Goal: Task Accomplishment & Management: Manage account settings

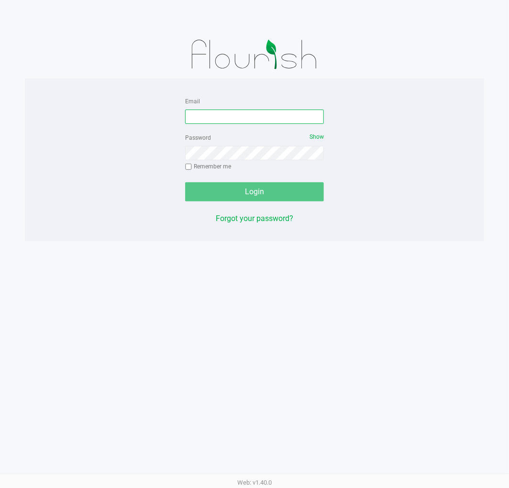
click at [253, 115] on input "Email" at bounding box center [254, 117] width 139 height 14
type input "[EMAIL_ADDRESS][DOMAIN_NAME]"
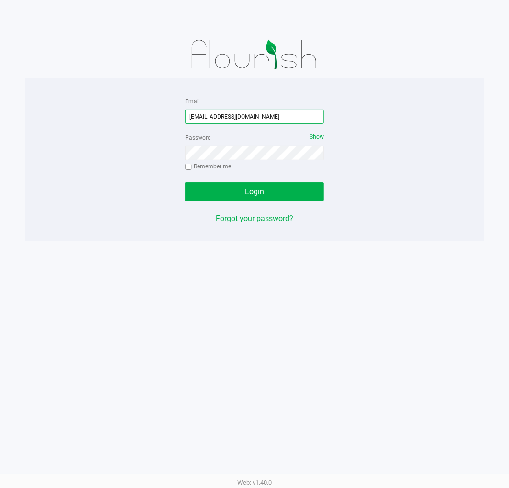
click at [221, 122] on input "mknutson@liveparallel.com" at bounding box center [254, 117] width 139 height 14
click at [221, 120] on input "mknutson@liveparallel.com" at bounding box center [254, 117] width 139 height 14
click at [219, 119] on input "mknutson@liveparallel.com" at bounding box center [254, 117] width 139 height 14
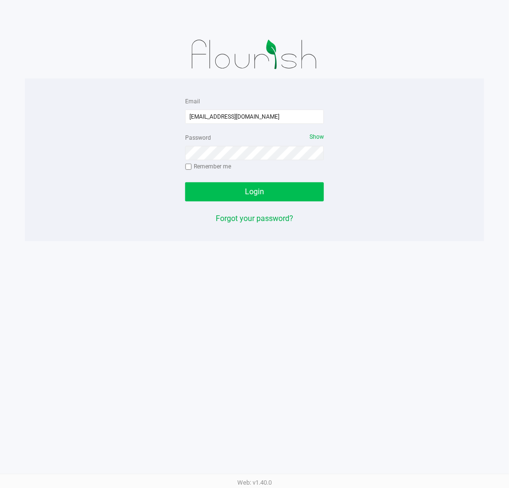
click at [276, 195] on button "Login" at bounding box center [254, 191] width 139 height 19
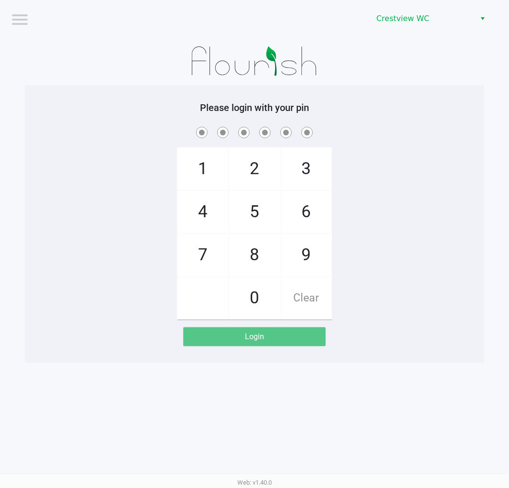
click at [381, 297] on div "1 4 7 2 5 8 0 3 6 9 Clear" at bounding box center [254, 222] width 459 height 195
checkbox input "true"
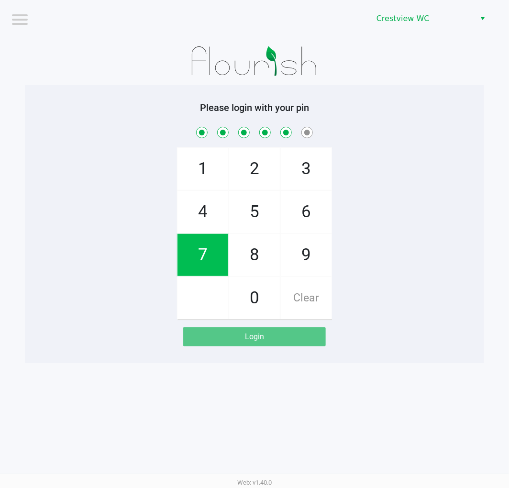
checkbox input "true"
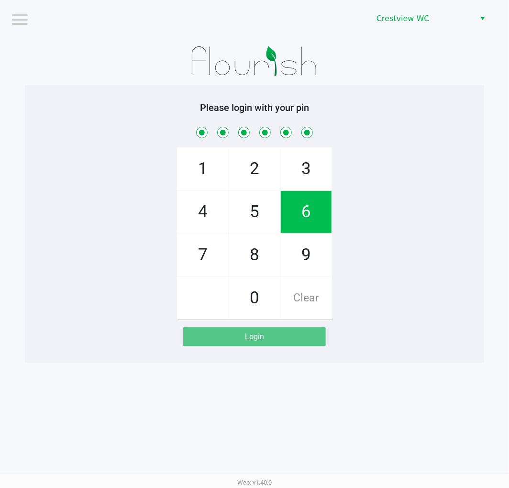
checkbox input "true"
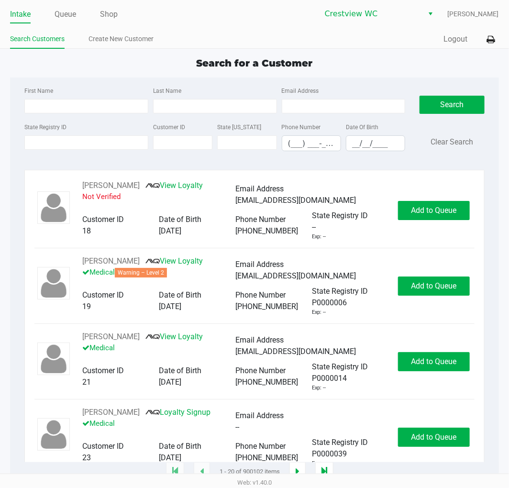
click at [291, 32] on div "Quick Sale Logout" at bounding box center [376, 40] width 244 height 18
click at [404, 74] on div "Search for a Customer First Name Last Name Email Address State Registry ID Cust…" at bounding box center [254, 264] width 488 height 416
click at [179, 46] on ul "Search Customers Create New Customer" at bounding box center [132, 40] width 244 height 16
click at [97, 148] on input "State Registry ID" at bounding box center [86, 142] width 124 height 14
click at [94, 145] on input "State Registry ID" at bounding box center [86, 142] width 124 height 14
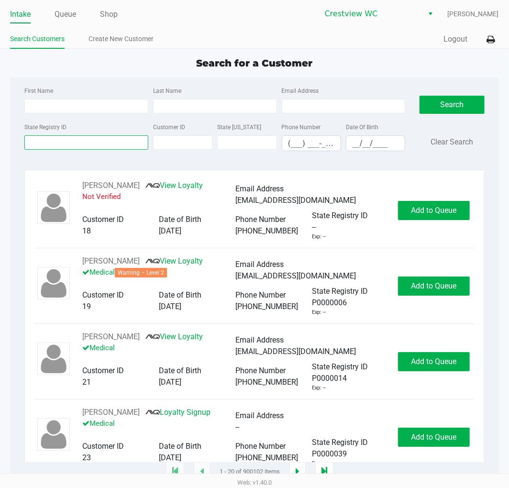
click at [87, 146] on input "State Registry ID" at bounding box center [86, 142] width 124 height 14
type input "7ht5745"
click at [472, 101] on button "Search" at bounding box center [452, 105] width 65 height 18
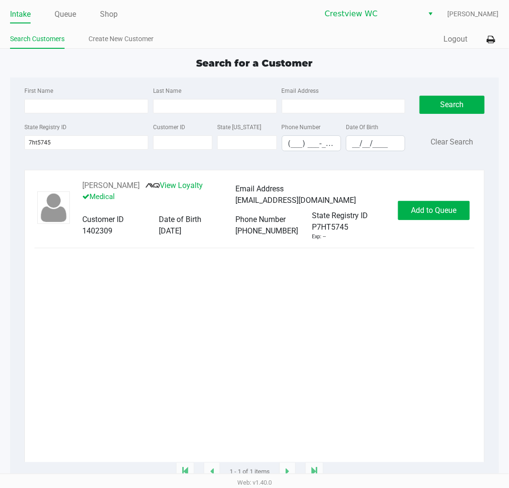
drag, startPoint x: 408, startPoint y: 323, endPoint x: 409, endPoint y: 315, distance: 8.7
click at [408, 322] on div "ANGELA BURROWS View Loyalty Medical Email Address angelaburrows85079@gmail.com …" at bounding box center [254, 321] width 440 height 282
click at [427, 211] on span "Add to Queue" at bounding box center [433, 210] width 45 height 9
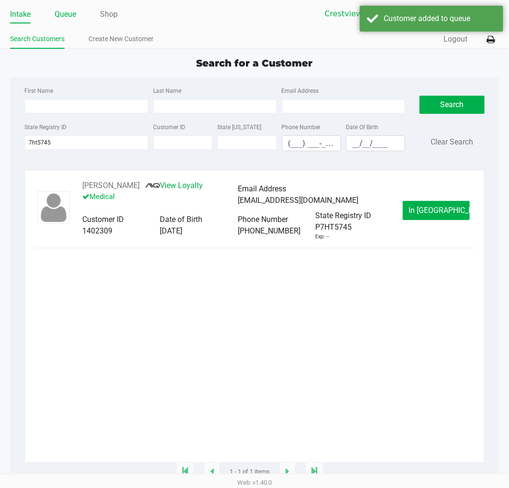
click at [69, 13] on link "Queue" at bounding box center [66, 14] width 22 height 13
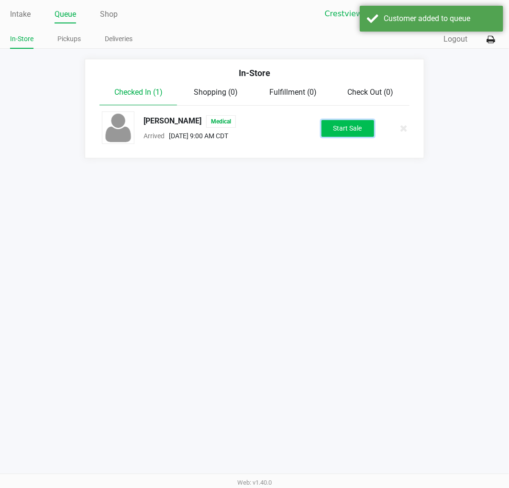
click at [355, 133] on button "Start Sale" at bounding box center [347, 128] width 53 height 17
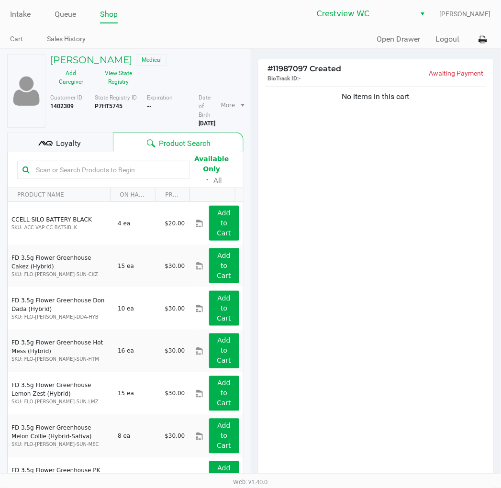
click at [137, 165] on input "text" at bounding box center [108, 170] width 153 height 14
click at [341, 225] on div "No items in this cart" at bounding box center [375, 283] width 235 height 396
click at [345, 226] on div "No items in this cart" at bounding box center [375, 283] width 235 height 396
click at [176, 174] on input "text" at bounding box center [108, 170] width 153 height 14
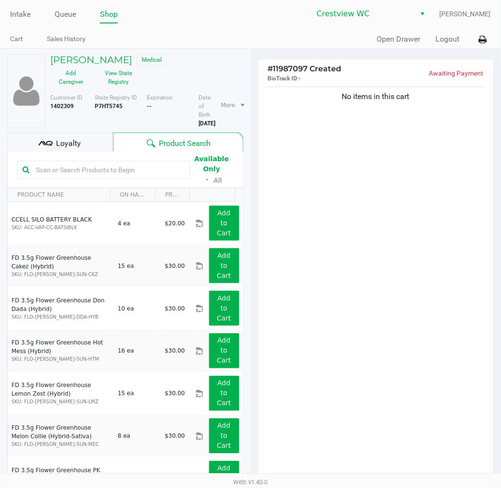
click at [334, 199] on div "No items in this cart" at bounding box center [375, 283] width 235 height 396
click at [137, 173] on input "text" at bounding box center [108, 170] width 153 height 14
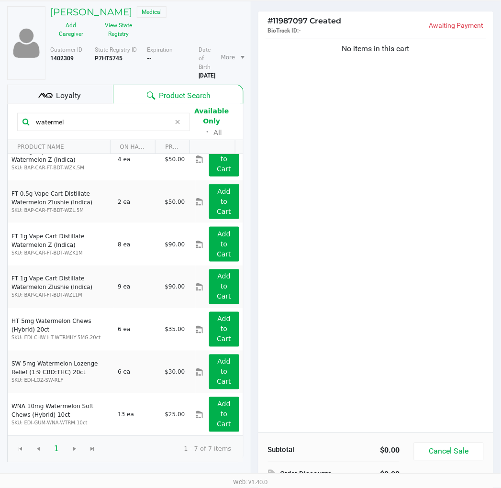
scroll to position [99, 0]
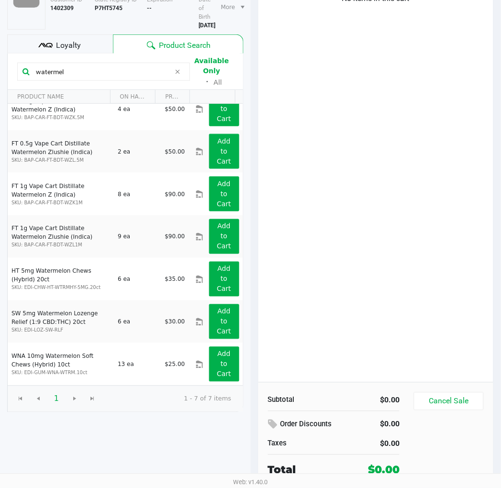
type input "watermel"
click at [351, 260] on div "No items in this cart" at bounding box center [375, 185] width 235 height 396
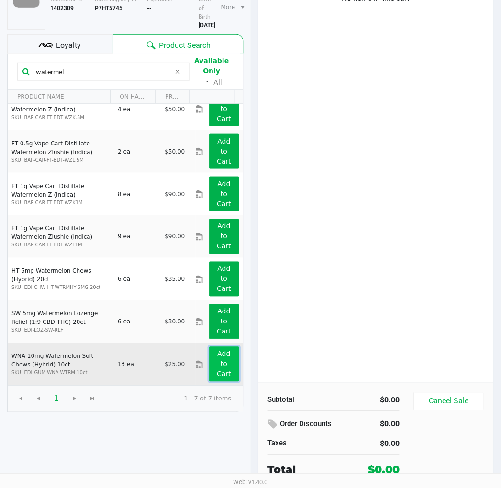
click at [222, 360] on button "Add to Cart" at bounding box center [224, 364] width 30 height 35
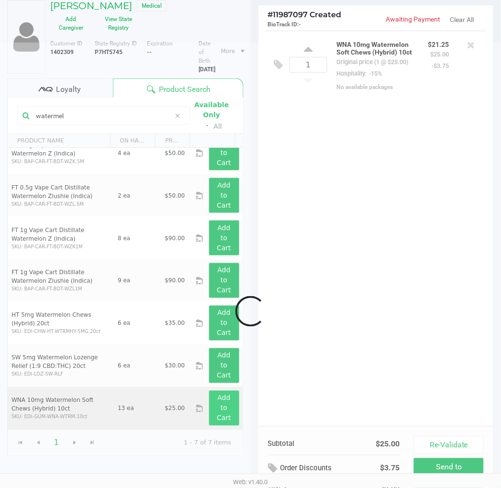
scroll to position [38, 0]
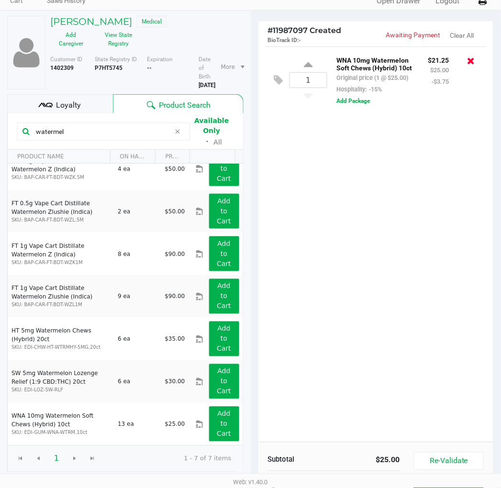
click at [472, 61] on icon at bounding box center [471, 61] width 8 height 10
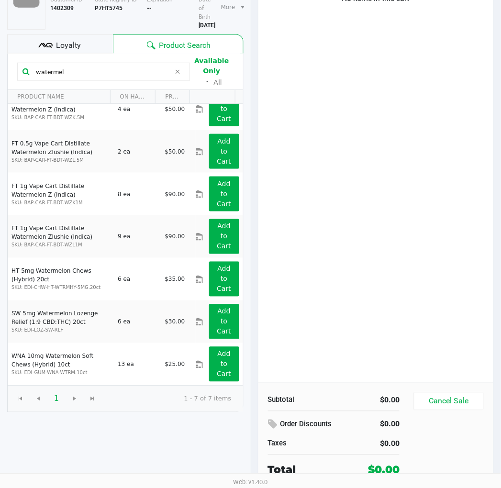
scroll to position [2, 0]
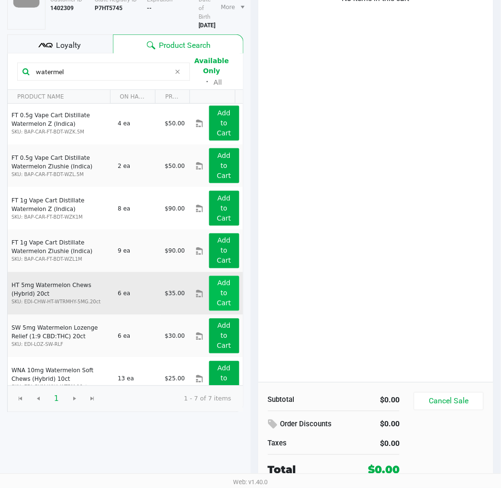
click at [225, 300] on button "Add to Cart" at bounding box center [224, 293] width 30 height 35
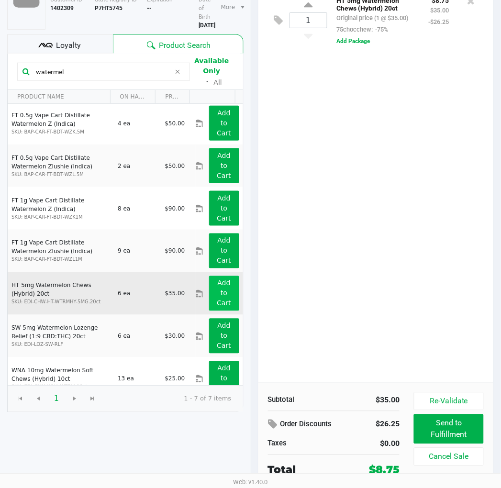
click at [395, 155] on div "1 HT 5mg Watermelon Chews (Hybrid) 20ct Original price (1 @ $35.00) 75chocchew:…" at bounding box center [375, 185] width 235 height 396
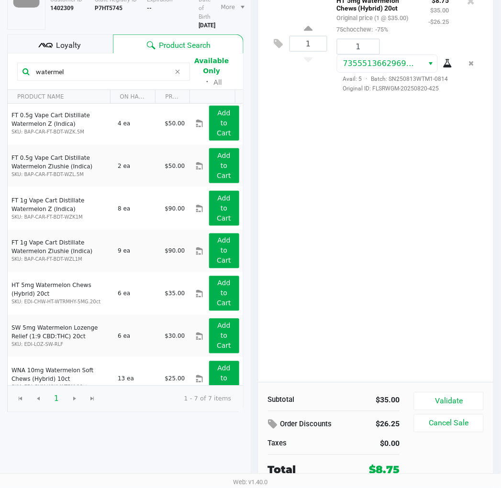
click at [486, 231] on div "1 HT 5mg Watermelon Chews (Hybrid) 20ct Original price (1 @ $35.00) 75chocchew:…" at bounding box center [375, 185] width 235 height 396
click at [463, 398] on button "Validate" at bounding box center [448, 401] width 69 height 18
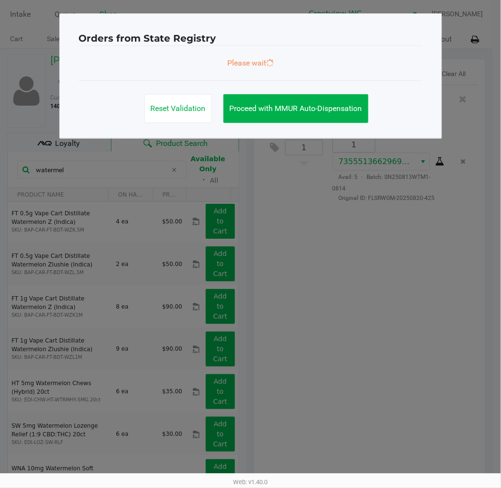
scroll to position [0, 0]
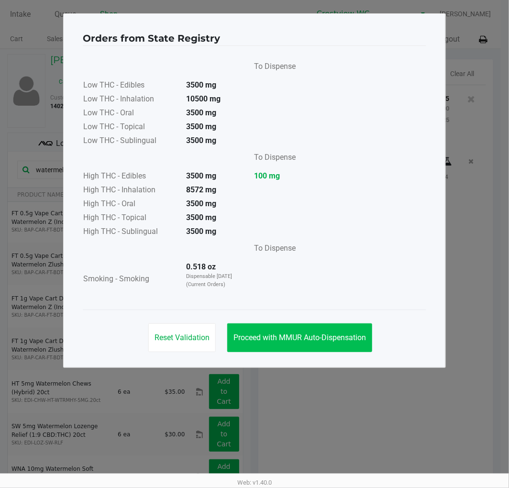
click at [341, 334] on span "Proceed with MMUR Auto-Dispensation" at bounding box center [299, 337] width 133 height 9
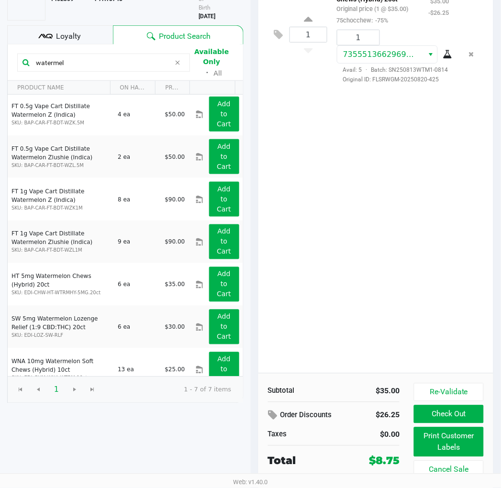
scroll to position [109, 0]
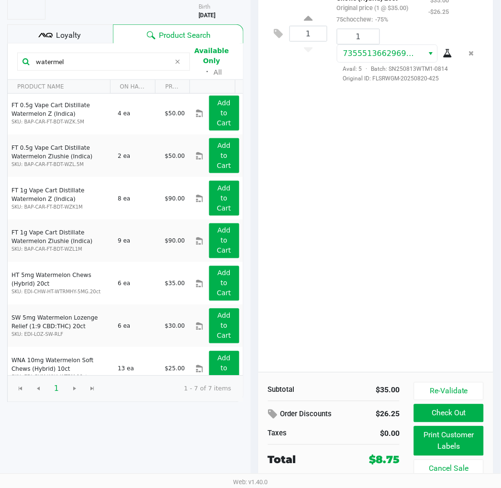
click at [446, 450] on button "Print Customer Labels" at bounding box center [448, 441] width 69 height 30
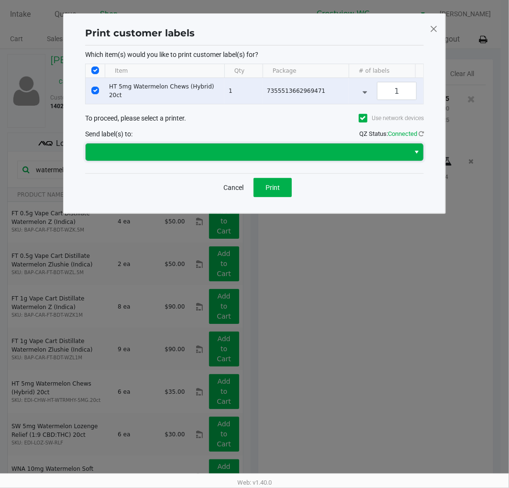
click at [300, 158] on span at bounding box center [247, 151] width 312 height 11
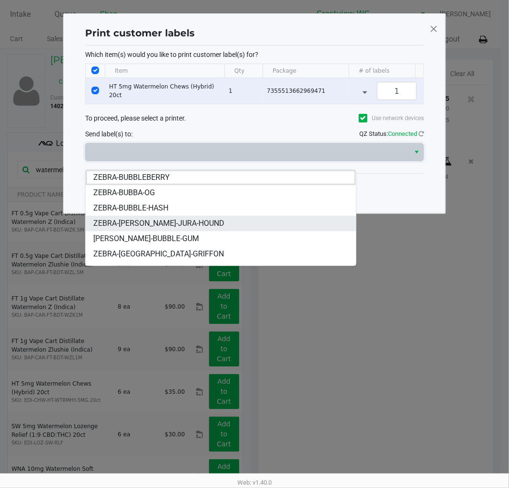
click at [174, 221] on span "ZEBRA-[PERSON_NAME]-JURA-HOUND" at bounding box center [158, 223] width 131 height 11
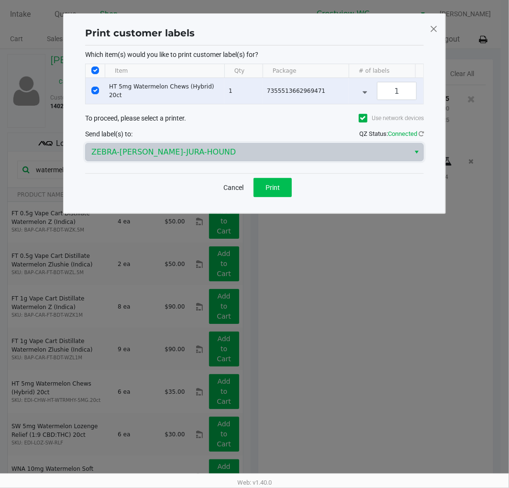
click at [274, 191] on span "Print" at bounding box center [272, 188] width 14 height 8
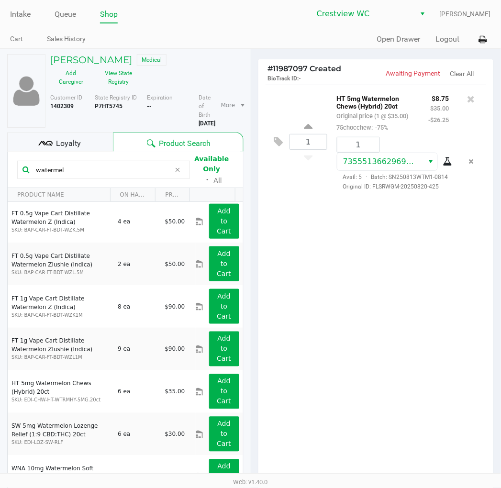
click at [419, 309] on div "1 HT 5mg Watermelon Chews (Hybrid) 20ct Original price (1 @ $35.00) 75chocchew:…" at bounding box center [375, 283] width 235 height 396
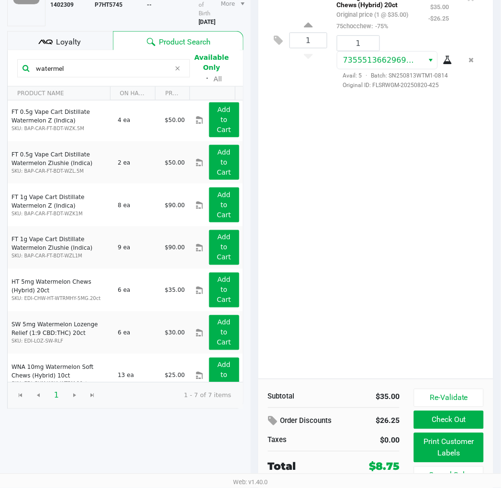
scroll to position [109, 0]
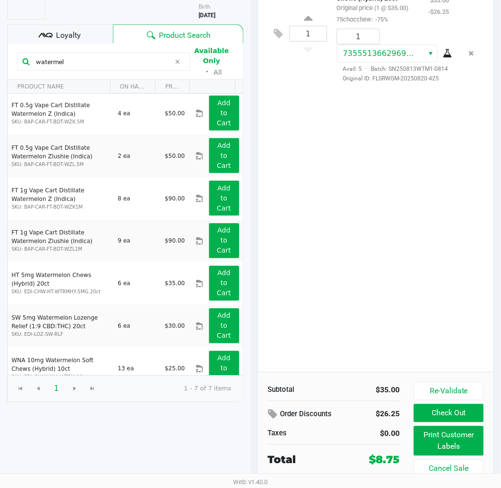
click at [75, 40] on span "Loyalty" at bounding box center [68, 35] width 25 height 11
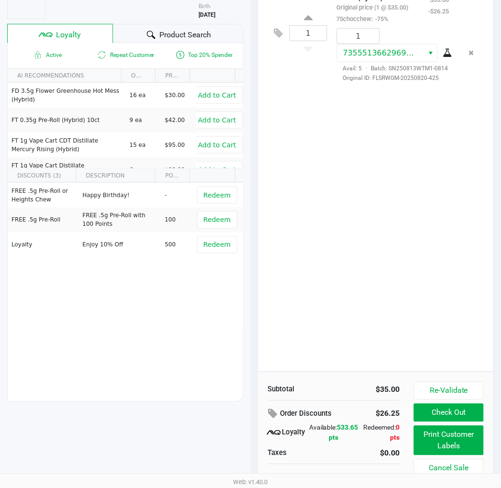
click at [170, 366] on div "Active Repeat Customer Top 20% Spender AI RECOMMENDATIONS ON HAND PRICE FD 3.5g…" at bounding box center [125, 222] width 236 height 359
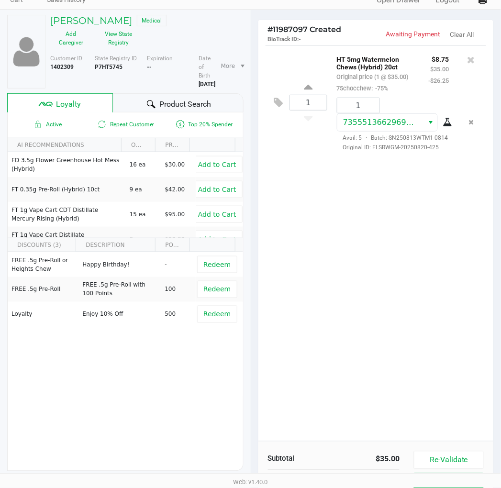
scroll to position [34, 0]
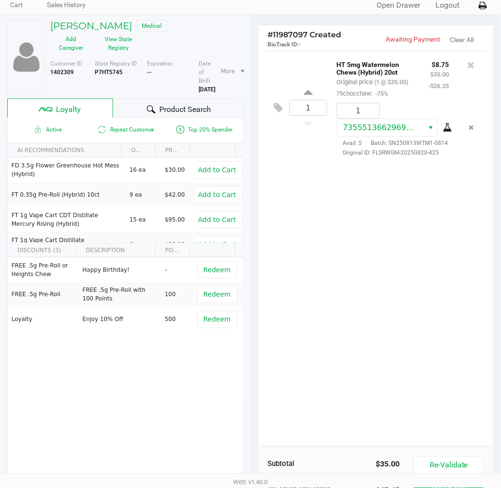
click at [374, 325] on div "1 HT 5mg Watermelon Chews (Hybrid) 20ct Original price (1 @ $35.00) 75chocchew:…" at bounding box center [375, 249] width 235 height 396
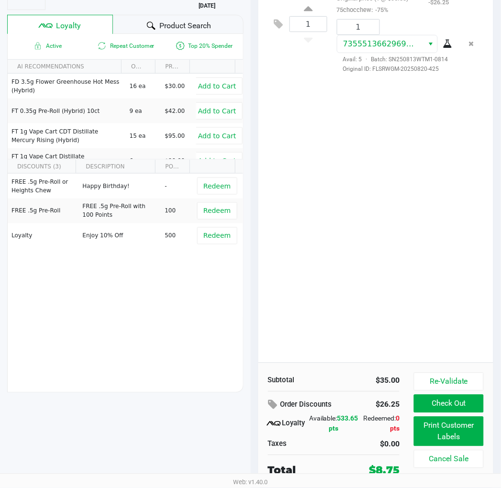
scroll to position [119, 0]
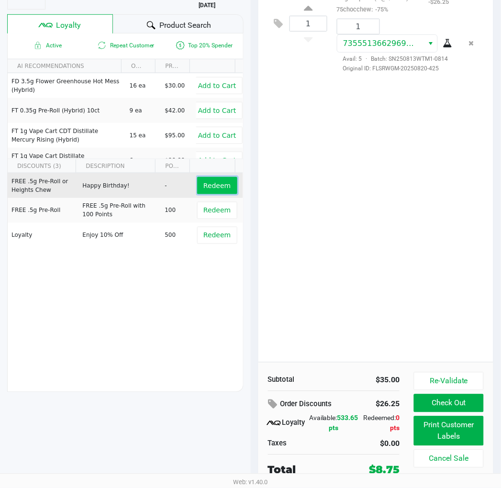
click at [212, 182] on span "Redeem" at bounding box center [216, 186] width 27 height 8
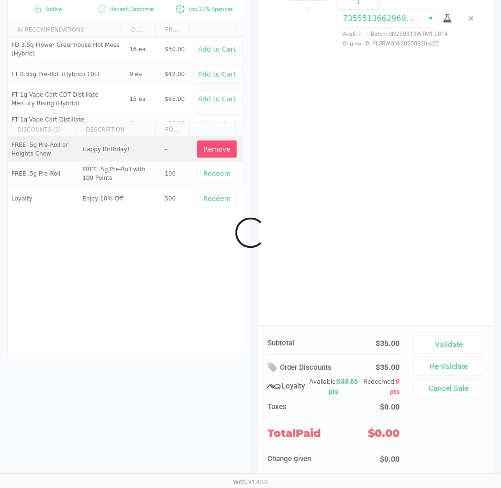
scroll to position [143, 0]
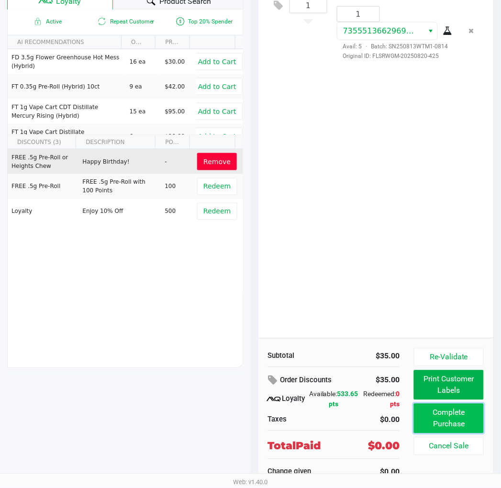
click at [470, 426] on button "Complete Purchase" at bounding box center [448, 419] width 69 height 30
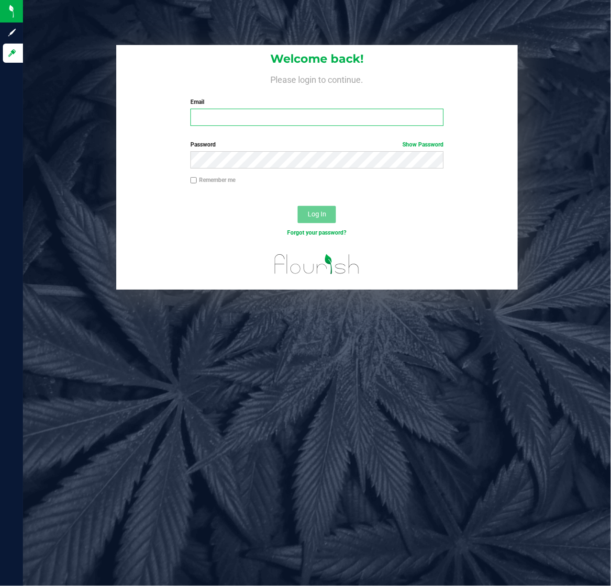
click at [215, 118] on input "Email" at bounding box center [317, 117] width 254 height 17
paste input "mknutson@liveparallel.com"
type input "mknutson@liveparallel.com"
click at [322, 215] on span "Log In" at bounding box center [317, 214] width 19 height 8
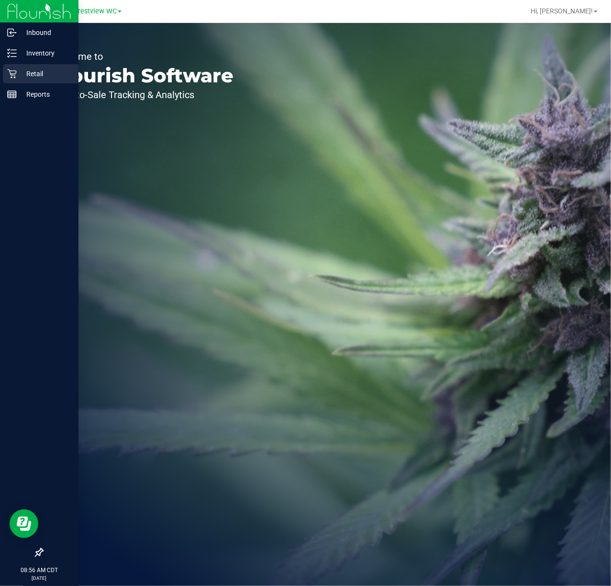
click at [12, 74] on icon at bounding box center [11, 73] width 9 height 9
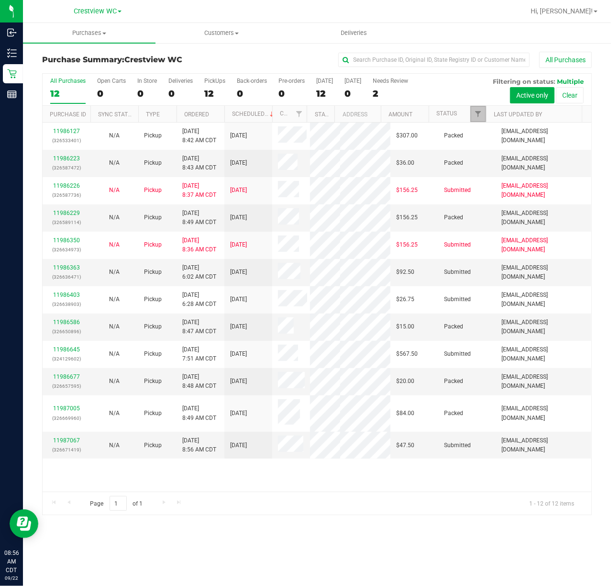
click at [475, 121] on link "Filter" at bounding box center [478, 114] width 16 height 16
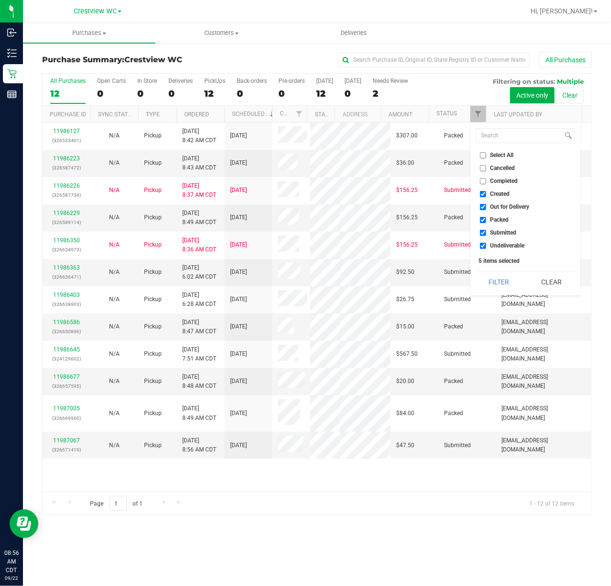
click at [500, 191] on span "Created" at bounding box center [500, 194] width 20 height 6
click at [486, 191] on input "Created" at bounding box center [483, 194] width 6 height 6
checkbox input "false"
click at [500, 207] on span "Out for Delivery" at bounding box center [509, 207] width 39 height 6
click at [486, 207] on input "Out for Delivery" at bounding box center [483, 207] width 6 height 6
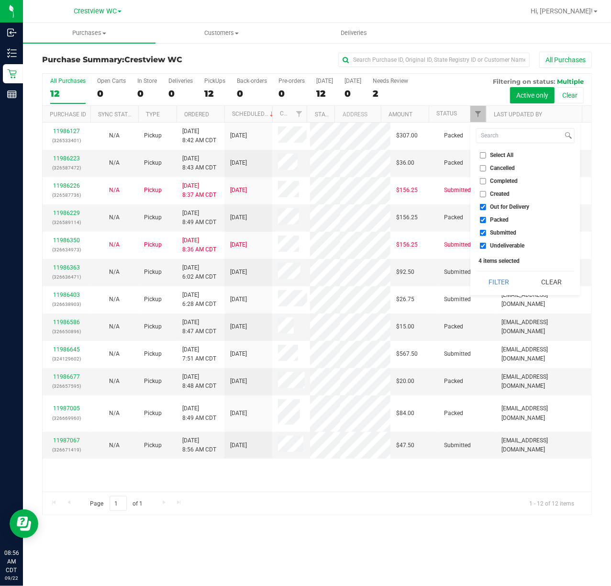
checkbox input "false"
click at [498, 217] on span "Packed" at bounding box center [499, 220] width 19 height 6
click at [486, 217] on input "Packed" at bounding box center [483, 220] width 6 height 6
checkbox input "false"
click at [490, 248] on span "Undeliverable" at bounding box center [507, 246] width 34 height 6
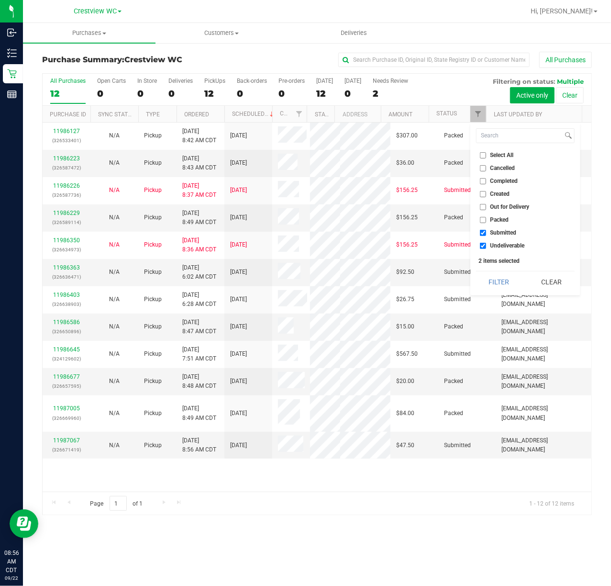
click at [486, 249] on input "Undeliverable" at bounding box center [483, 246] width 6 height 6
checkbox input "false"
click at [488, 276] on button "Filter" at bounding box center [499, 281] width 46 height 21
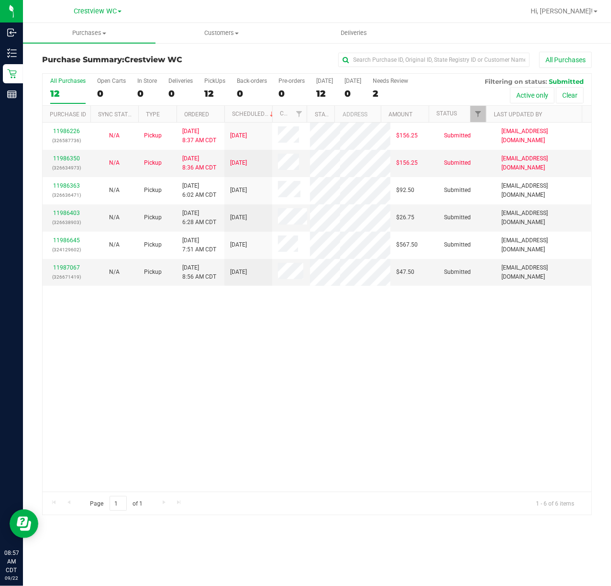
drag, startPoint x: 139, startPoint y: 341, endPoint x: 111, endPoint y: 313, distance: 39.6
click at [140, 341] on div "11986226 (326587736) N/A Pickup 9/22/2025 8:37 AM CDT 9/22/2025 $156.25 Submitt…" at bounding box center [317, 306] width 549 height 369
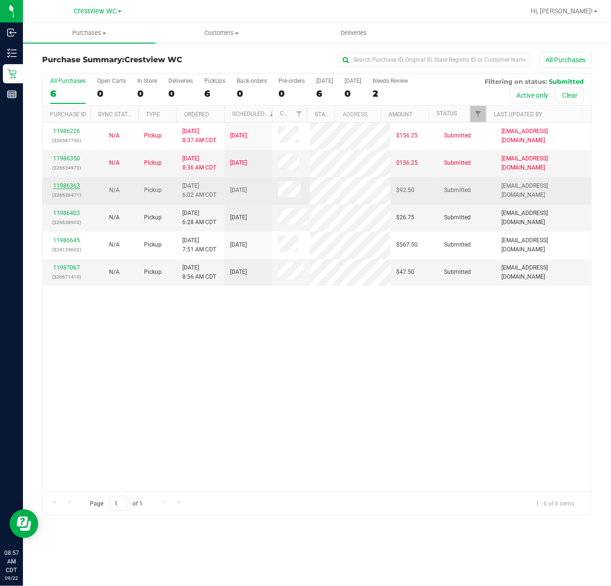
click at [70, 182] on link "11986363" at bounding box center [66, 185] width 27 height 7
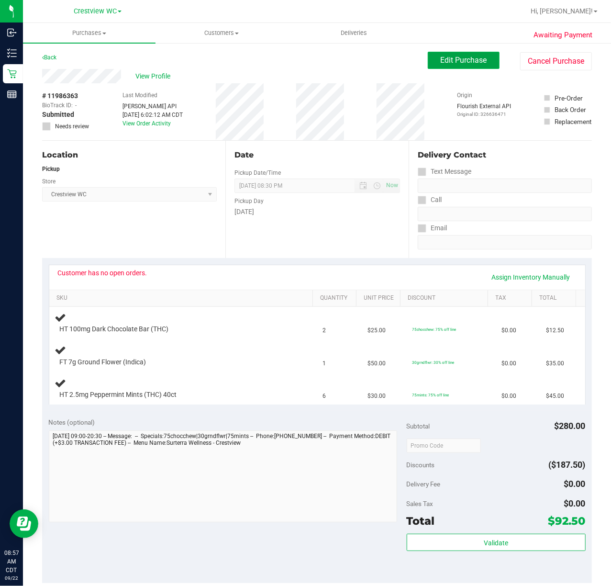
click at [450, 61] on span "Edit Purchase" at bounding box center [464, 59] width 46 height 9
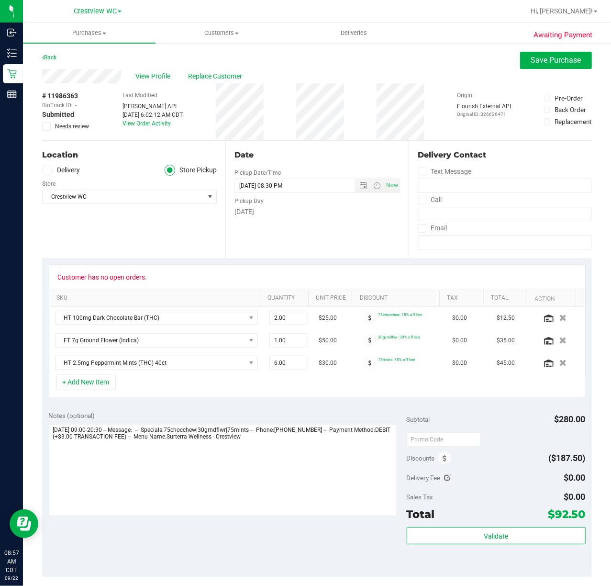
click at [43, 125] on span at bounding box center [46, 126] width 9 height 9
click at [0, 0] on input "Needs review" at bounding box center [0, 0] width 0 height 0
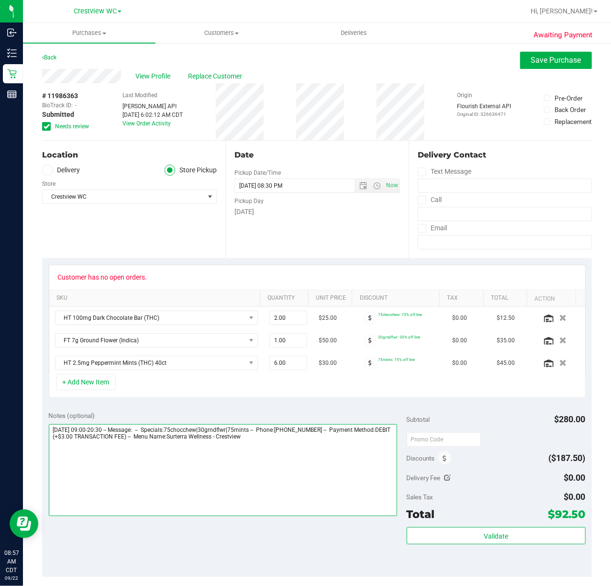
click at [309, 447] on textarea at bounding box center [223, 470] width 348 height 92
type textarea "Monday 09/22/2025 09:00-20:30 -- Message: -- Specials:75chocchew|30grndflwr|75m…"
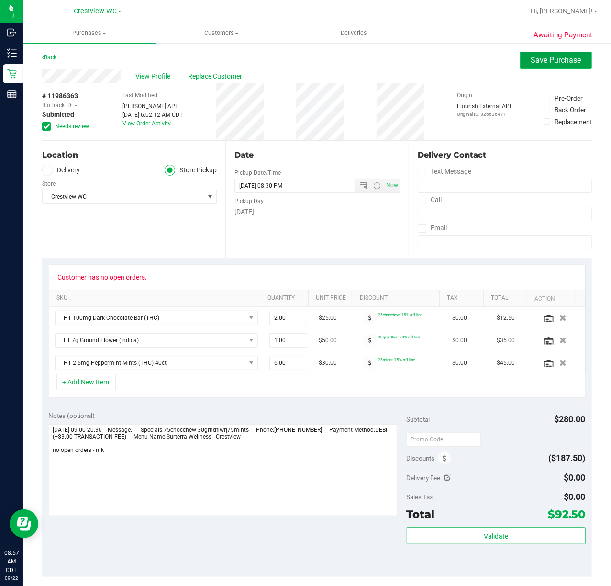
click at [544, 64] on span "Save Purchase" at bounding box center [556, 59] width 50 height 9
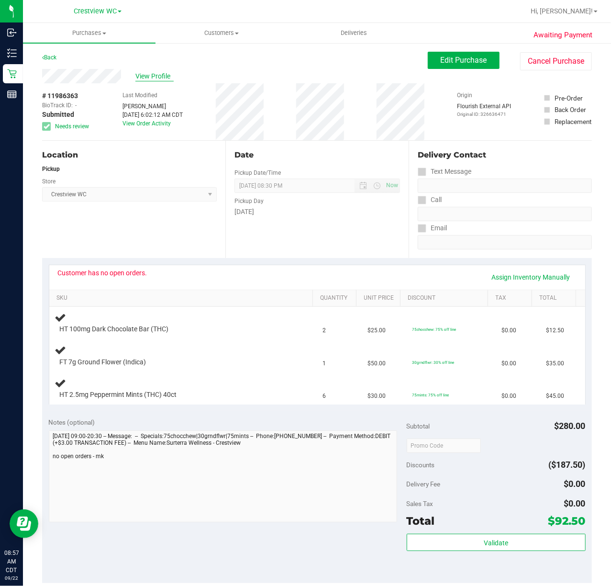
click at [150, 71] on span "View Profile" at bounding box center [154, 76] width 38 height 10
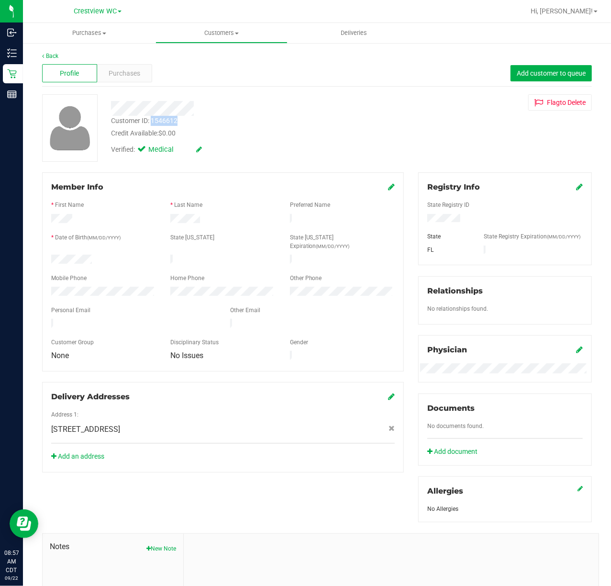
drag, startPoint x: 182, startPoint y: 122, endPoint x: 152, endPoint y: 119, distance: 29.8
click at [152, 119] on div "Customer ID: 1546612 Credit Available: $0.00" at bounding box center [245, 127] width 282 height 22
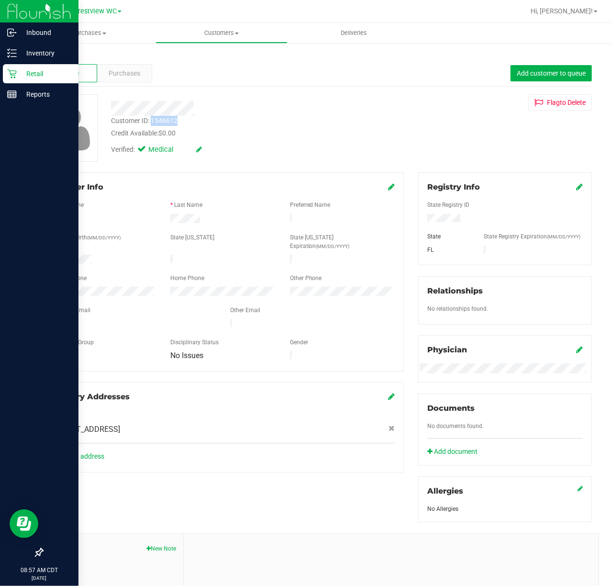
copy div "1546612"
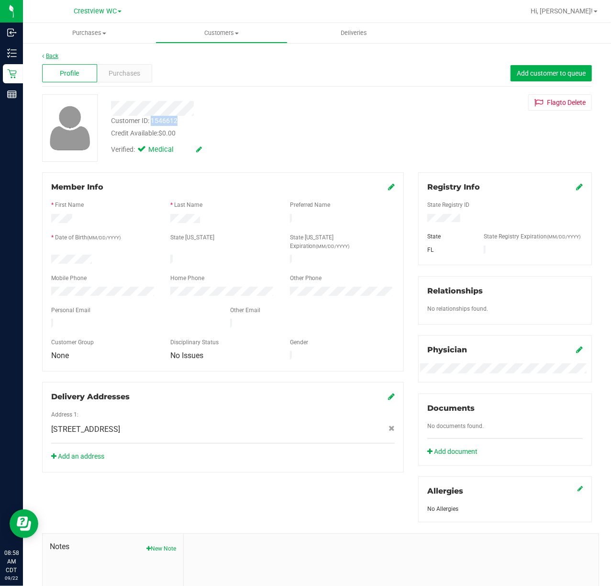
click at [54, 56] on link "Back" at bounding box center [50, 56] width 16 height 7
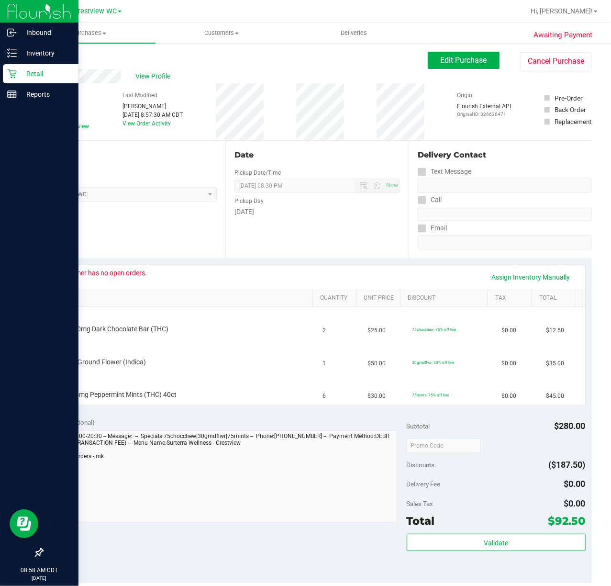
click at [17, 69] on p "Retail" at bounding box center [45, 73] width 57 height 11
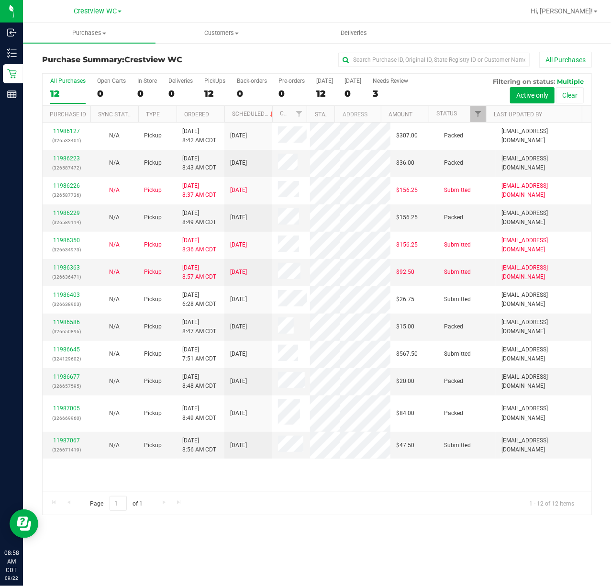
click at [210, 93] on div "12" at bounding box center [214, 93] width 21 height 11
click at [0, 0] on input "PickUps 12" at bounding box center [0, 0] width 0 height 0
click at [202, 114] on link "Ordered" at bounding box center [196, 114] width 25 height 7
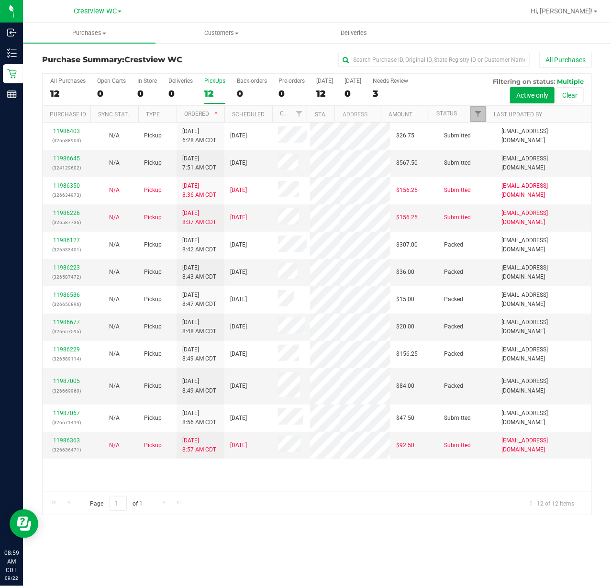
click at [478, 121] on link "Filter" at bounding box center [478, 114] width 16 height 16
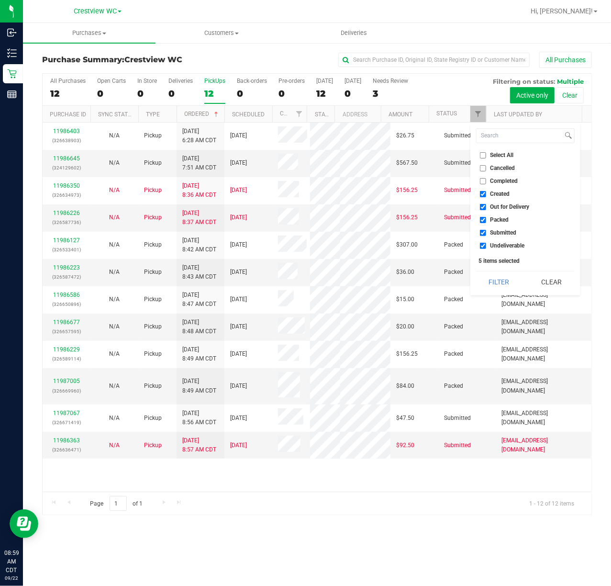
click at [496, 195] on span "Created" at bounding box center [500, 194] width 20 height 6
click at [486, 195] on input "Created" at bounding box center [483, 194] width 6 height 6
checkbox input "false"
click at [496, 209] on span "Out for Delivery" at bounding box center [509, 207] width 39 height 6
click at [486, 209] on input "Out for Delivery" at bounding box center [483, 207] width 6 height 6
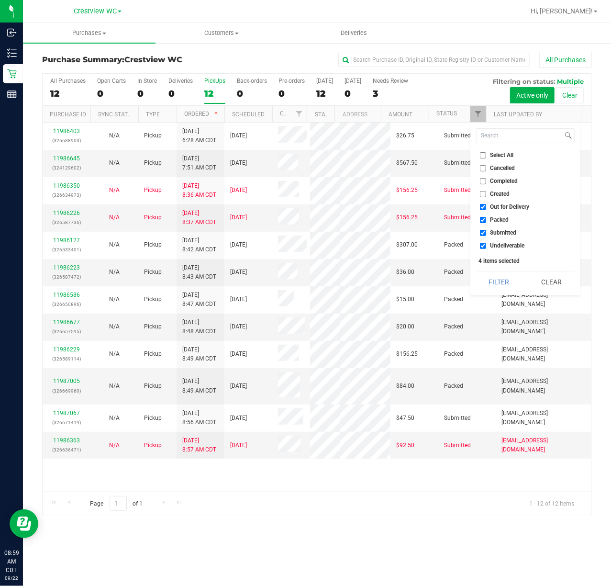
checkbox input "false"
click at [495, 218] on span "Packed" at bounding box center [499, 220] width 19 height 6
click at [486, 218] on input "Packed" at bounding box center [483, 220] width 6 height 6
checkbox input "false"
click at [494, 247] on span "Undeliverable" at bounding box center [507, 246] width 34 height 6
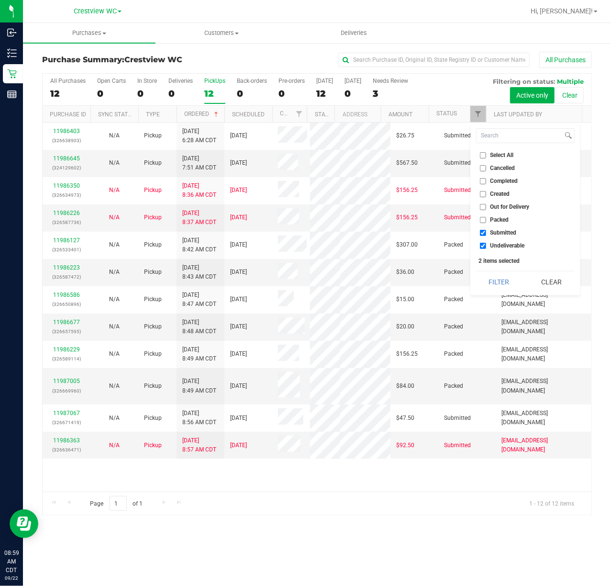
click at [486, 247] on input "Undeliverable" at bounding box center [483, 246] width 6 height 6
checkbox input "false"
click at [492, 286] on button "Filter" at bounding box center [499, 281] width 46 height 21
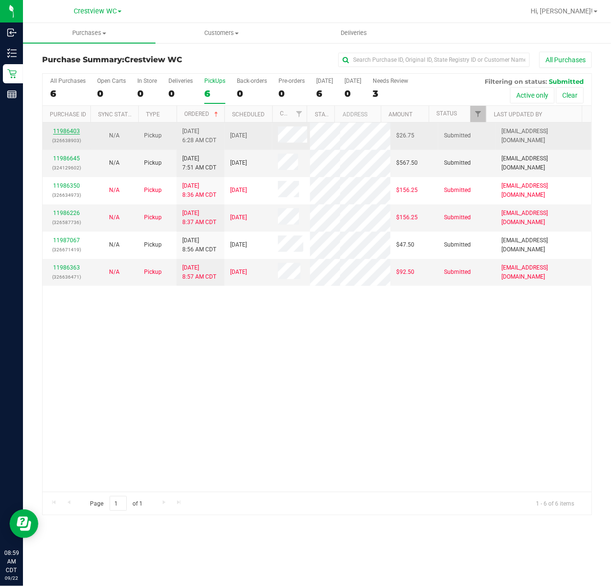
click at [71, 129] on link "11986403" at bounding box center [66, 131] width 27 height 7
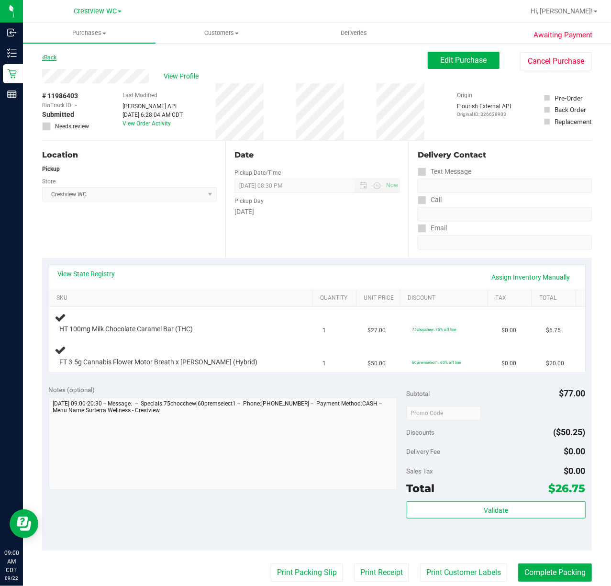
click at [51, 55] on link "Back" at bounding box center [49, 57] width 14 height 7
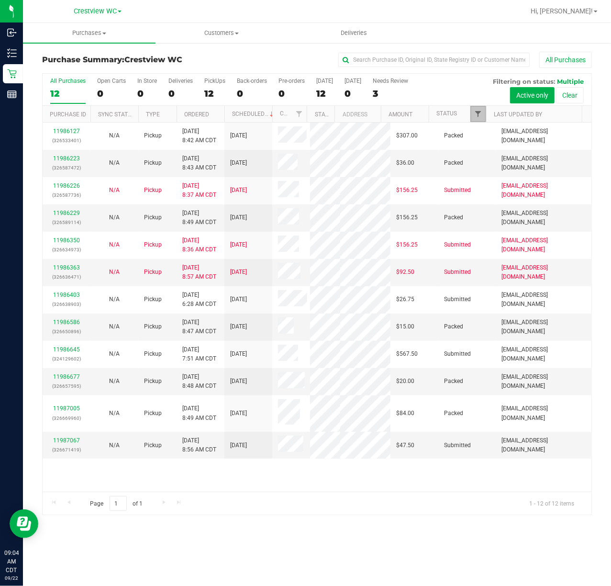
click at [479, 114] on span "Filter" at bounding box center [478, 114] width 8 height 8
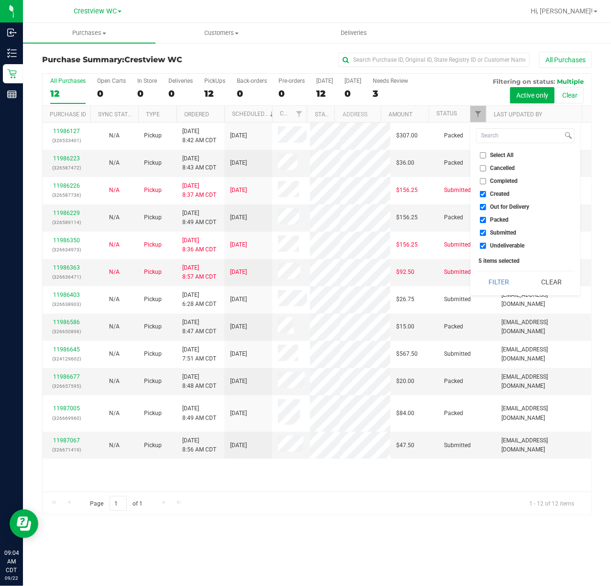
click at [498, 192] on span "Created" at bounding box center [500, 194] width 20 height 6
click at [486, 192] on input "Created" at bounding box center [483, 194] width 6 height 6
checkbox input "false"
click at [510, 206] on span "Out for Delivery" at bounding box center [509, 207] width 39 height 6
click at [486, 206] on input "Out for Delivery" at bounding box center [483, 207] width 6 height 6
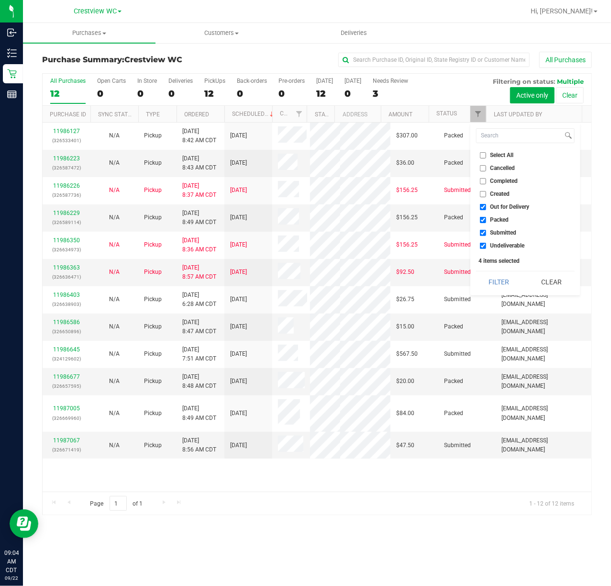
checkbox input "false"
click at [506, 219] on span "Packed" at bounding box center [499, 220] width 19 height 6
click at [486, 219] on input "Packed" at bounding box center [483, 220] width 6 height 6
checkbox input "false"
drag, startPoint x: 490, startPoint y: 247, endPoint x: 485, endPoint y: 249, distance: 5.2
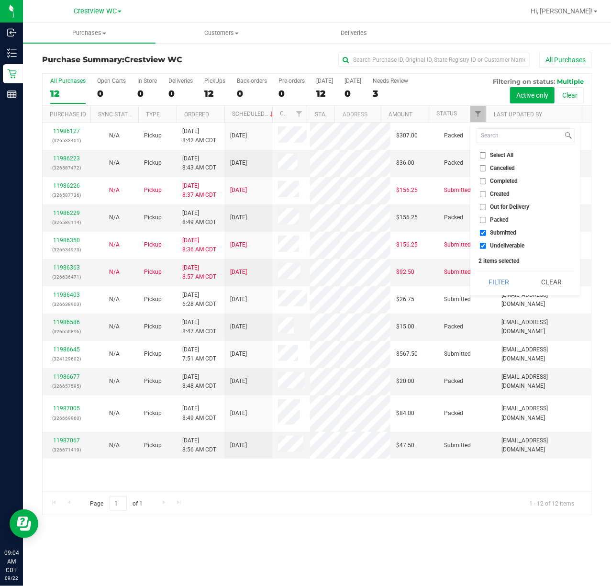
click at [489, 247] on label "Undeliverable" at bounding box center [502, 246] width 45 height 6
click at [486, 247] on input "Undeliverable" at bounding box center [483, 246] width 6 height 6
checkbox input "false"
click at [490, 277] on button "Filter" at bounding box center [499, 281] width 46 height 21
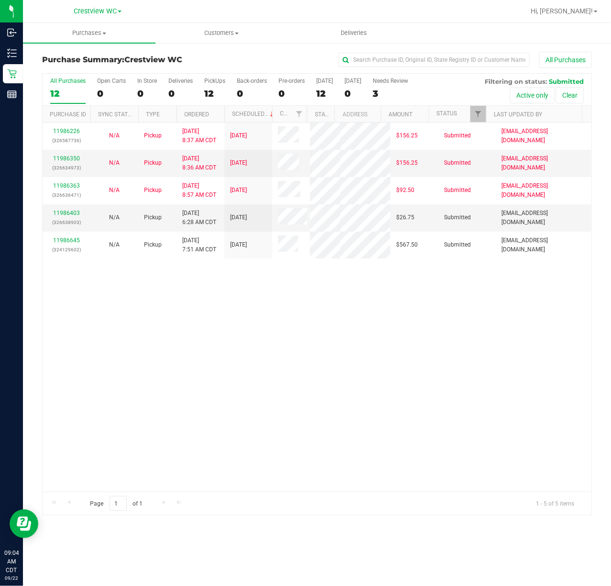
click at [325, 349] on div "11986226 (326587736) N/A Pickup 9/22/2025 8:37 AM CDT 9/22/2025 $156.25 Submitt…" at bounding box center [317, 306] width 549 height 369
click at [478, 113] on span "Filter" at bounding box center [478, 114] width 8 height 8
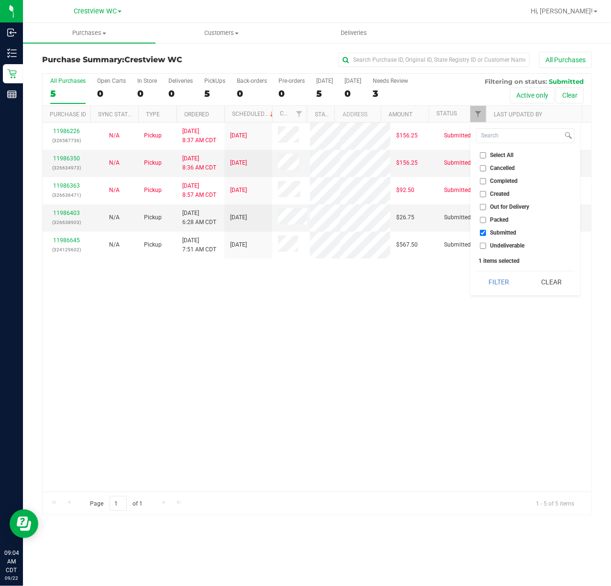
click at [402, 356] on div "11986226 (326587736) N/A Pickup 9/22/2025 8:37 AM CDT 9/22/2025 $156.25 Submitt…" at bounding box center [317, 306] width 549 height 369
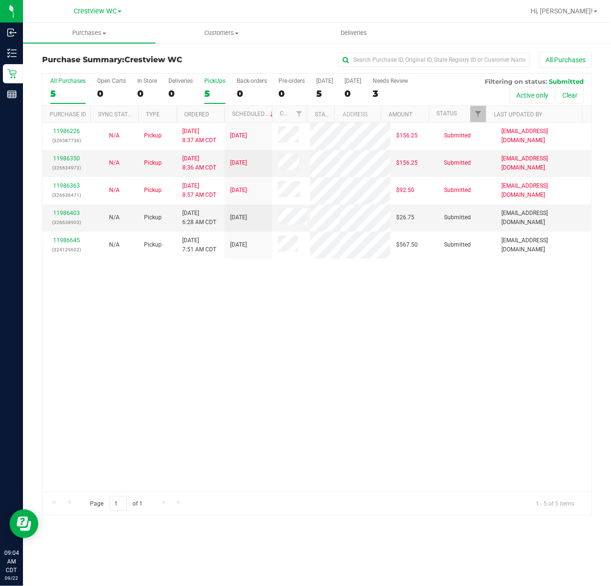
click at [214, 86] on label "PickUps 5" at bounding box center [214, 90] width 21 height 26
click at [0, 0] on input "PickUps 5" at bounding box center [0, 0] width 0 height 0
click at [232, 356] on div "11986226 (326587736) N/A Pickup 9/22/2025 8:37 AM CDT 9/22/2025 $156.25 Submitt…" at bounding box center [317, 306] width 549 height 369
click at [72, 216] on link "11986403" at bounding box center [66, 213] width 27 height 7
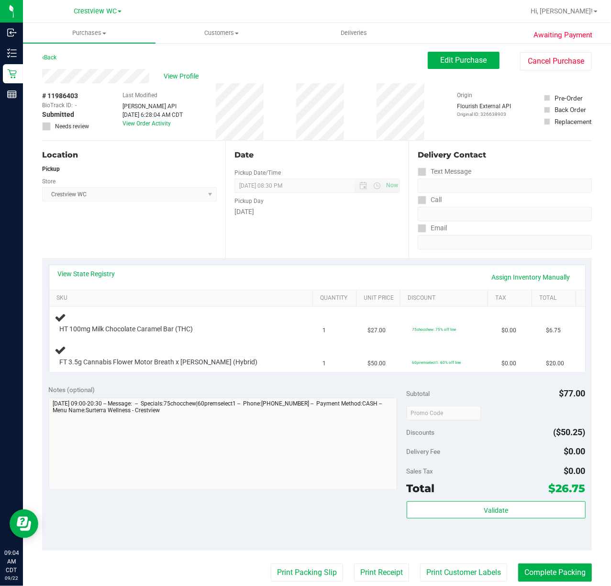
click at [152, 387] on div "Notes (optional)" at bounding box center [228, 390] width 358 height 10
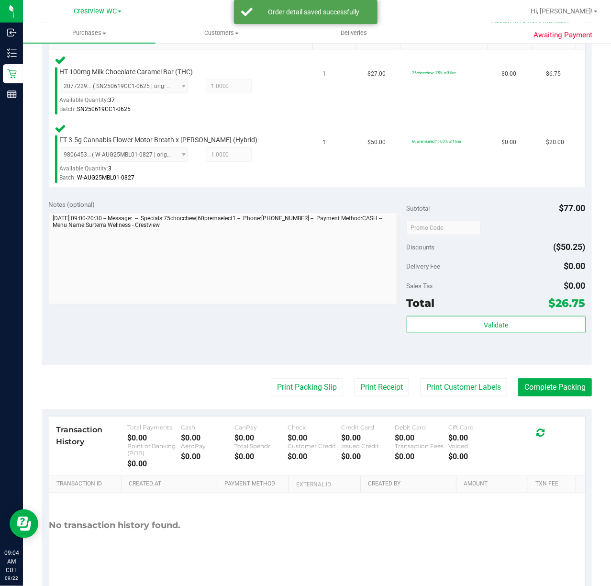
scroll to position [257, 0]
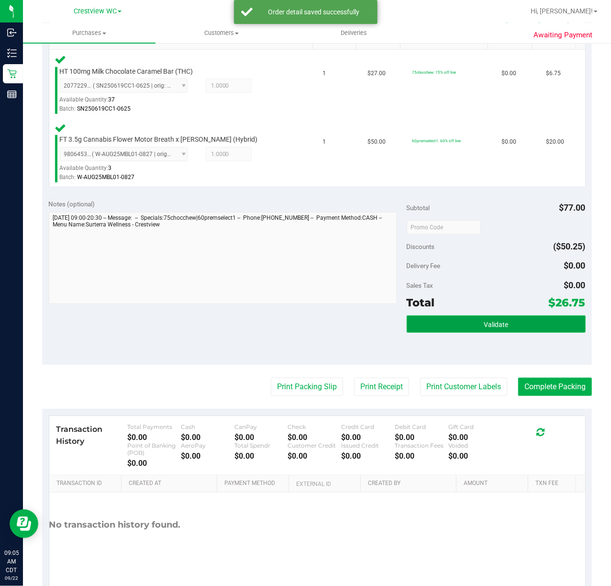
click at [484, 326] on span "Validate" at bounding box center [496, 325] width 24 height 8
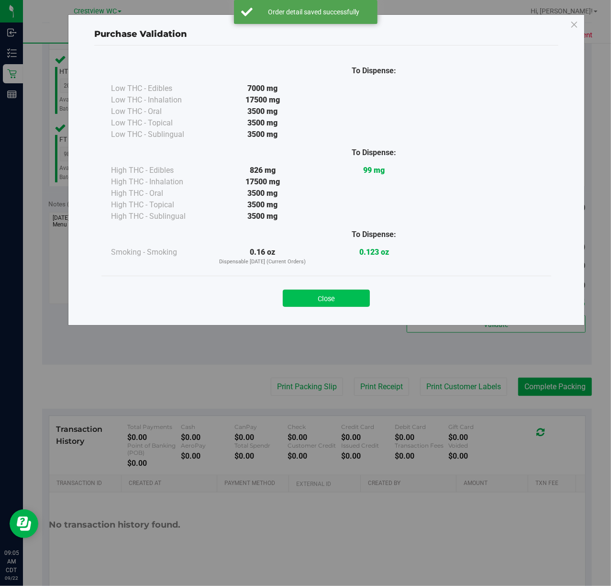
click at [339, 302] on button "Close" at bounding box center [326, 297] width 87 height 17
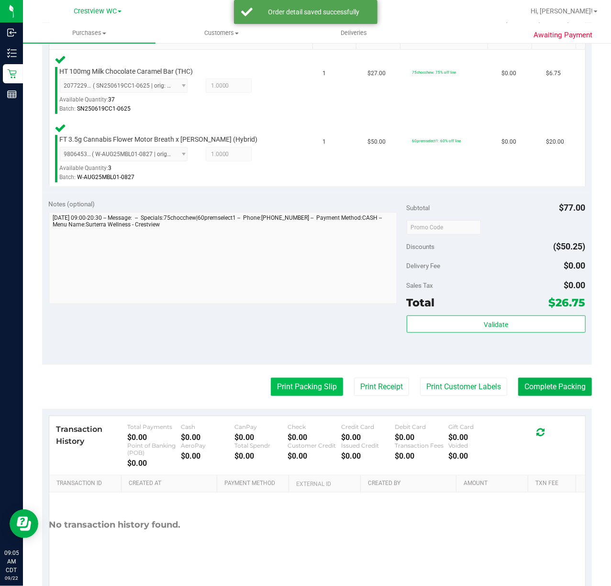
click at [312, 383] on button "Print Packing Slip" at bounding box center [307, 386] width 72 height 18
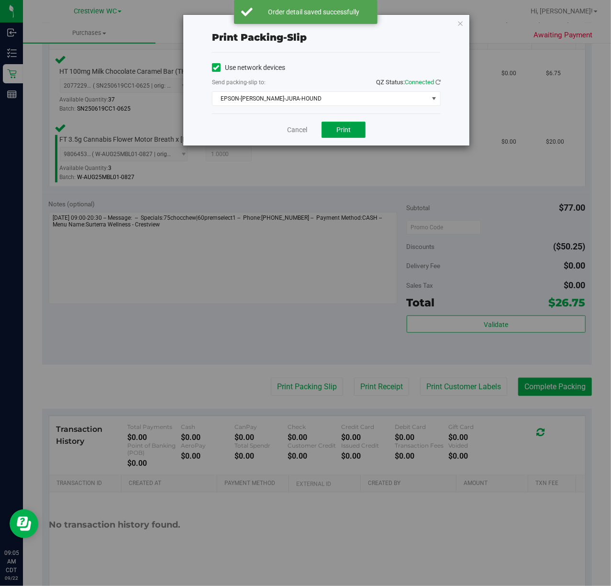
click at [353, 135] on button "Print" at bounding box center [343, 130] width 44 height 16
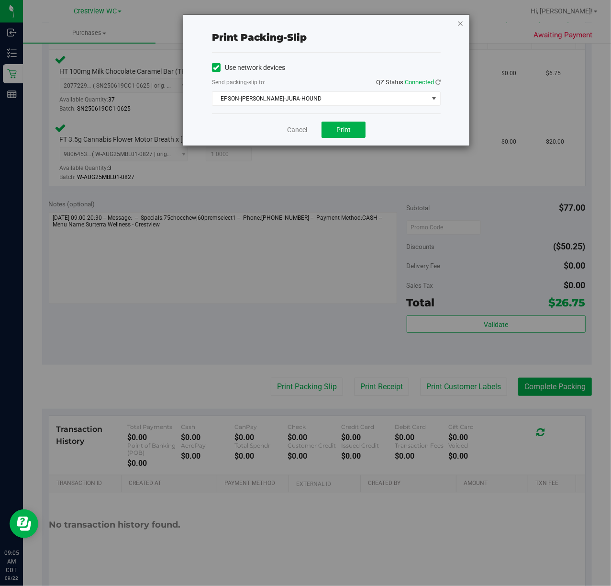
click at [462, 27] on icon "button" at bounding box center [460, 22] width 7 height 11
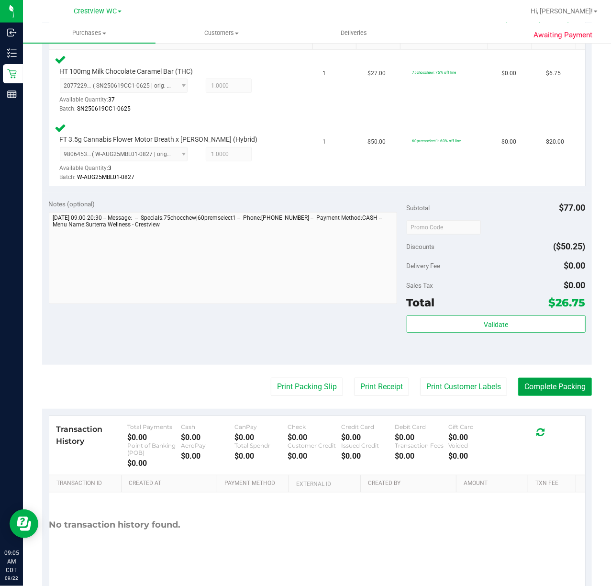
click at [554, 388] on button "Complete Packing" at bounding box center [555, 386] width 74 height 18
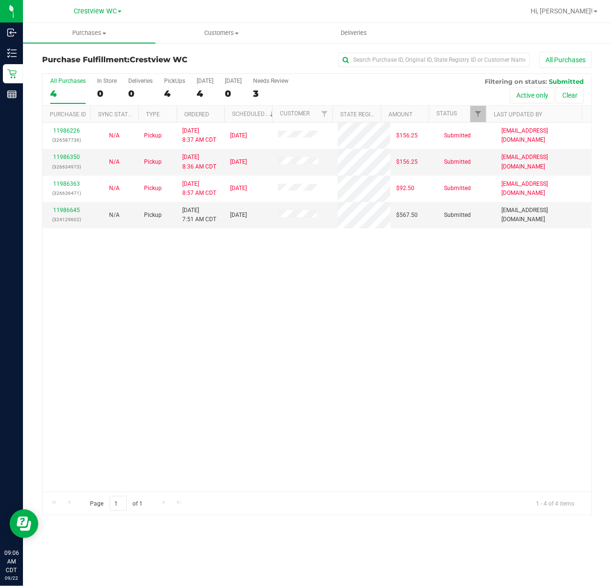
click at [186, 312] on div "11986226 (326587736) N/A Pickup 9/22/2025 8:37 AM CDT 9/22/2025 $156.25 Submitt…" at bounding box center [317, 306] width 549 height 369
click at [201, 259] on div "11986226 (326587736) N/A Pickup 9/22/2025 8:37 AM CDT 9/22/2025 $156.25 Submitt…" at bounding box center [317, 306] width 549 height 369
click at [137, 365] on div "11986226 (326587736) N/A Pickup 9/22/2025 8:37 AM CDT 9/22/2025 $156.25 Submitt…" at bounding box center [317, 306] width 549 height 369
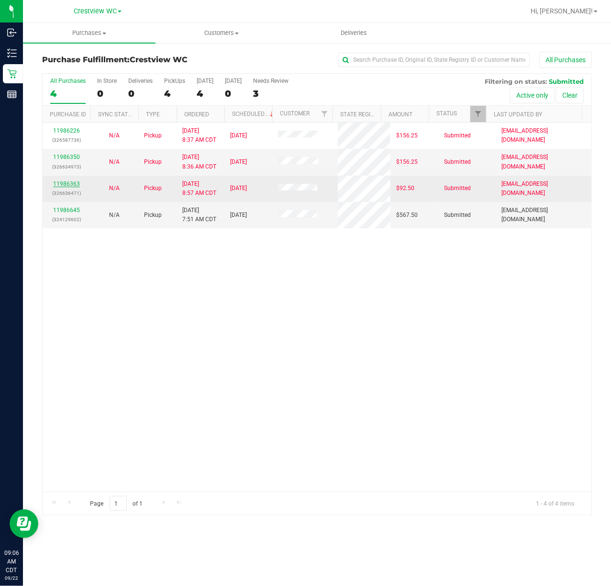
click at [69, 186] on link "11986363" at bounding box center [66, 183] width 27 height 7
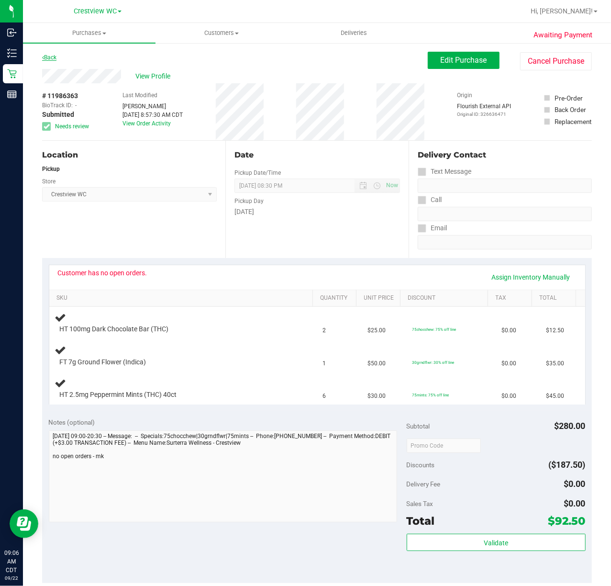
click at [56, 58] on link "Back" at bounding box center [49, 57] width 14 height 7
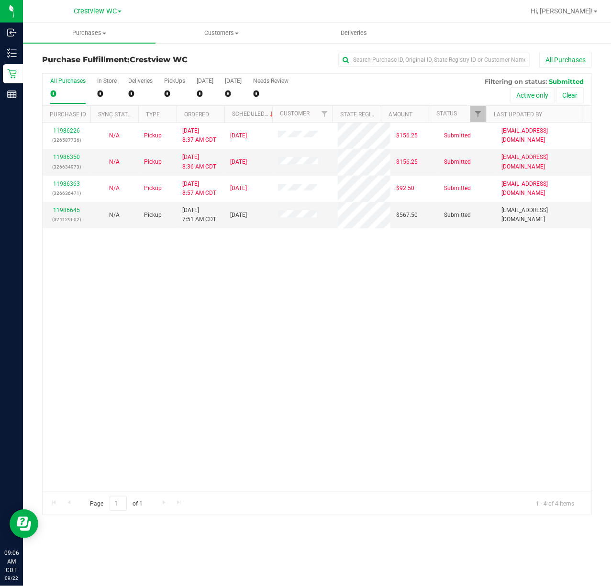
click at [208, 244] on div "11986226 (326587736) N/A Pickup 9/22/2025 8:37 AM CDT 9/22/2025 $156.25 Submitt…" at bounding box center [317, 306] width 549 height 369
click at [75, 209] on link "11986645" at bounding box center [66, 210] width 27 height 7
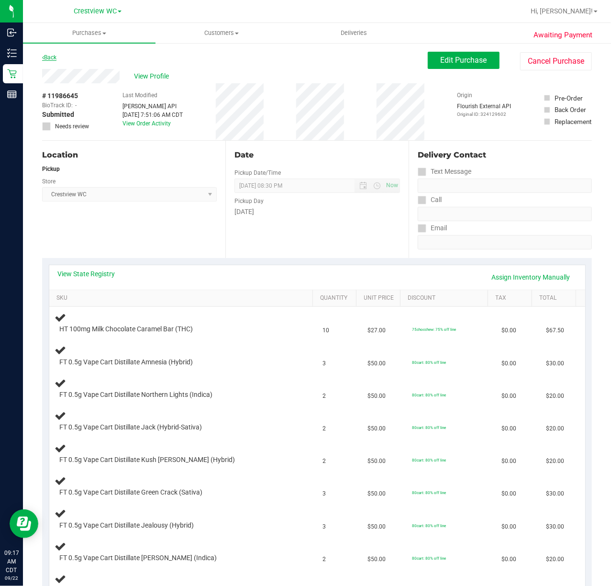
click at [52, 59] on link "Back" at bounding box center [49, 57] width 14 height 7
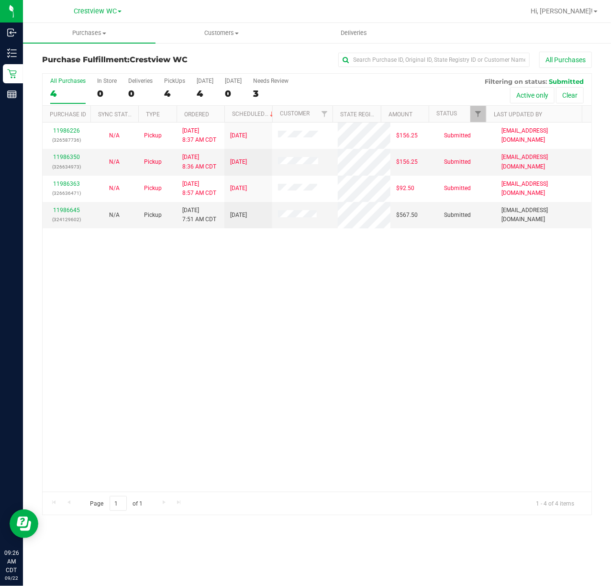
click at [172, 303] on div "11986226 (326587736) N/A Pickup 9/22/2025 8:37 AM CDT 9/22/2025 $156.25 Submitt…" at bounding box center [317, 306] width 549 height 369
click at [183, 306] on div "11986226 (326587736) N/A Pickup 9/22/2025 8:37 AM CDT 9/22/2025 $156.25 Submitt…" at bounding box center [317, 306] width 549 height 369
click at [192, 284] on div "11986226 (326587736) N/A Pickup 9/22/2025 8:37 AM CDT 9/22/2025 $156.25 Submitt…" at bounding box center [317, 306] width 549 height 369
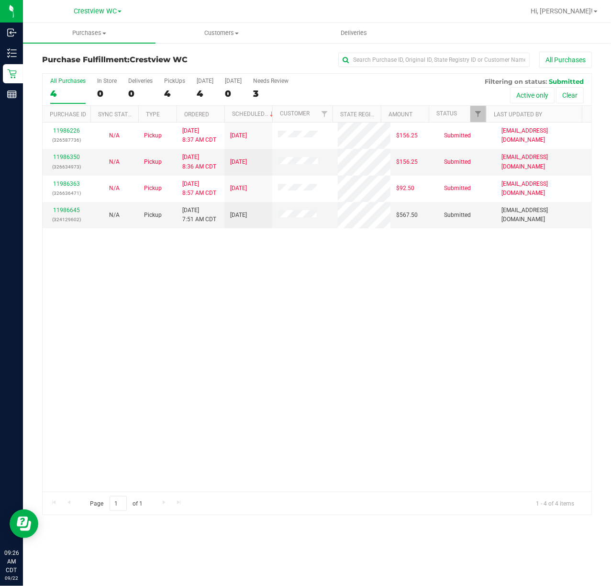
click at [140, 274] on div "11986226 (326587736) N/A Pickup 9/22/2025 8:37 AM CDT 9/22/2025 $156.25 Submitt…" at bounding box center [317, 306] width 549 height 369
click at [136, 275] on div "11986226 (326587736) N/A Pickup 9/22/2025 8:37 AM CDT 9/22/2025 $156.25 Submitt…" at bounding box center [317, 306] width 549 height 369
click at [293, 279] on div "11986226 (326587736) N/A Pickup 9/22/2025 8:37 AM CDT 9/22/2025 $156.25 Submitt…" at bounding box center [317, 306] width 549 height 369
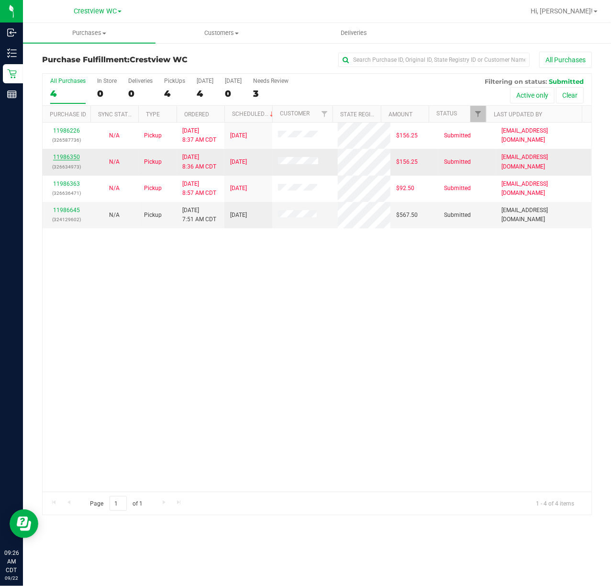
click at [77, 159] on link "11986350" at bounding box center [66, 157] width 27 height 7
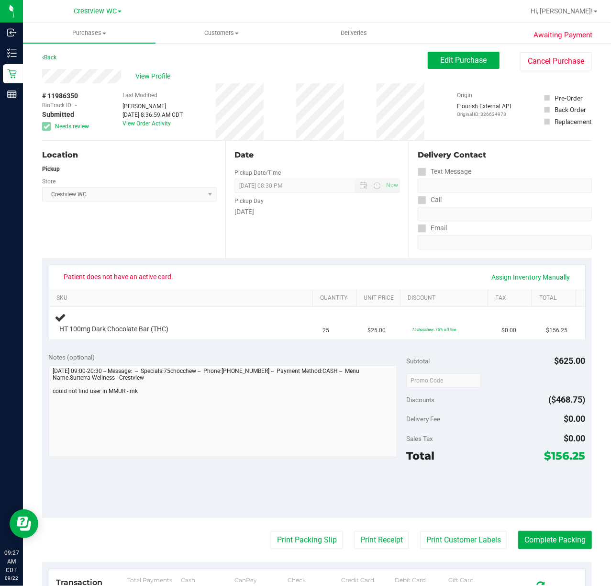
click at [125, 242] on div "Location Pickup Store Crestview WC Select Store Bonita Springs WC Boynton Beach…" at bounding box center [133, 199] width 183 height 117
click at [140, 75] on span "View Profile" at bounding box center [154, 76] width 38 height 10
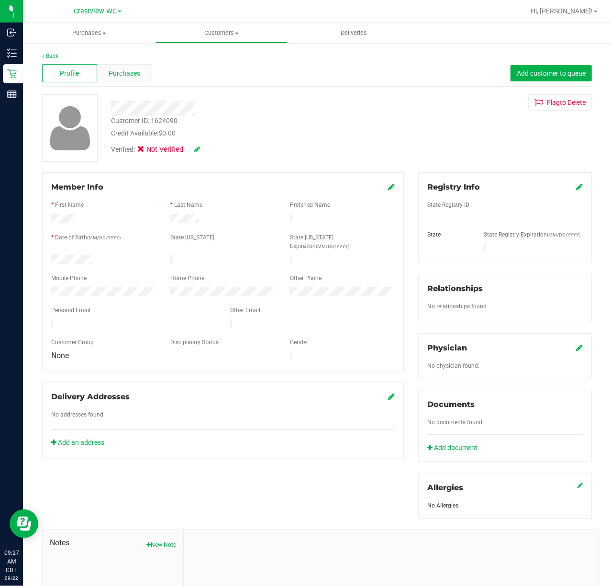
click at [127, 68] on span "Purchases" at bounding box center [125, 73] width 32 height 10
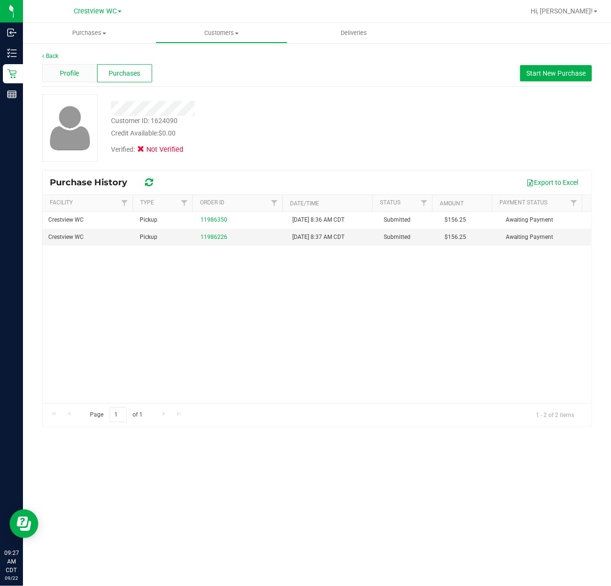
click at [68, 73] on span "Profile" at bounding box center [69, 73] width 19 height 10
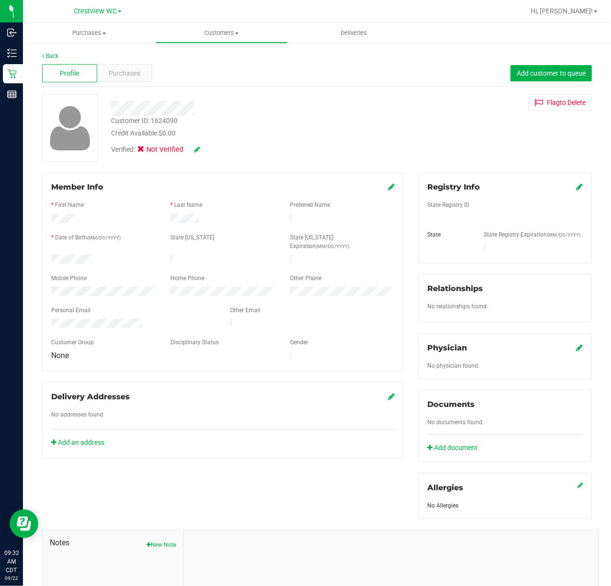
click at [50, 254] on div at bounding box center [103, 259] width 119 height 11
click at [45, 58] on link "Back" at bounding box center [50, 56] width 16 height 7
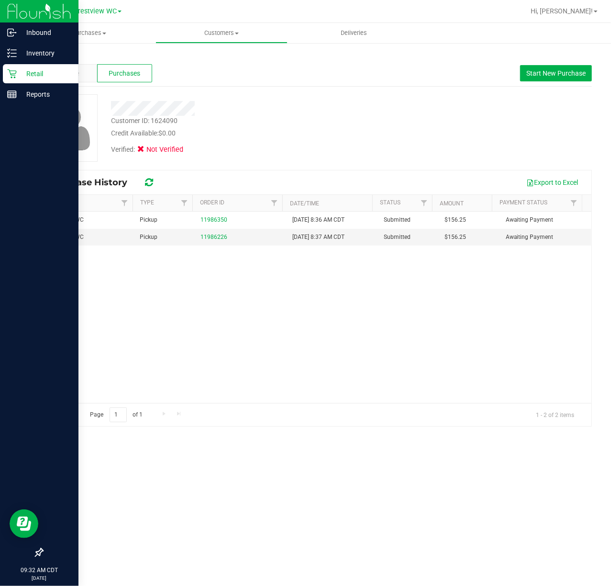
drag, startPoint x: 27, startPoint y: 73, endPoint x: 20, endPoint y: 74, distance: 7.2
click at [22, 74] on div "Inbound Inventory Retail Reports 09:32 AM CDT 09/22/2025 09/22 Crestview WC Hi,…" at bounding box center [305, 293] width 611 height 586
click at [20, 74] on p "Retail" at bounding box center [45, 73] width 57 height 11
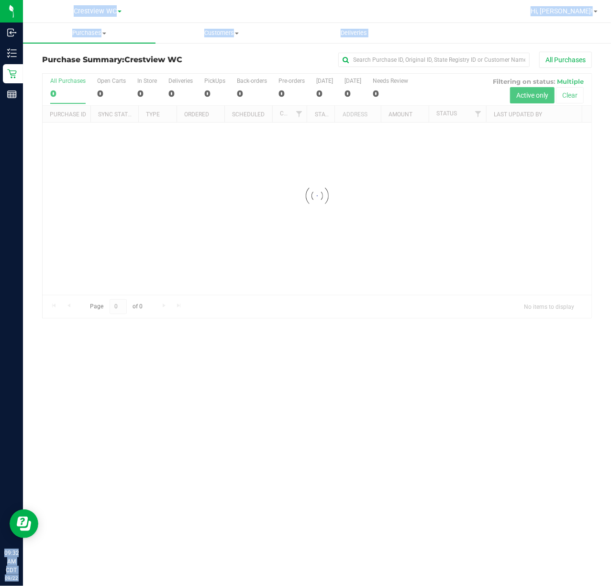
click at [182, 353] on div "Purchases Summary of purchases Fulfillment All purchases Customers All customer…" at bounding box center [317, 304] width 588 height 563
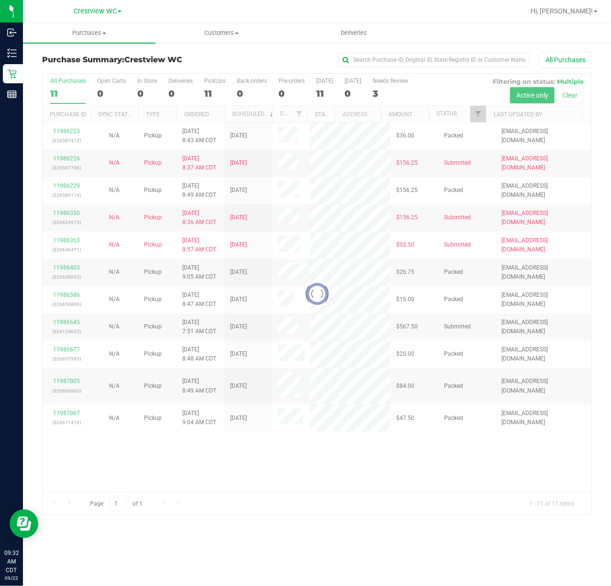
click at [479, 111] on div at bounding box center [317, 294] width 549 height 441
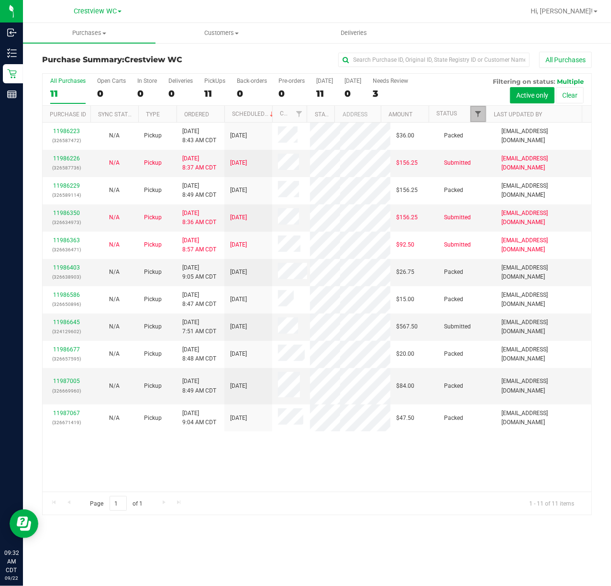
click at [477, 110] on span "Filter" at bounding box center [478, 114] width 8 height 8
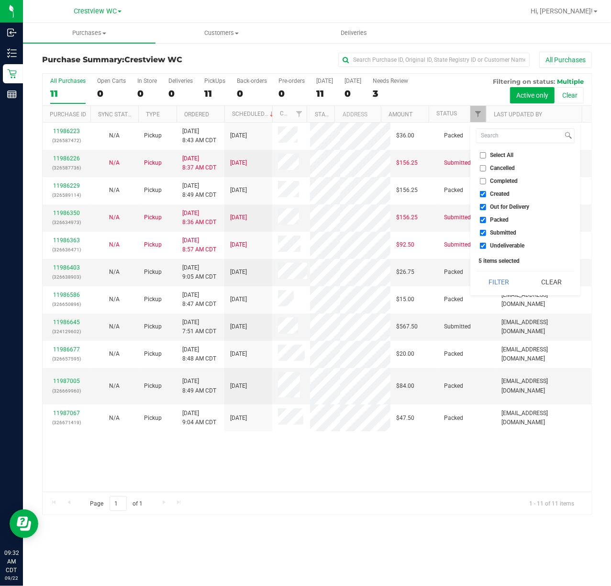
click at [489, 191] on label "Created" at bounding box center [495, 194] width 30 height 6
click at [486, 191] on input "Created" at bounding box center [483, 194] width 6 height 6
checkbox input "false"
click at [496, 210] on li "Out for Delivery" at bounding box center [525, 207] width 99 height 10
click at [501, 215] on li "Packed" at bounding box center [525, 220] width 99 height 10
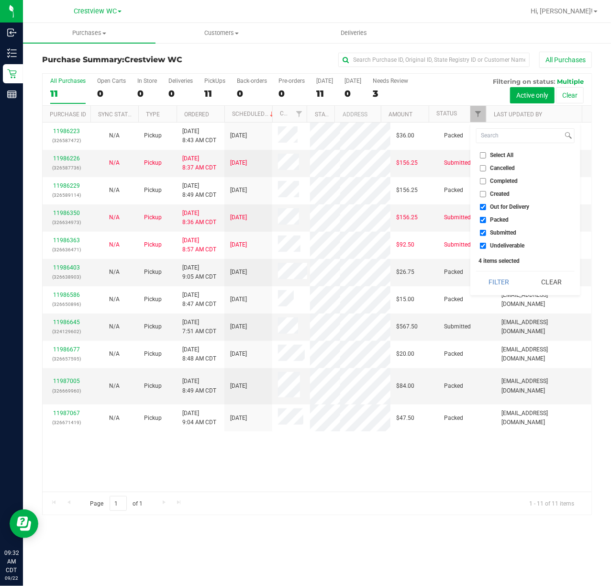
click at [504, 206] on span "Out for Delivery" at bounding box center [509, 207] width 39 height 6
click at [486, 206] on input "Out for Delivery" at bounding box center [483, 207] width 6 height 6
checkbox input "false"
click at [498, 219] on span "Packed" at bounding box center [499, 220] width 19 height 6
click at [486, 219] on input "Packed" at bounding box center [483, 220] width 6 height 6
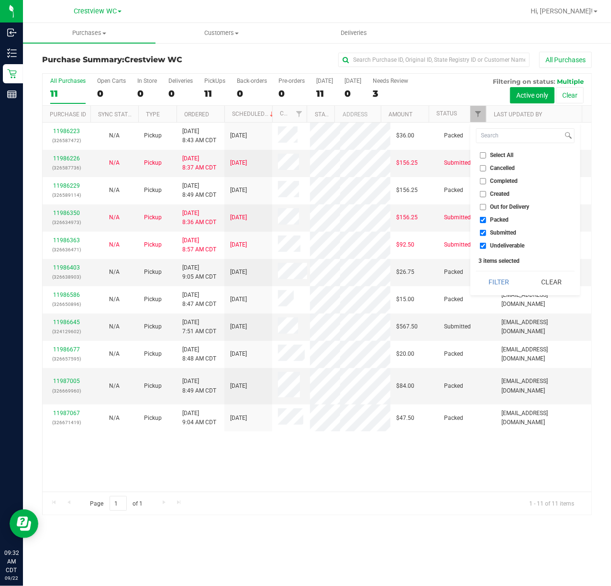
checkbox input "false"
click at [495, 246] on span "Undeliverable" at bounding box center [507, 246] width 34 height 6
click at [486, 246] on input "Undeliverable" at bounding box center [483, 246] width 6 height 6
checkbox input "false"
click at [495, 275] on button "Filter" at bounding box center [499, 281] width 46 height 21
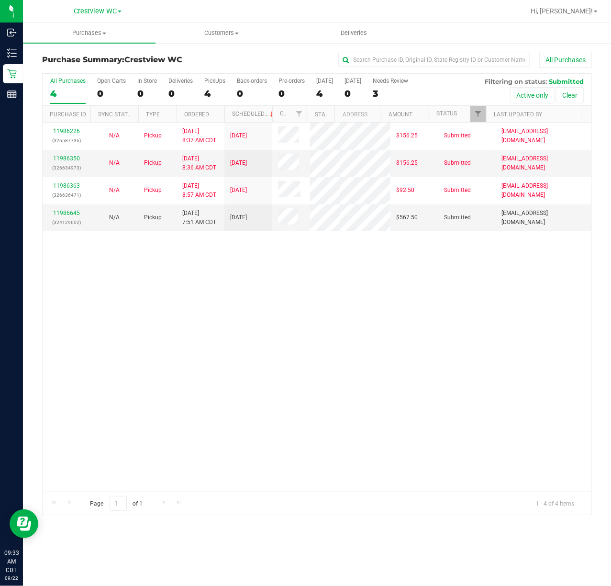
click at [347, 369] on div "11986226 (326587736) N/A Pickup 9/22/2025 8:37 AM CDT 9/22/2025 $156.25 Submitt…" at bounding box center [317, 306] width 549 height 369
click at [75, 159] on link "11986350" at bounding box center [66, 158] width 27 height 7
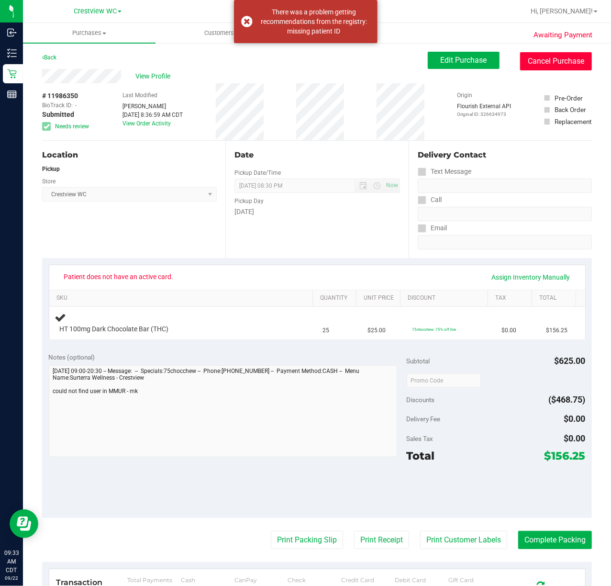
click at [528, 59] on button "Cancel Purchase" at bounding box center [556, 61] width 72 height 18
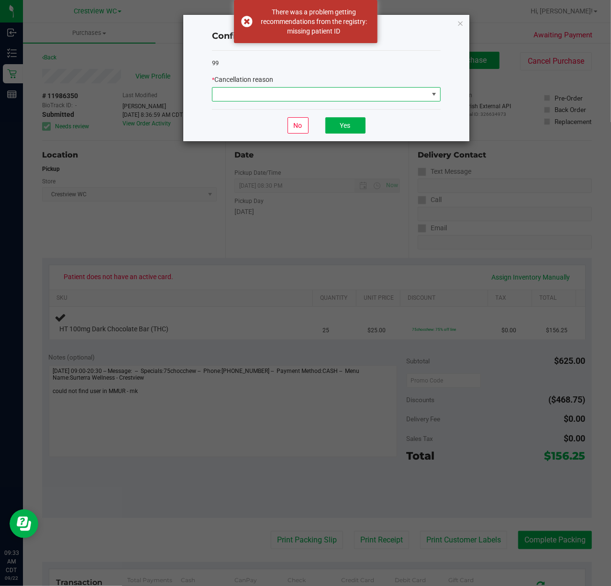
click at [293, 96] on span at bounding box center [320, 94] width 216 height 13
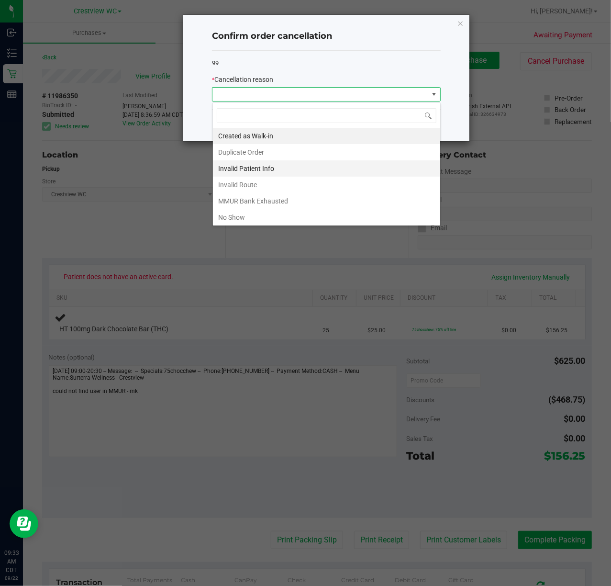
click at [289, 166] on li "Invalid Patient Info" at bounding box center [326, 168] width 227 height 16
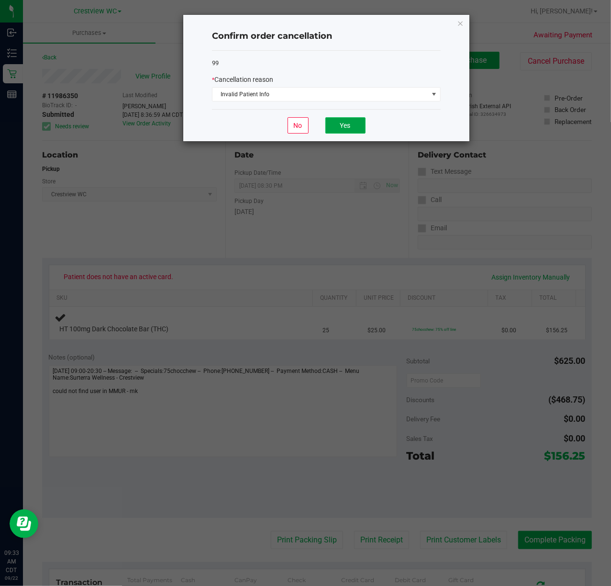
click at [349, 122] on button "Yes" at bounding box center [345, 125] width 40 height 16
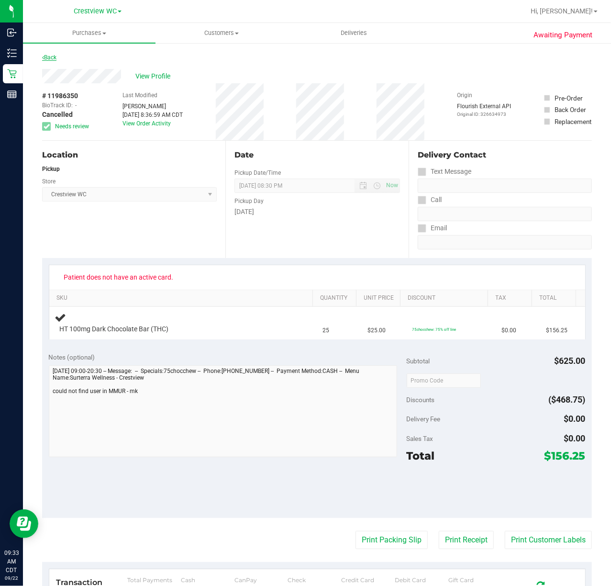
click at [48, 56] on link "Back" at bounding box center [49, 57] width 14 height 7
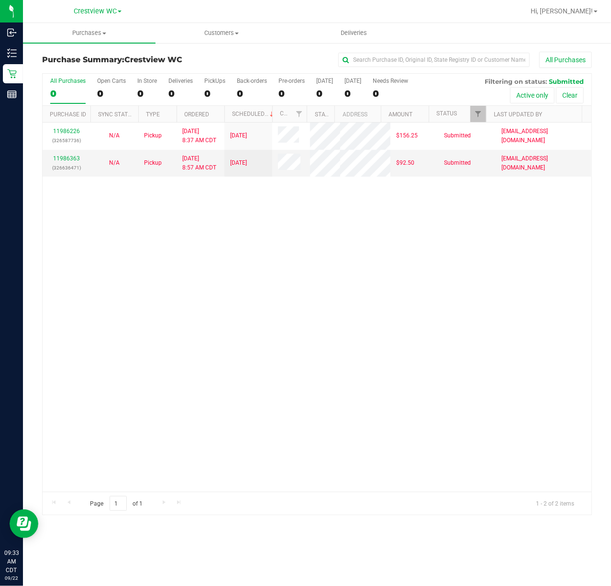
click at [177, 247] on div "11986226 (326587736) N/A Pickup 9/22/2025 8:37 AM CDT 9/22/2025 $156.25 Submitt…" at bounding box center [317, 306] width 549 height 369
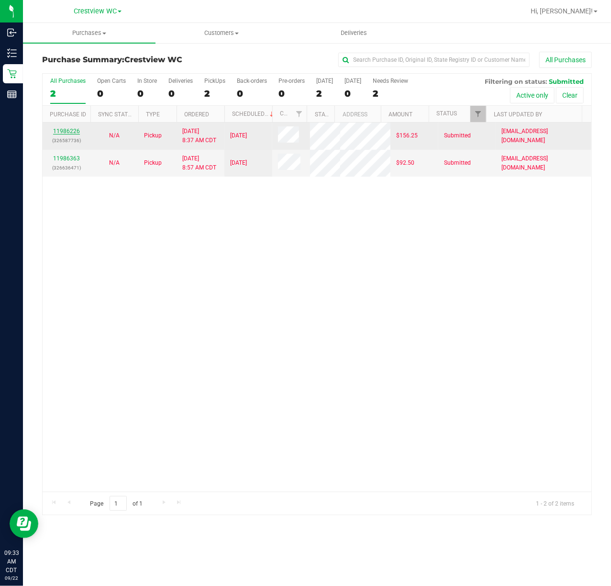
click at [71, 129] on link "11986226" at bounding box center [66, 131] width 27 height 7
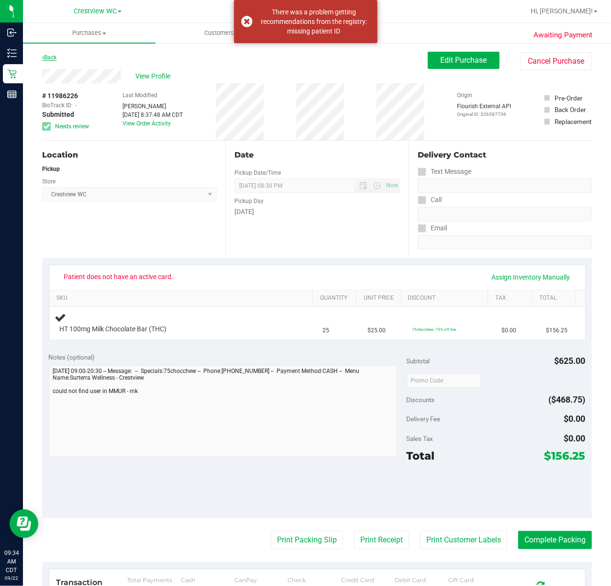
click at [53, 56] on link "Back" at bounding box center [49, 57] width 14 height 7
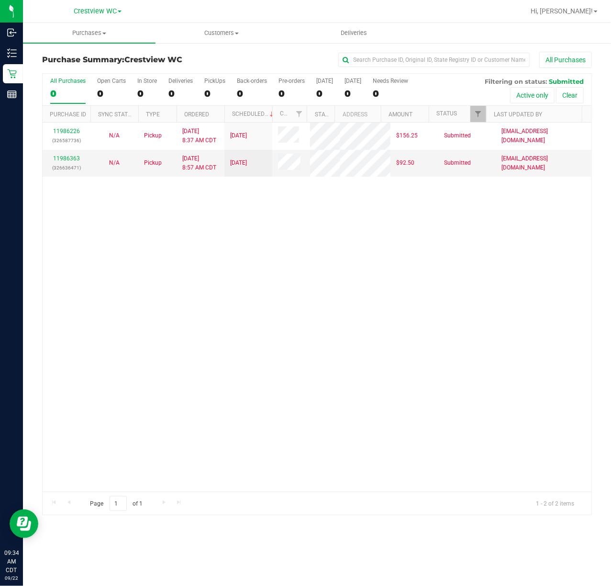
click at [218, 254] on div "11986226 (326587736) N/A Pickup 9/22/2025 8:37 AM CDT 9/22/2025 $156.25 Submitt…" at bounding box center [317, 306] width 549 height 369
click at [69, 162] on link "11986363" at bounding box center [66, 158] width 27 height 7
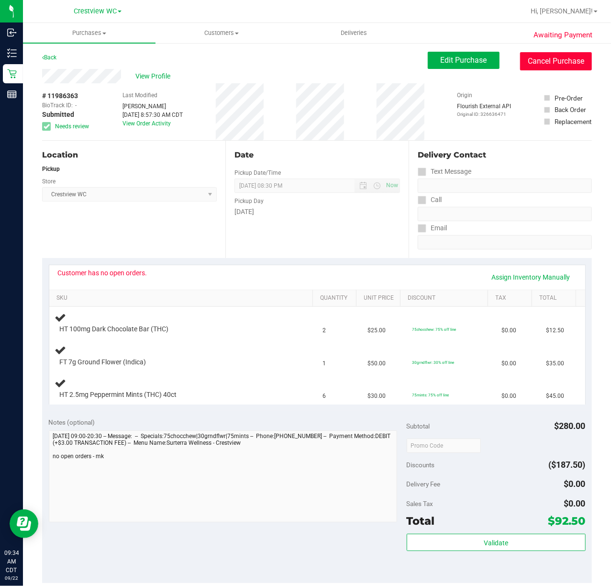
click at [546, 61] on button "Cancel Purchase" at bounding box center [556, 61] width 72 height 18
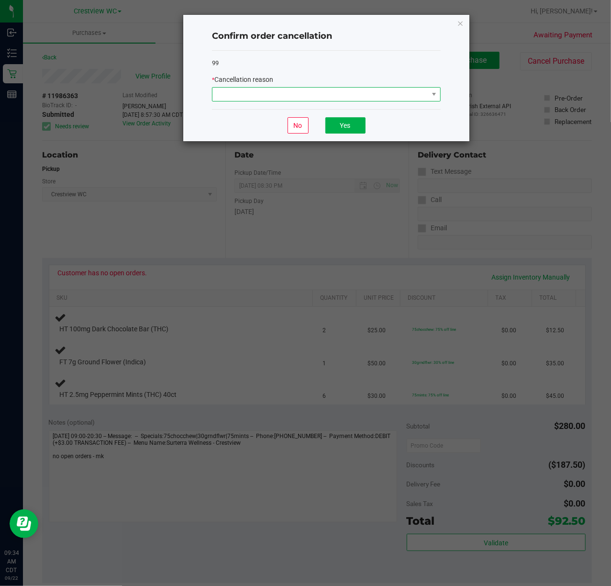
click at [256, 88] on span at bounding box center [320, 94] width 216 height 13
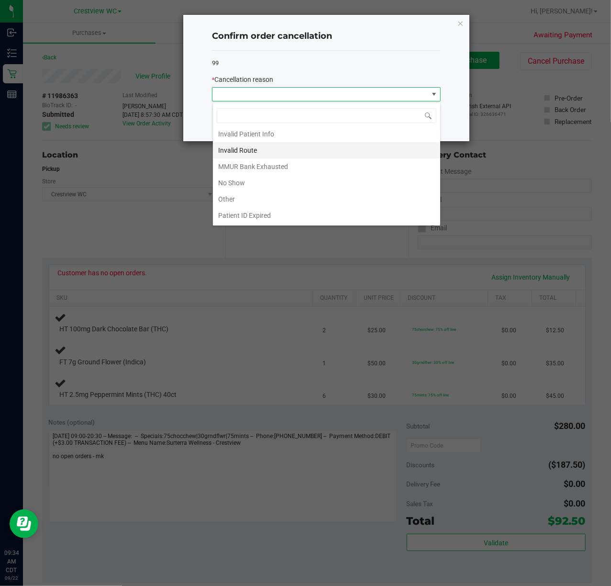
scroll to position [54, 0]
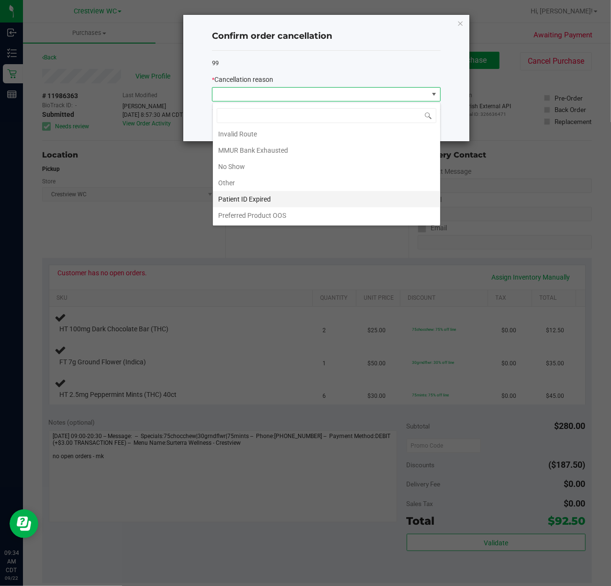
click at [277, 194] on li "Patient ID Expired" at bounding box center [326, 199] width 227 height 16
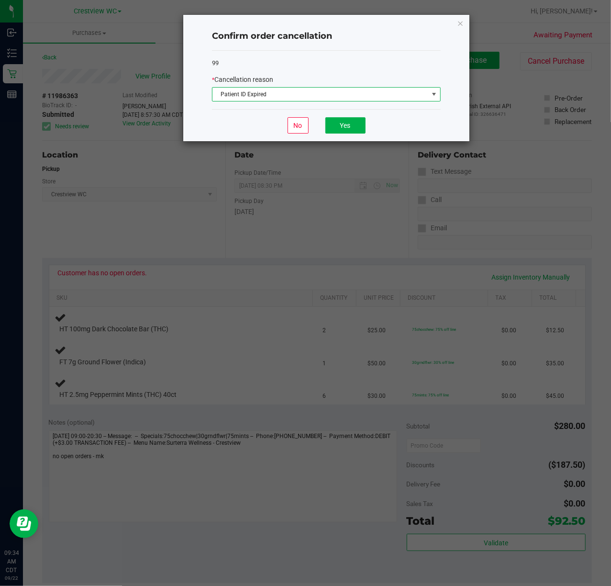
click at [313, 100] on span "Patient ID Expired" at bounding box center [320, 94] width 216 height 13
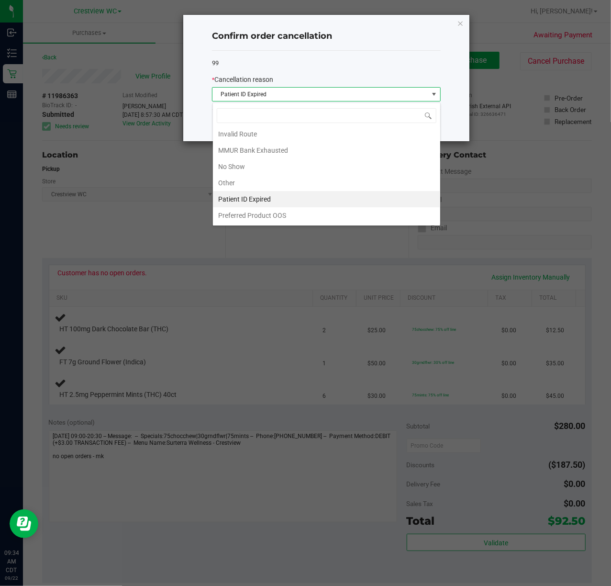
click at [318, 67] on div "99" at bounding box center [326, 63] width 229 height 10
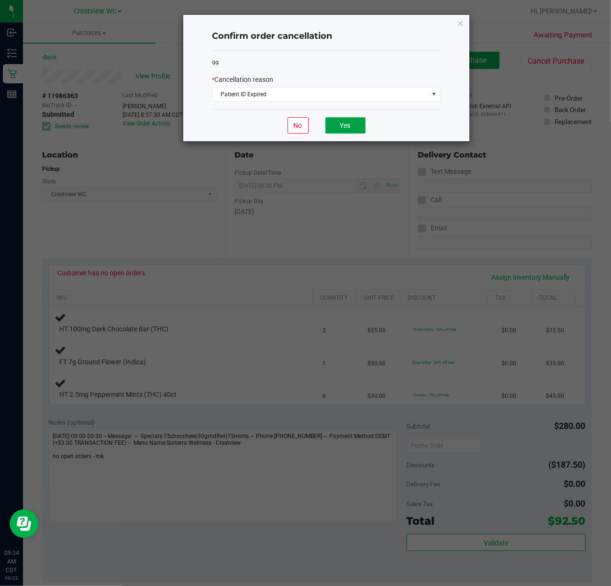
click at [354, 124] on button "Yes" at bounding box center [345, 125] width 40 height 16
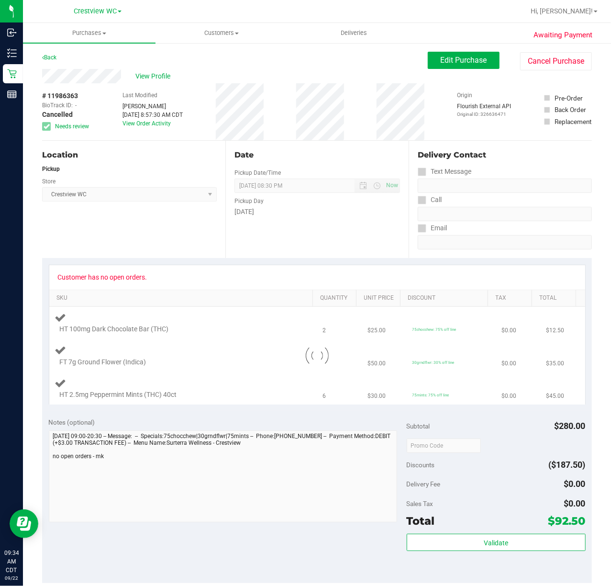
click at [354, 124] on div "# 11986363 BioTrack ID: - Cancelled Needs review Last Modified Megan Knutson Se…" at bounding box center [317, 111] width 550 height 57
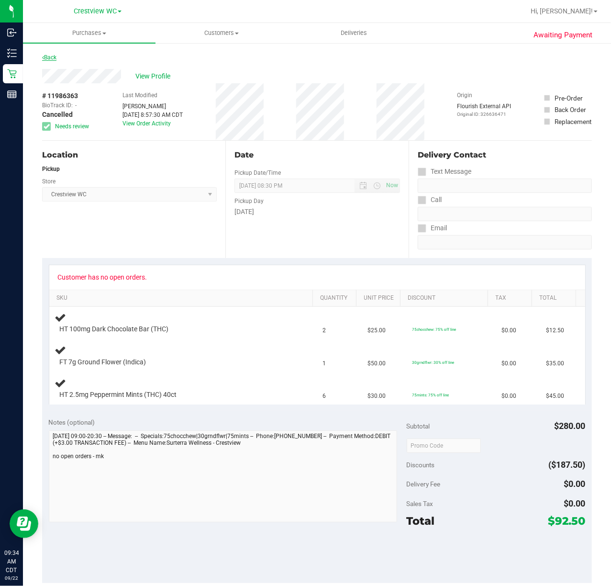
click at [53, 58] on link "Back" at bounding box center [49, 57] width 14 height 7
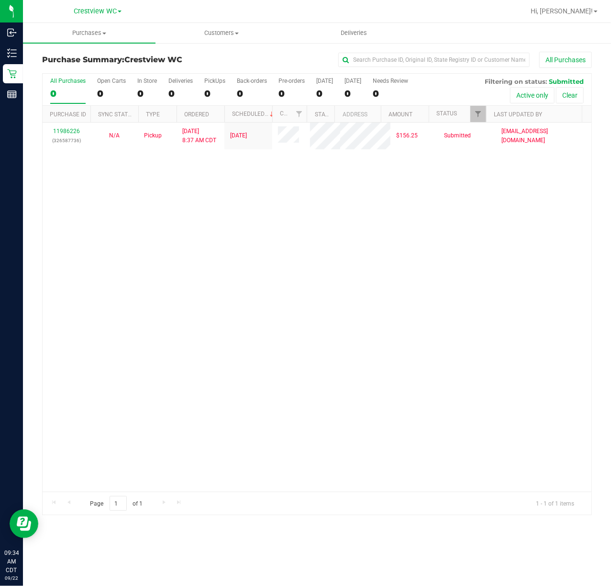
click at [159, 249] on div "11986226 (326587736) N/A Pickup 9/22/2025 8:37 AM CDT 9/22/2025 $156.25 Submitt…" at bounding box center [317, 306] width 549 height 369
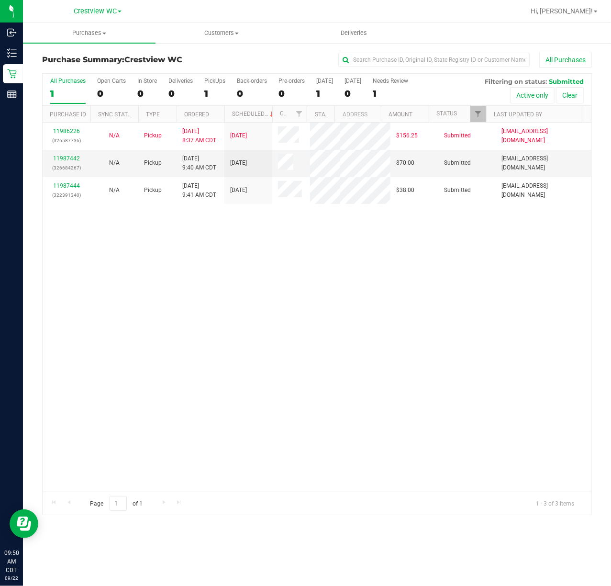
click at [291, 401] on div "11986226 (326587736) N/A Pickup 9/22/2025 8:37 AM CDT 9/22/2025 $156.25 Submitt…" at bounding box center [317, 306] width 549 height 369
click at [222, 321] on div "11986226 (326587736) N/A Pickup 9/22/2025 8:37 AM CDT 9/22/2025 $156.25 Submitt…" at bounding box center [317, 306] width 549 height 369
click at [197, 113] on link "Ordered" at bounding box center [196, 114] width 25 height 7
click at [165, 232] on div "11986226 (326587736) N/A Pickup 9/22/2025 8:37 AM CDT 9/22/2025 $156.25 Submitt…" at bounding box center [317, 306] width 549 height 369
click at [63, 159] on link "11987442" at bounding box center [66, 158] width 27 height 7
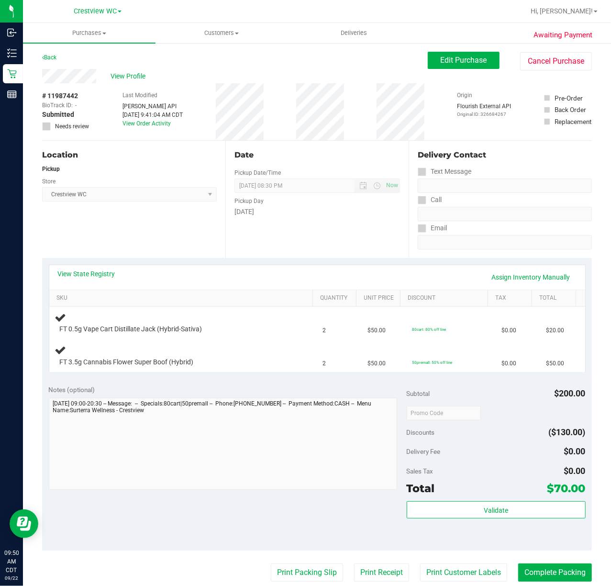
click at [184, 265] on div "View State Registry Assign Inventory Manually" at bounding box center [317, 277] width 536 height 24
click at [106, 268] on div "View State Registry Assign Inventory Manually" at bounding box center [317, 277] width 536 height 24
click at [106, 270] on link "View State Registry" at bounding box center [86, 274] width 57 height 10
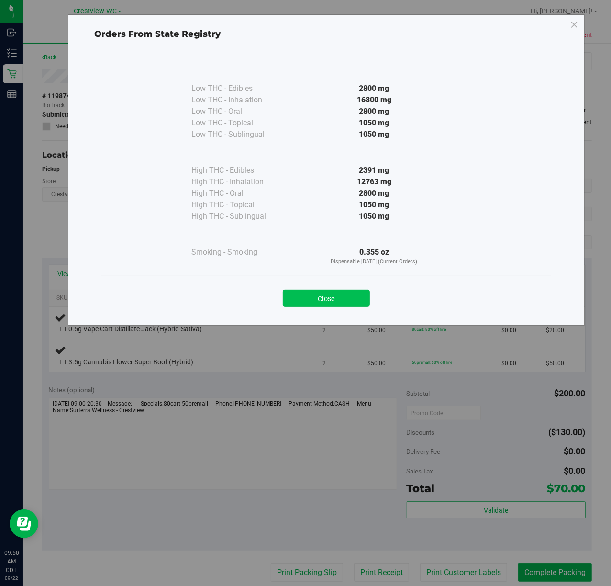
click at [310, 294] on button "Close" at bounding box center [326, 297] width 87 height 17
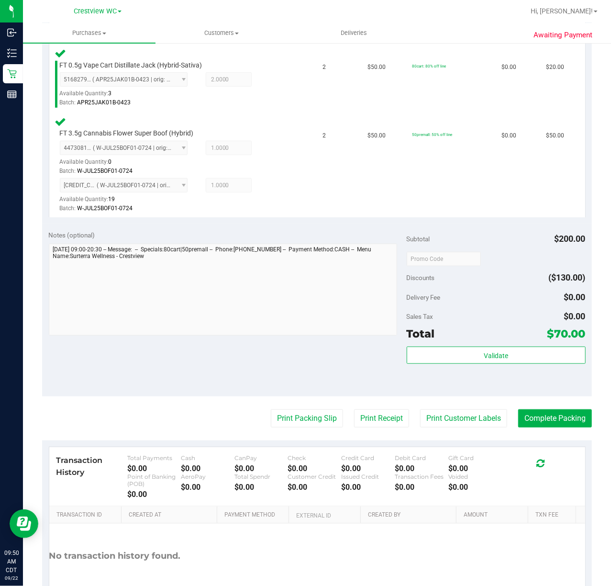
scroll to position [291, 0]
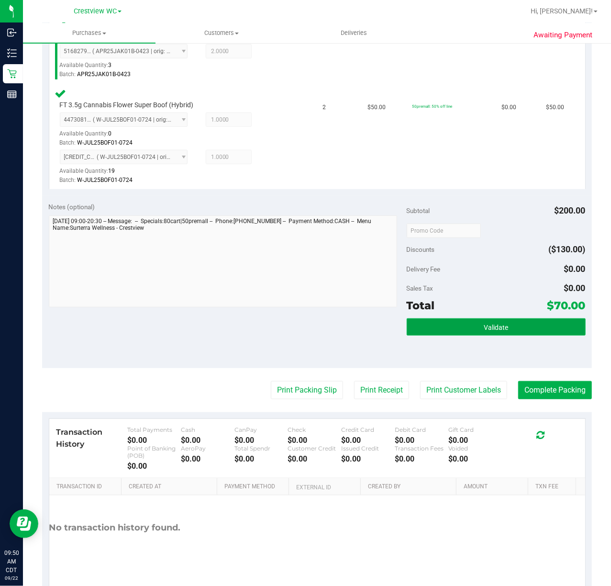
click at [526, 322] on button "Validate" at bounding box center [496, 326] width 179 height 17
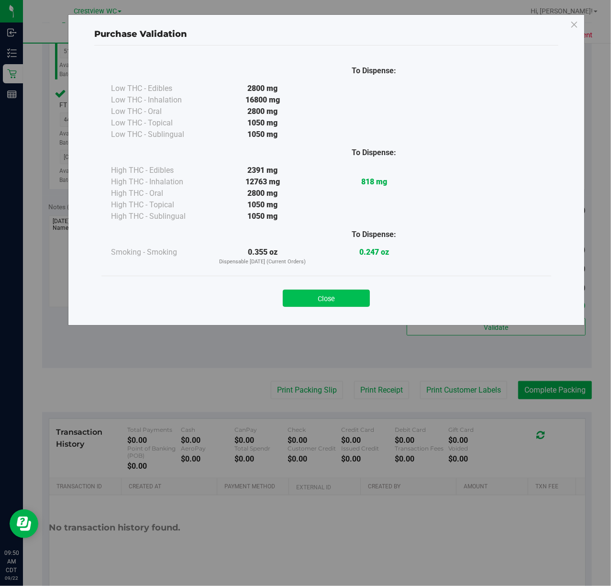
click at [356, 302] on button "Close" at bounding box center [326, 297] width 87 height 17
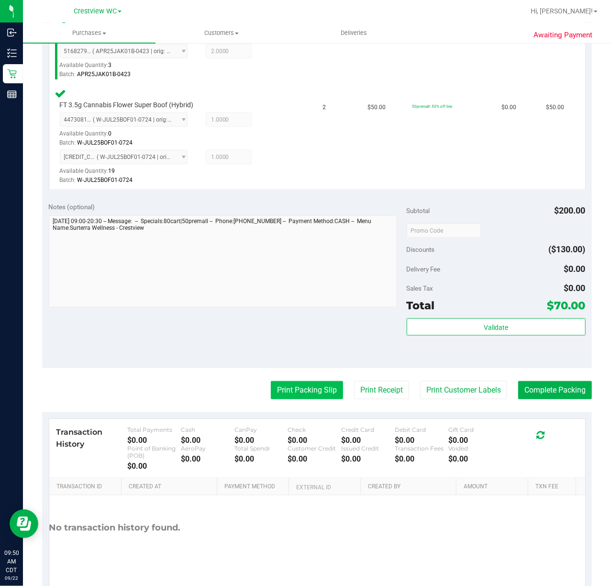
click at [298, 390] on button "Print Packing Slip" at bounding box center [307, 390] width 72 height 18
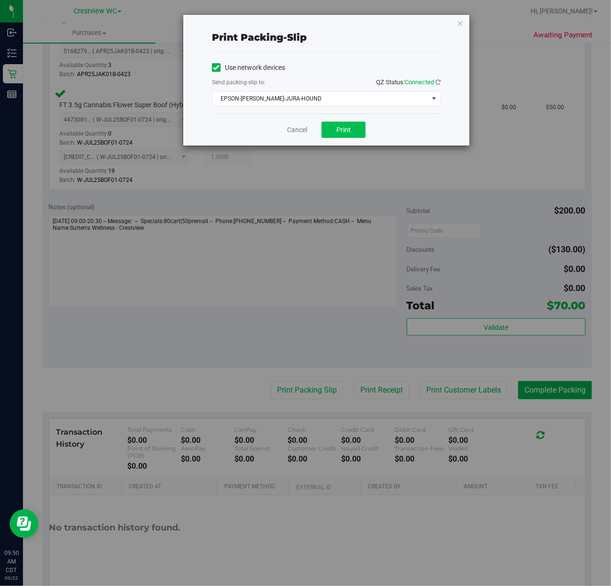
click at [355, 134] on button "Print" at bounding box center [343, 130] width 44 height 16
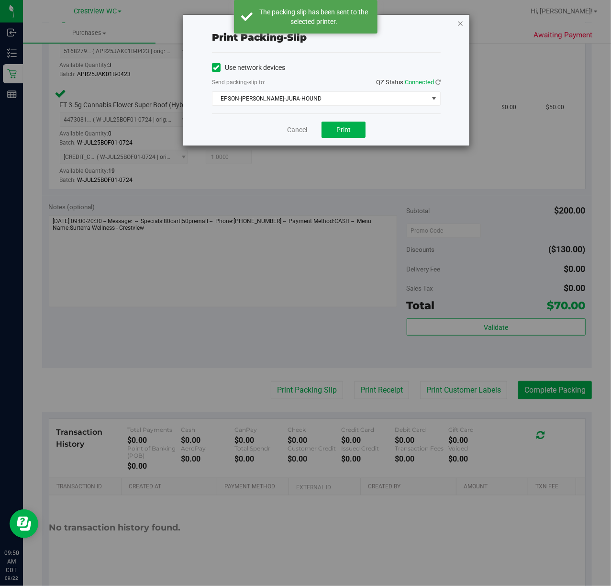
click at [460, 22] on icon "button" at bounding box center [460, 22] width 7 height 11
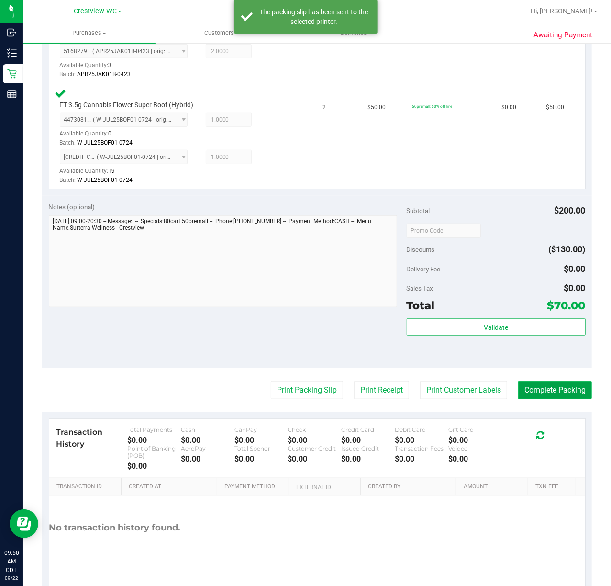
click at [548, 388] on button "Complete Packing" at bounding box center [555, 390] width 74 height 18
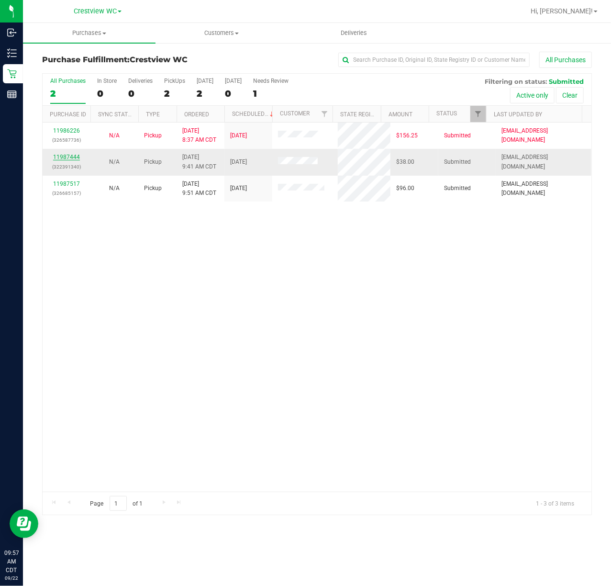
click at [56, 159] on link "11987444" at bounding box center [66, 157] width 27 height 7
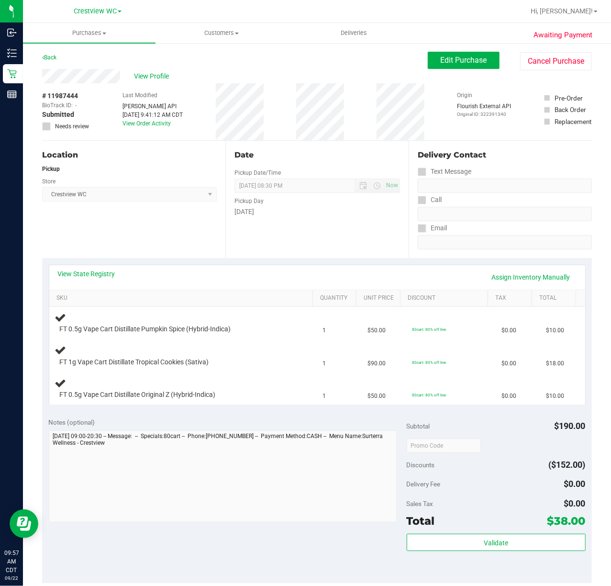
click at [146, 417] on div "Notes (optional) Subtotal $190.00 Discounts ($152.00) Delivery Fee $0.00 Sales …" at bounding box center [317, 496] width 550 height 172
drag, startPoint x: 75, startPoint y: 229, endPoint x: 85, endPoint y: 232, distance: 10.7
click at [23, 230] on div at bounding box center [11, 315] width 23 height 420
click at [86, 233] on div "Location Pickup Store Crestview WC Select Store [PERSON_NAME][GEOGRAPHIC_DATA] …" at bounding box center [133, 199] width 183 height 117
click at [52, 54] on link "Back" at bounding box center [49, 57] width 14 height 7
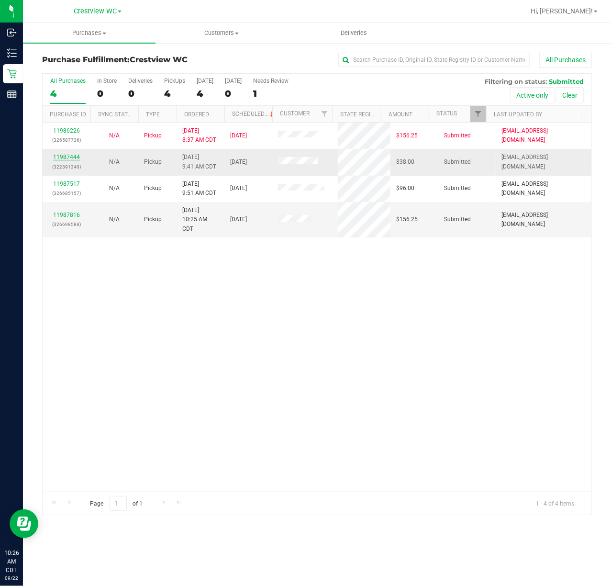
click at [72, 158] on link "11987444" at bounding box center [66, 157] width 27 height 7
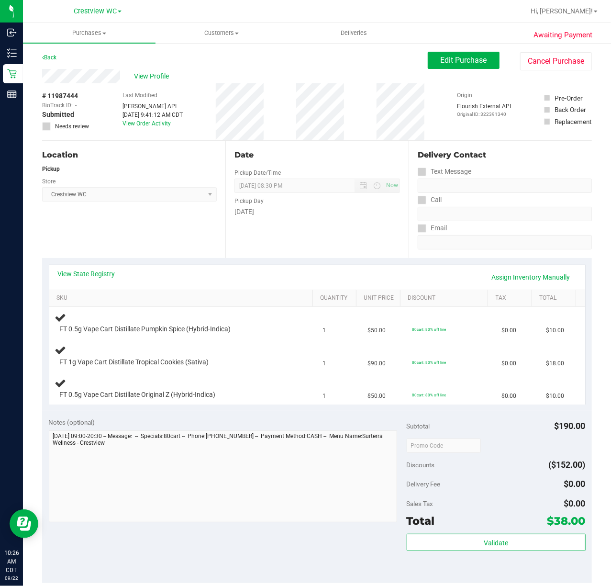
click at [143, 272] on div "View State Registry Assign Inventory Manually" at bounding box center [317, 277] width 519 height 16
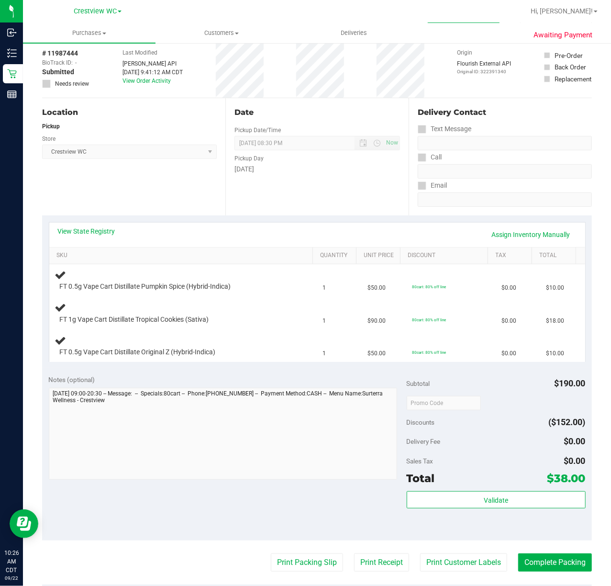
scroll to position [64, 0]
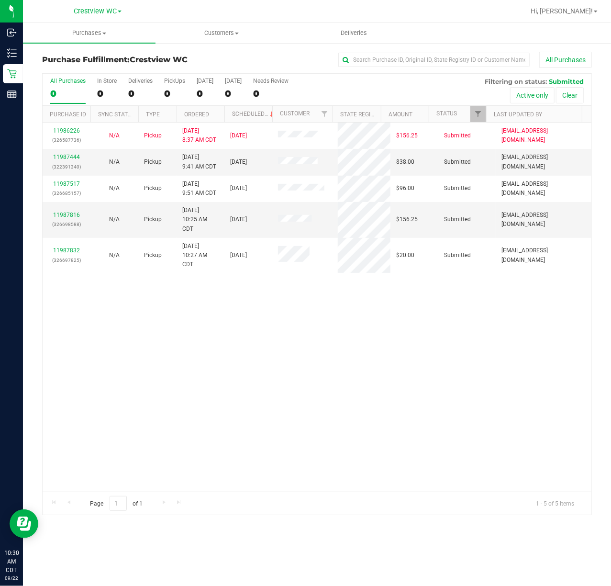
click at [245, 324] on div "11986226 (326587736) N/A Pickup 9/22/2025 8:37 AM CDT 9/22/2025 $156.25 Submitt…" at bounding box center [317, 306] width 549 height 369
click at [475, 117] on span "Filter" at bounding box center [478, 114] width 8 height 8
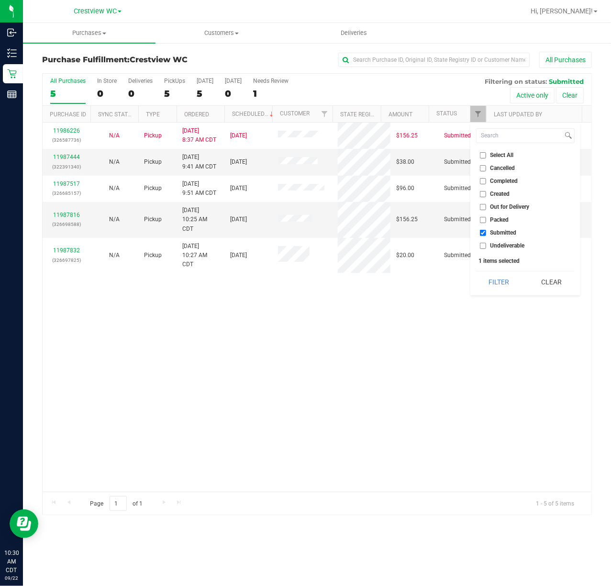
drag, startPoint x: 416, startPoint y: 328, endPoint x: 430, endPoint y: 339, distance: 17.7
click at [416, 328] on div "11986226 (326587736) N/A Pickup 9/22/2025 8:37 AM CDT 9/22/2025 $156.25 Submitt…" at bounding box center [317, 306] width 549 height 369
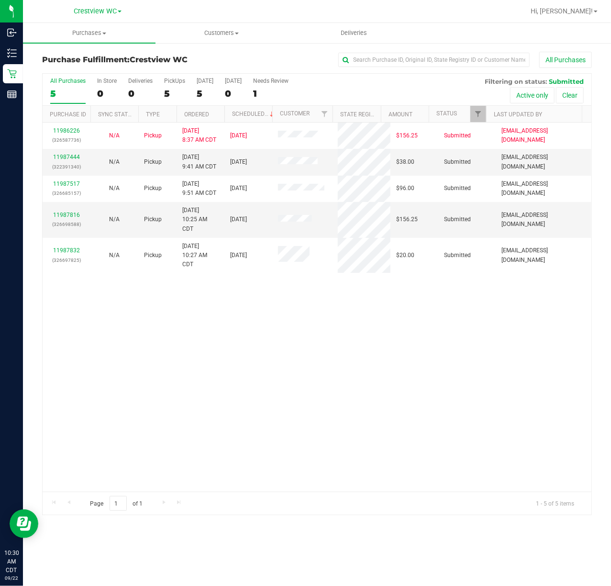
click at [329, 356] on div "11986226 (326587736) N/A Pickup 9/22/2025 8:37 AM CDT 9/22/2025 $156.25 Submitt…" at bounding box center [317, 306] width 549 height 369
click at [84, 352] on div "11986226 (326587736) N/A Pickup 9/22/2025 8:37 AM CDT 9/22/2025 $156.25 Submitt…" at bounding box center [317, 306] width 549 height 369
click at [475, 115] on span "Filter" at bounding box center [478, 114] width 8 height 8
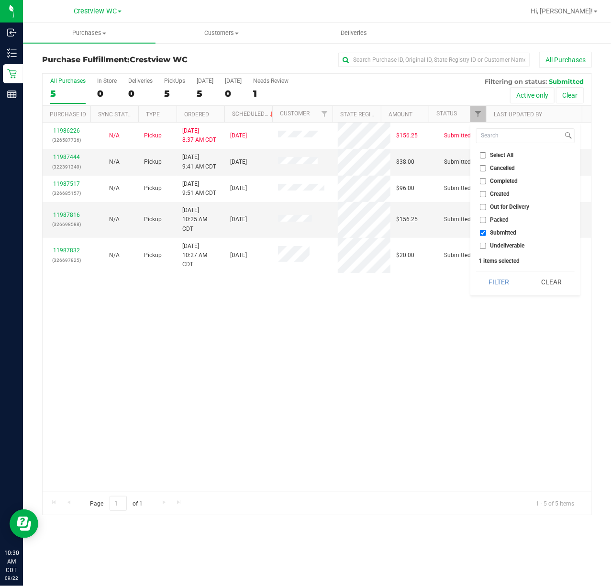
click at [255, 397] on div "11986226 (326587736) N/A Pickup 9/22/2025 8:37 AM CDT 9/22/2025 $156.25 Submitt…" at bounding box center [317, 306] width 549 height 369
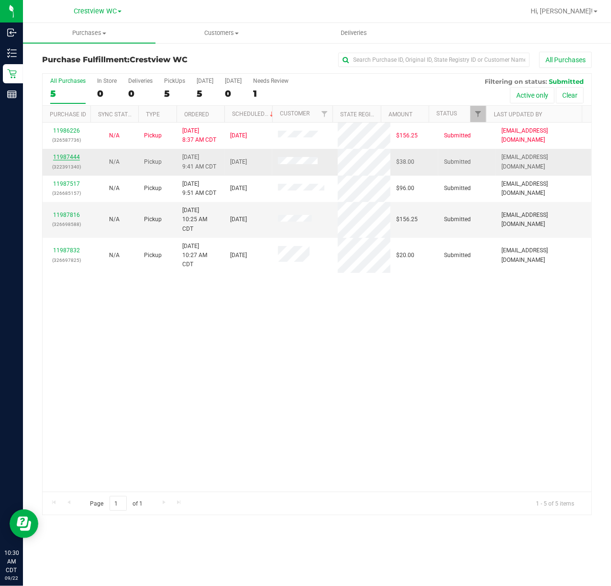
click at [69, 156] on link "11987444" at bounding box center [66, 157] width 27 height 7
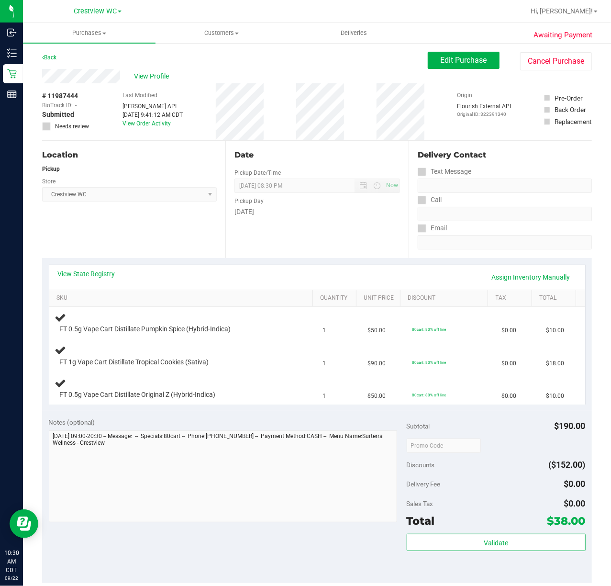
click at [205, 265] on div "View State Registry Assign Inventory Manually" at bounding box center [317, 277] width 536 height 24
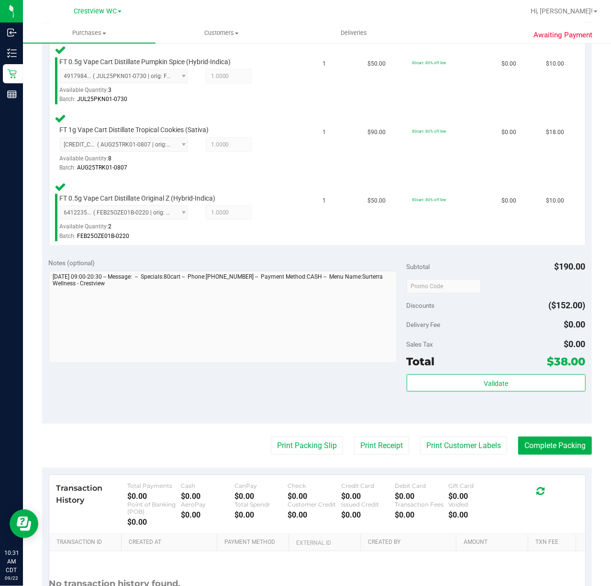
scroll to position [268, 0]
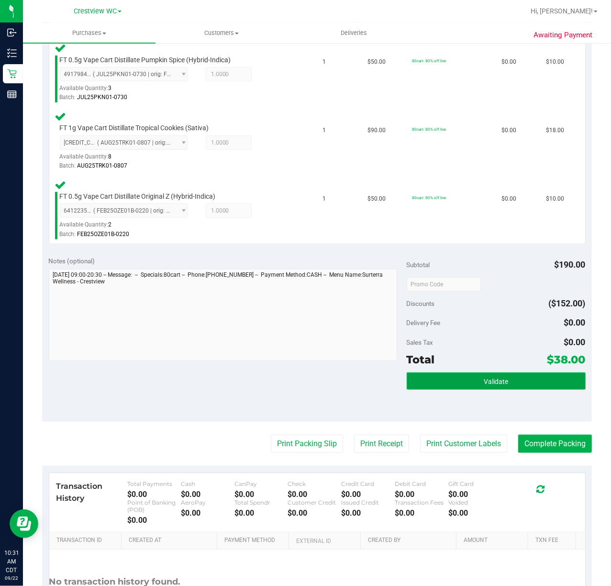
click at [488, 380] on span "Validate" at bounding box center [496, 381] width 24 height 8
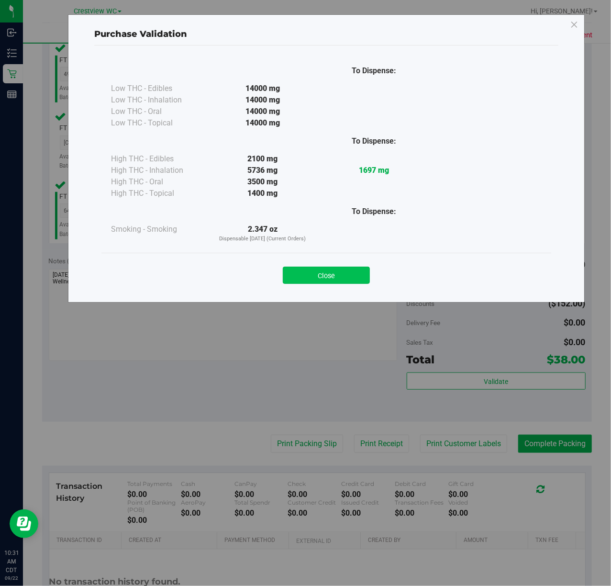
click at [332, 279] on button "Close" at bounding box center [326, 274] width 87 height 17
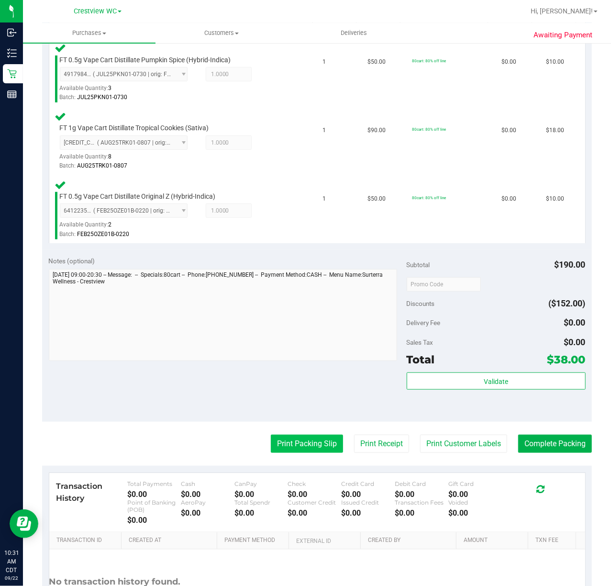
click at [310, 443] on button "Print Packing Slip" at bounding box center [307, 443] width 72 height 18
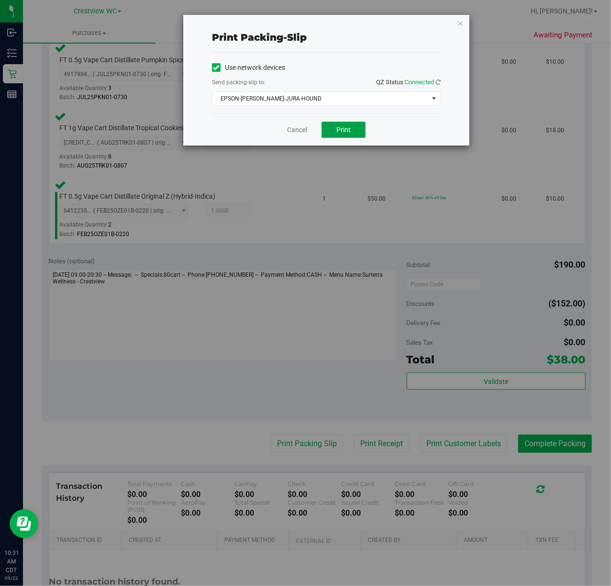
click at [349, 133] on span "Print" at bounding box center [343, 130] width 14 height 8
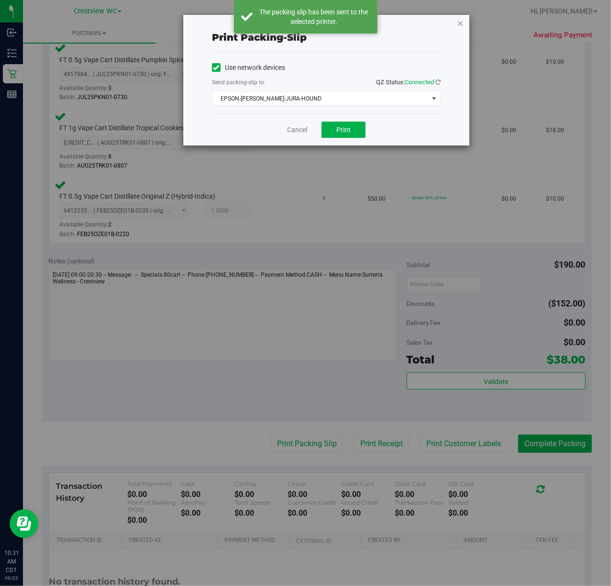
click at [460, 23] on icon "button" at bounding box center [460, 22] width 7 height 11
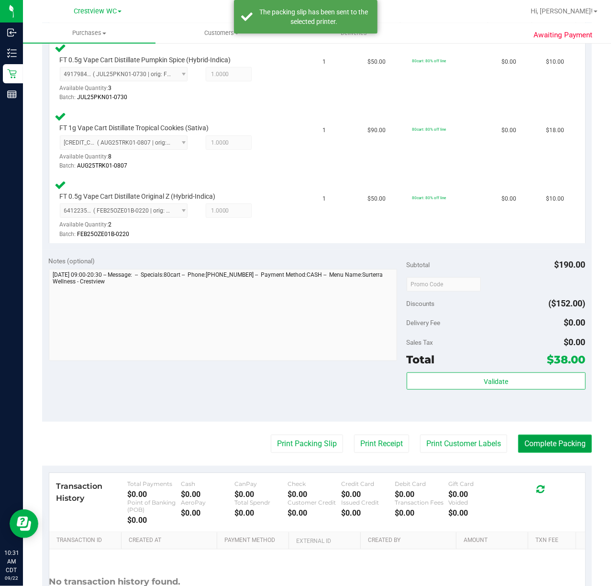
click at [556, 444] on button "Complete Packing" at bounding box center [555, 443] width 74 height 18
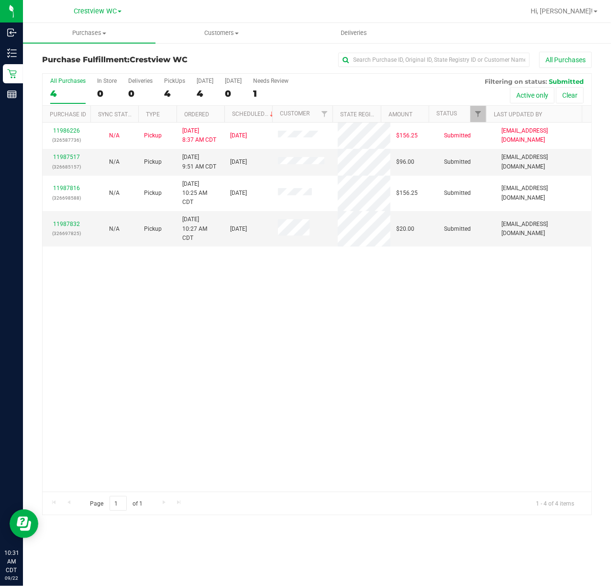
click at [307, 368] on div "11986226 (326587736) N/A Pickup 9/22/2025 8:37 AM CDT 9/22/2025 $156.25 Submitt…" at bounding box center [317, 306] width 549 height 369
click at [192, 116] on link "Ordered" at bounding box center [196, 114] width 25 height 7
click at [259, 341] on div "11986226 (326587736) N/A Pickup 9/22/2025 8:37 AM CDT 9/22/2025 $156.25 Submitt…" at bounding box center [317, 306] width 549 height 369
click at [75, 157] on link "11987517" at bounding box center [66, 157] width 27 height 7
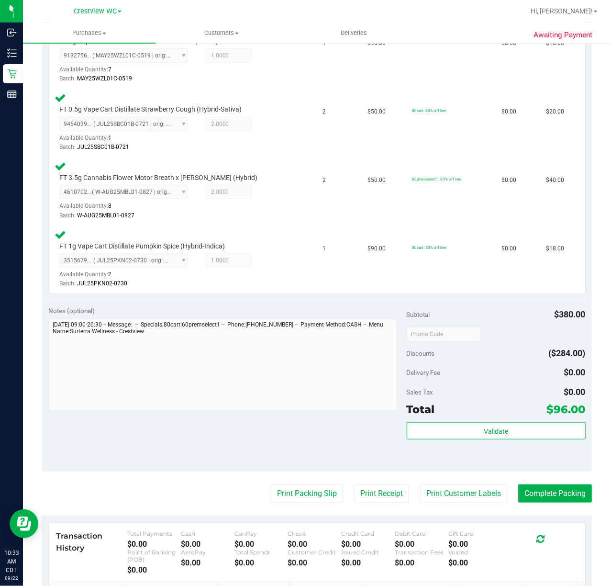
scroll to position [305, 0]
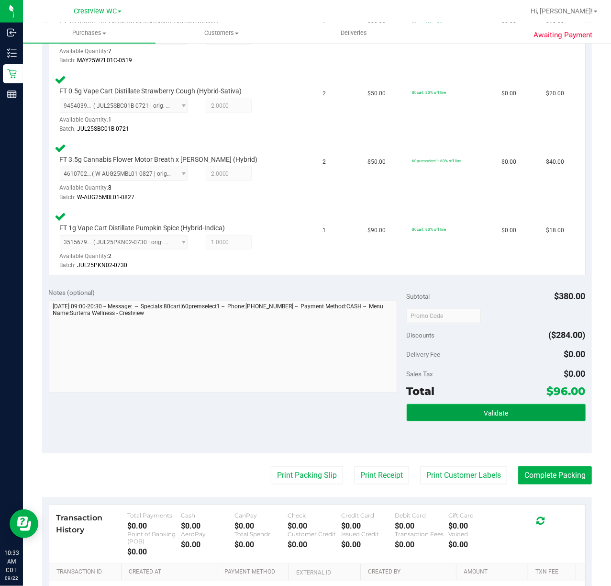
click at [492, 412] on span "Validate" at bounding box center [496, 413] width 24 height 8
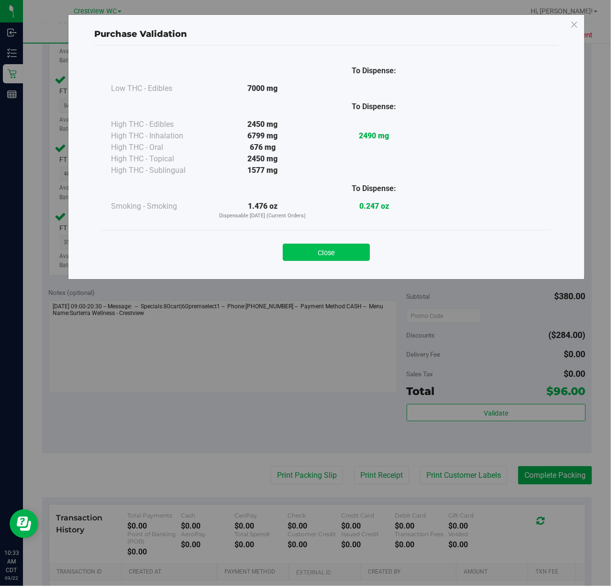
click at [341, 259] on button "Close" at bounding box center [326, 251] width 87 height 17
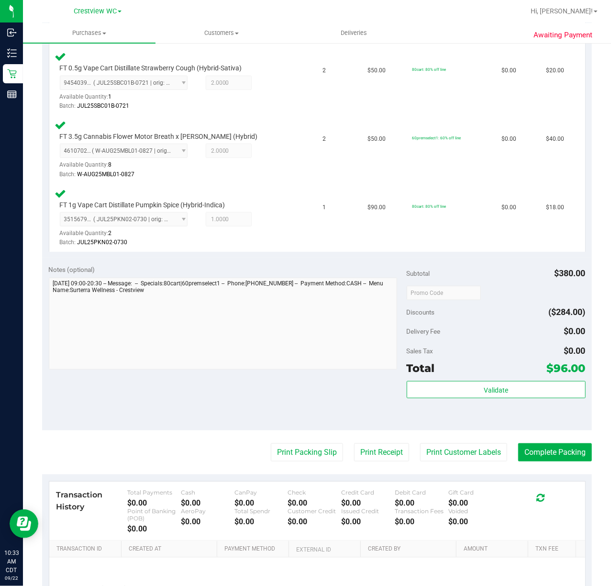
scroll to position [335, 0]
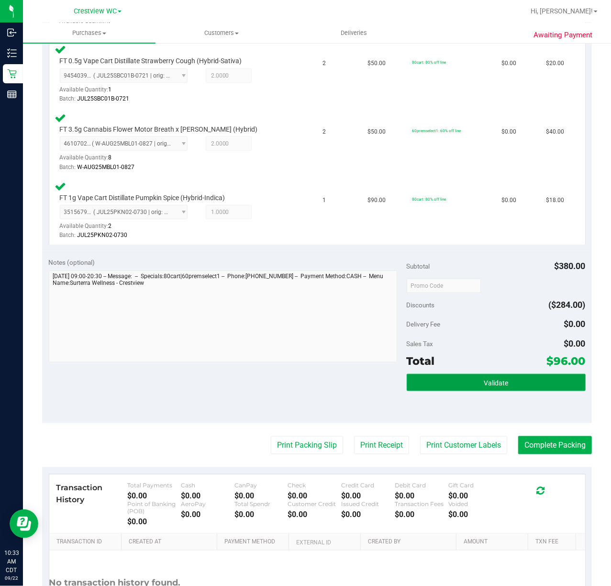
click at [500, 381] on span "Validate" at bounding box center [496, 383] width 24 height 8
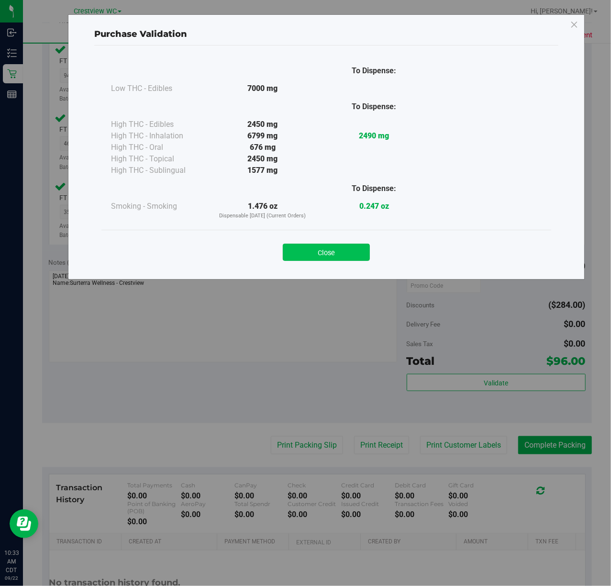
click at [324, 258] on button "Close" at bounding box center [326, 251] width 87 height 17
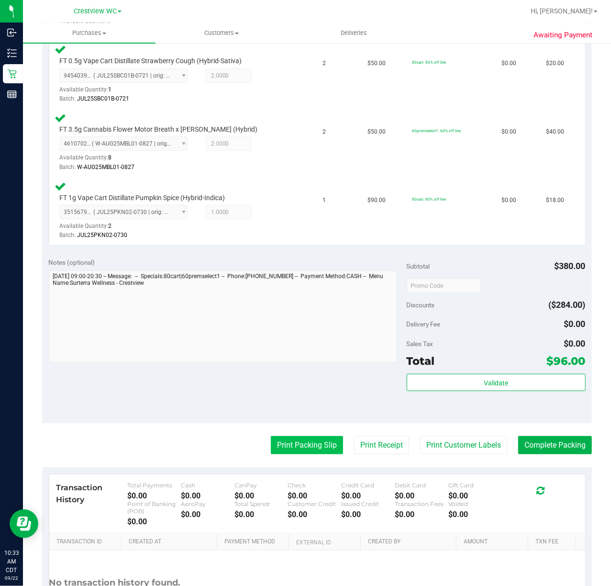
click at [310, 444] on button "Print Packing Slip" at bounding box center [307, 445] width 72 height 18
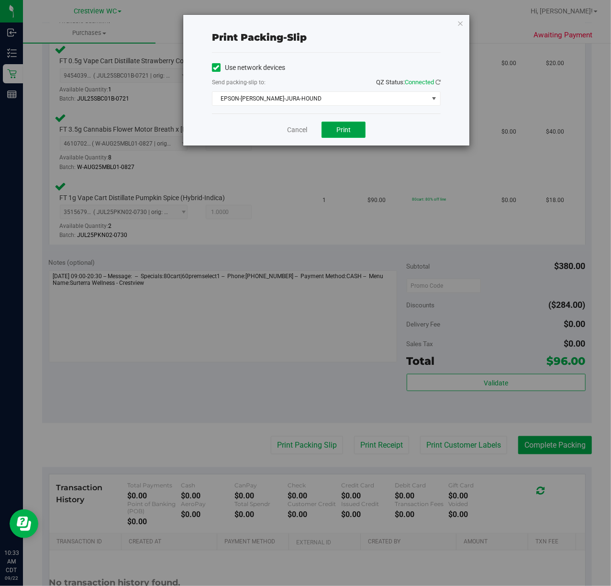
click at [345, 133] on span "Print" at bounding box center [343, 130] width 14 height 8
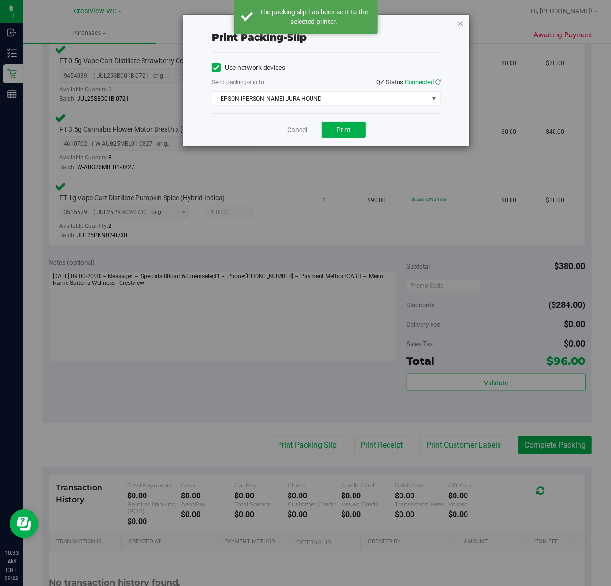
click at [460, 25] on icon "button" at bounding box center [460, 22] width 7 height 11
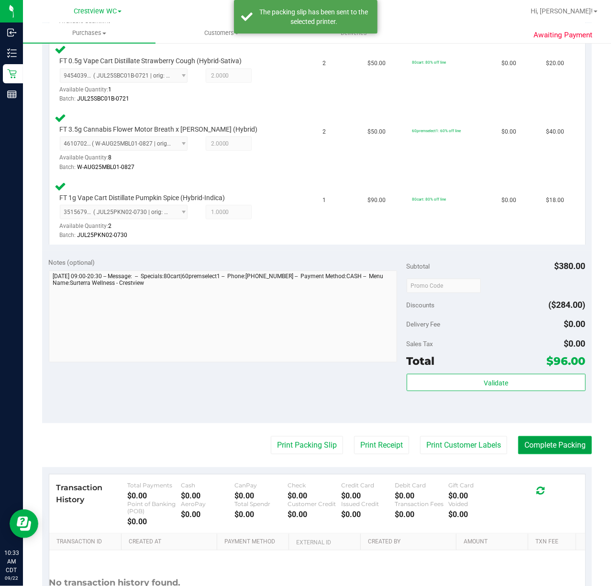
click at [567, 454] on button "Complete Packing" at bounding box center [555, 445] width 74 height 18
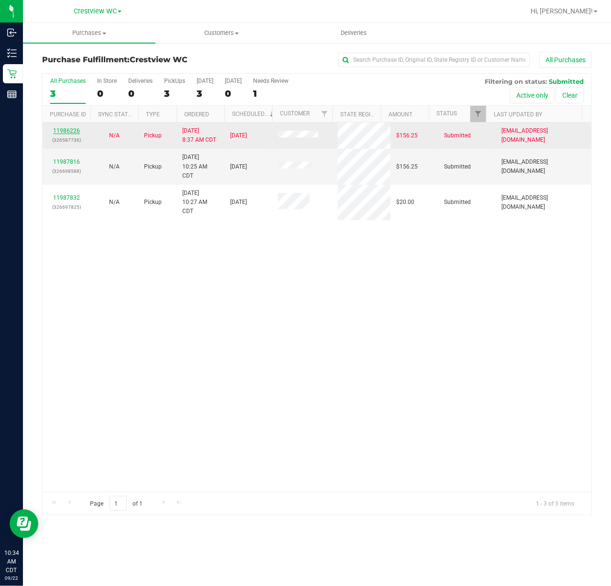
click at [69, 133] on link "11986226" at bounding box center [66, 130] width 27 height 7
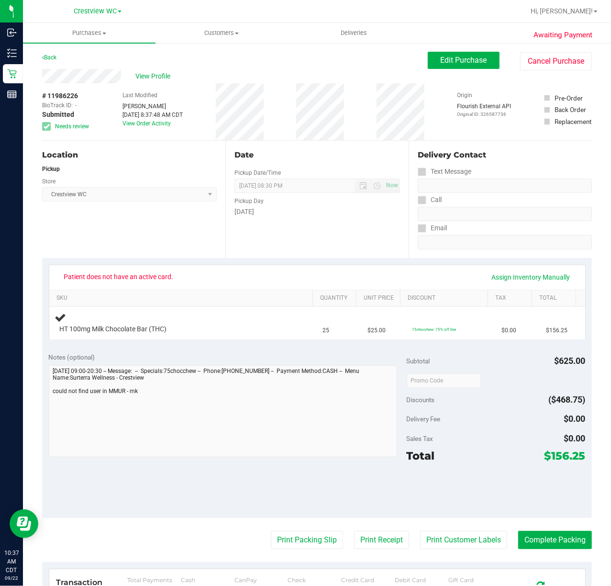
click at [204, 235] on div "Location Pickup Store Crestview WC Select Store Bonita Springs WC Boynton Beach…" at bounding box center [133, 199] width 183 height 117
drag, startPoint x: 278, startPoint y: 125, endPoint x: 241, endPoint y: 58, distance: 77.1
click at [279, 125] on div "# 11986226 BioTrack ID: - Submitted Needs review Last Modified Megan Knutson Se…" at bounding box center [317, 111] width 550 height 57
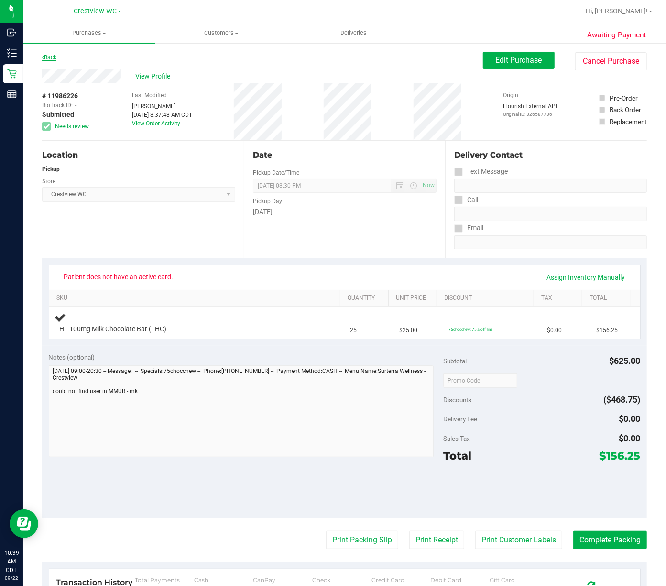
click at [51, 54] on link "Back" at bounding box center [49, 57] width 14 height 7
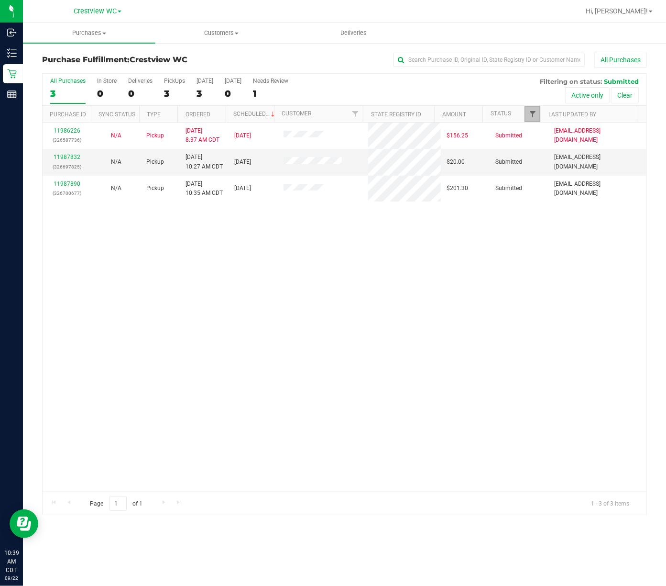
click at [533, 111] on span "Filter" at bounding box center [533, 114] width 8 height 8
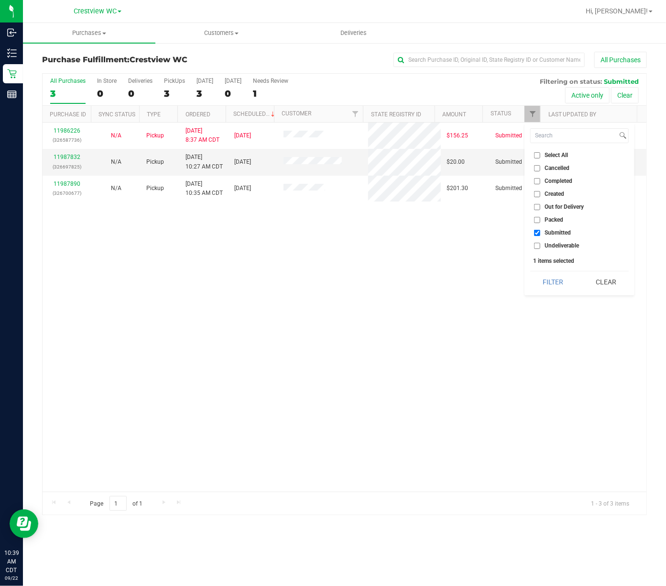
click at [548, 221] on span "Packed" at bounding box center [554, 220] width 19 height 6
click at [541, 221] on input "Packed" at bounding box center [537, 220] width 6 height 6
checkbox input "true"
click at [545, 281] on button "Filter" at bounding box center [554, 281] width 46 height 21
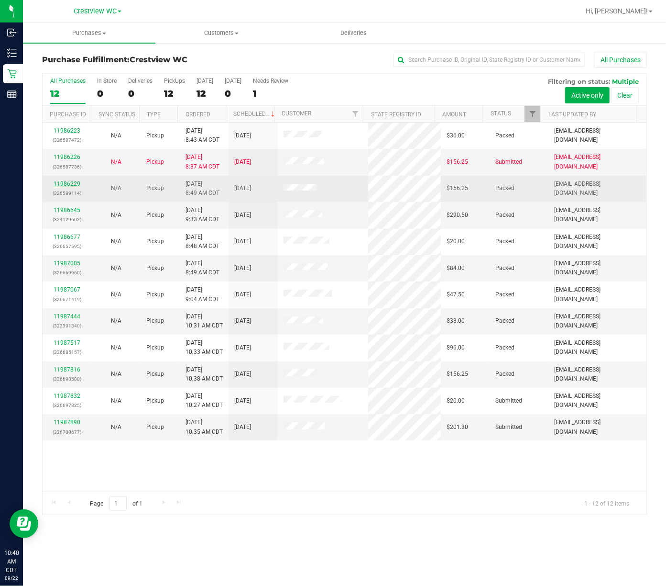
click at [63, 186] on link "11986229" at bounding box center [67, 183] width 27 height 7
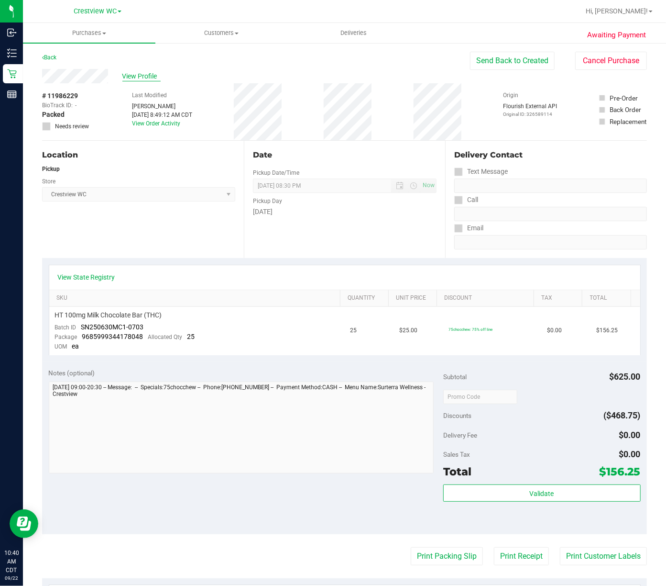
click at [127, 75] on span "View Profile" at bounding box center [141, 76] width 38 height 10
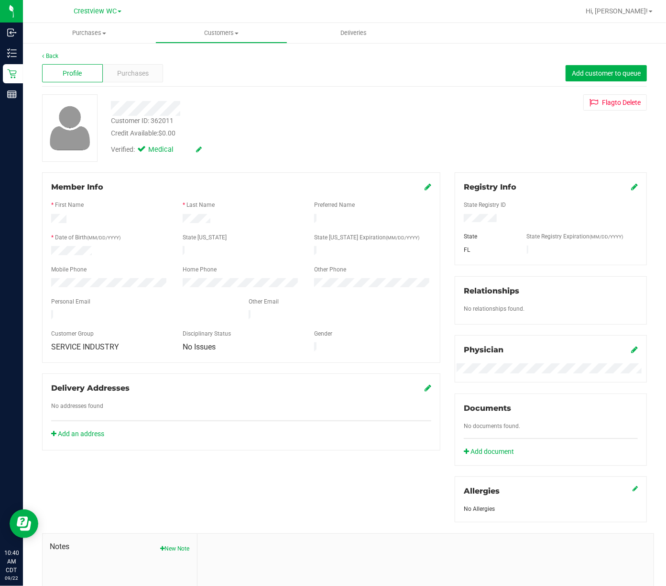
drag, startPoint x: 104, startPoint y: 245, endPoint x: 33, endPoint y: 251, distance: 70.6
click at [33, 251] on div "Back Profile Purchases Add customer to queue Customer ID: 362011 Credit Availab…" at bounding box center [344, 367] width 643 height 651
click at [129, 81] on div "Purchases" at bounding box center [133, 73] width 61 height 18
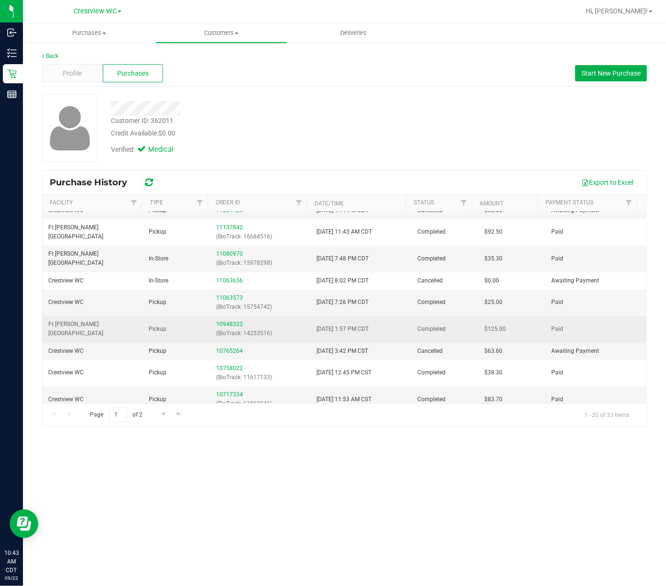
scroll to position [268, 0]
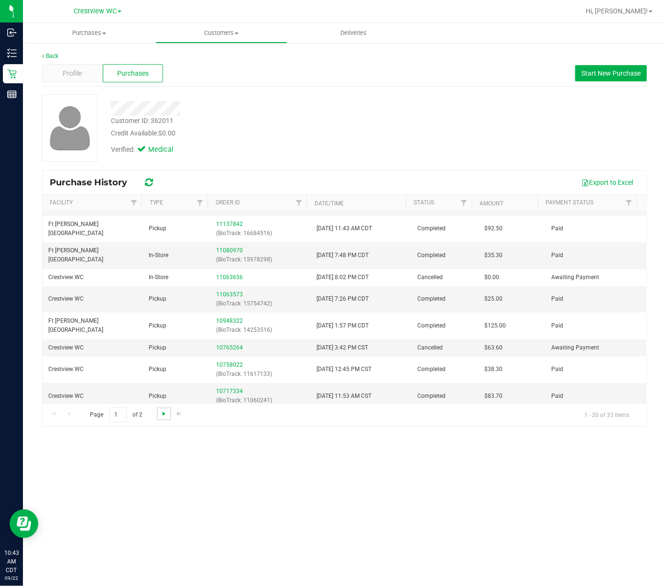
click at [161, 412] on span "Go to the next page" at bounding box center [164, 413] width 8 height 8
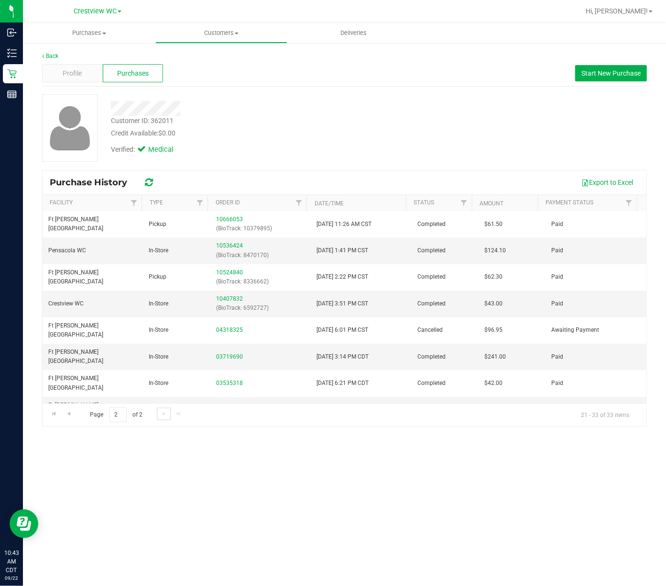
scroll to position [0, 0]
click at [75, 412] on link "Go to the previous page" at bounding box center [69, 413] width 14 height 13
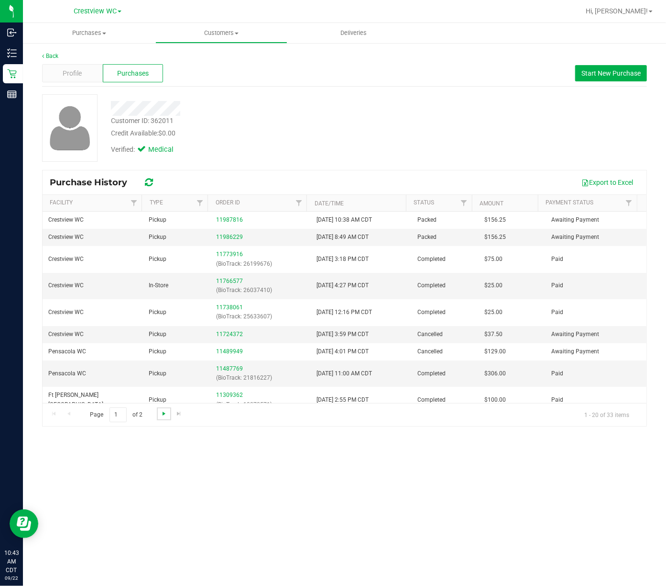
click at [164, 414] on span "Go to the next page" at bounding box center [164, 413] width 8 height 8
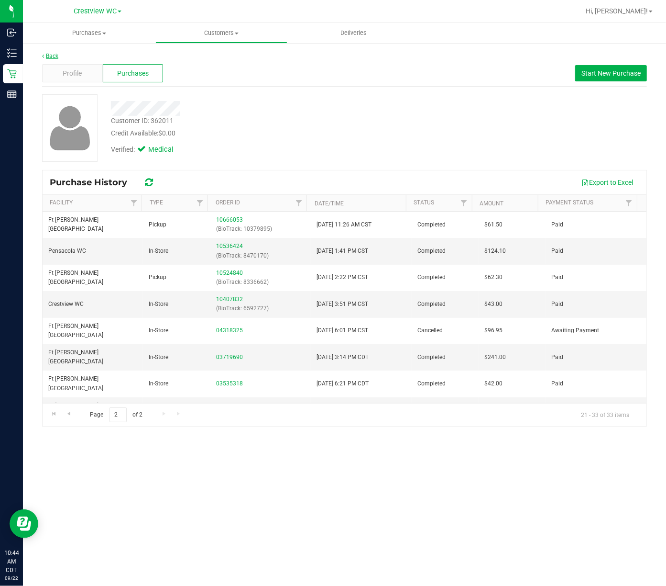
click at [56, 56] on link "Back" at bounding box center [50, 56] width 16 height 7
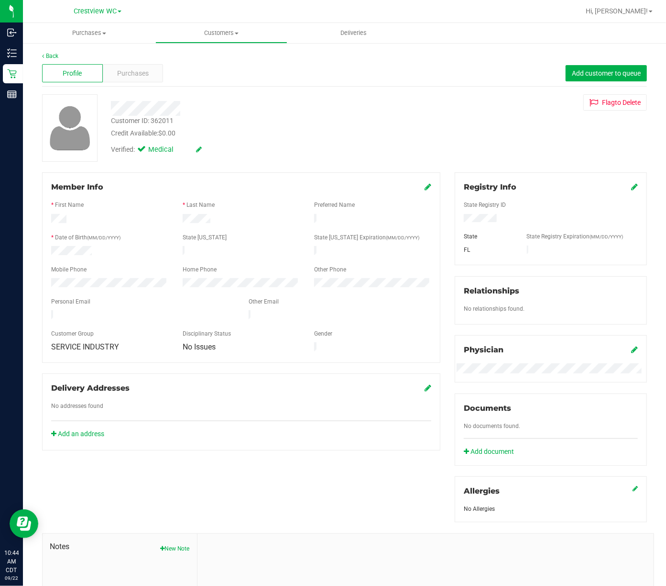
click at [211, 146] on div "Verified: Medical" at bounding box center [259, 148] width 310 height 21
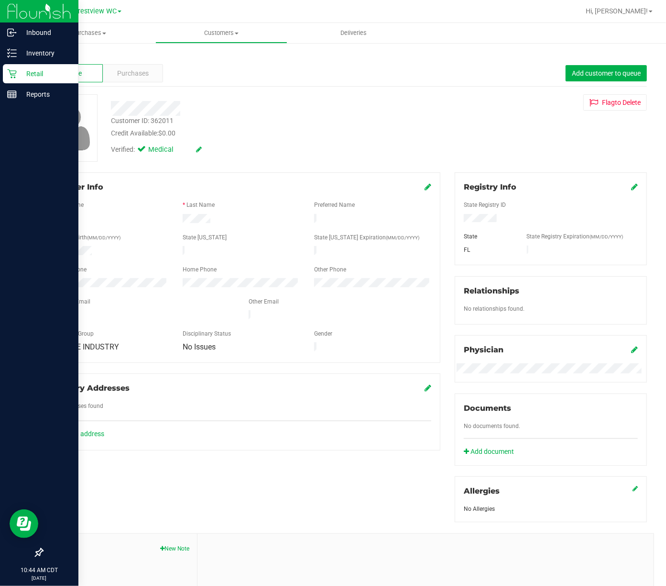
click at [20, 75] on p "Retail" at bounding box center [45, 73] width 57 height 11
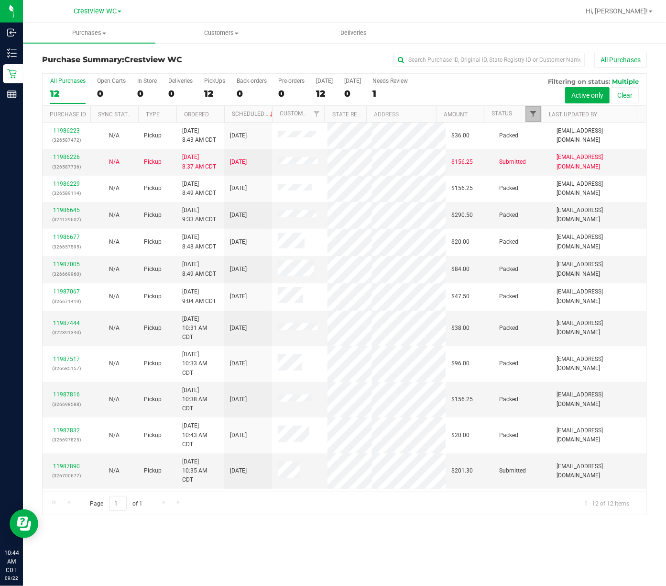
click at [532, 114] on span "Filter" at bounding box center [534, 114] width 8 height 8
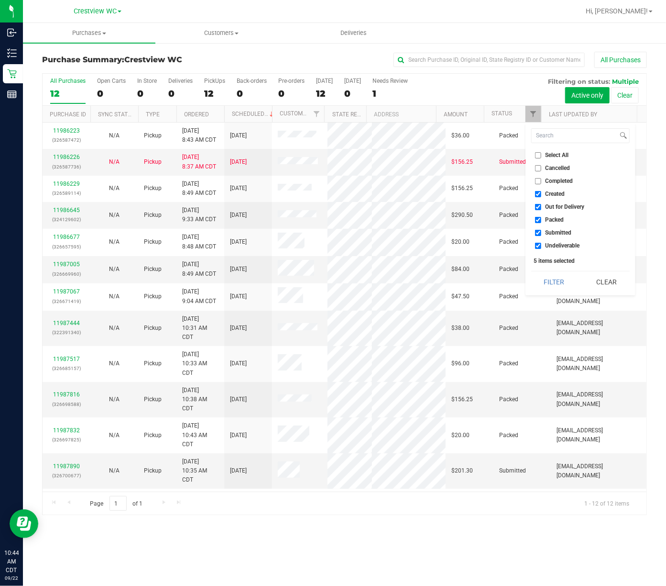
click at [546, 196] on span "Created" at bounding box center [556, 194] width 20 height 6
click at [542, 196] on input "Created" at bounding box center [538, 194] width 6 height 6
checkbox input "false"
click at [546, 208] on span "Out for Delivery" at bounding box center [565, 207] width 39 height 6
click at [542, 208] on input "Out for Delivery" at bounding box center [538, 207] width 6 height 6
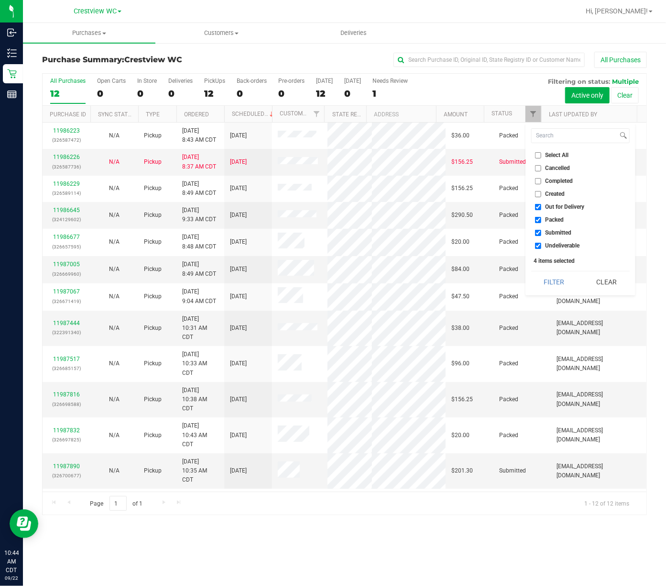
checkbox input "false"
click at [553, 222] on span "Packed" at bounding box center [555, 220] width 19 height 6
click at [542, 223] on input "Packed" at bounding box center [538, 220] width 6 height 6
checkbox input "false"
click at [556, 244] on span "Undeliverable" at bounding box center [563, 246] width 34 height 6
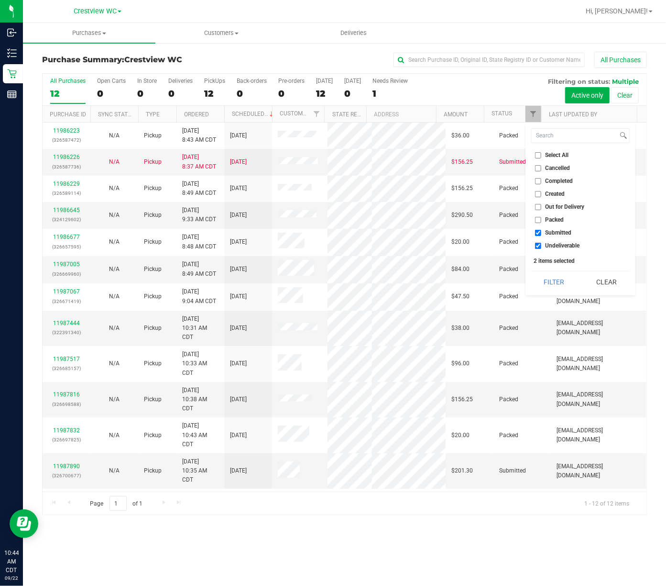
click at [542, 244] on input "Undeliverable" at bounding box center [538, 246] width 6 height 6
checkbox input "false"
drag, startPoint x: 552, startPoint y: 277, endPoint x: 557, endPoint y: 285, distance: 9.0
click at [552, 278] on button "Filter" at bounding box center [554, 281] width 46 height 21
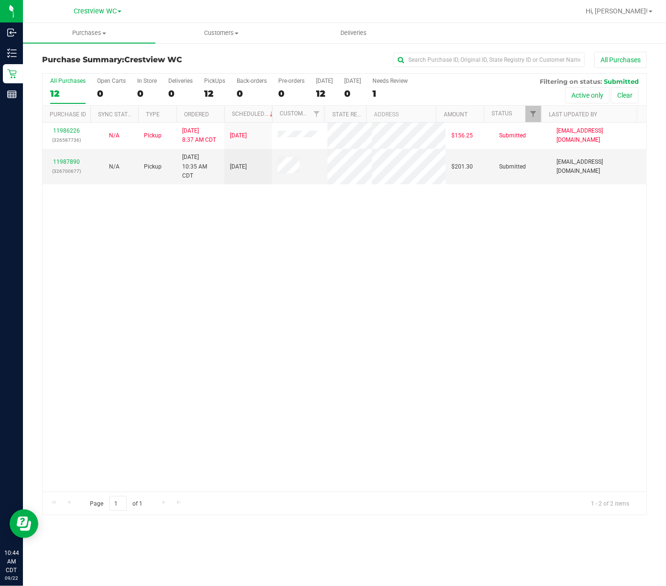
click at [332, 294] on div "11986226 (326587736) N/A Pickup 9/22/2025 8:37 AM CDT 9/22/2025 $156.25 Submitt…" at bounding box center [345, 306] width 604 height 369
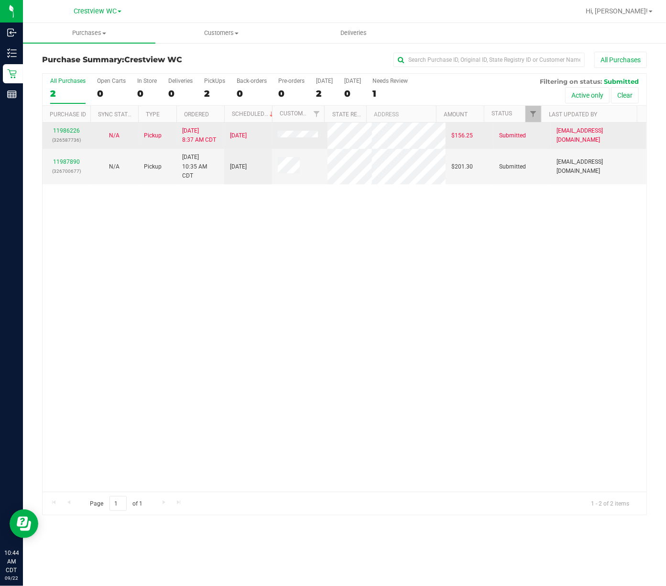
click at [277, 138] on tr "11986226 (326587736) N/A Pickup 9/22/2025 8:37 AM CDT 9/22/2025 $156.25 Submitt…" at bounding box center [345, 135] width 604 height 26
copy td
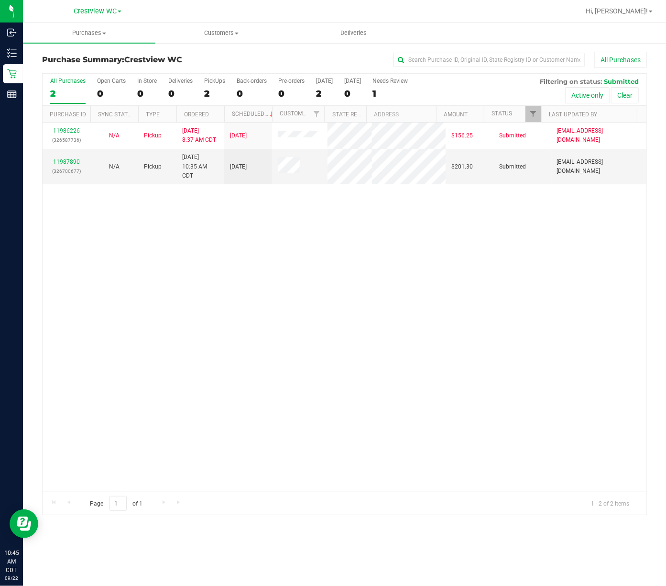
drag, startPoint x: 272, startPoint y: 255, endPoint x: 230, endPoint y: 221, distance: 54.4
click at [274, 254] on div "11986226 (326587736) N/A Pickup 9/22/2025 8:37 AM CDT 9/22/2025 $156.25 Submitt…" at bounding box center [345, 306] width 604 height 369
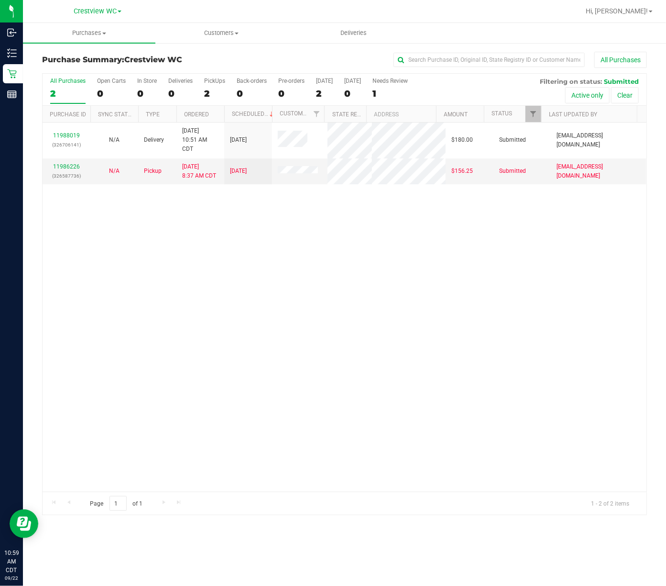
click at [173, 358] on div "11988019 (326706141) N/A Delivery 9/22/2025 10:51 AM CDT 9/26/2025 $180.00 Subm…" at bounding box center [345, 306] width 604 height 369
click at [136, 273] on div "11988019 (326706141) N/A Delivery 9/22/2025 10:51 AM CDT 9/26/2025 $180.00 Subm…" at bounding box center [345, 306] width 604 height 369
click at [123, 279] on div "11988019 (326706141) N/A Delivery 9/22/2025 10:51 AM CDT 9/26/2025 $180.00 Subm…" at bounding box center [345, 306] width 604 height 369
click at [110, 289] on div "11988019 (326706141) N/A Delivery 9/22/2025 10:51 AM CDT 9/26/2025 $180.00 Subm…" at bounding box center [345, 306] width 604 height 369
click at [106, 287] on div "11988019 (326706141) N/A Delivery 9/22/2025 10:51 AM CDT 9/26/2025 $180.00 Subm…" at bounding box center [345, 306] width 604 height 369
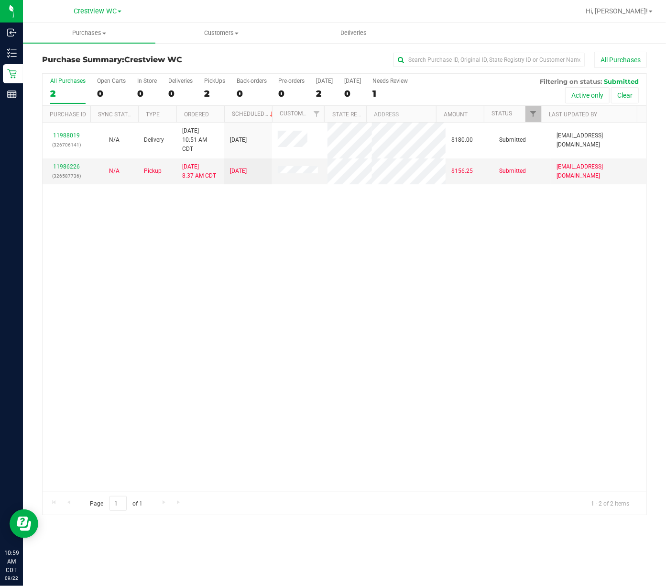
click at [84, 226] on div "11988019 (326706141) N/A Delivery 9/22/2025 10:51 AM CDT 9/26/2025 $180.00 Subm…" at bounding box center [345, 306] width 604 height 369
click at [77, 167] on link "11986226" at bounding box center [66, 166] width 27 height 7
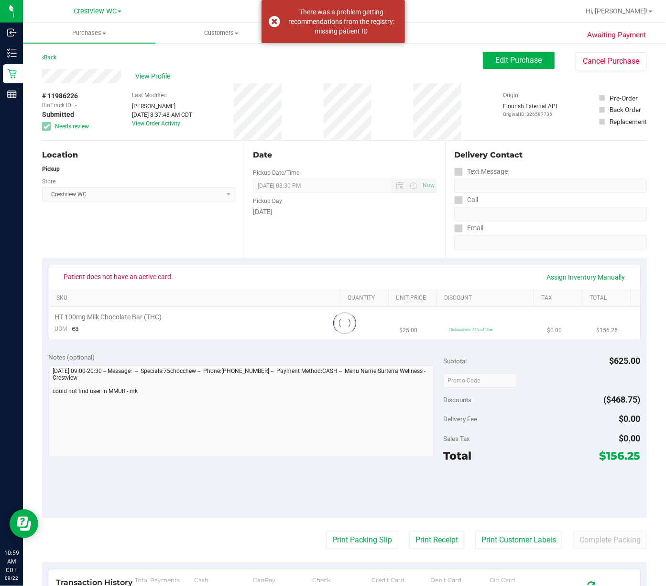
click at [218, 285] on div "Patient does not have an active card. Assign Inventory Manually" at bounding box center [345, 277] width 574 height 16
click at [207, 254] on div "Location Pickup Store Crestview WC Select Store Bonita Springs WC Boynton Beach…" at bounding box center [143, 199] width 202 height 117
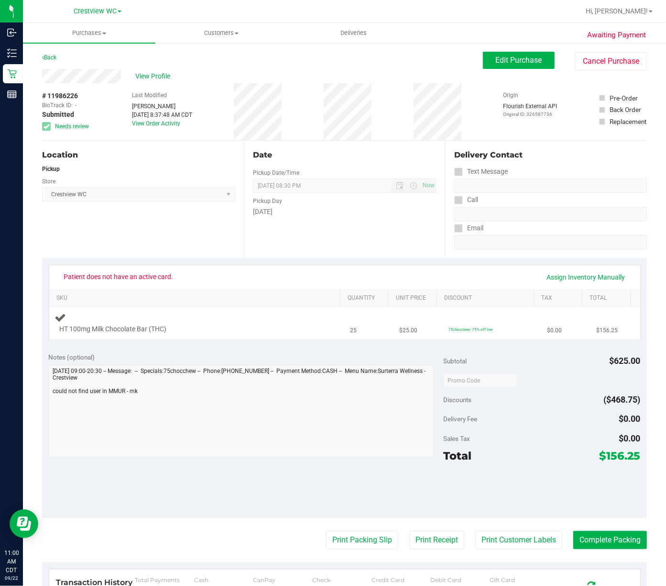
click at [203, 329] on div "HT 100mg Milk Chocolate Bar (THC)" at bounding box center [197, 322] width 284 height 22
click at [345, 230] on div "Date Pickup Date/Time 09/22/2025 Now 09/22/2025 08:30 PM Now Pickup Day Monday" at bounding box center [345, 199] width 202 height 117
click at [610, 55] on button "Cancel Purchase" at bounding box center [611, 61] width 72 height 18
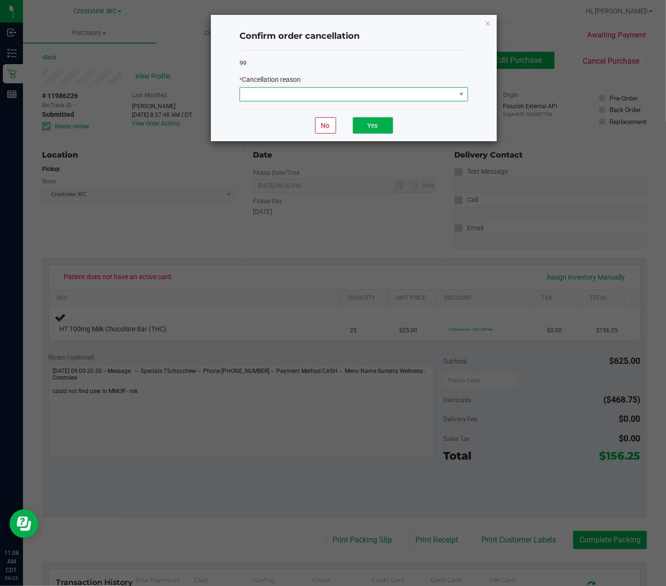
click at [354, 90] on span at bounding box center [348, 94] width 216 height 13
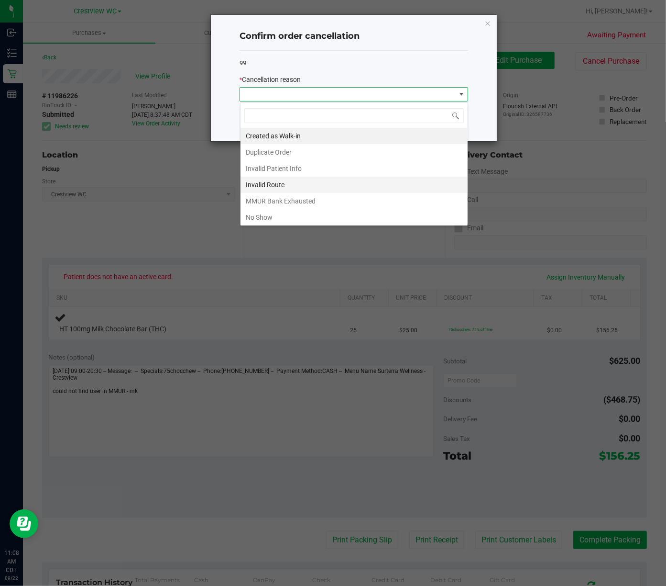
scroll to position [54, 0]
click at [285, 185] on li "Other" at bounding box center [354, 183] width 227 height 16
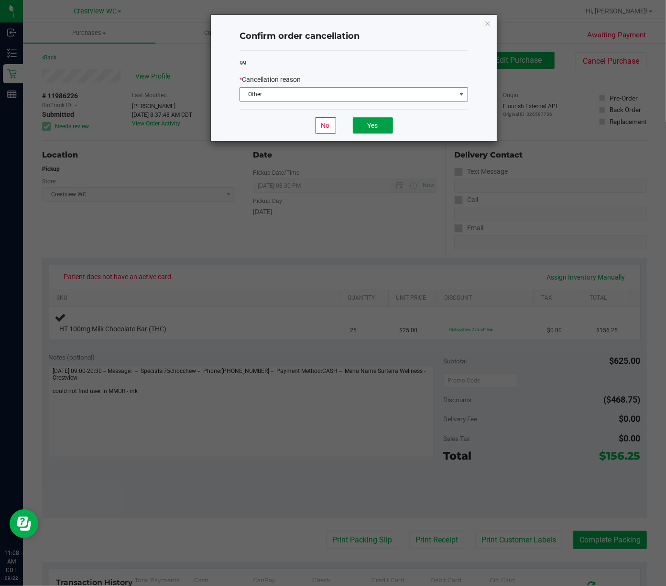
click at [380, 132] on button "Yes" at bounding box center [373, 125] width 40 height 16
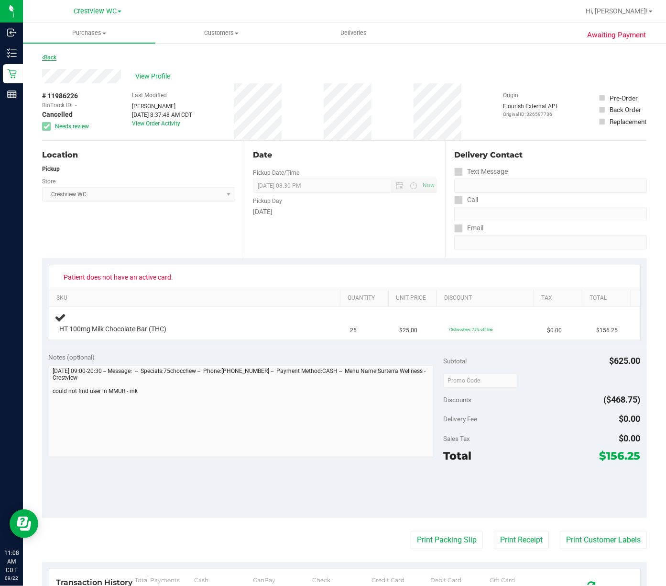
click at [53, 57] on link "Back" at bounding box center [49, 57] width 14 height 7
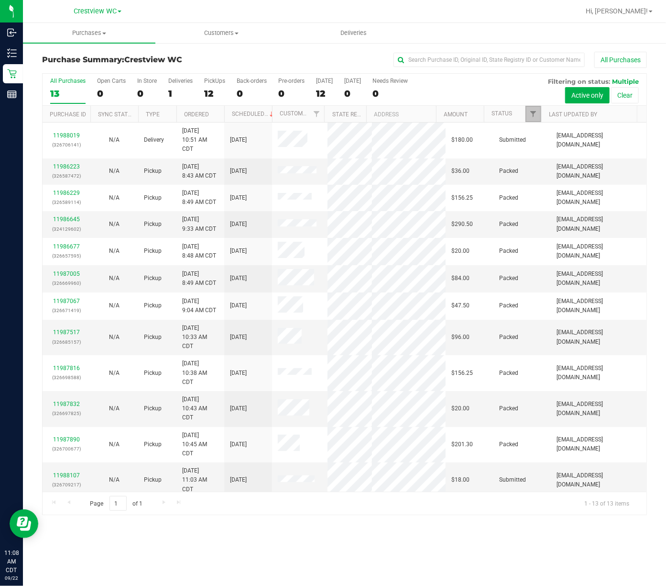
click at [529, 120] on link "Filter" at bounding box center [534, 114] width 16 height 16
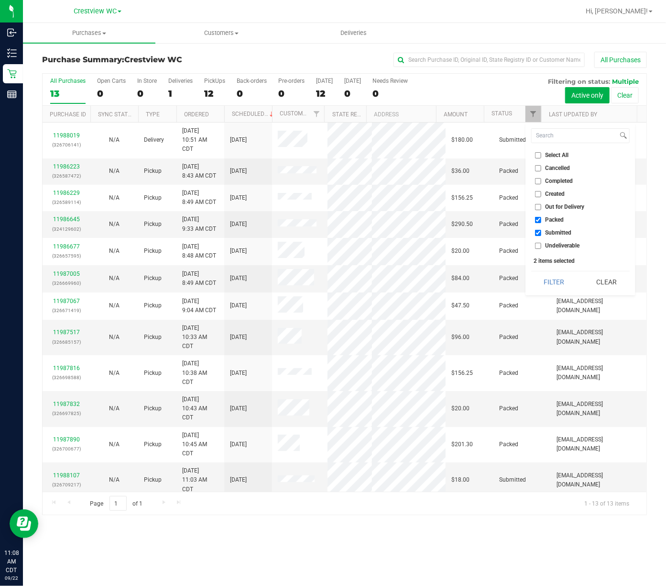
click at [552, 219] on span "Packed" at bounding box center [555, 220] width 19 height 6
click at [542, 219] on input "Packed" at bounding box center [538, 220] width 6 height 6
checkbox input "false"
click at [551, 286] on button "Filter" at bounding box center [554, 281] width 46 height 21
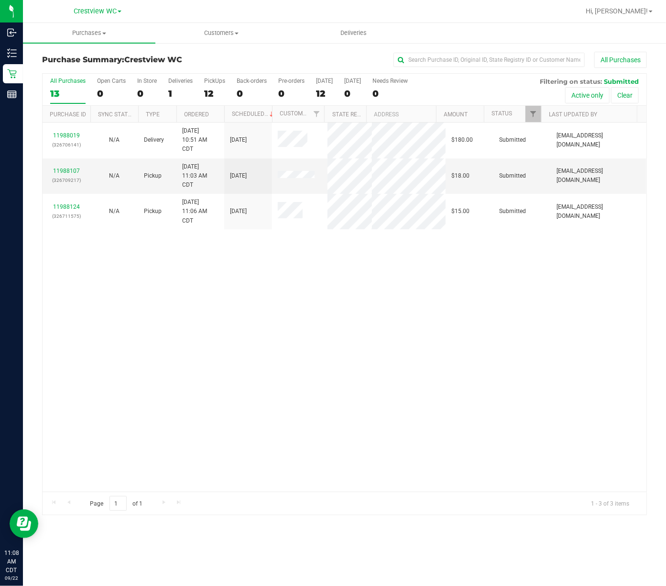
click at [207, 293] on div "11988019 (326706141) N/A Delivery 9/22/2025 10:51 AM CDT 9/26/2025 $180.00 Subm…" at bounding box center [345, 306] width 604 height 369
click at [201, 303] on div "11988019 (326706141) N/A Delivery 9/22/2025 10:51 AM CDT 9/26/2025 $180.00 Subm…" at bounding box center [345, 306] width 604 height 369
click at [73, 171] on link "11988107" at bounding box center [66, 170] width 27 height 7
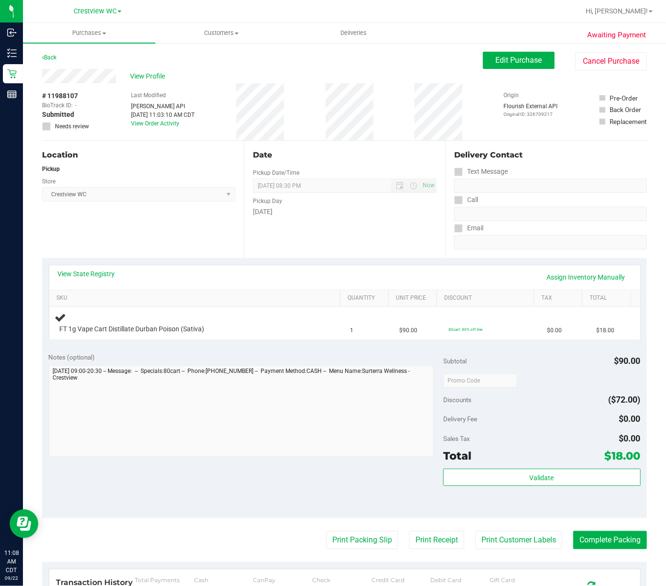
click at [145, 349] on div "Notes (optional) Subtotal $90.00 Discounts ($72.00) Delivery Fee $0.00 Sales Ta…" at bounding box center [344, 431] width 605 height 172
click at [153, 479] on div "Notes (optional) Subtotal $90.00 Discounts ($72.00) Delivery Fee $0.00 Sales Ta…" at bounding box center [344, 431] width 605 height 172
click at [345, 542] on button "Print Packing Slip" at bounding box center [362, 540] width 72 height 18
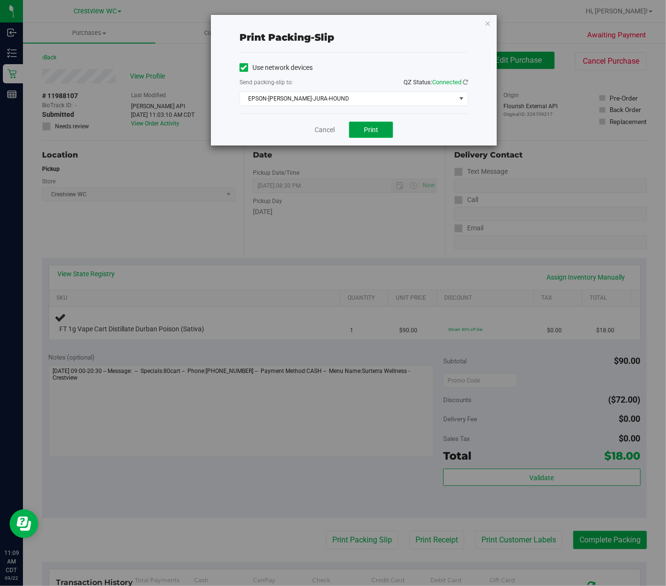
click at [373, 134] on button "Print" at bounding box center [371, 130] width 44 height 16
click at [488, 28] on icon "button" at bounding box center [488, 22] width 7 height 11
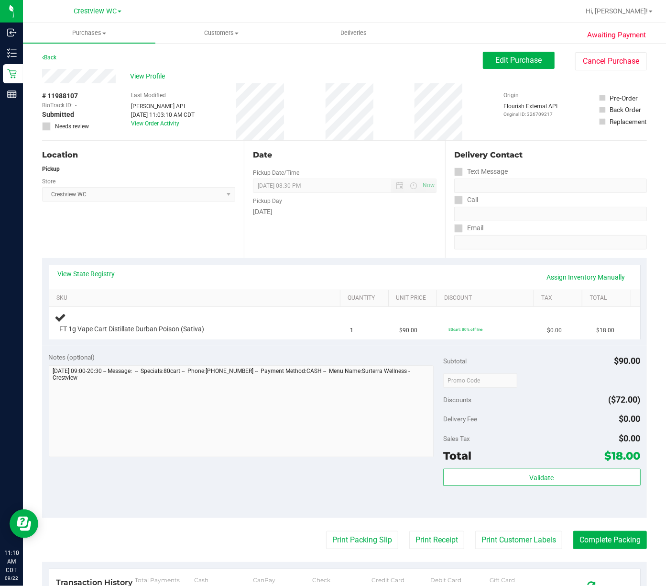
click at [185, 240] on div "Location Pickup Store Crestview WC Select Store Bonita Springs WC Boynton Beach…" at bounding box center [143, 199] width 202 height 117
click at [165, 247] on div "Location Pickup Store Crestview WC Select Store Bonita Springs WC Boynton Beach…" at bounding box center [143, 199] width 202 height 117
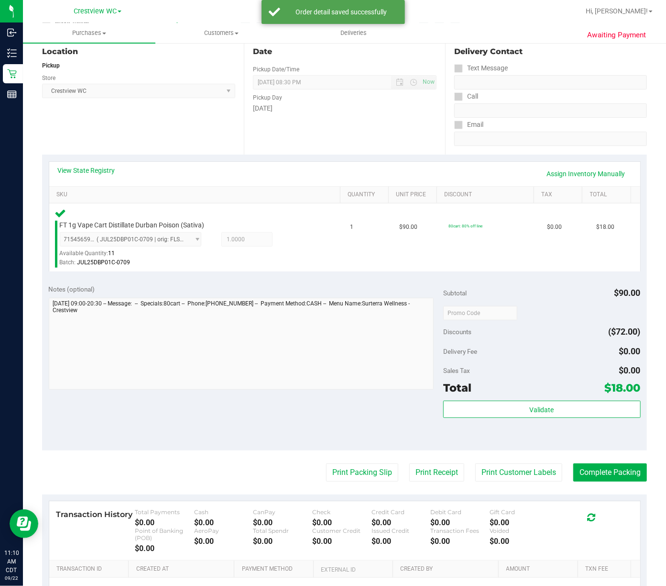
scroll to position [138, 0]
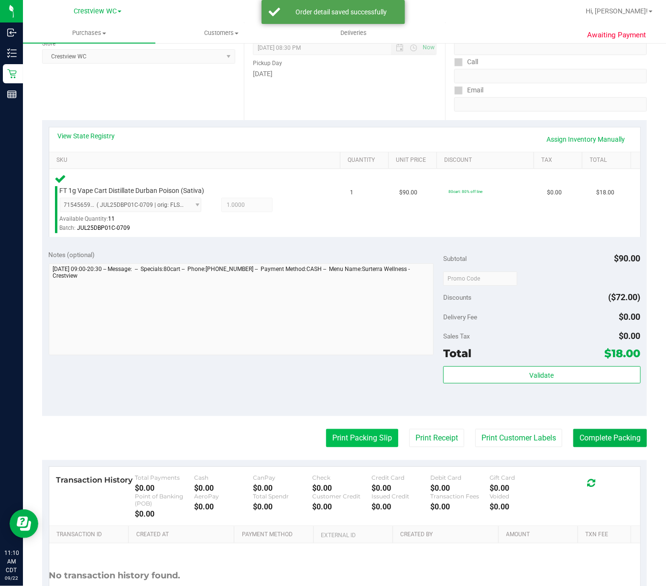
click at [354, 431] on button "Print Packing Slip" at bounding box center [362, 438] width 72 height 18
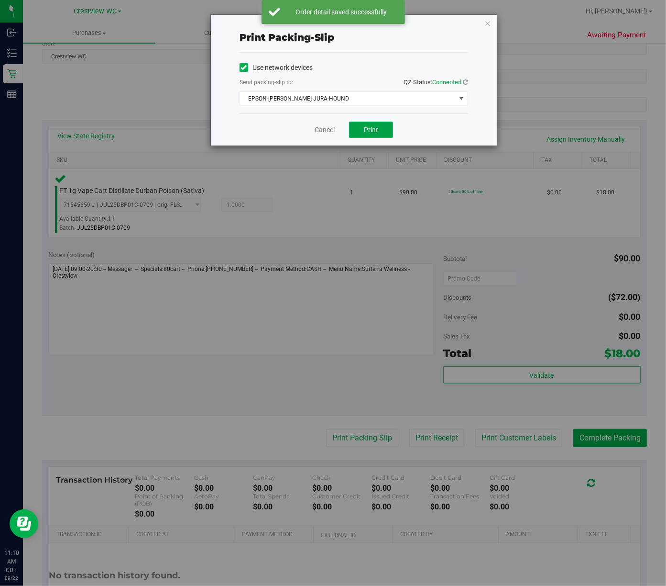
click at [383, 134] on button "Print" at bounding box center [371, 130] width 44 height 16
click at [385, 138] on button "Print" at bounding box center [371, 130] width 44 height 16
click at [488, 23] on icon "button" at bounding box center [488, 22] width 7 height 11
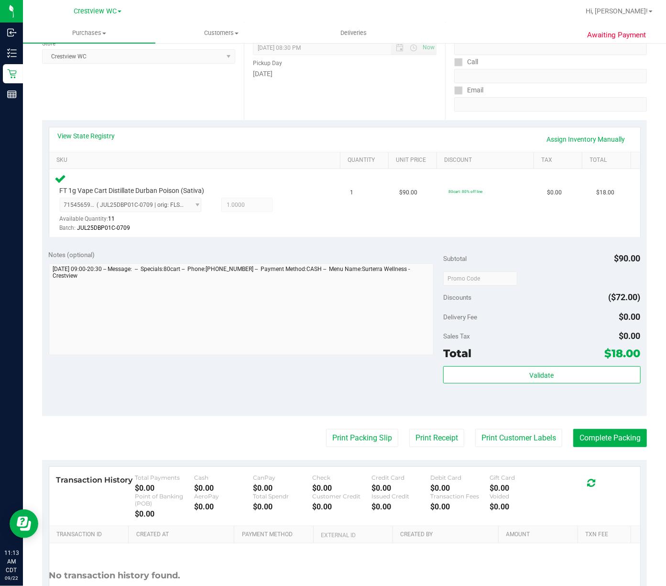
click at [208, 395] on div "Notes (optional) Subtotal $90.00 Discounts ($72.00) Delivery Fee $0.00 Sales Ta…" at bounding box center [344, 329] width 605 height 172
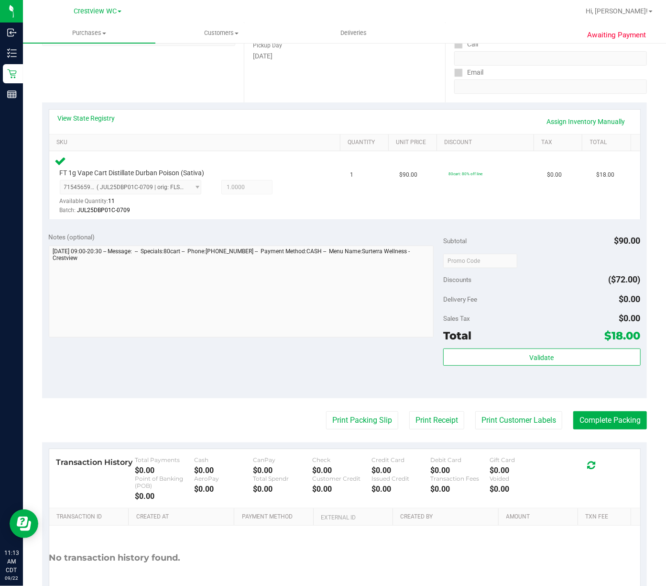
scroll to position [159, 0]
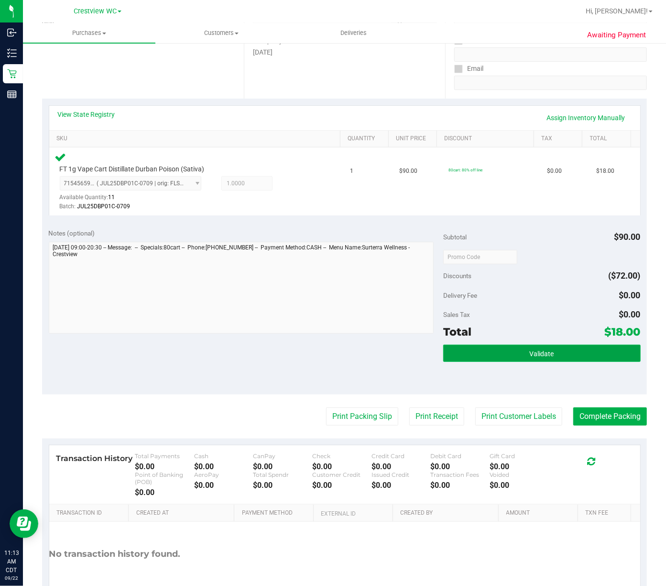
click at [558, 344] on button "Validate" at bounding box center [542, 352] width 198 height 17
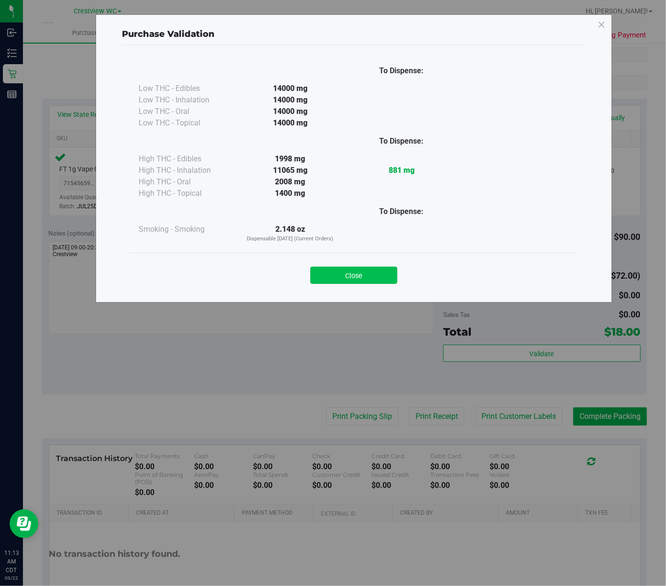
click at [377, 281] on button "Close" at bounding box center [353, 274] width 87 height 17
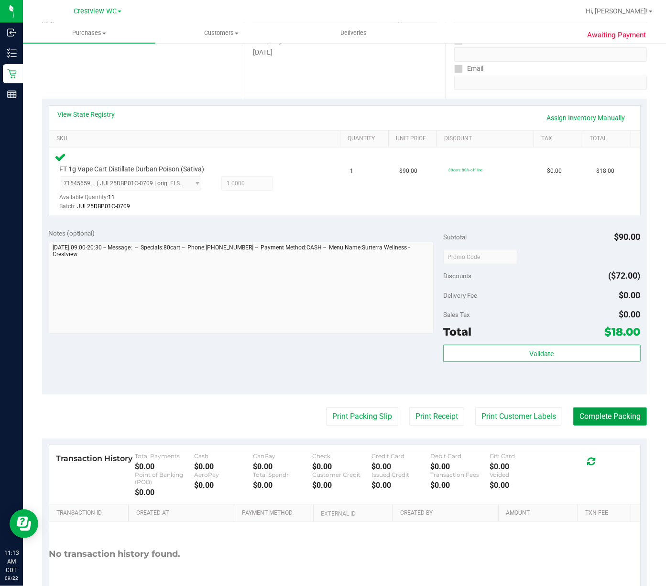
click at [605, 407] on button "Complete Packing" at bounding box center [611, 416] width 74 height 18
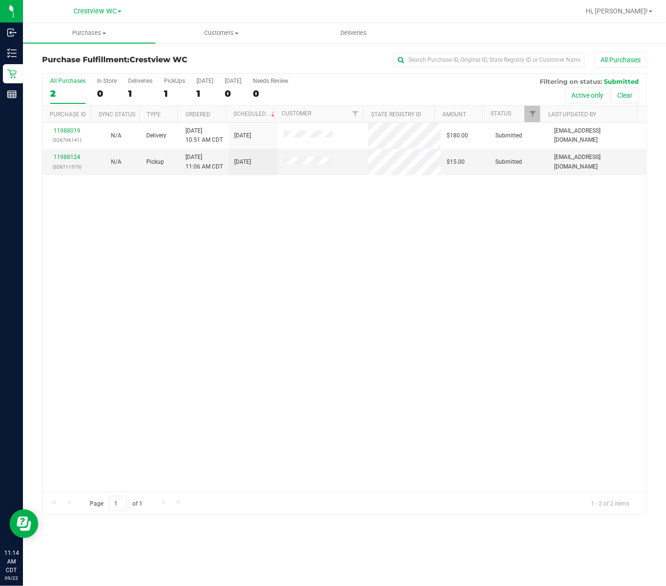
click at [113, 311] on div "11988019 (326706141) N/A Delivery 9/22/2025 10:51 AM CDT 9/26/2025 $180.00 Subm…" at bounding box center [345, 306] width 604 height 369
click at [70, 160] on link "11988124" at bounding box center [67, 157] width 27 height 7
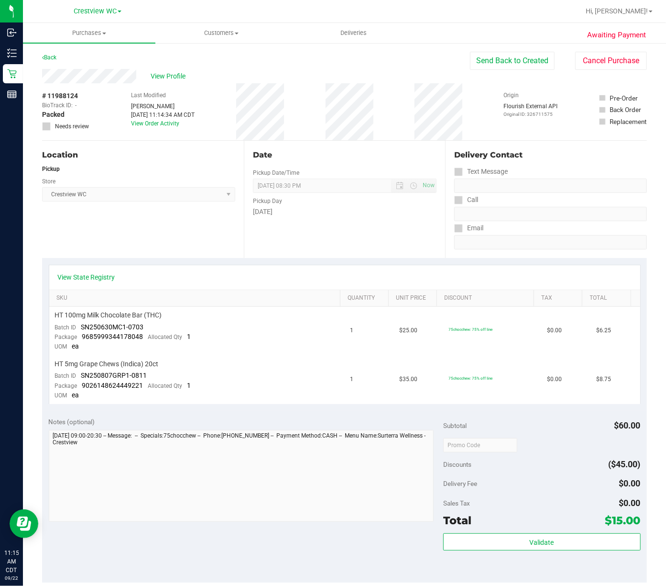
click at [50, 63] on div "Back Send Back to Created Cancel Purchase" at bounding box center [344, 60] width 605 height 17
click at [51, 60] on div "Back" at bounding box center [49, 57] width 14 height 11
click at [51, 59] on link "Back" at bounding box center [49, 57] width 14 height 7
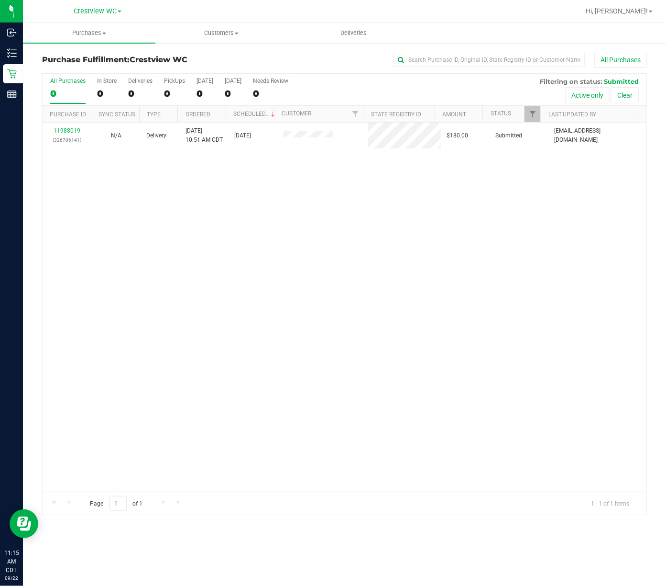
click at [173, 205] on div "11988019 (326706141) N/A Delivery 9/22/2025 10:51 AM CDT 9/26/2025 $180.00 Subm…" at bounding box center [345, 306] width 604 height 369
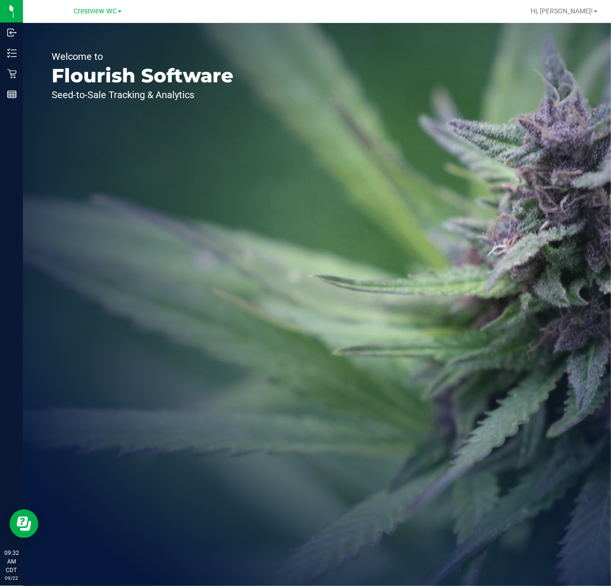
click at [316, 155] on div "Welcome to Flourish Software Seed-to-Sale Tracking & Analytics" at bounding box center [317, 304] width 588 height 563
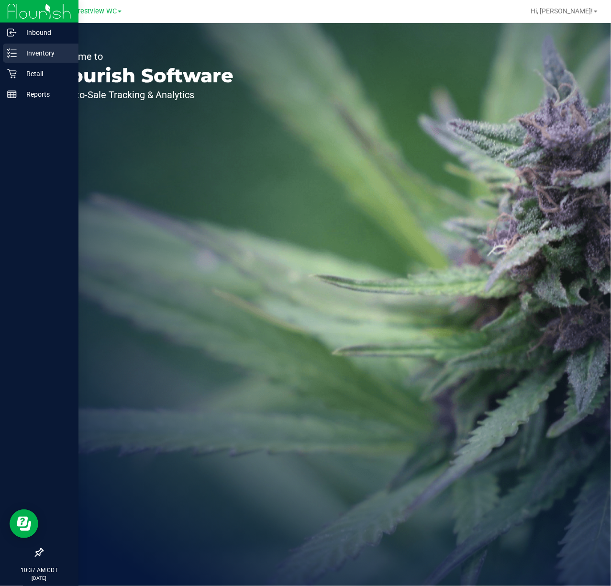
click at [7, 56] on icon at bounding box center [12, 53] width 10 height 10
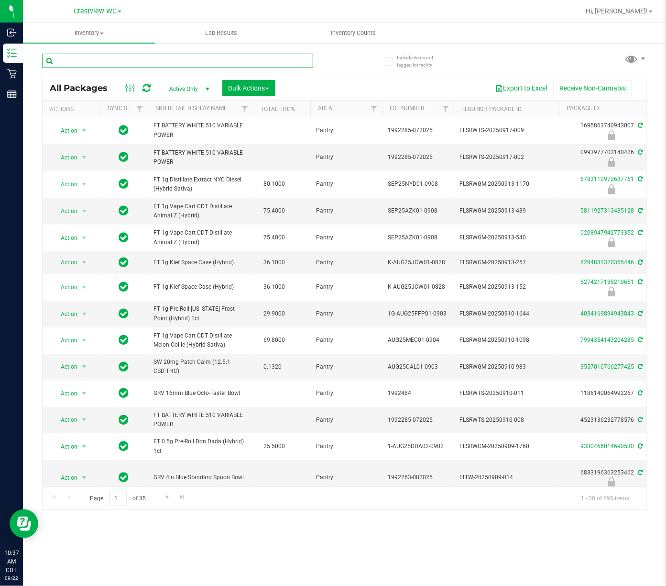
click at [265, 62] on input "text" at bounding box center [177, 61] width 271 height 14
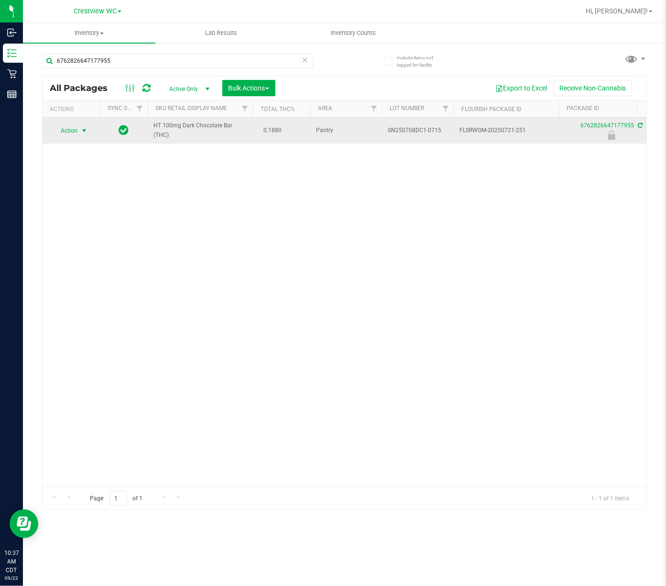
click at [65, 131] on span "Action" at bounding box center [65, 130] width 26 height 13
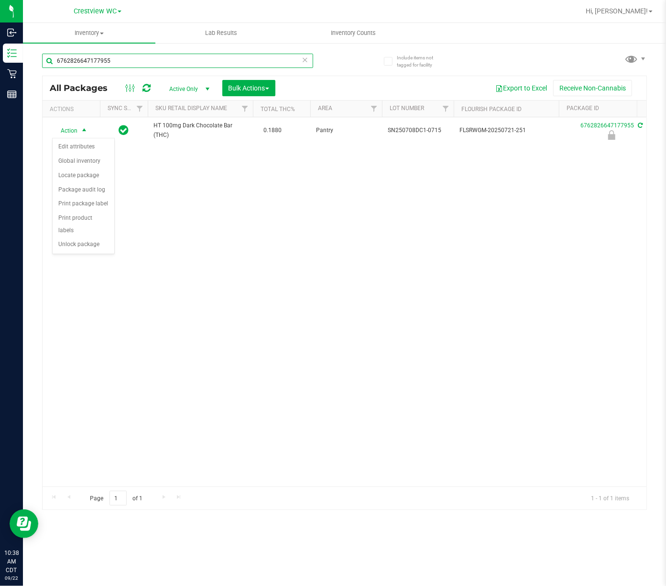
click at [137, 60] on input "6762826647177955" at bounding box center [177, 61] width 271 height 14
type input "6762826647177955"
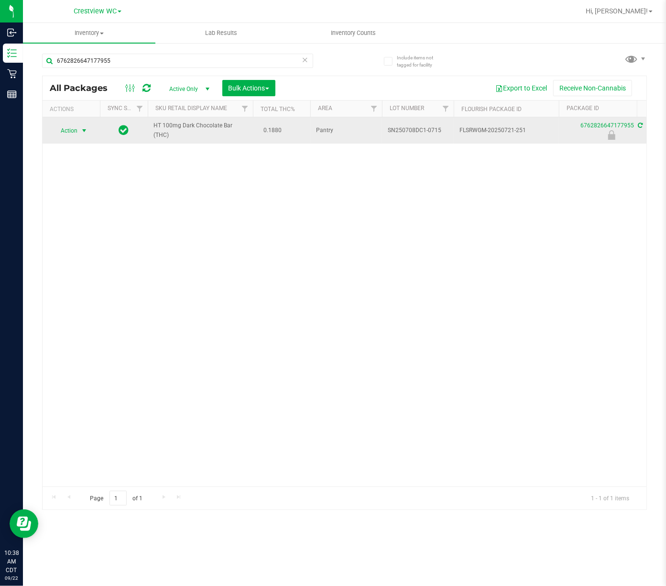
click at [81, 133] on span "select" at bounding box center [84, 131] width 8 height 8
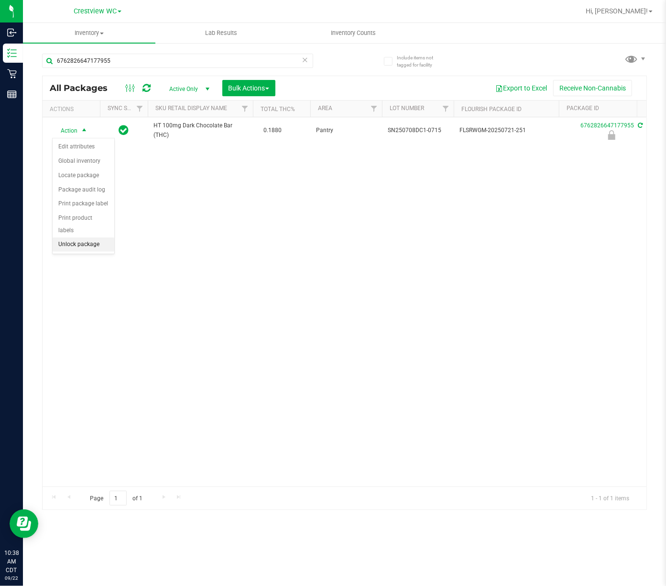
click at [80, 246] on li "Unlock package" at bounding box center [84, 244] width 62 height 14
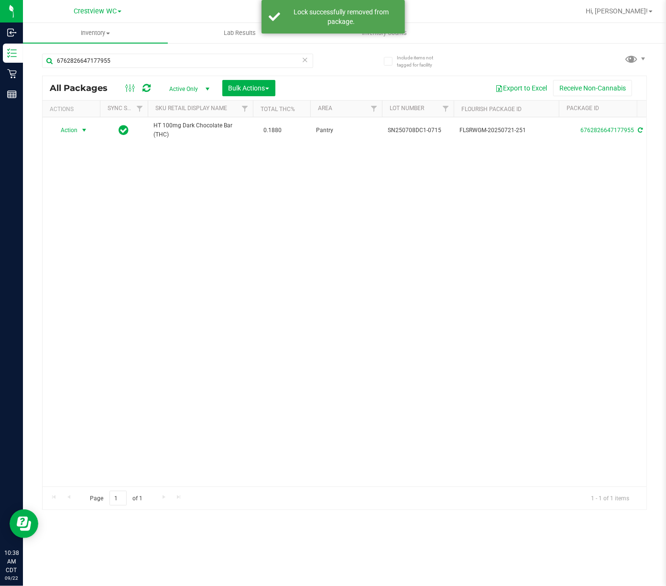
click at [81, 130] on span "select" at bounding box center [84, 130] width 8 height 8
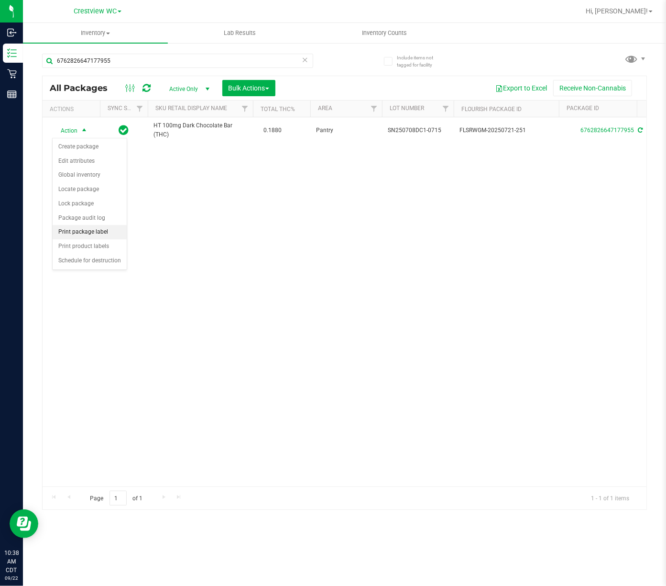
click at [87, 233] on li "Print package label" at bounding box center [90, 232] width 74 height 14
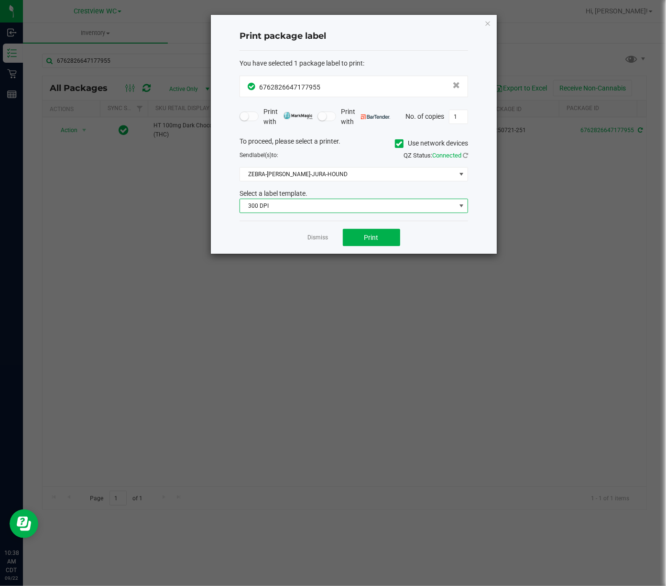
click at [392, 204] on span "300 DPI" at bounding box center [348, 205] width 216 height 13
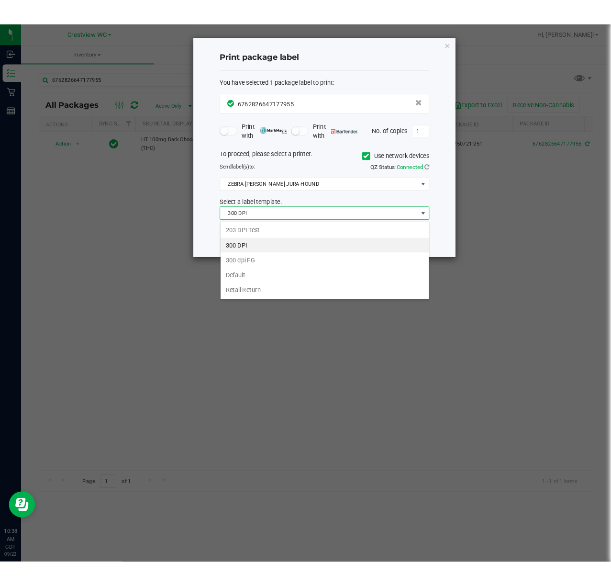
scroll to position [14, 228]
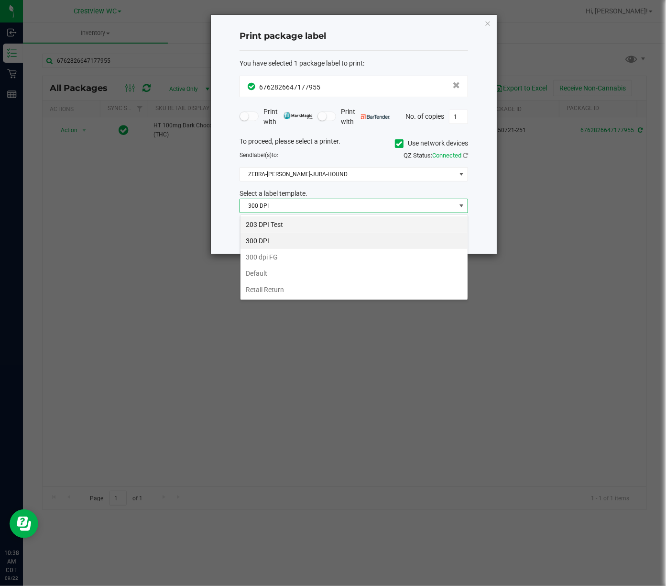
click at [318, 219] on li "203 DPI Test" at bounding box center [354, 224] width 227 height 16
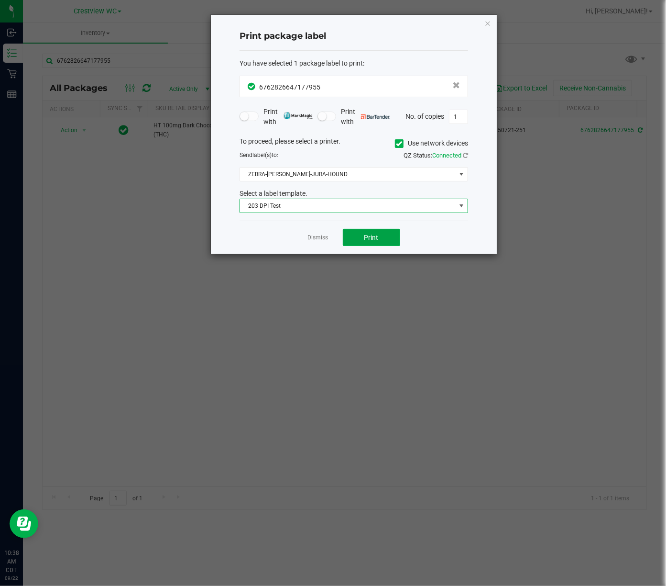
click at [374, 241] on span "Print" at bounding box center [372, 237] width 14 height 8
click at [488, 18] on icon "button" at bounding box center [488, 22] width 7 height 11
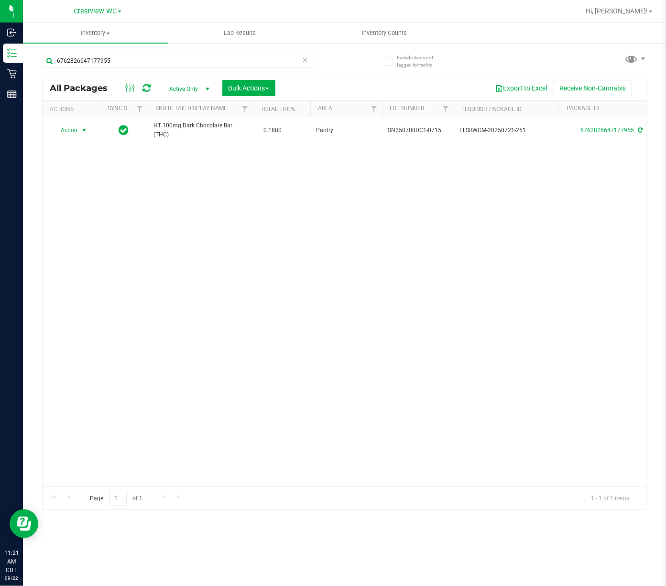
click at [192, 247] on div "Action Action Create package Edit attributes Global inventory Locate package Lo…" at bounding box center [345, 301] width 604 height 369
click at [150, 229] on div "Action Action Create package Edit attributes Global inventory Locate package Lo…" at bounding box center [345, 301] width 604 height 369
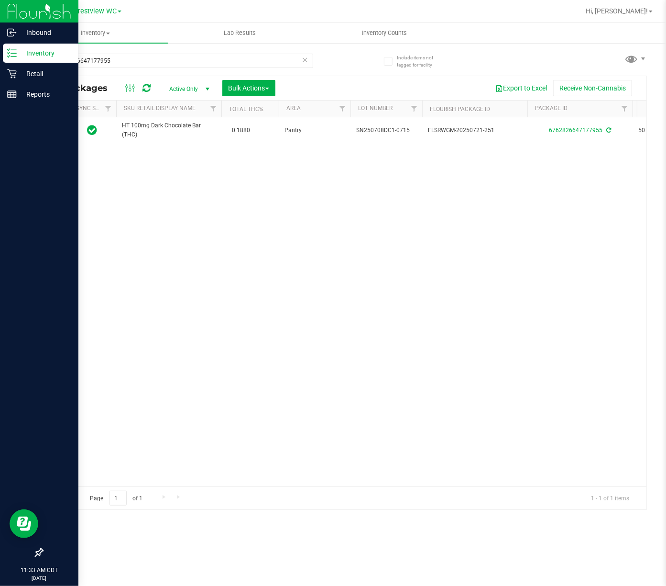
scroll to position [0, 0]
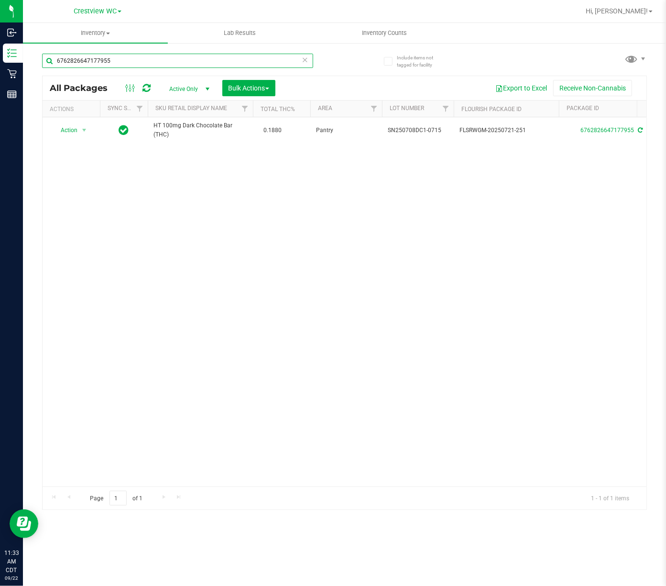
click at [165, 58] on input "6762826647177955" at bounding box center [177, 61] width 271 height 14
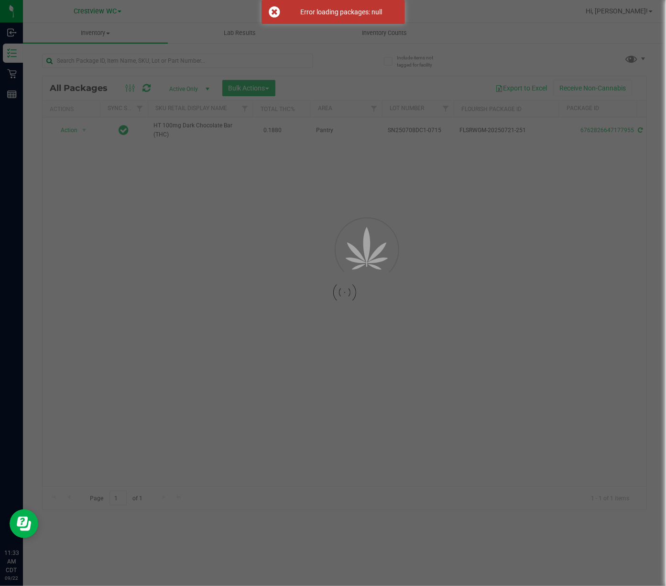
click at [166, 163] on div at bounding box center [333, 293] width 666 height 586
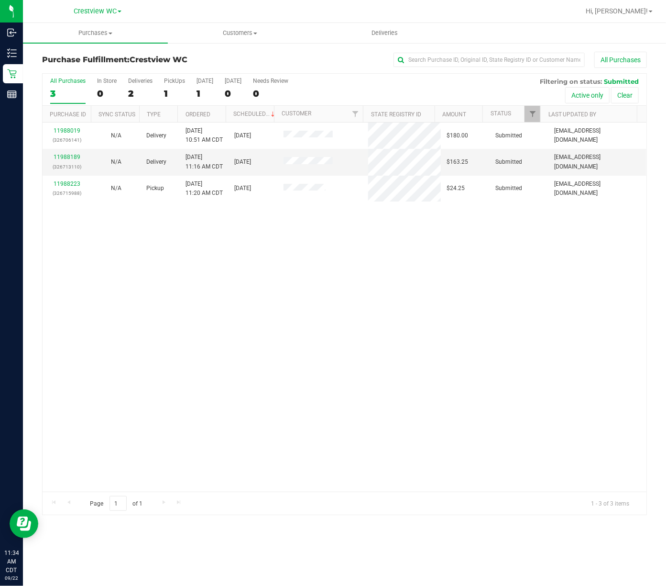
click at [145, 241] on div "11988019 (326706141) N/A Delivery [DATE] 10:51 AM CDT 9/26/2025 $180.00 Submitt…" at bounding box center [345, 306] width 604 height 369
click at [234, 270] on div "11988019 (326706141) N/A Delivery [DATE] 10:51 AM CDT 9/26/2025 $180.00 Submitt…" at bounding box center [345, 306] width 604 height 369
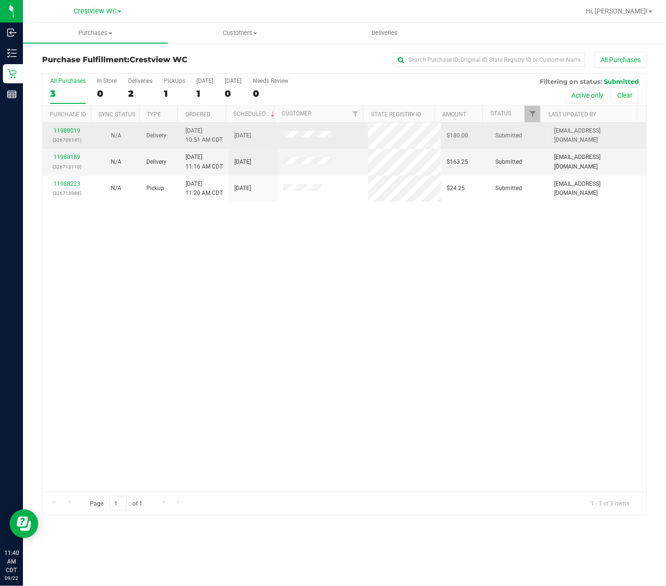
click at [527, 124] on td "Submitted" at bounding box center [519, 135] width 59 height 26
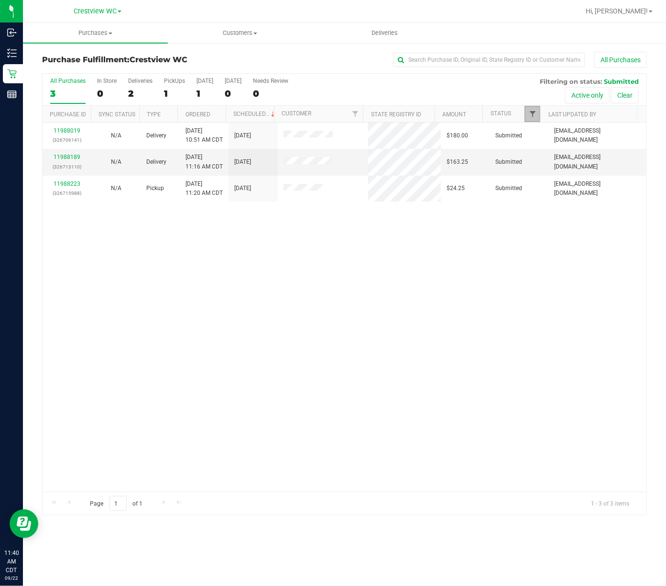
click at [529, 113] on span "Filter" at bounding box center [533, 114] width 8 height 8
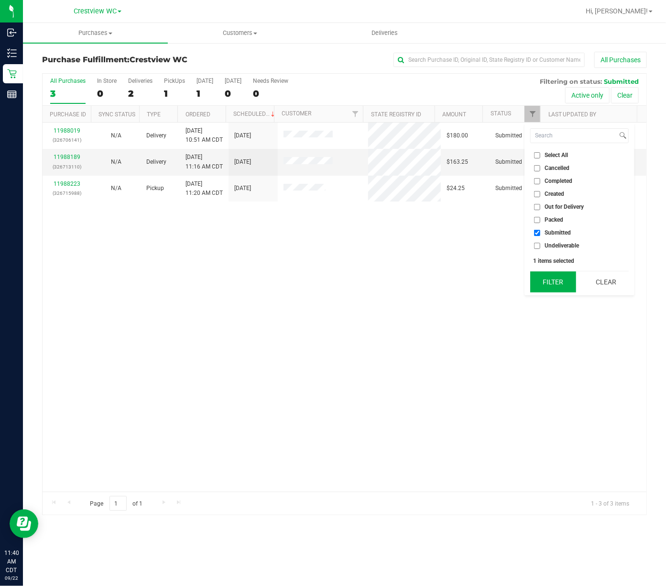
click at [551, 289] on button "Filter" at bounding box center [554, 281] width 46 height 21
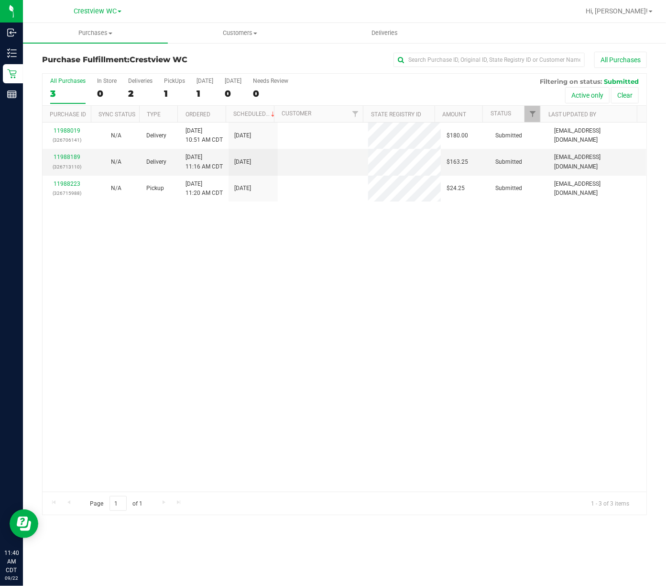
click at [496, 293] on div "11988019 (326706141) N/A Delivery [DATE] 10:51 AM CDT 9/26/2025 $180.00 Submitt…" at bounding box center [345, 306] width 604 height 369
click at [309, 310] on div "11988019 (326706141) N/A Delivery [DATE] 10:51 AM CDT 9/26/2025 $180.00 Submitt…" at bounding box center [345, 306] width 604 height 369
click at [75, 160] on link "11988189" at bounding box center [67, 157] width 27 height 7
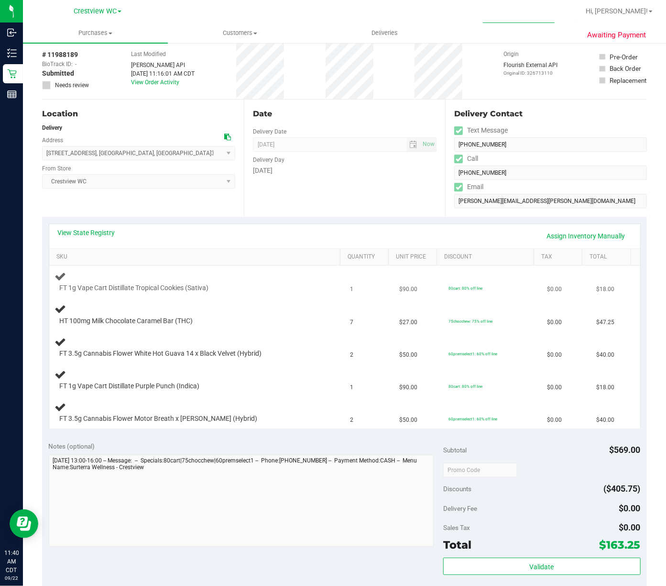
scroll to position [64, 0]
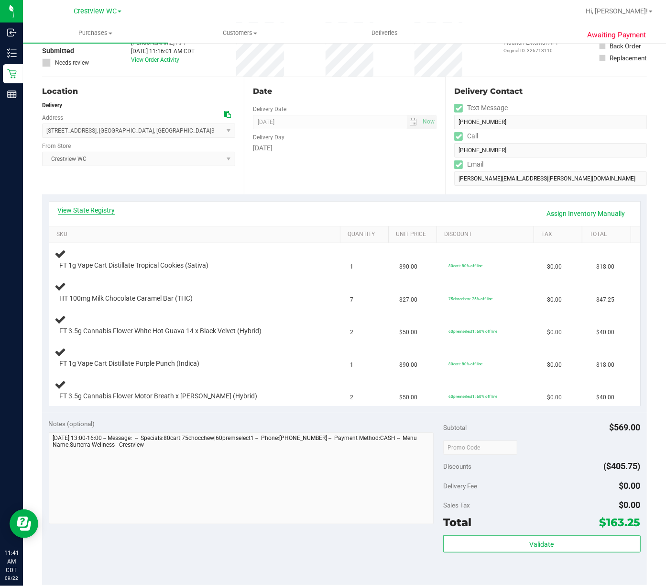
click at [108, 211] on link "View State Registry" at bounding box center [86, 210] width 57 height 10
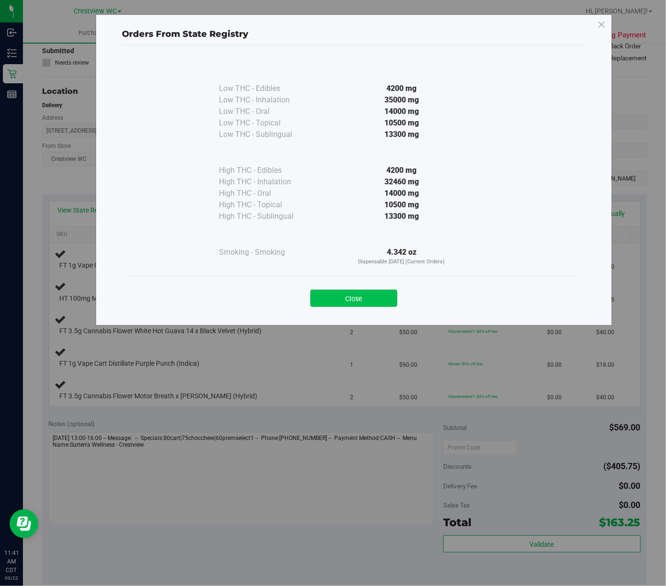
click at [350, 307] on button "Close" at bounding box center [353, 297] width 87 height 17
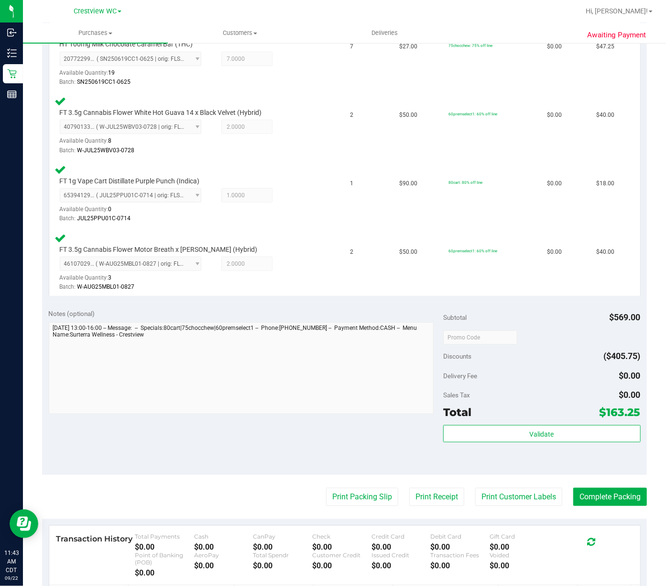
scroll to position [353, 0]
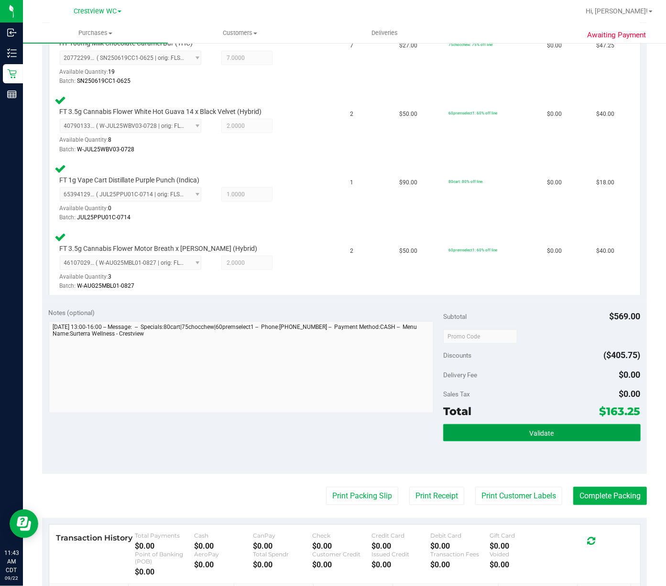
click at [559, 424] on button "Validate" at bounding box center [542, 432] width 198 height 17
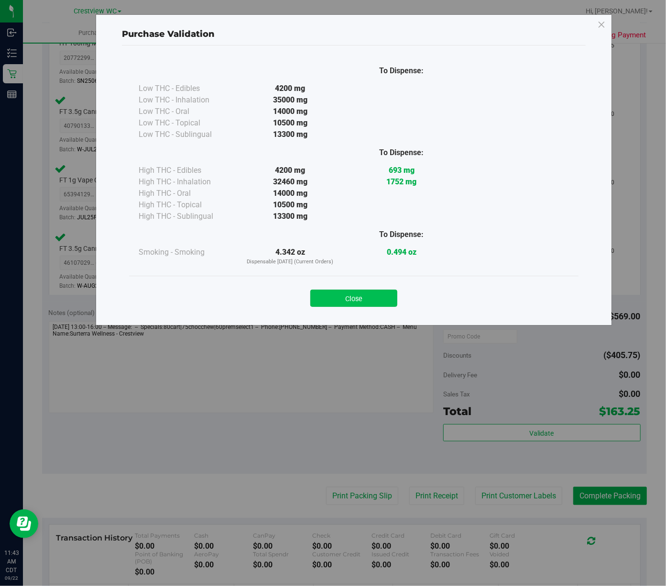
click at [361, 306] on button "Close" at bounding box center [353, 297] width 87 height 17
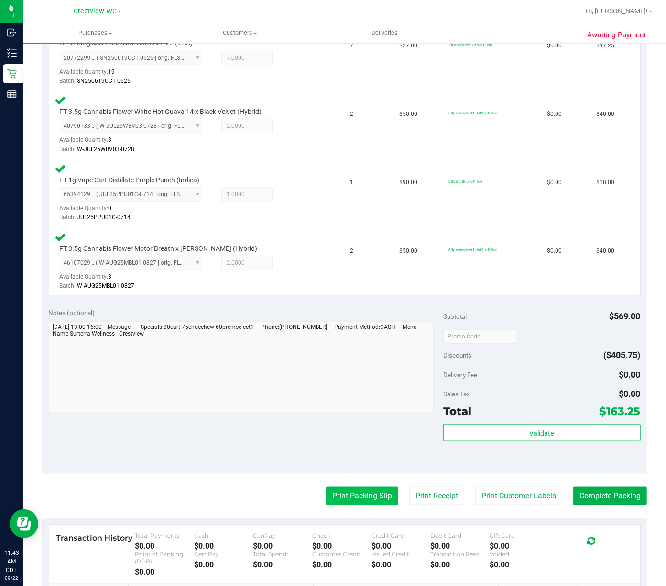
click at [358, 486] on button "Print Packing Slip" at bounding box center [362, 495] width 72 height 18
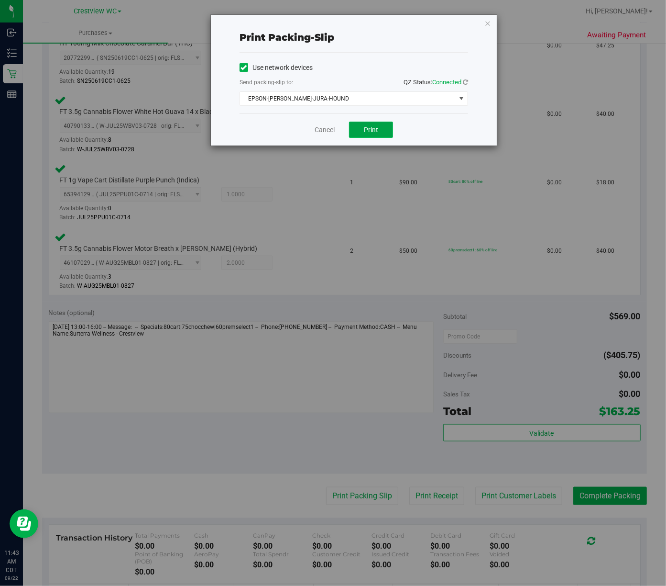
click at [377, 133] on span "Print" at bounding box center [371, 130] width 14 height 8
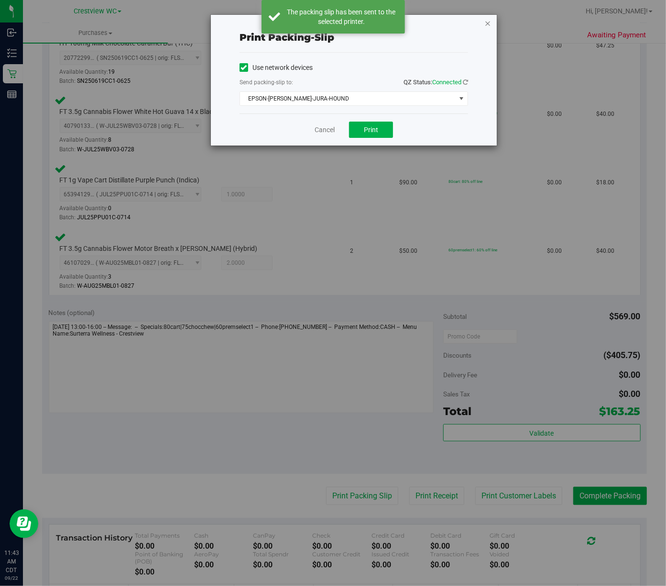
click at [488, 22] on icon "button" at bounding box center [488, 22] width 7 height 11
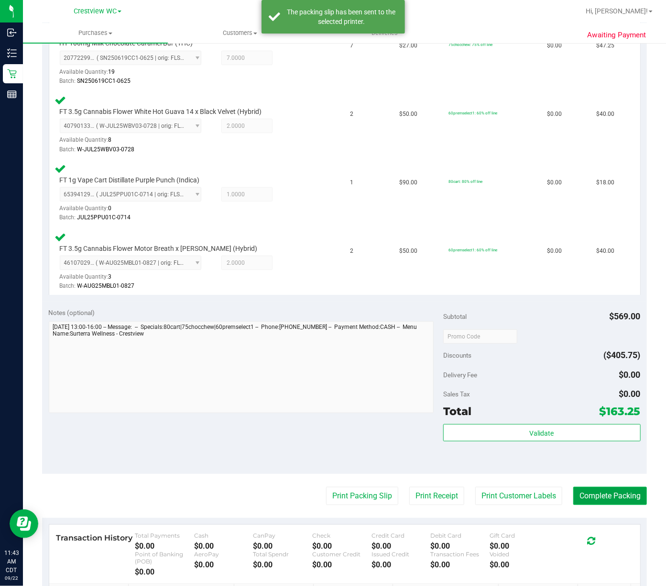
click at [624, 486] on button "Complete Packing" at bounding box center [611, 495] width 74 height 18
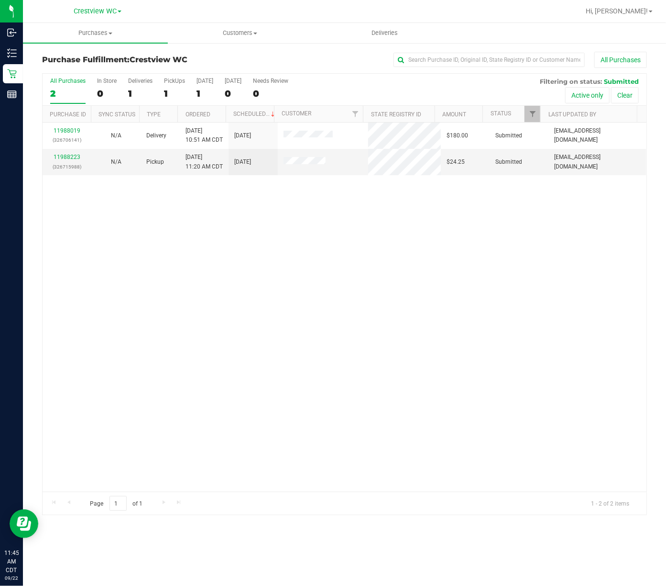
click at [307, 341] on div "11988019 (326706141) N/A Delivery 9/22/2025 10:51 AM CDT 9/26/2025 $180.00 Subm…" at bounding box center [345, 306] width 604 height 369
click at [60, 160] on link "11988223" at bounding box center [67, 157] width 27 height 7
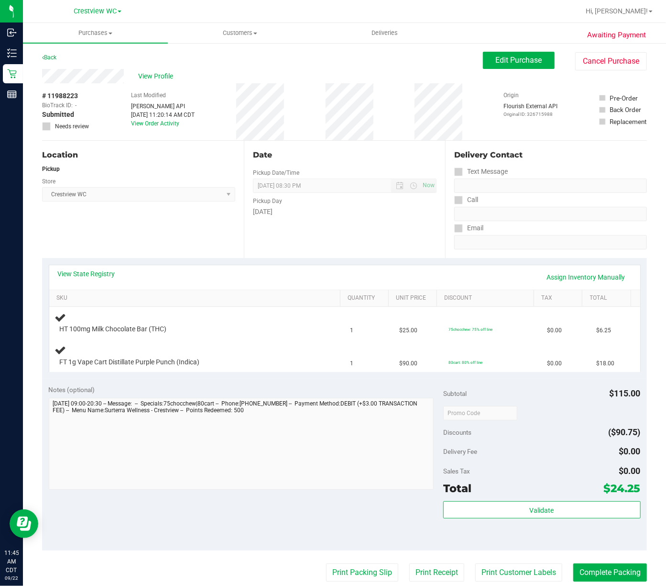
click at [305, 393] on div "Notes (optional)" at bounding box center [246, 390] width 395 height 10
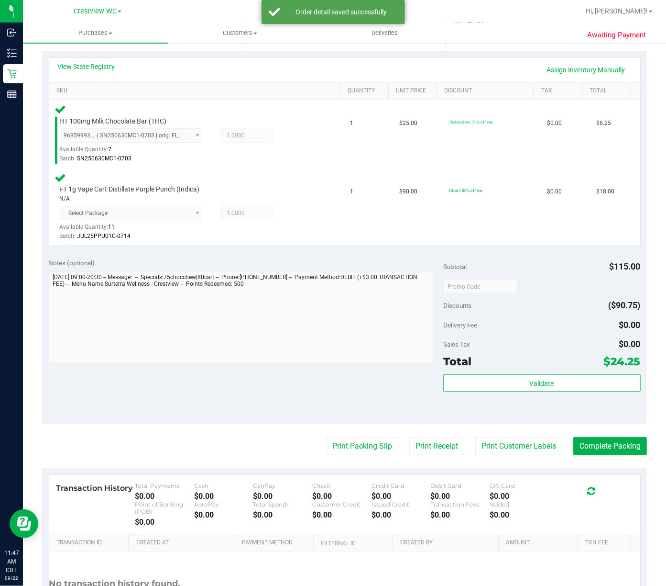
scroll to position [220, 0]
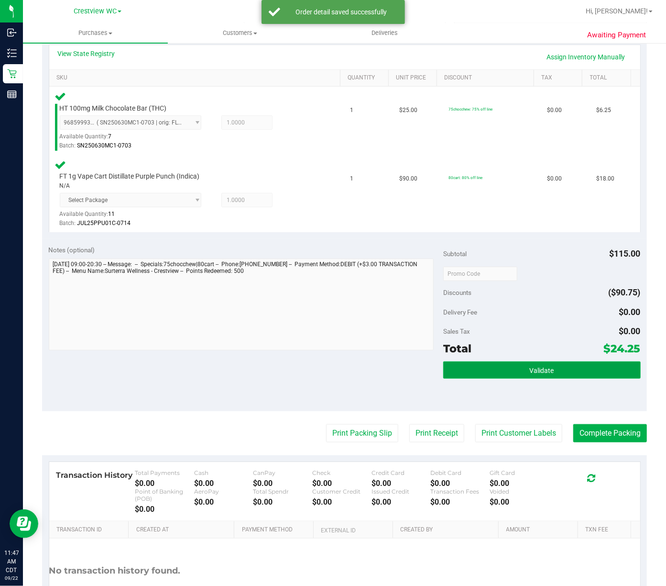
click at [538, 366] on span "Validate" at bounding box center [542, 370] width 24 height 8
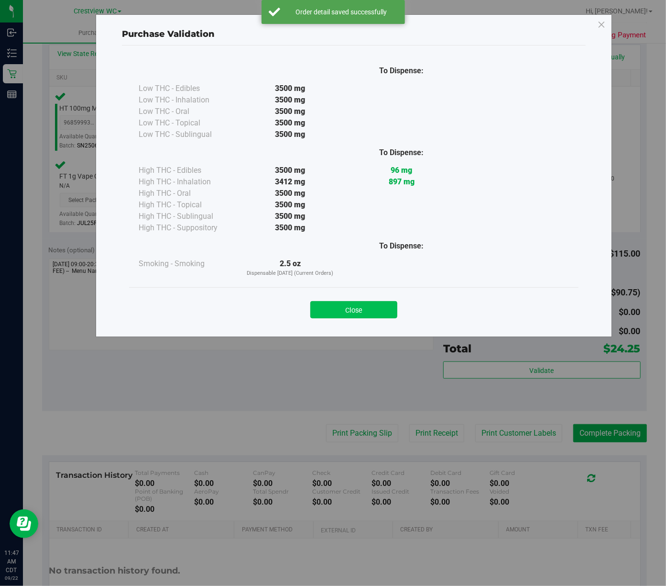
click at [367, 314] on button "Close" at bounding box center [353, 309] width 87 height 17
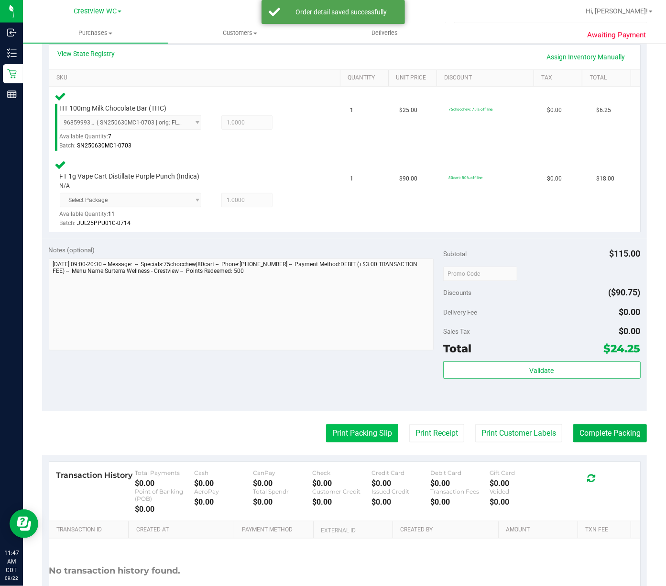
click at [358, 424] on button "Print Packing Slip" at bounding box center [362, 433] width 72 height 18
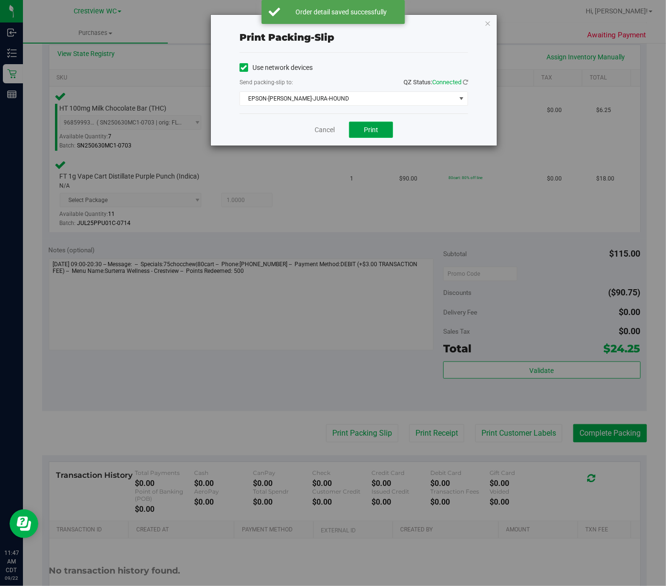
click at [373, 133] on span "Print" at bounding box center [371, 130] width 14 height 8
click at [488, 23] on icon "button" at bounding box center [488, 22] width 7 height 11
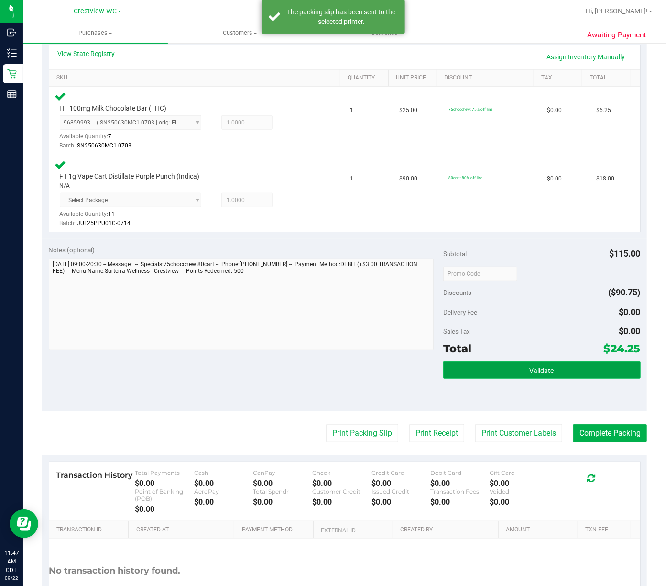
click at [564, 361] on button "Validate" at bounding box center [542, 369] width 198 height 17
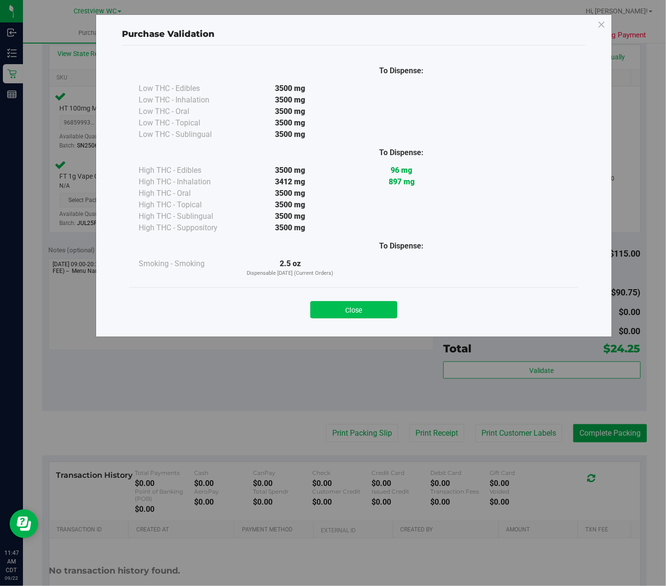
click at [345, 316] on button "Close" at bounding box center [353, 309] width 87 height 17
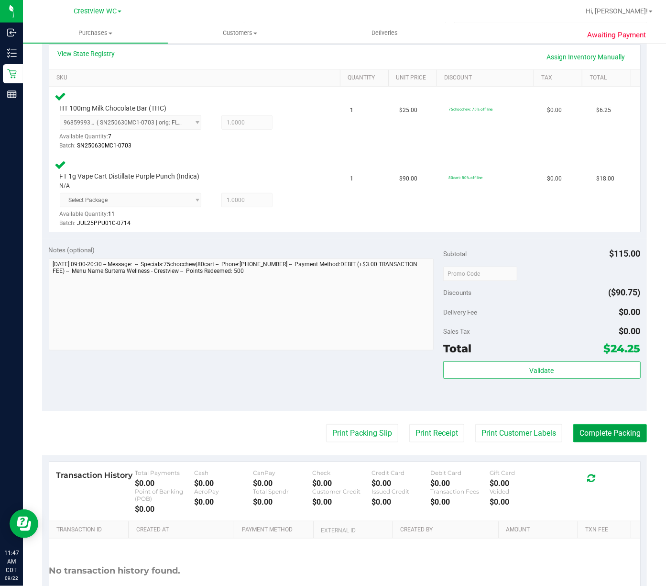
click at [618, 424] on button "Complete Packing" at bounding box center [611, 433] width 74 height 18
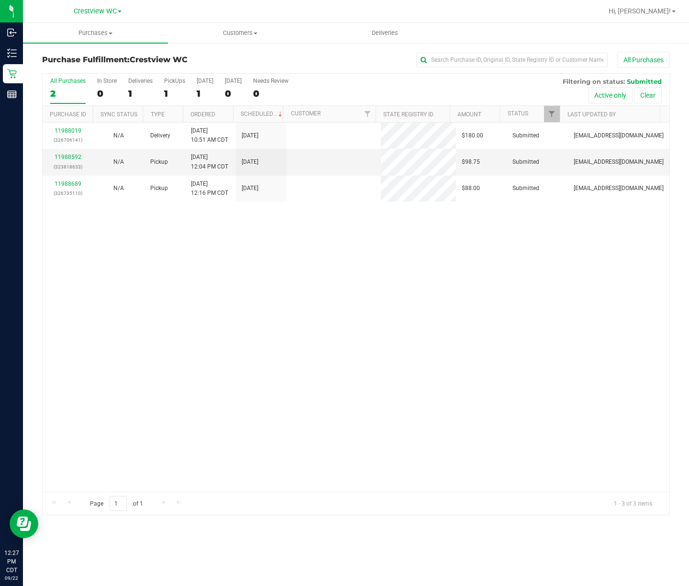
click at [275, 282] on div "11988019 (326706141) N/A Delivery 9/22/2025 10:51 AM CDT 9/26/2025 $180.00 Subm…" at bounding box center [356, 306] width 627 height 369
click at [334, 301] on div "11988019 (326706141) N/A Delivery 9/22/2025 10:51 AM CDT 9/26/2025 $180.00 Subm…" at bounding box center [356, 306] width 627 height 369
click at [140, 265] on div "11988019 (326706141) N/A Delivery 9/22/2025 10:51 AM CDT 9/26/2025 $180.00 Subm…" at bounding box center [356, 306] width 627 height 369
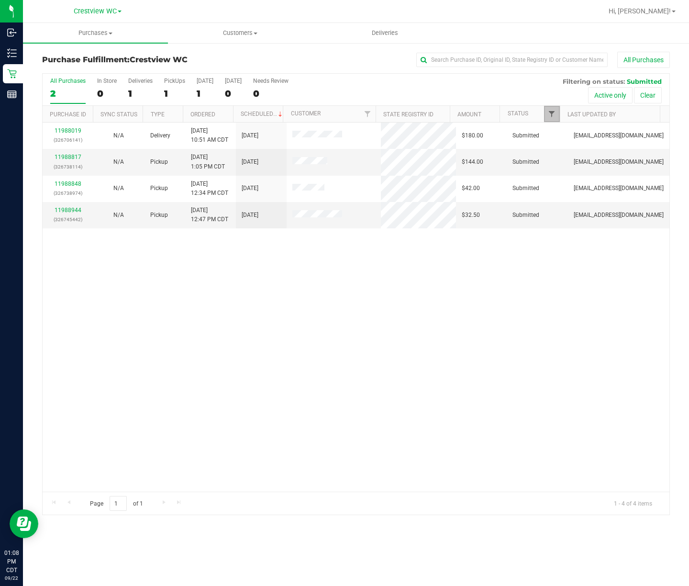
click at [553, 117] on span "Filter" at bounding box center [552, 114] width 8 height 8
click at [488, 270] on div "11988019 (326706141) N/A Delivery 9/22/2025 10:51 AM CDT 9/26/2025 $180.00 Subm…" at bounding box center [356, 306] width 627 height 369
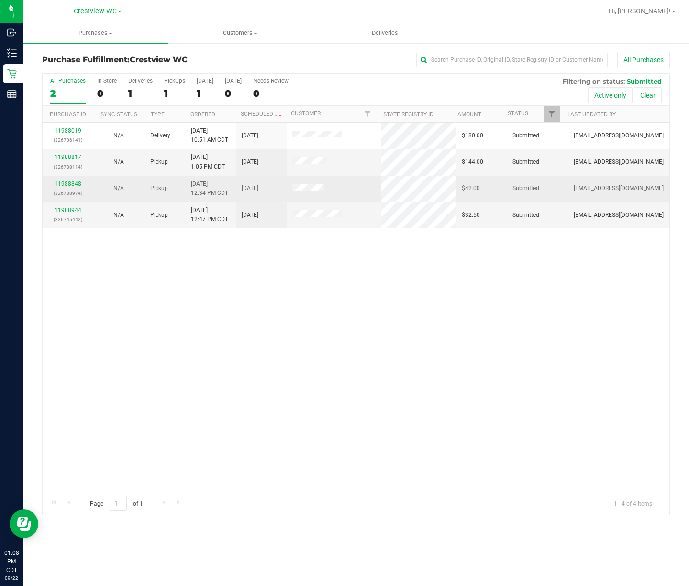
click at [64, 180] on div "11988848 (326738974)" at bounding box center [67, 188] width 39 height 18
click at [64, 181] on link "11988848" at bounding box center [68, 183] width 27 height 7
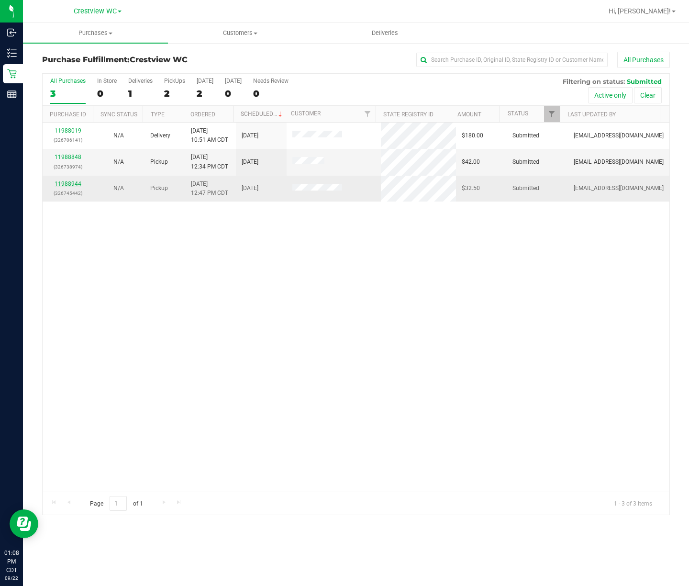
click at [60, 187] on link "11988944" at bounding box center [68, 183] width 27 height 7
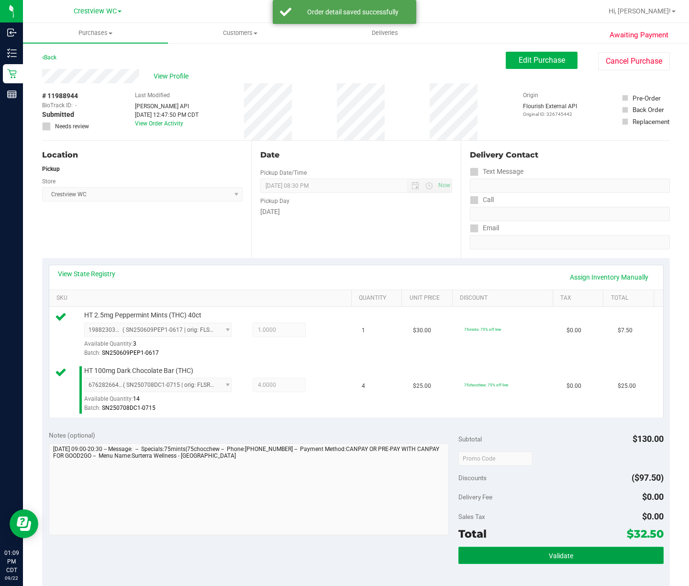
click at [574, 549] on button "Validate" at bounding box center [560, 554] width 205 height 17
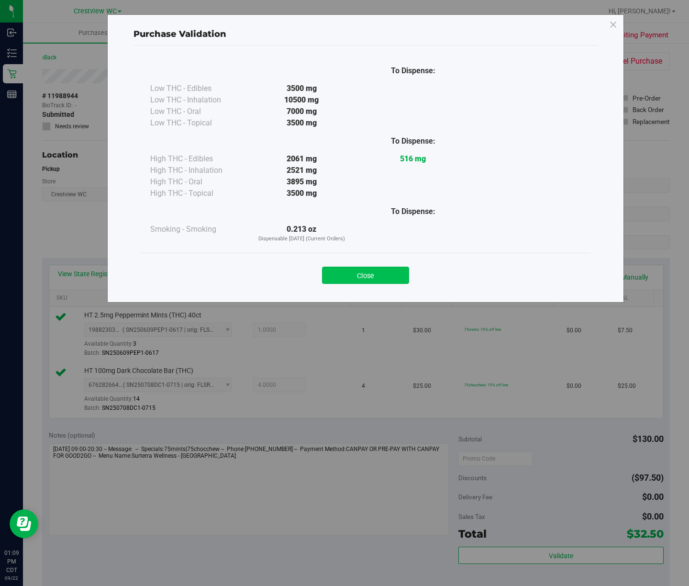
click at [395, 280] on button "Close" at bounding box center [365, 274] width 87 height 17
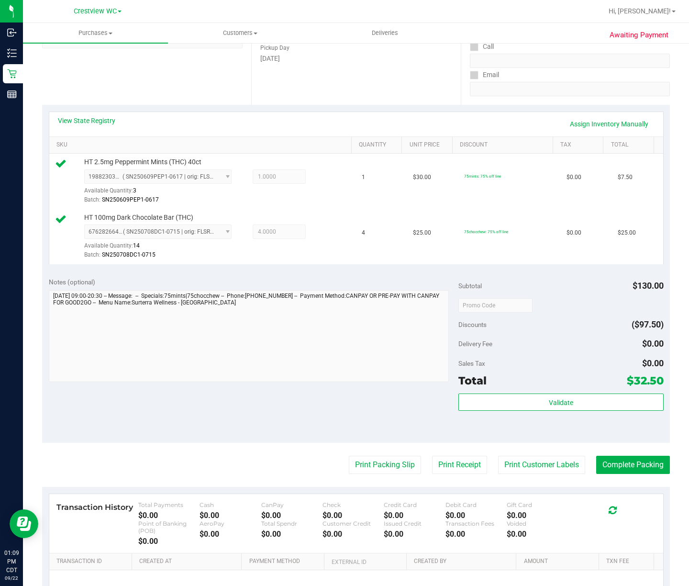
scroll to position [154, 0]
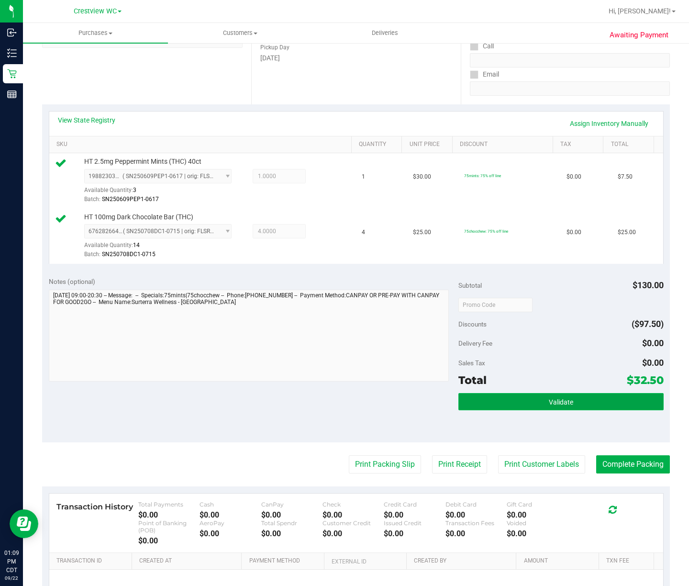
click at [584, 407] on button "Validate" at bounding box center [560, 401] width 205 height 17
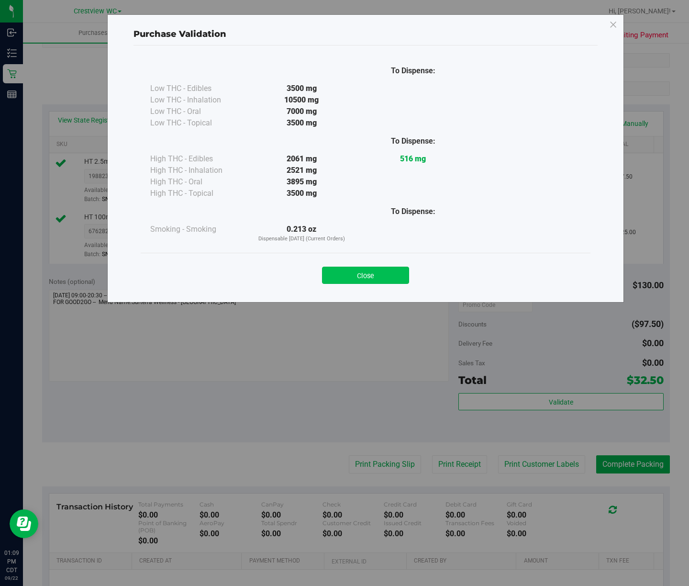
click at [364, 280] on button "Close" at bounding box center [365, 274] width 87 height 17
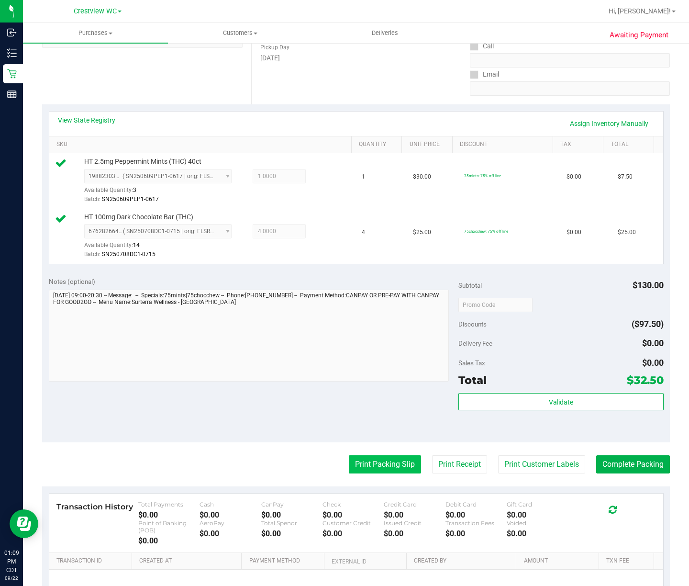
click at [395, 469] on button "Print Packing Slip" at bounding box center [385, 464] width 72 height 18
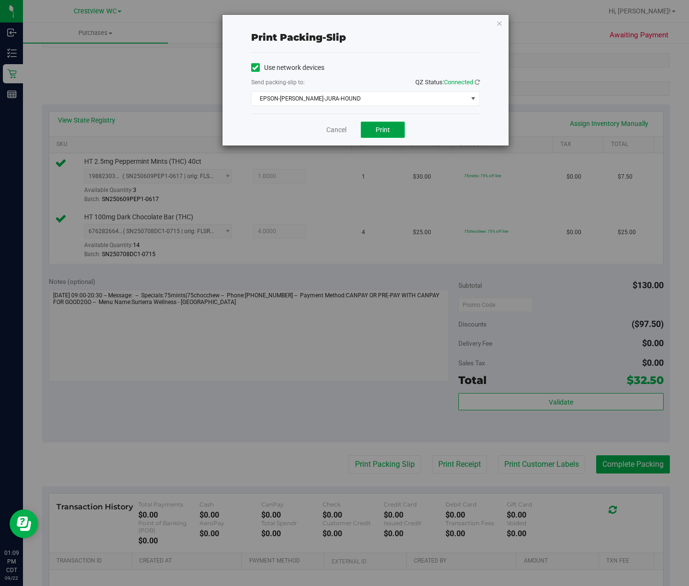
click at [382, 131] on span "Print" at bounding box center [383, 130] width 14 height 8
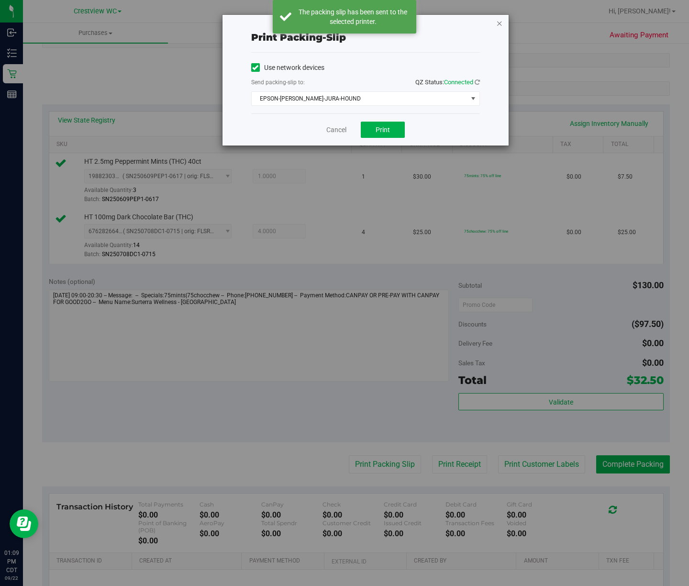
click at [500, 25] on icon "button" at bounding box center [499, 22] width 7 height 11
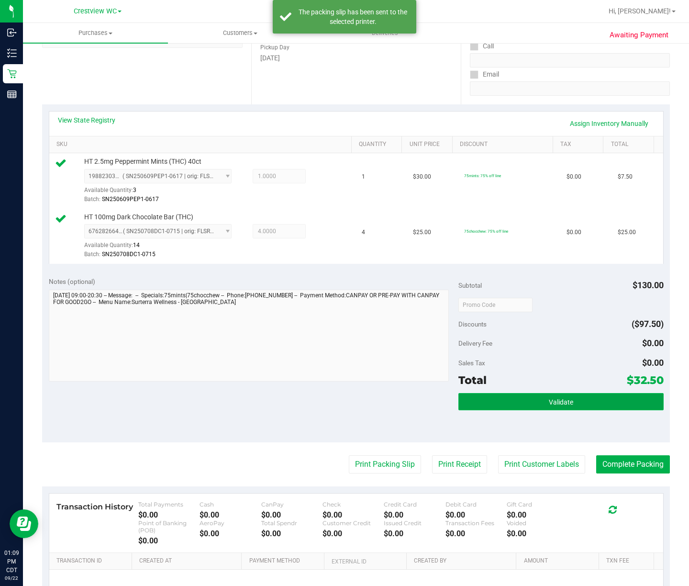
click at [576, 400] on button "Validate" at bounding box center [560, 401] width 205 height 17
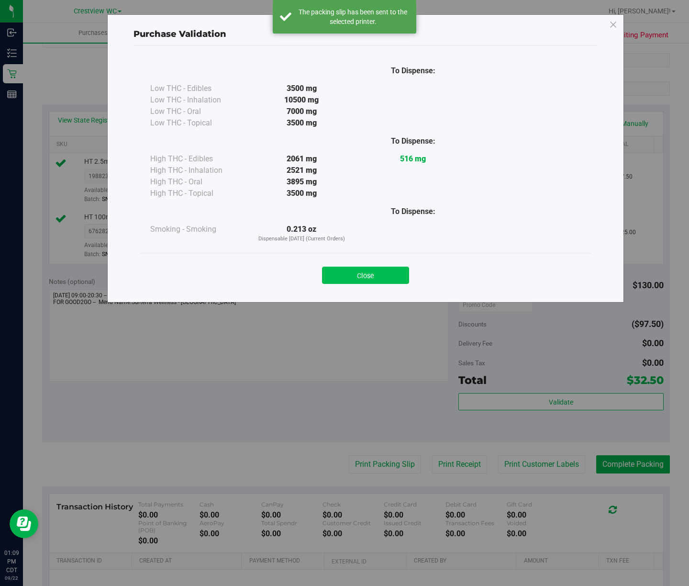
click at [384, 280] on button "Close" at bounding box center [365, 274] width 87 height 17
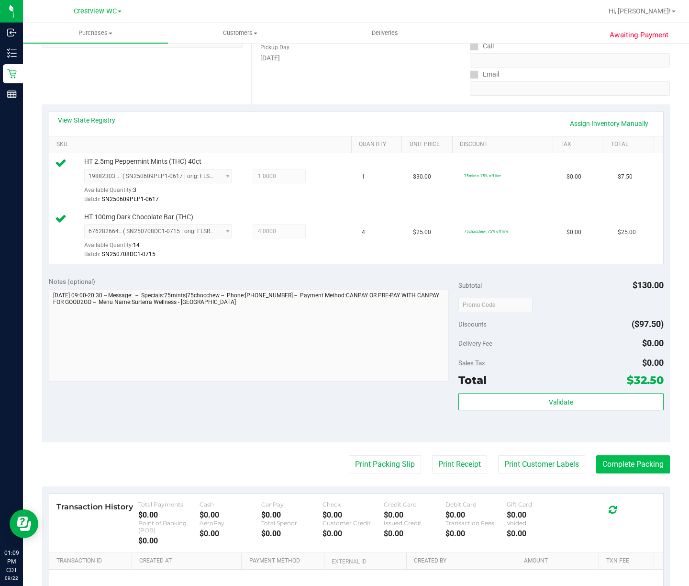
click at [640, 467] on button "Complete Packing" at bounding box center [633, 464] width 74 height 18
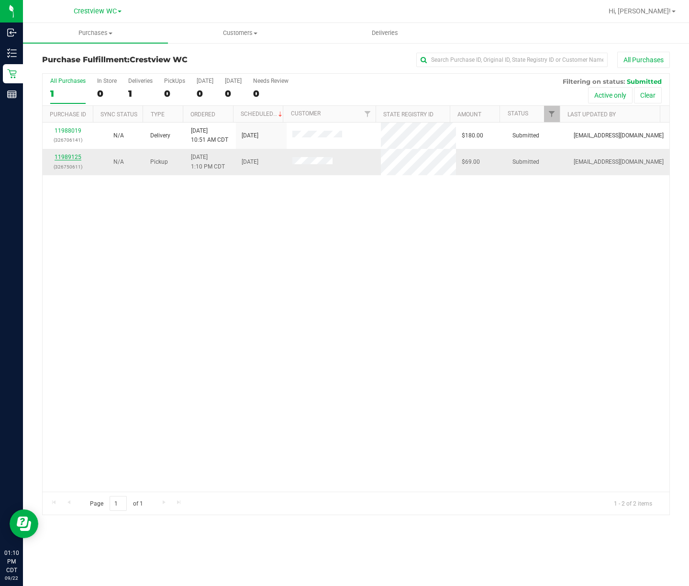
click at [60, 155] on link "11989125" at bounding box center [68, 157] width 27 height 7
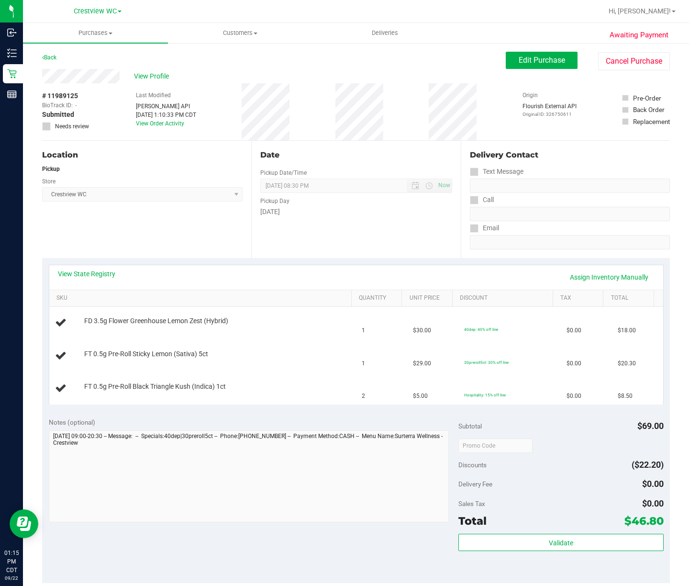
click at [125, 245] on div "Location Pickup Store Crestview WC Select Store Bonita Springs WC Boynton Beach…" at bounding box center [146, 199] width 209 height 117
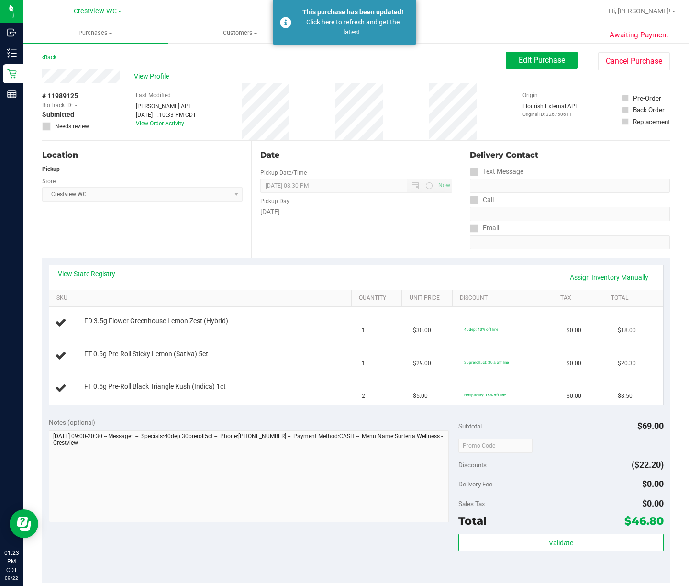
click at [184, 57] on div "Back Edit Purchase Cancel Purchase" at bounding box center [356, 60] width 628 height 17
click at [55, 59] on link "Back" at bounding box center [49, 57] width 14 height 7
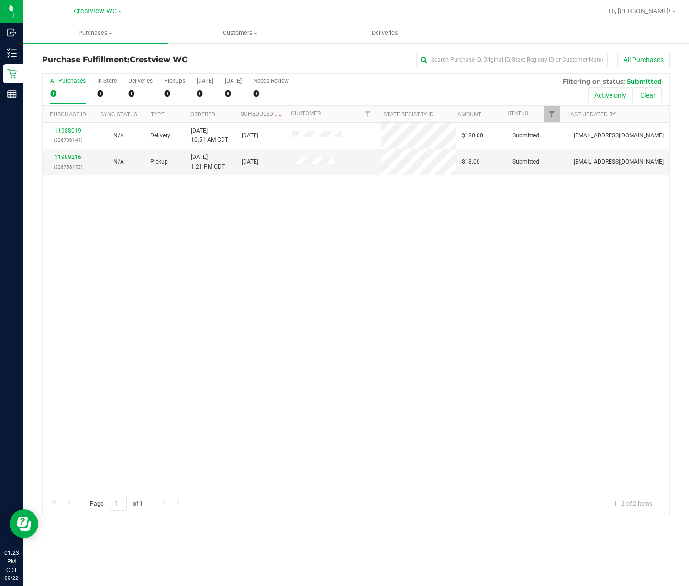
click at [550, 243] on div "11988019 (326706141) N/A Delivery 9/22/2025 10:51 AM CDT 9/26/2025 $180.00 Subm…" at bounding box center [356, 306] width 627 height 369
click at [71, 155] on link "11989216" at bounding box center [68, 157] width 27 height 7
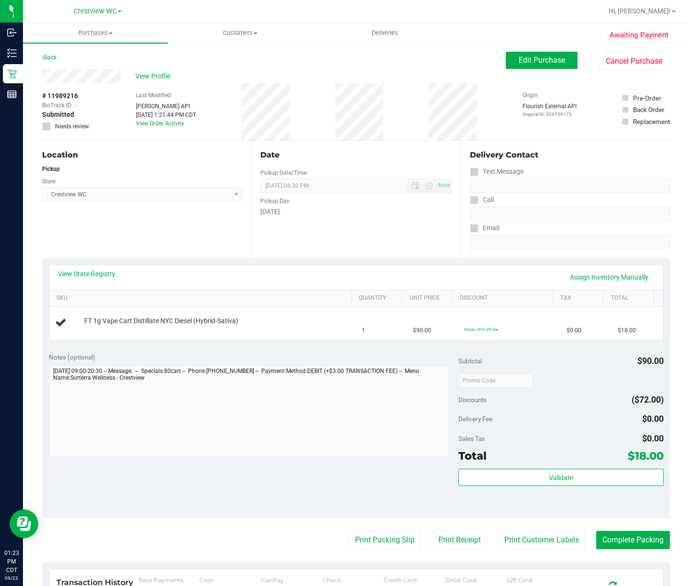
click at [206, 341] on div "View State Registry Assign Inventory Manually SKU Quantity Unit Price Discount …" at bounding box center [356, 302] width 628 height 88
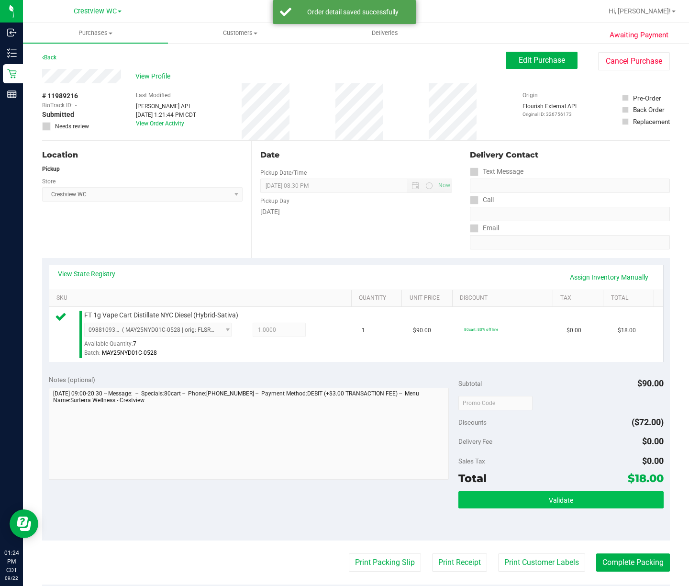
click at [565, 498] on button "Validate" at bounding box center [560, 499] width 205 height 17
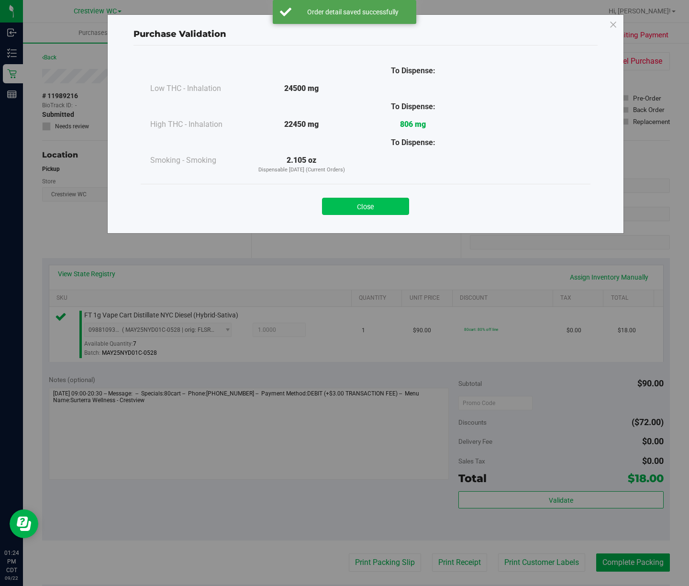
click at [379, 199] on button "Close" at bounding box center [365, 206] width 87 height 17
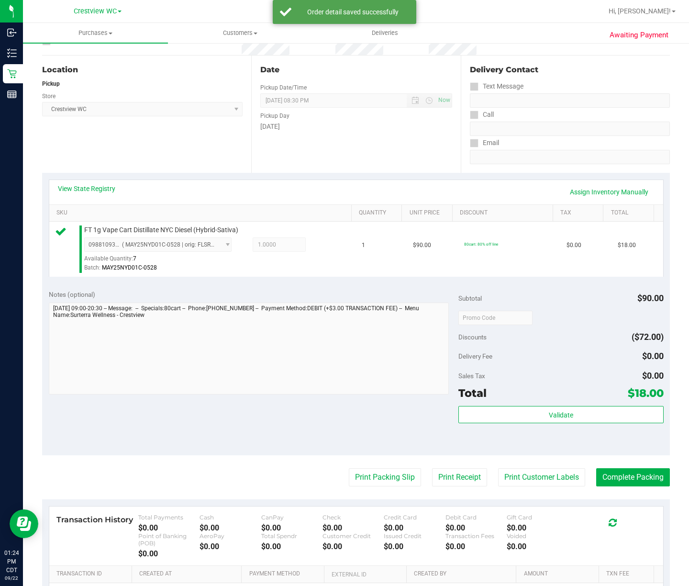
scroll to position [112, 0]
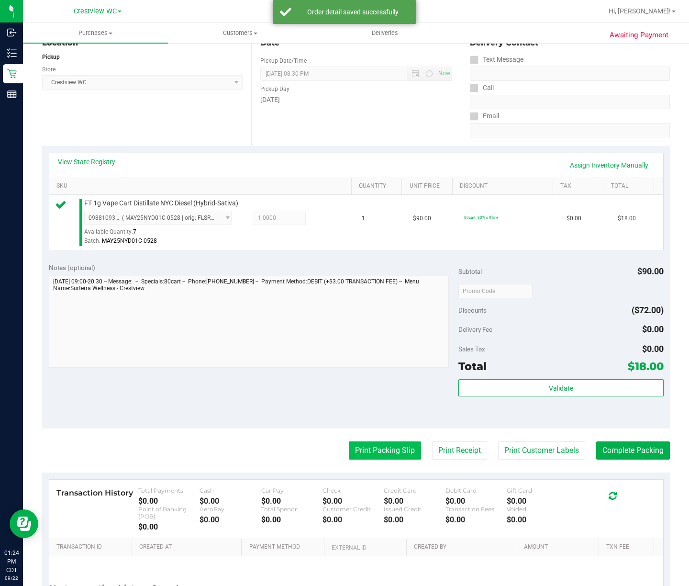
click at [378, 451] on button "Print Packing Slip" at bounding box center [385, 450] width 72 height 18
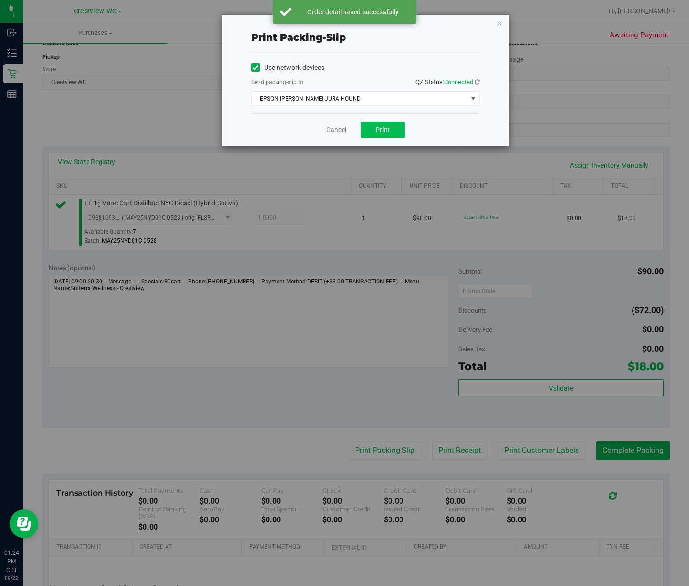
click at [382, 130] on span "Print" at bounding box center [383, 130] width 14 height 8
click at [498, 27] on icon "button" at bounding box center [499, 22] width 7 height 11
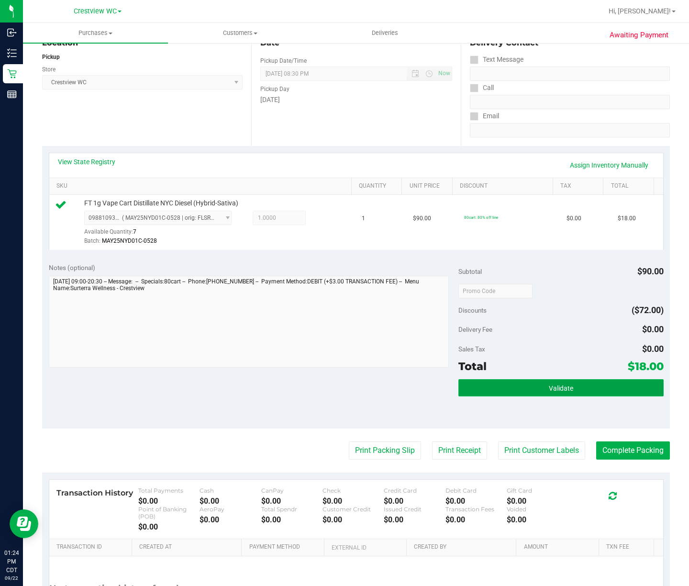
click at [586, 389] on button "Validate" at bounding box center [560, 387] width 205 height 17
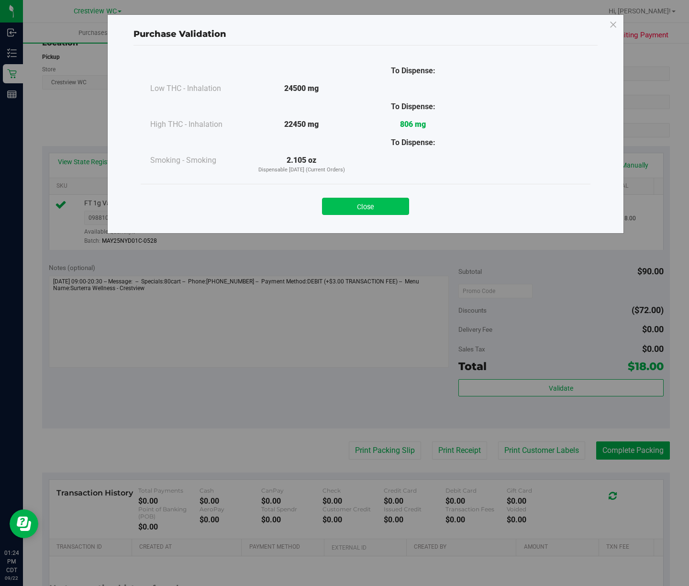
click at [349, 210] on button "Close" at bounding box center [365, 206] width 87 height 17
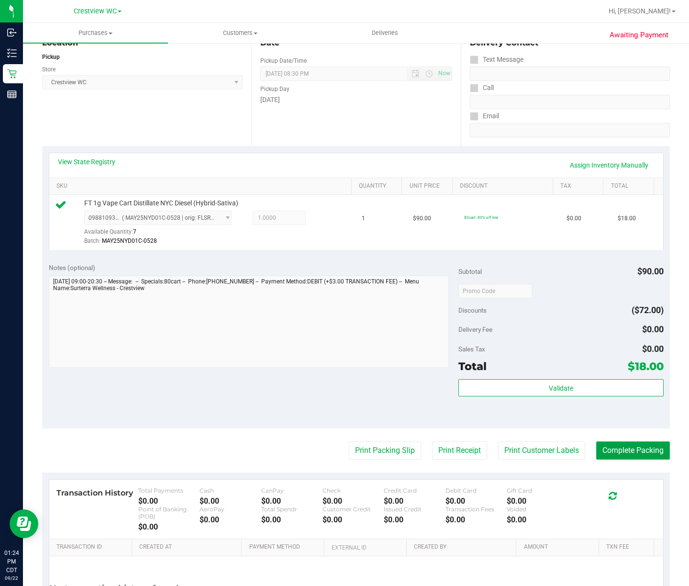
click at [628, 456] on button "Complete Packing" at bounding box center [633, 450] width 74 height 18
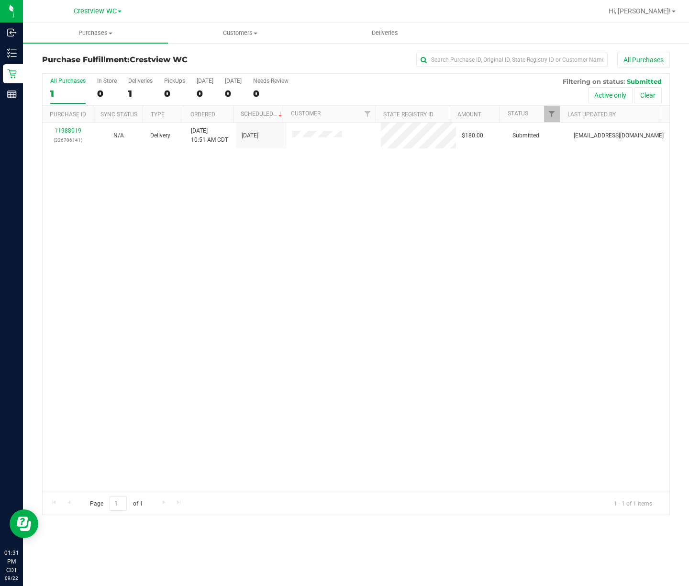
click at [177, 243] on div "11988019 (326706141) N/A Delivery 9/22/2025 10:51 AM CDT 9/26/2025 $180.00 Subm…" at bounding box center [356, 306] width 627 height 369
click at [227, 230] on div "11988019 (326706141) N/A Delivery 9/22/2025 10:51 AM CDT 9/26/2025 $180.00 Subm…" at bounding box center [356, 306] width 627 height 369
click at [130, 190] on div "11988019 (326706141) N/A Delivery 9/22/2025 10:51 AM CDT 9/26/2025 $180.00 Subm…" at bounding box center [356, 306] width 627 height 369
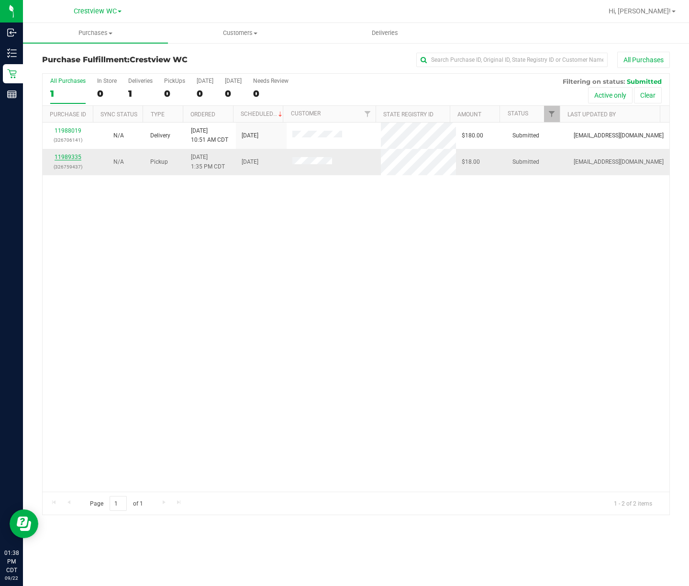
click at [73, 157] on link "11989335" at bounding box center [68, 157] width 27 height 7
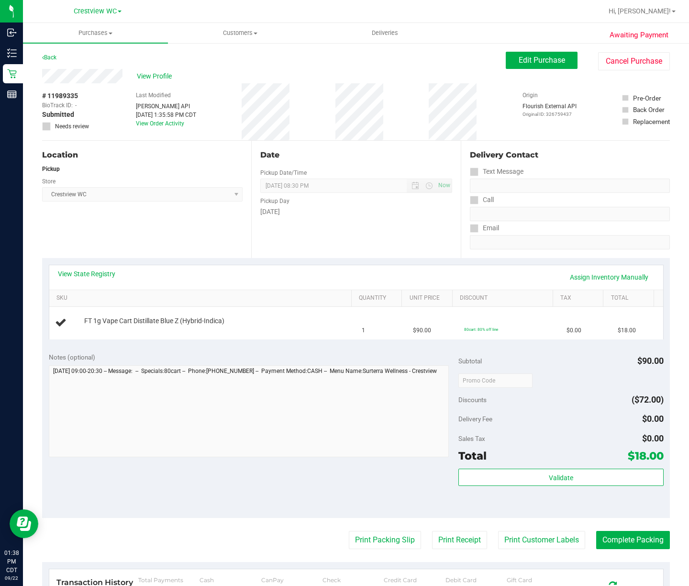
click at [233, 488] on div "Notes (optional) Subtotal $90.00 Discounts ($72.00) Delivery Fee $0.00 Sales Ta…" at bounding box center [356, 431] width 628 height 172
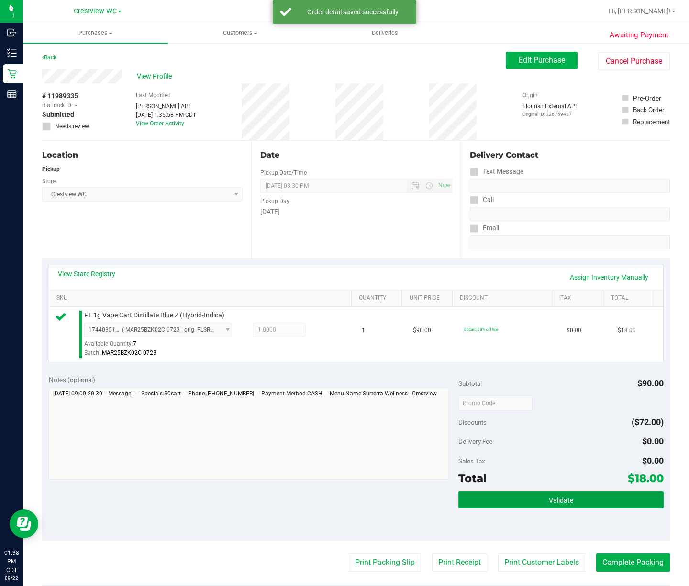
click at [569, 497] on button "Validate" at bounding box center [560, 499] width 205 height 17
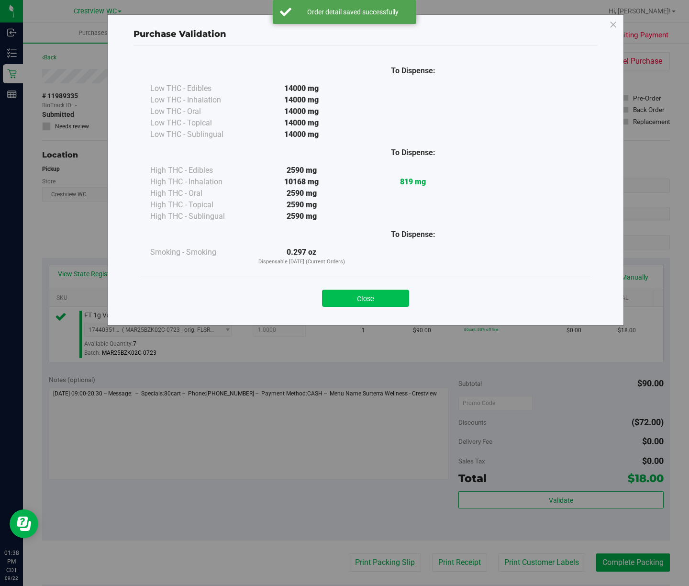
click at [377, 306] on button "Close" at bounding box center [365, 297] width 87 height 17
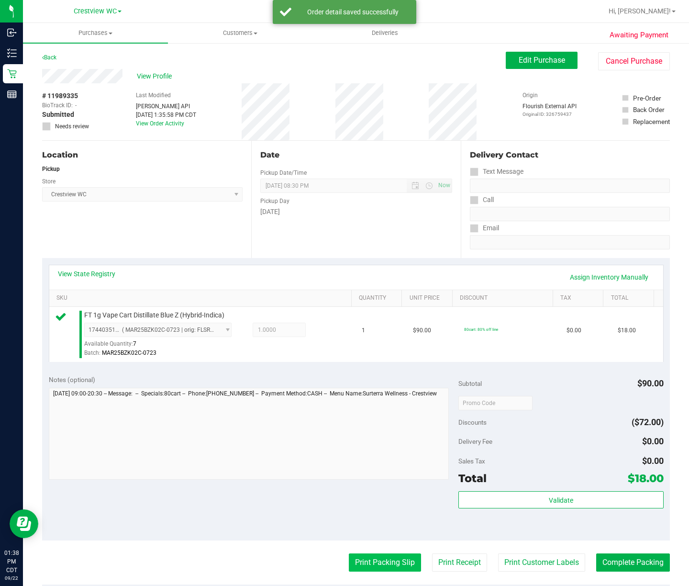
click at [385, 563] on button "Print Packing Slip" at bounding box center [385, 562] width 72 height 18
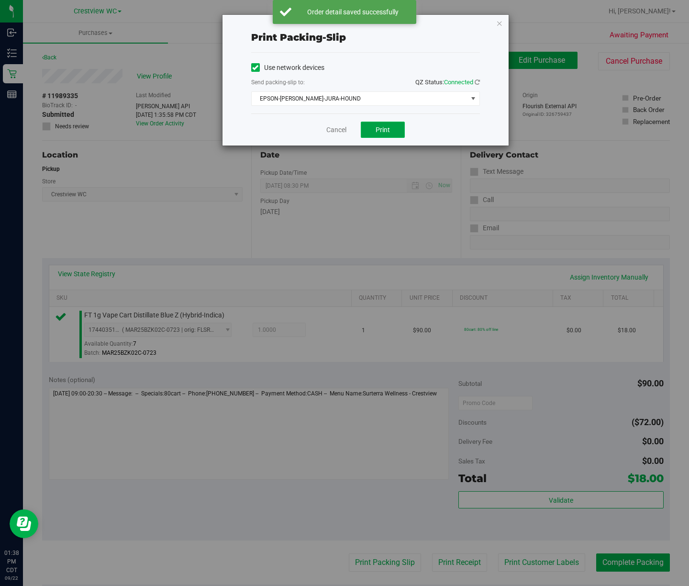
click at [382, 130] on span "Print" at bounding box center [383, 130] width 14 height 8
click at [498, 25] on icon "button" at bounding box center [499, 22] width 7 height 11
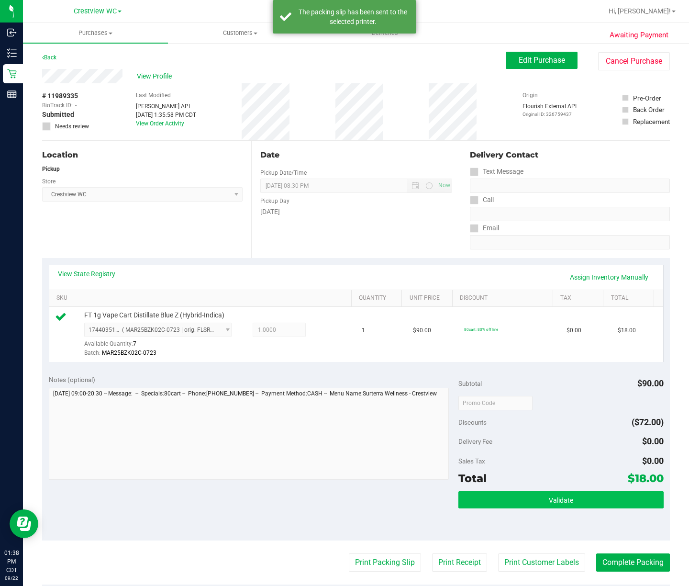
click at [590, 498] on button "Validate" at bounding box center [560, 499] width 205 height 17
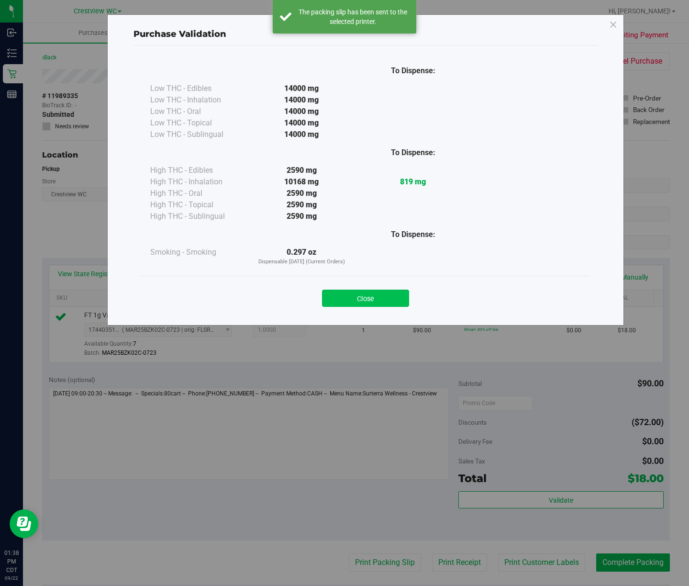
click at [384, 295] on button "Close" at bounding box center [365, 297] width 87 height 17
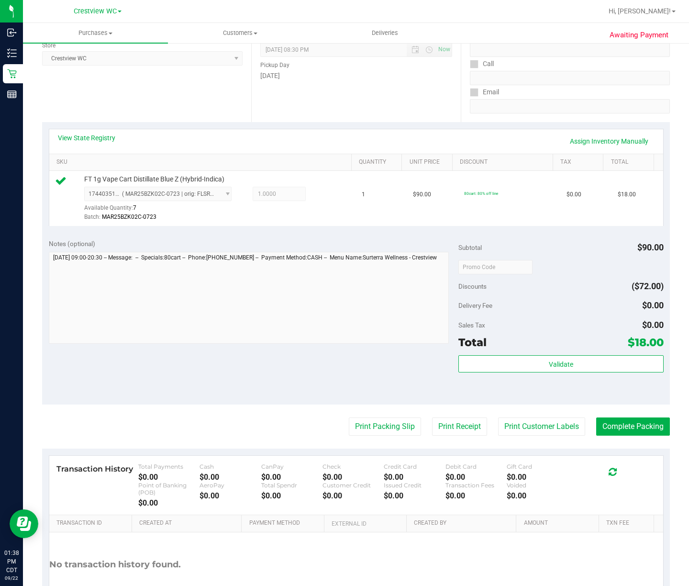
scroll to position [148, 0]
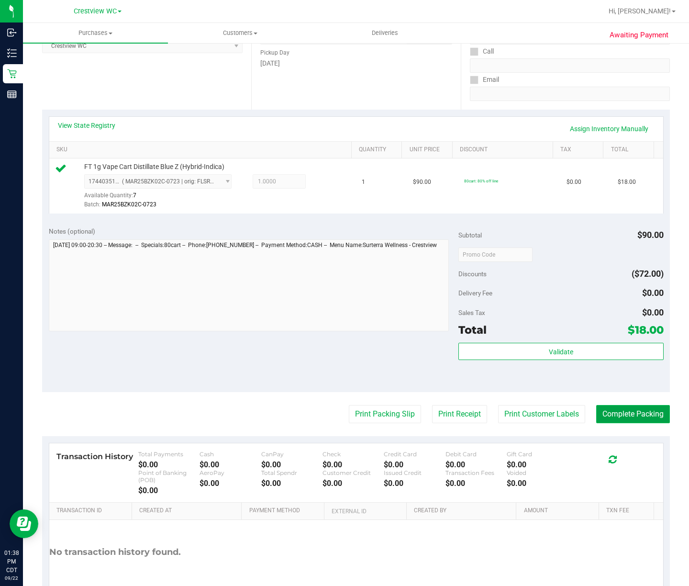
click at [638, 411] on button "Complete Packing" at bounding box center [633, 414] width 74 height 18
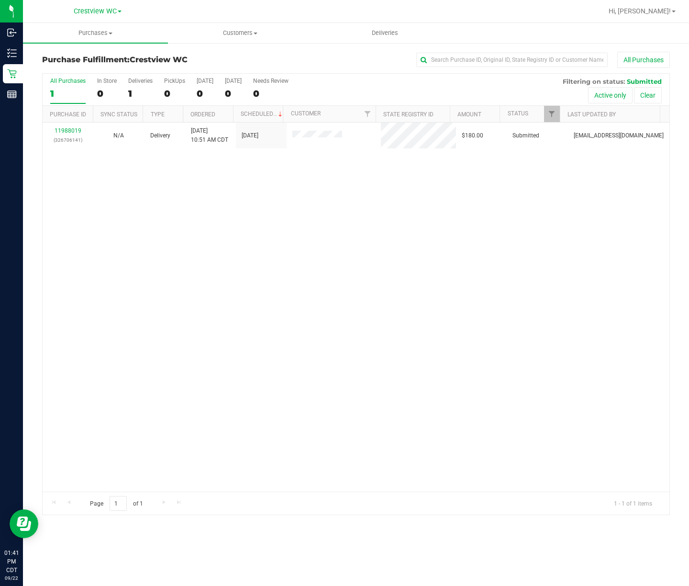
drag, startPoint x: 168, startPoint y: 254, endPoint x: 168, endPoint y: 246, distance: 8.6
click at [168, 254] on div "11988019 (326706141) N/A Delivery 9/22/2025 10:51 AM CDT 9/26/2025 $180.00 Subm…" at bounding box center [356, 306] width 627 height 369
click at [122, 340] on div "11988019 (326706141) N/A Delivery 9/22/2025 10:51 AM CDT 9/26/2025 $180.00 Subm…" at bounding box center [356, 306] width 627 height 369
click at [113, 347] on div "11988019 (326706141) N/A Delivery 9/22/2025 10:51 AM CDT 9/26/2025 $180.00 Subm…" at bounding box center [356, 306] width 627 height 369
drag, startPoint x: 242, startPoint y: 192, endPoint x: 264, endPoint y: 192, distance: 22.5
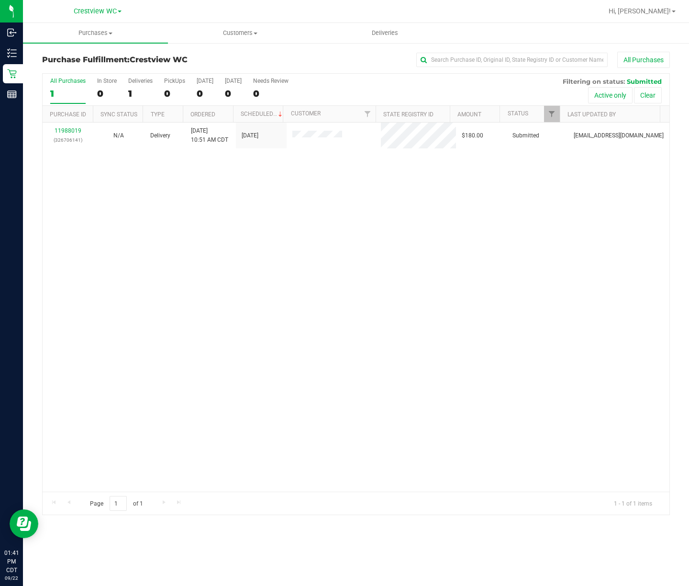
click at [242, 192] on div "11988019 (326706141) N/A Delivery 9/22/2025 10:51 AM CDT 9/26/2025 $180.00 Subm…" at bounding box center [356, 306] width 627 height 369
click at [278, 261] on div "11988019 (326706141) N/A Delivery 9/22/2025 10:51 AM CDT 9/26/2025 $180.00 Subm…" at bounding box center [356, 306] width 627 height 369
click at [288, 299] on div "11988019 (326706141) N/A Delivery 9/22/2025 10:51 AM CDT 9/26/2025 $180.00 Subm…" at bounding box center [356, 306] width 627 height 369
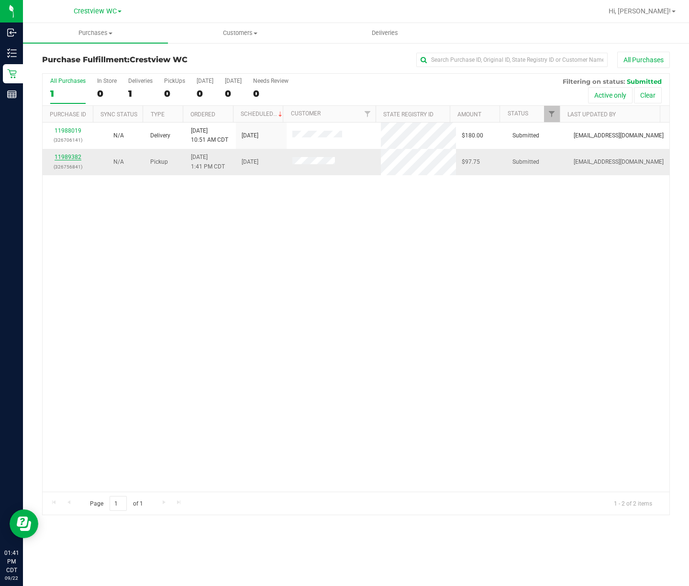
click at [60, 157] on link "11989382" at bounding box center [68, 157] width 27 height 7
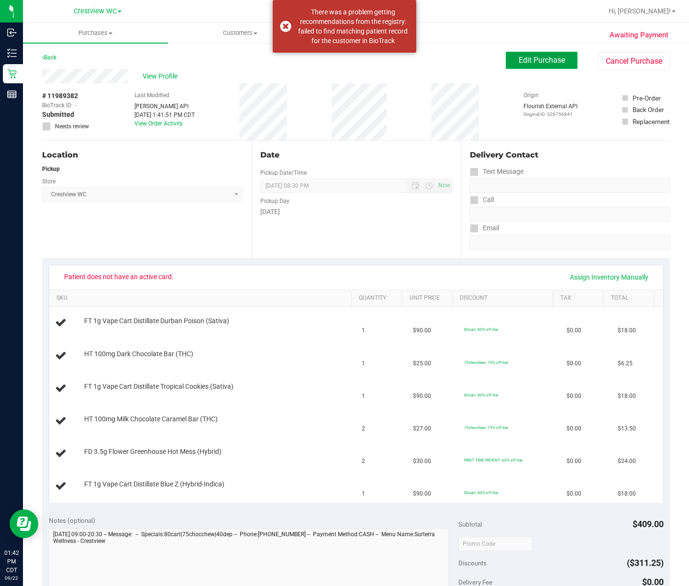
click at [534, 66] on button "Edit Purchase" at bounding box center [542, 60] width 72 height 17
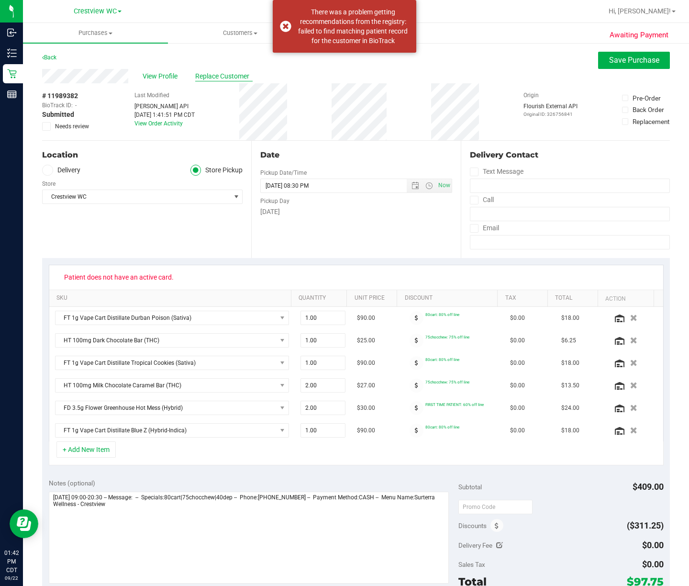
click at [225, 75] on span "Replace Customer" at bounding box center [223, 76] width 57 height 10
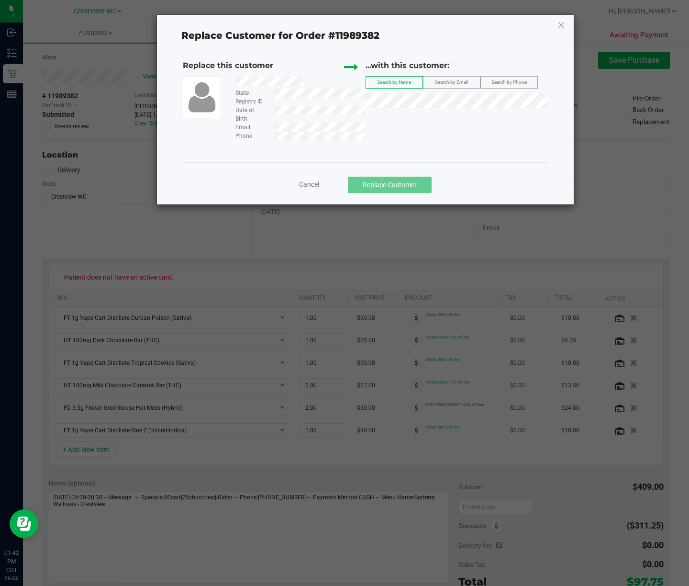
click at [272, 130] on div "Email" at bounding box center [296, 127] width 137 height 9
click at [463, 85] on span "Search by Email" at bounding box center [451, 81] width 33 height 5
click at [404, 123] on li "AMANDA SULLIVAN (princessamanda4220@icloud.com)" at bounding box center [456, 117] width 181 height 13
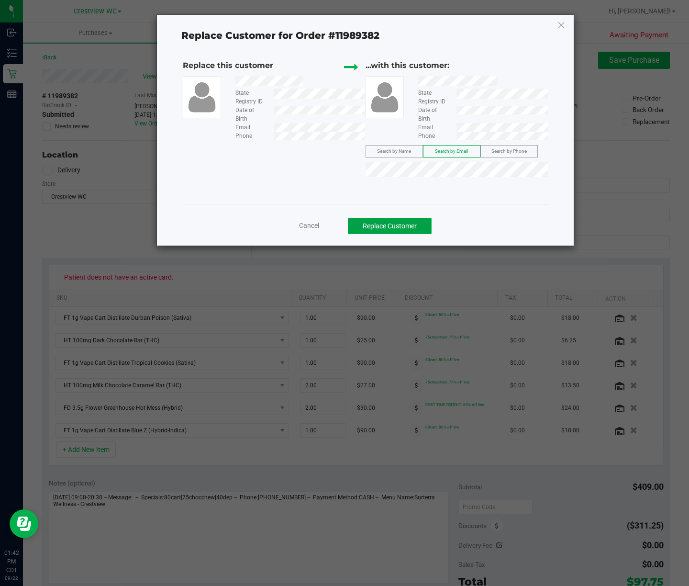
click at [403, 222] on button "Replace Customer" at bounding box center [390, 226] width 84 height 16
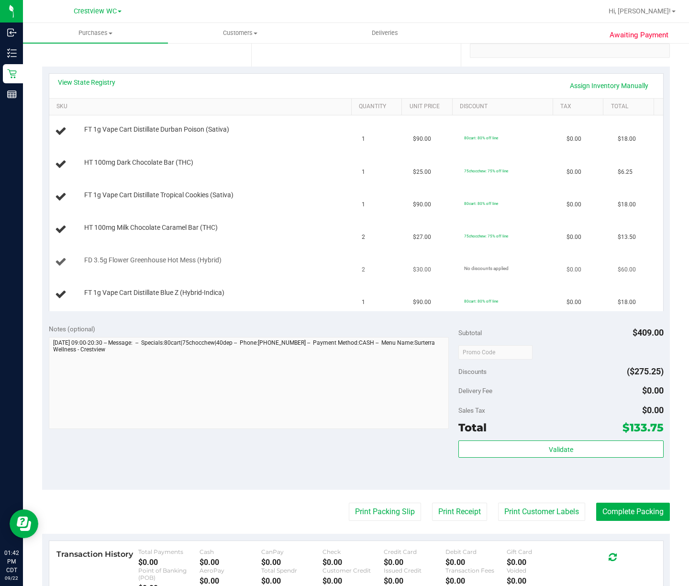
scroll to position [127, 0]
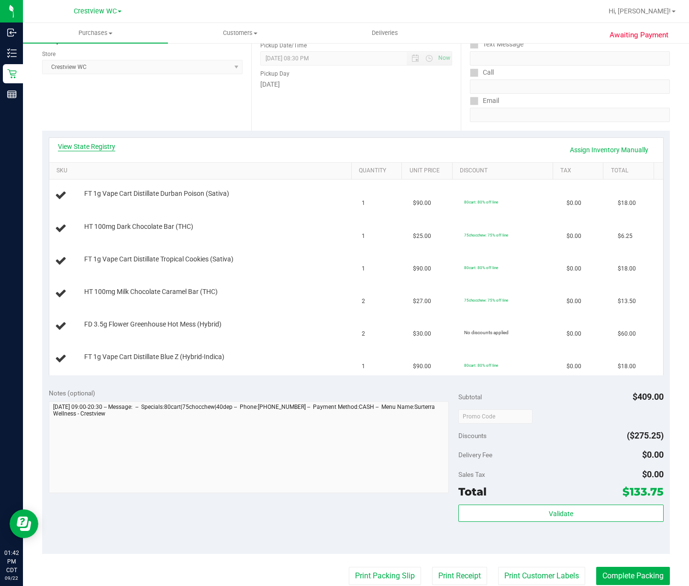
click at [101, 147] on link "View State Registry" at bounding box center [86, 147] width 57 height 10
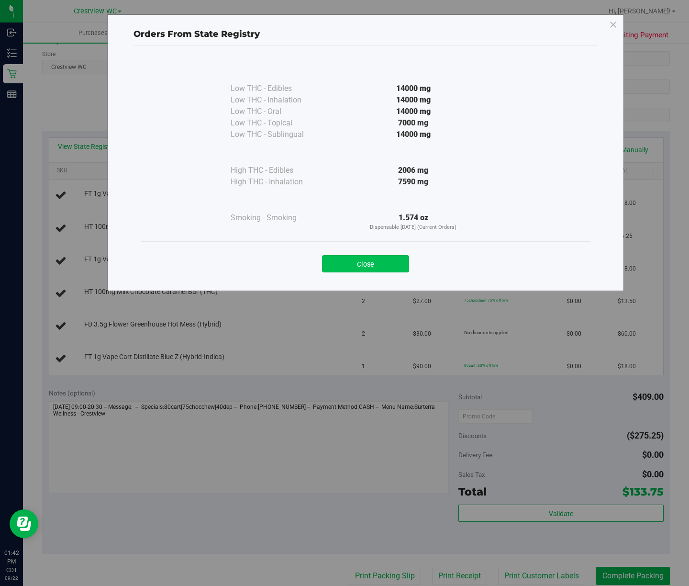
click at [366, 256] on button "Close" at bounding box center [365, 263] width 87 height 17
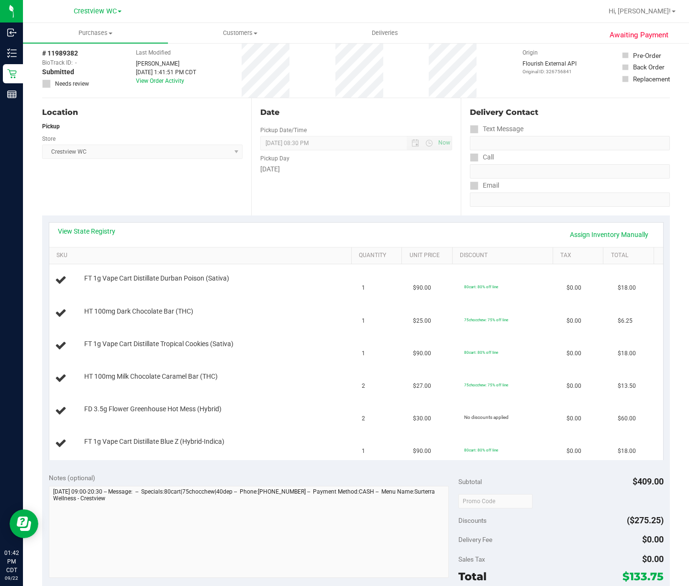
scroll to position [64, 0]
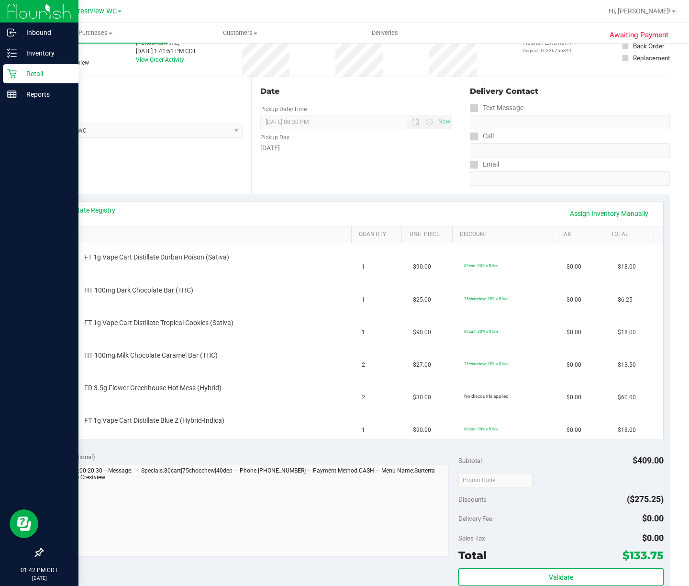
click at [30, 68] on p "Retail" at bounding box center [45, 73] width 57 height 11
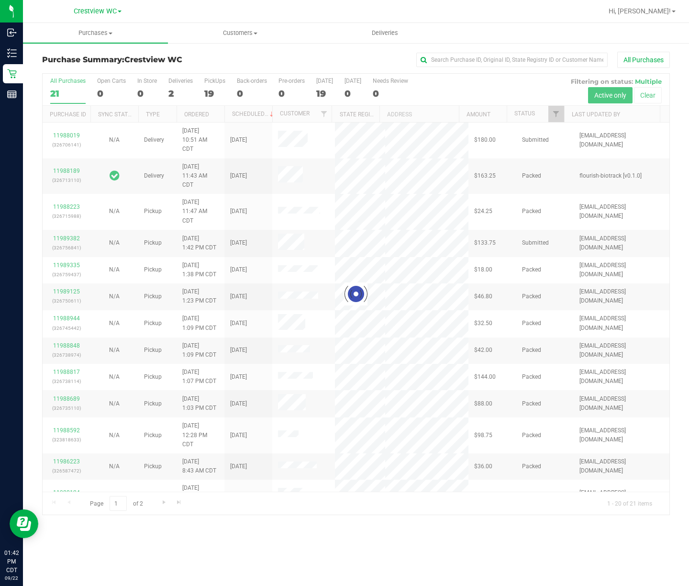
click at [556, 117] on div at bounding box center [356, 294] width 627 height 441
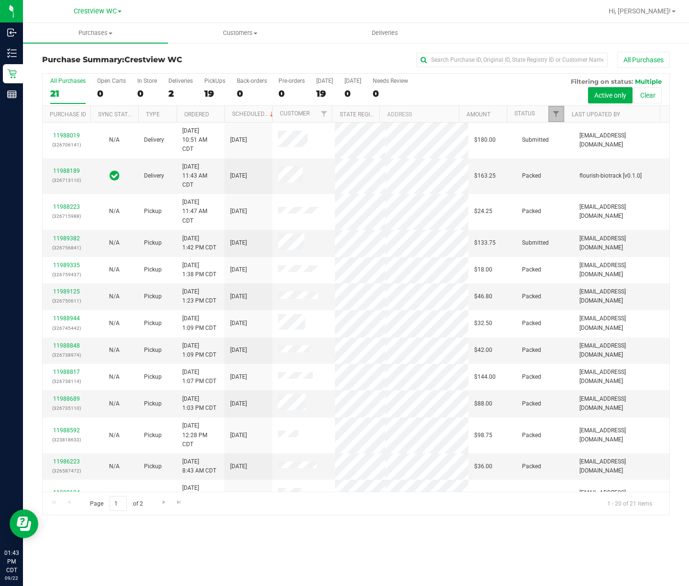
click at [560, 116] on link "Filter" at bounding box center [556, 114] width 16 height 16
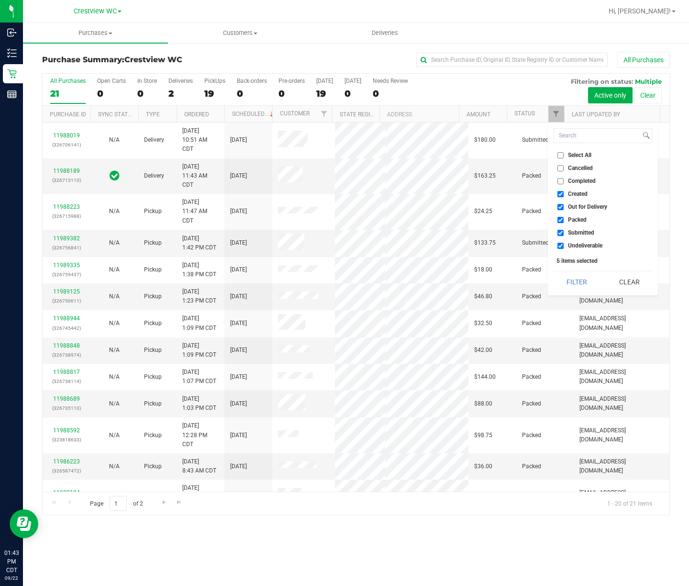
click at [565, 193] on label "Created" at bounding box center [572, 194] width 30 height 6
click at [564, 193] on input "Created" at bounding box center [560, 194] width 6 height 6
checkbox input "false"
click at [570, 208] on span "Out for Delivery" at bounding box center [587, 207] width 39 height 6
click at [564, 208] on input "Out for Delivery" at bounding box center [560, 207] width 6 height 6
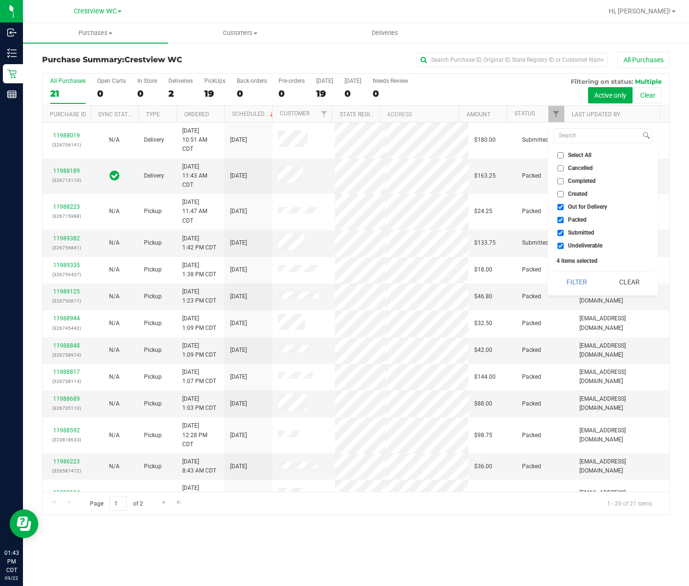
checkbox input "false"
click at [561, 220] on input "Packed" at bounding box center [560, 220] width 6 height 6
checkbox input "false"
click at [570, 249] on li "Undeliverable" at bounding box center [602, 246] width 99 height 10
click at [562, 243] on input "Undeliverable" at bounding box center [560, 246] width 6 height 6
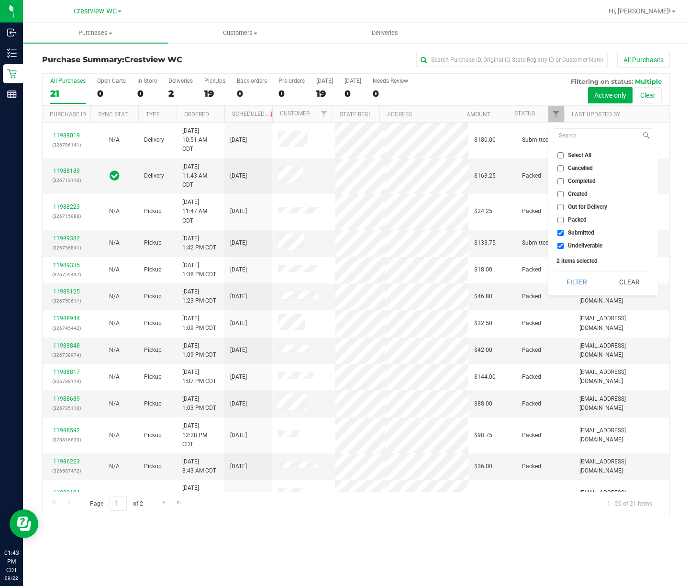
checkbox input "false"
click at [571, 274] on button "Filter" at bounding box center [576, 281] width 46 height 21
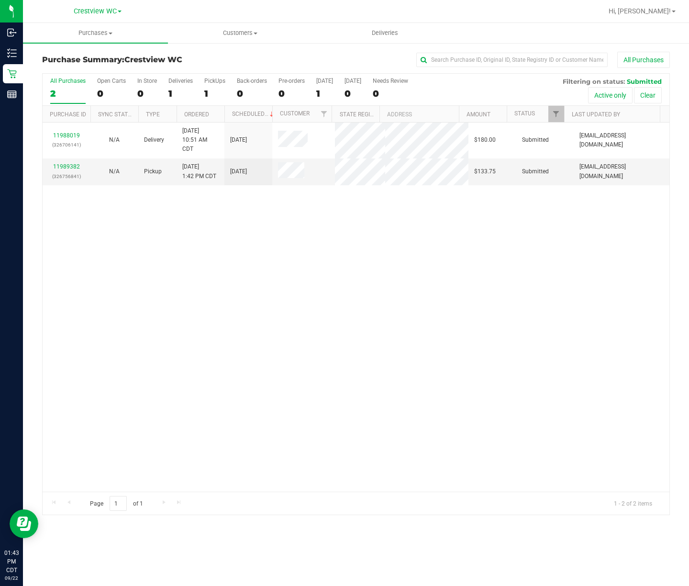
drag, startPoint x: 123, startPoint y: 219, endPoint x: 109, endPoint y: 212, distance: 15.6
click at [123, 219] on div "11988019 (326706141) N/A Delivery 9/22/2025 10:51 AM CDT 9/26/2025 $180.00 Subm…" at bounding box center [356, 306] width 627 height 369
drag, startPoint x: 106, startPoint y: 245, endPoint x: 102, endPoint y: 229, distance: 17.2
click at [106, 245] on div "11988019 (326706141) N/A Delivery 9/22/2025 10:51 AM CDT 9/26/2025 $180.00 Subm…" at bounding box center [356, 306] width 627 height 369
click at [191, 221] on div "11988019 (326706141) N/A Delivery 9/22/2025 10:51 AM CDT 9/26/2025 $180.00 Subm…" at bounding box center [356, 306] width 627 height 369
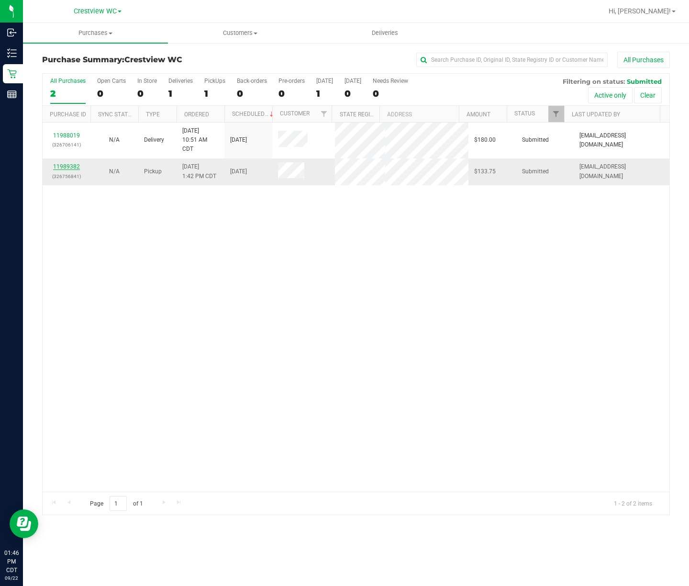
click at [69, 168] on link "11989382" at bounding box center [66, 166] width 27 height 7
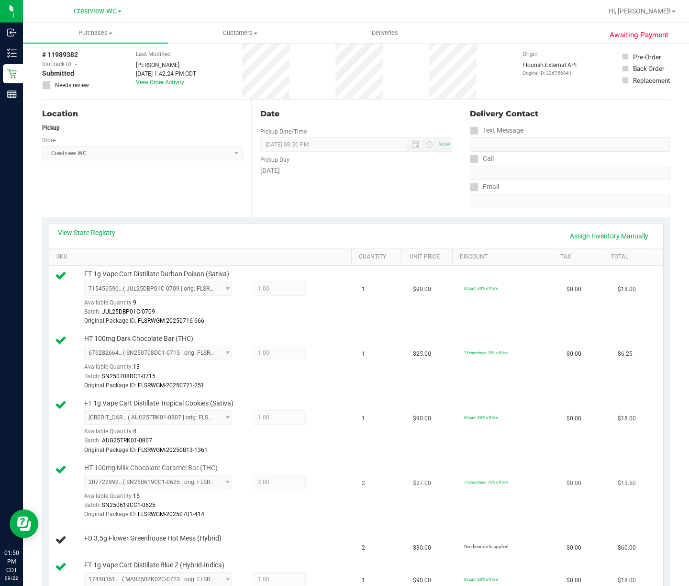
scroll to position [33, 0]
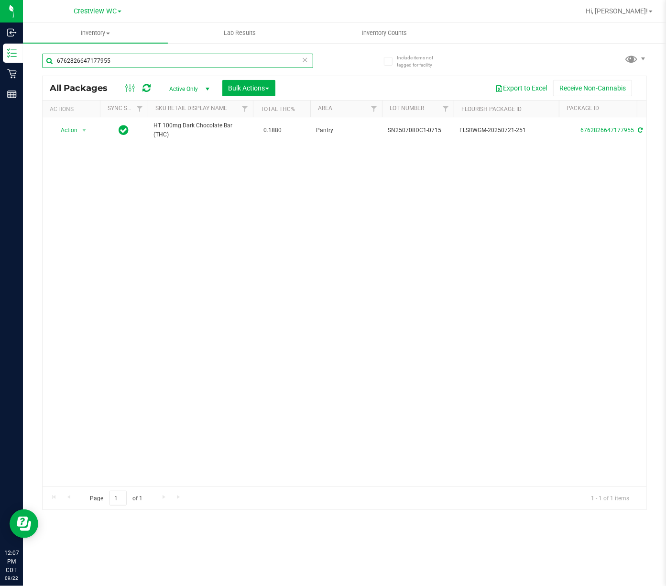
click at [196, 61] on input "6762826647177955" at bounding box center [177, 61] width 271 height 14
click at [196, 60] on input "6762826647177955" at bounding box center [177, 61] width 271 height 14
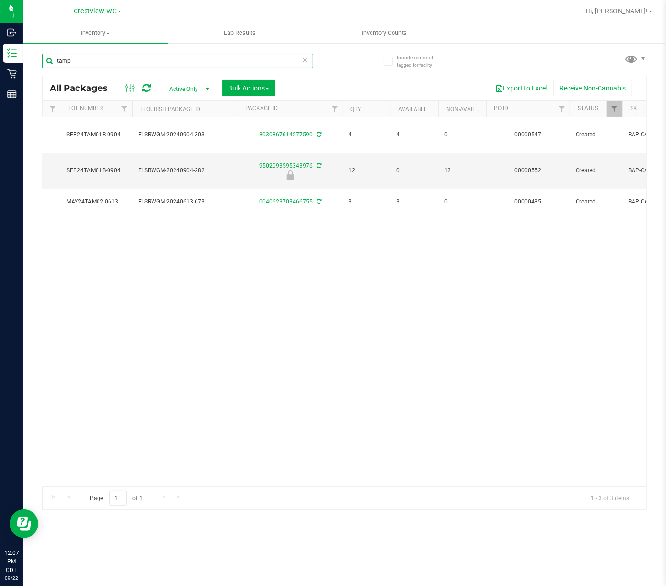
scroll to position [0, 131]
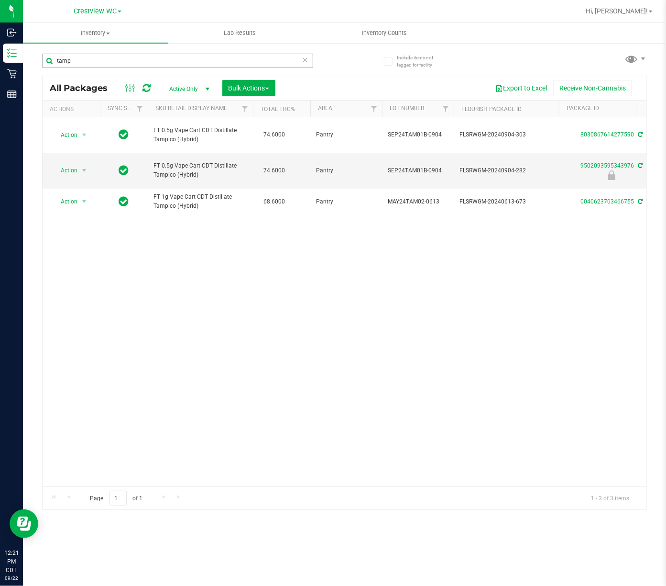
click at [202, 51] on div "tamp" at bounding box center [193, 60] width 303 height 31
click at [203, 55] on input "tamp" at bounding box center [177, 61] width 271 height 14
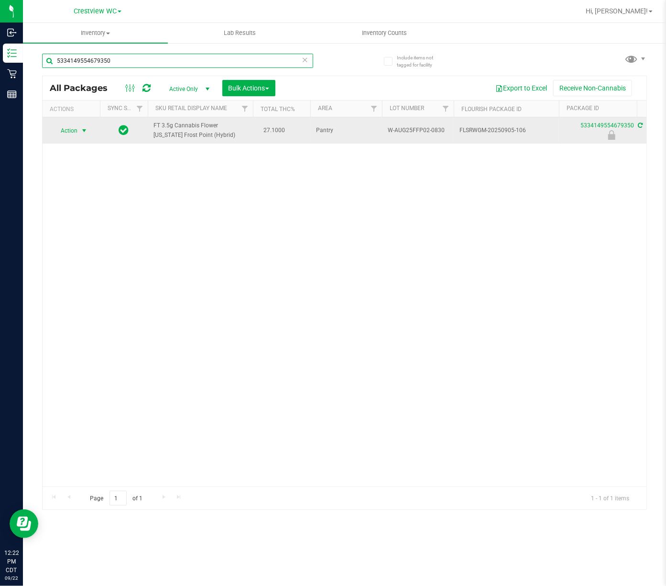
type input "5334149554679350"
click at [84, 131] on span "select" at bounding box center [84, 131] width 8 height 8
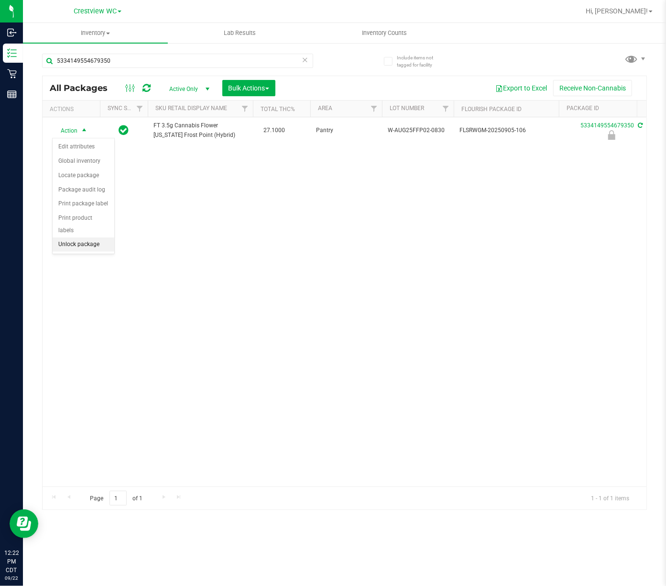
click at [90, 251] on li "Unlock package" at bounding box center [84, 244] width 62 height 14
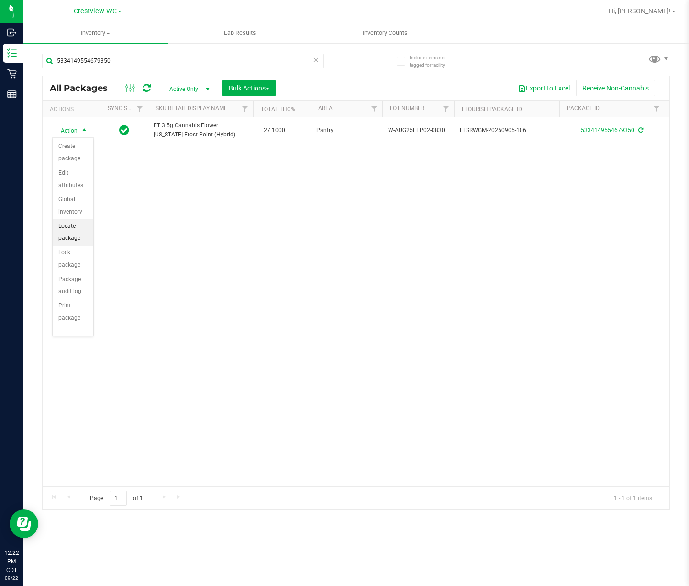
scroll to position [94, 0]
click at [81, 258] on li "Print product labels" at bounding box center [73, 265] width 41 height 39
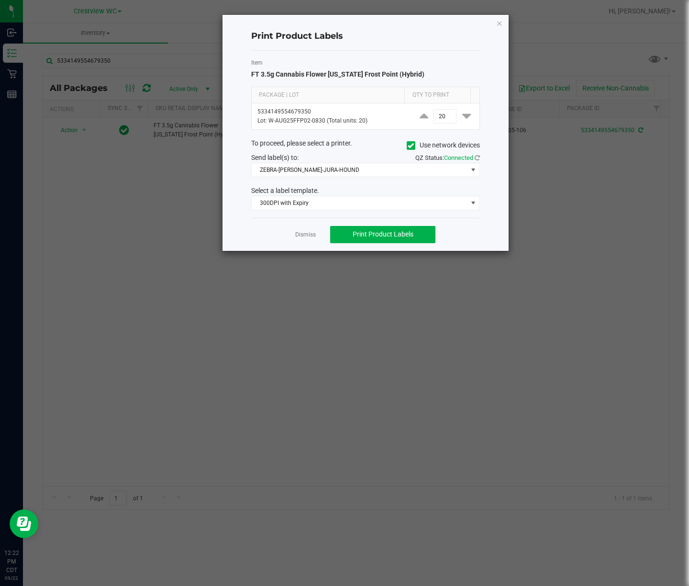
click at [502, 25] on div "Print Product Labels Item FT 3.5g Cannabis Flower Florida Frost Point (Hybrid) …" at bounding box center [365, 133] width 286 height 236
click at [500, 23] on icon "button" at bounding box center [499, 22] width 7 height 11
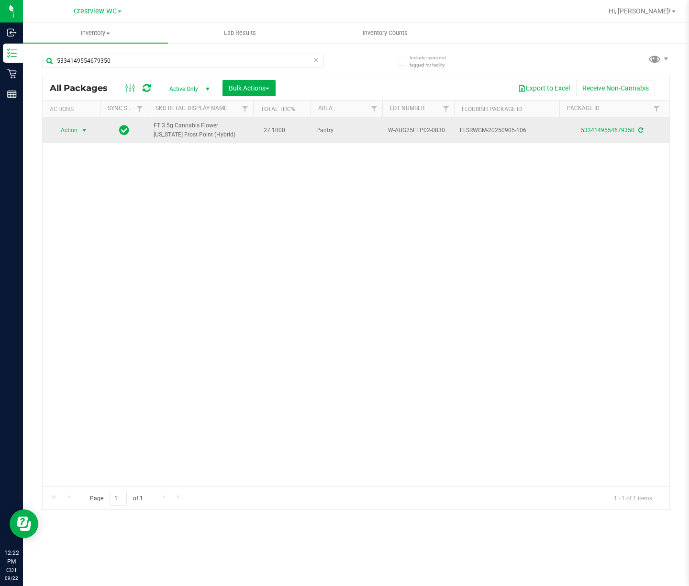
click at [66, 131] on span "Action" at bounding box center [65, 129] width 26 height 13
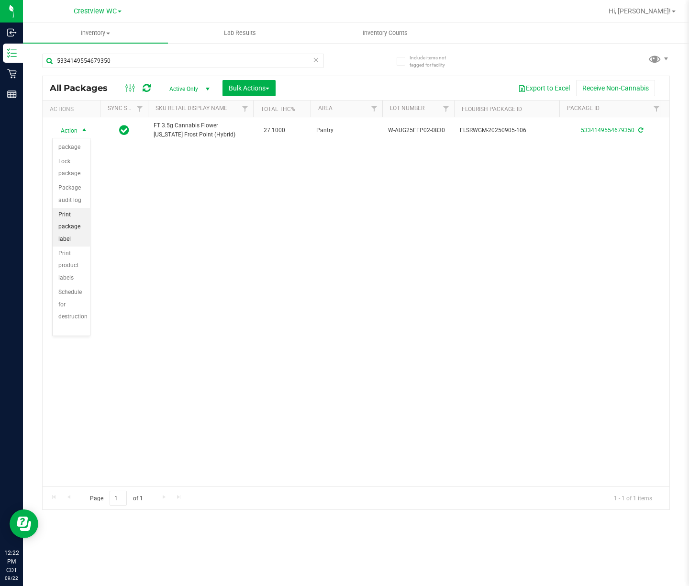
scroll to position [106, 0]
click at [62, 230] on li "Print package label" at bounding box center [71, 227] width 37 height 39
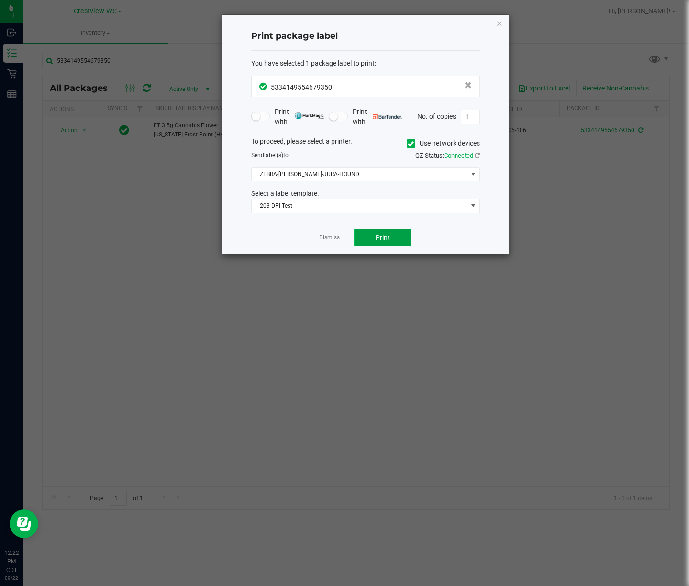
click at [391, 236] on button "Print" at bounding box center [382, 237] width 57 height 17
drag, startPoint x: 498, startPoint y: 20, endPoint x: 440, endPoint y: 41, distance: 61.6
click at [498, 20] on icon "button" at bounding box center [499, 22] width 7 height 11
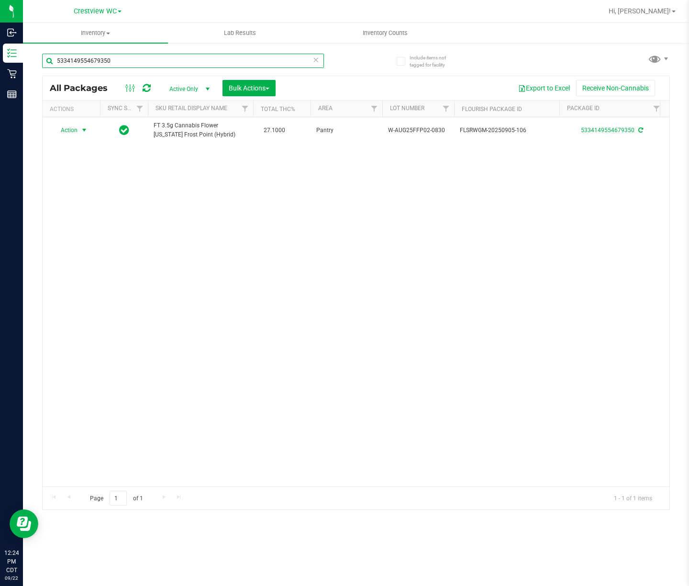
click at [207, 62] on input "5334149554679350" at bounding box center [183, 61] width 282 height 14
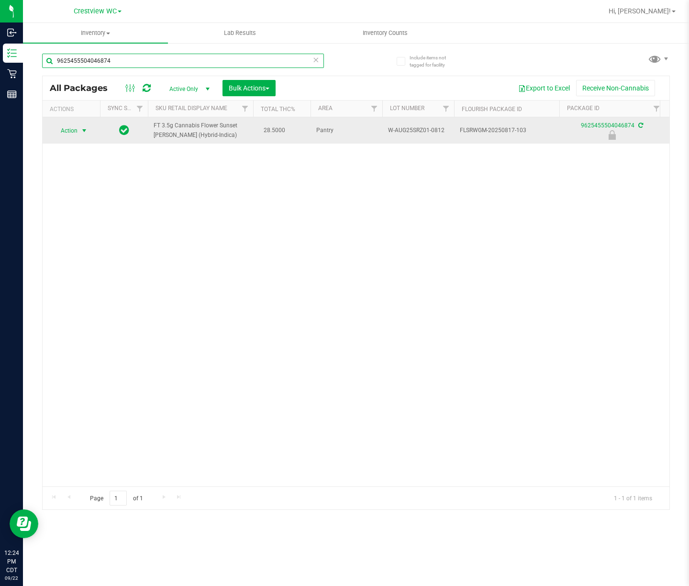
type input "9625455504046874"
click at [81, 131] on span "select" at bounding box center [84, 131] width 8 height 8
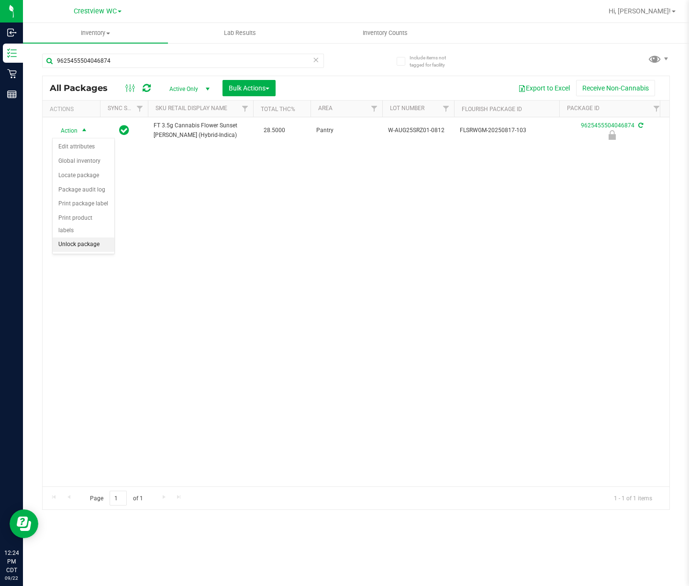
click at [64, 249] on li "Unlock package" at bounding box center [84, 244] width 62 height 14
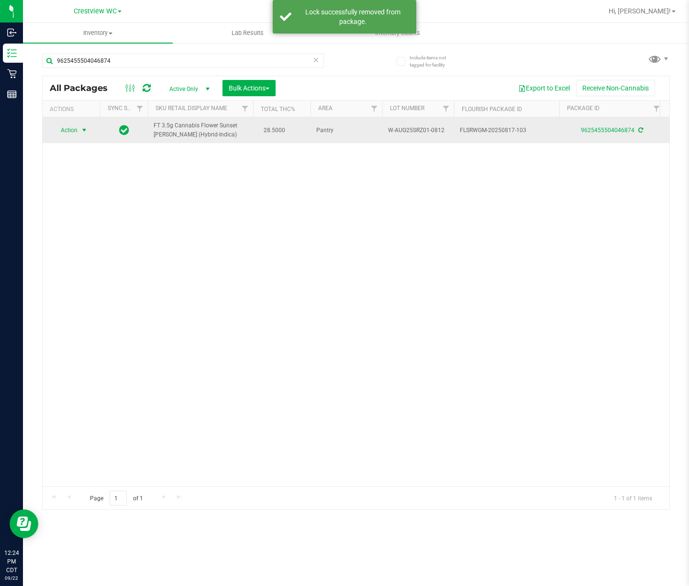
click at [77, 131] on span "Action" at bounding box center [65, 129] width 26 height 13
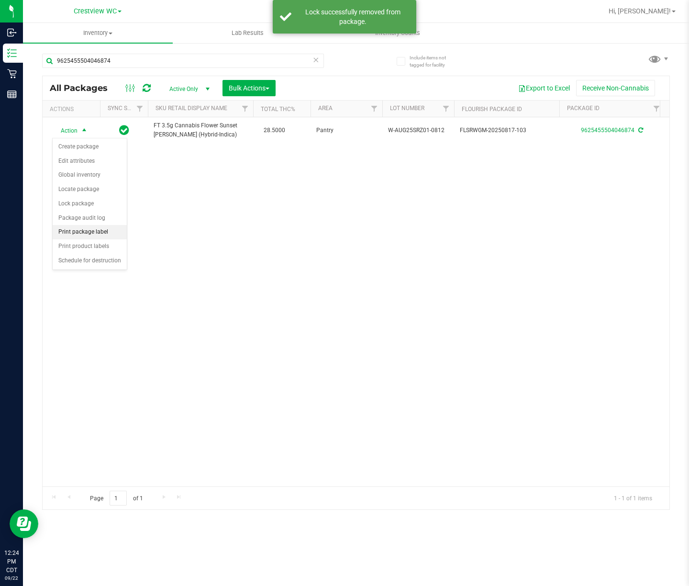
click at [92, 233] on li "Print package label" at bounding box center [90, 232] width 74 height 14
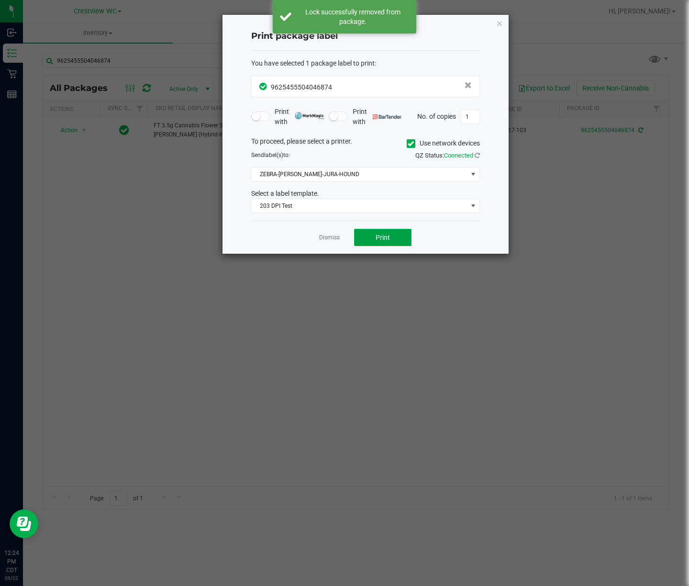
click at [398, 238] on button "Print" at bounding box center [382, 237] width 57 height 17
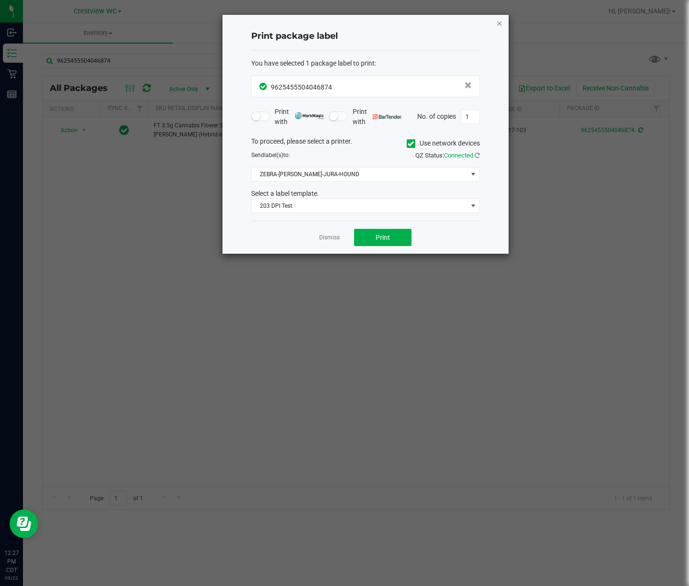
click at [502, 28] on icon "button" at bounding box center [499, 22] width 7 height 11
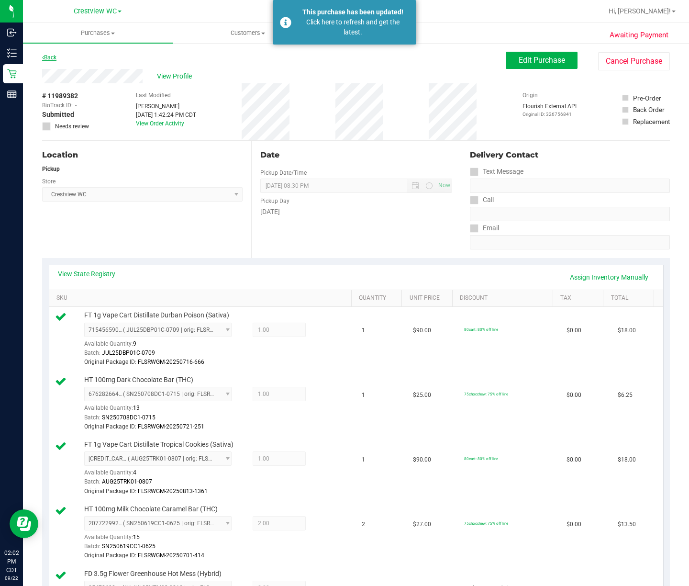
click at [43, 56] on icon at bounding box center [43, 58] width 2 height 6
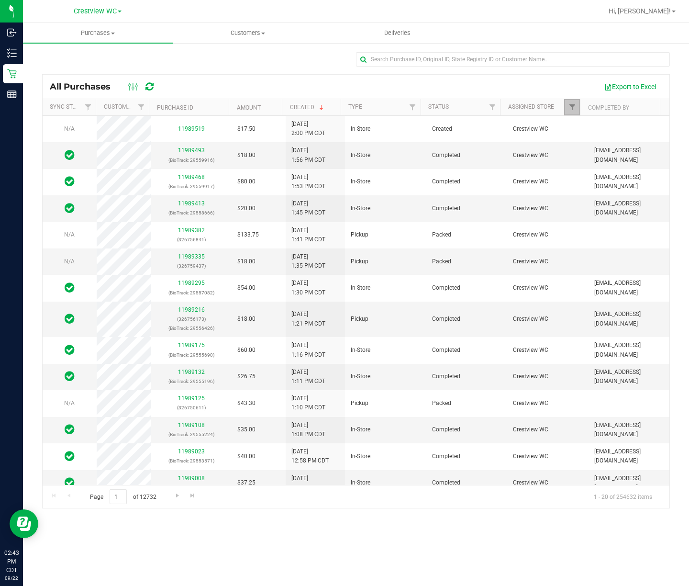
click at [573, 101] on link "Filter" at bounding box center [572, 107] width 16 height 16
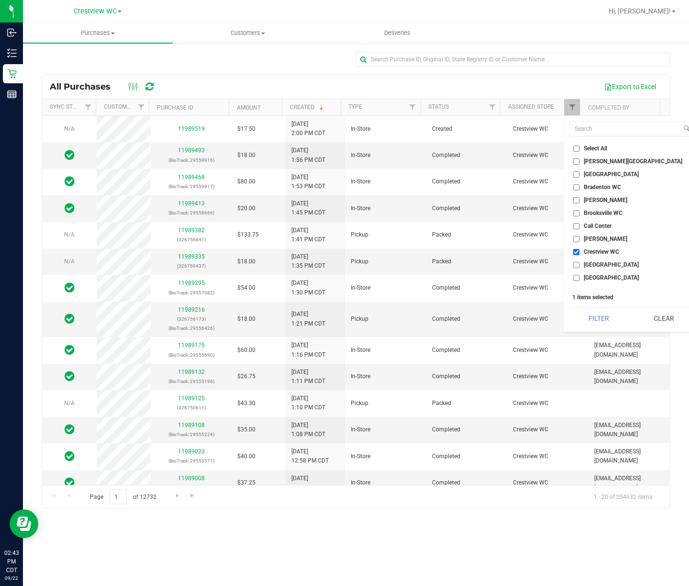
click at [316, 86] on div "Export to Excel" at bounding box center [413, 86] width 498 height 16
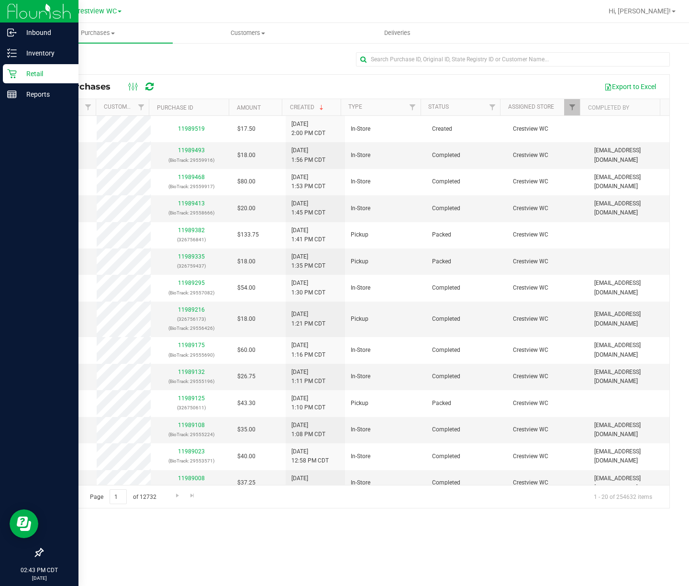
click at [14, 71] on icon at bounding box center [11, 73] width 9 height 9
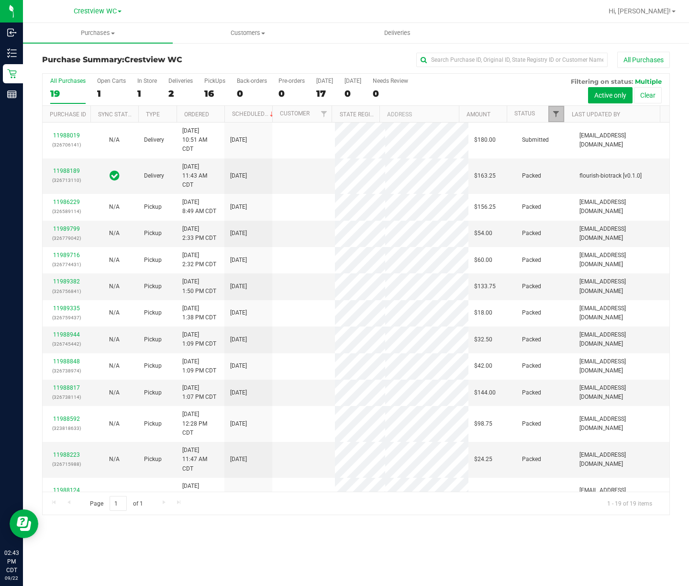
click at [553, 117] on span "Filter" at bounding box center [556, 114] width 8 height 8
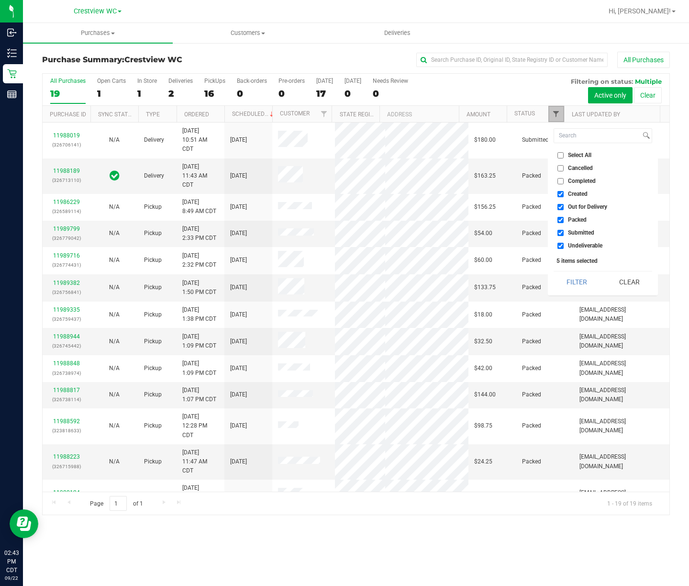
click at [553, 117] on span "Filter" at bounding box center [556, 114] width 8 height 8
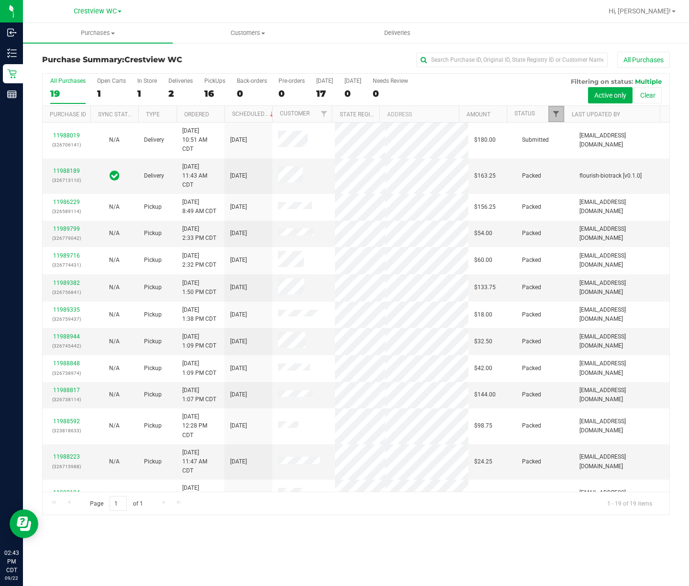
click at [553, 117] on span "Filter" at bounding box center [556, 114] width 8 height 8
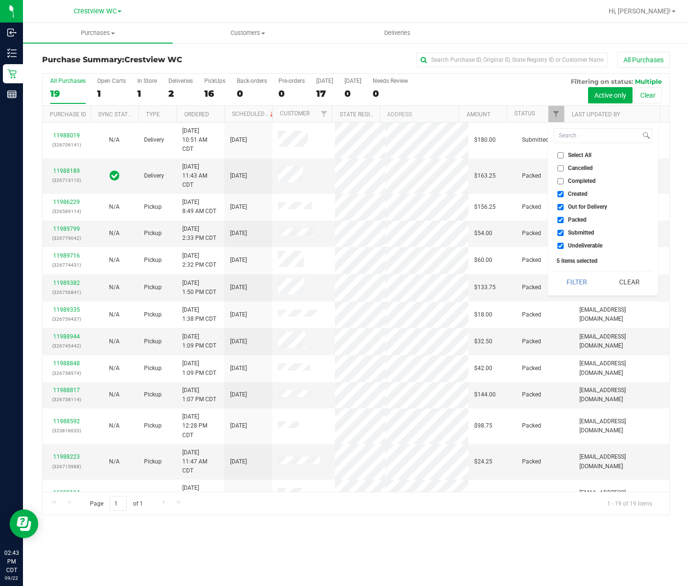
click at [585, 196] on span "Created" at bounding box center [578, 194] width 20 height 6
click at [564, 196] on input "Created" at bounding box center [560, 194] width 6 height 6
checkbox input "false"
click at [586, 205] on span "Out for Delivery" at bounding box center [587, 207] width 39 height 6
click at [564, 205] on input "Out for Delivery" at bounding box center [560, 207] width 6 height 6
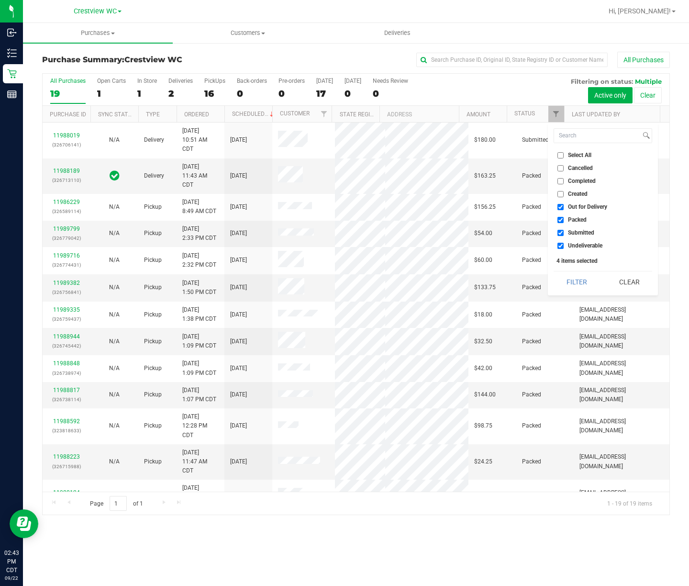
checkbox input "false"
click at [584, 220] on span "Packed" at bounding box center [577, 220] width 19 height 6
click at [564, 220] on input "Packed" at bounding box center [560, 220] width 6 height 6
checkbox input "false"
click at [580, 243] on span "Undeliverable" at bounding box center [585, 246] width 34 height 6
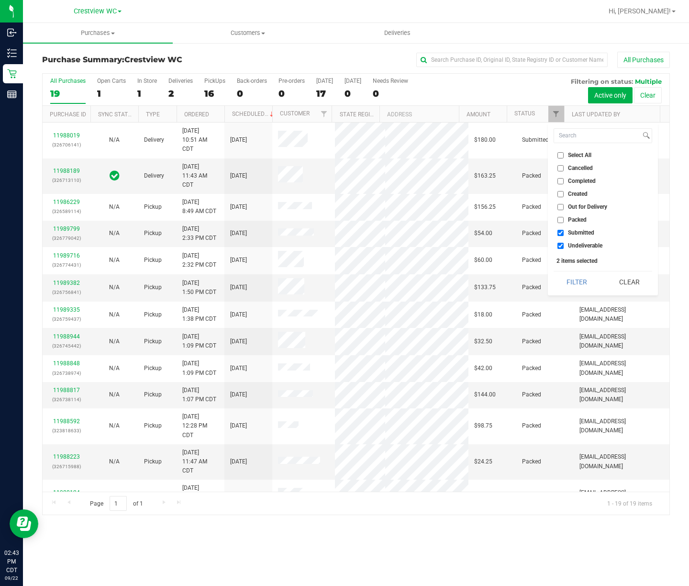
click at [564, 243] on input "Undeliverable" at bounding box center [560, 246] width 6 height 6
checkbox input "false"
click at [578, 277] on button "Filter" at bounding box center [576, 281] width 46 height 21
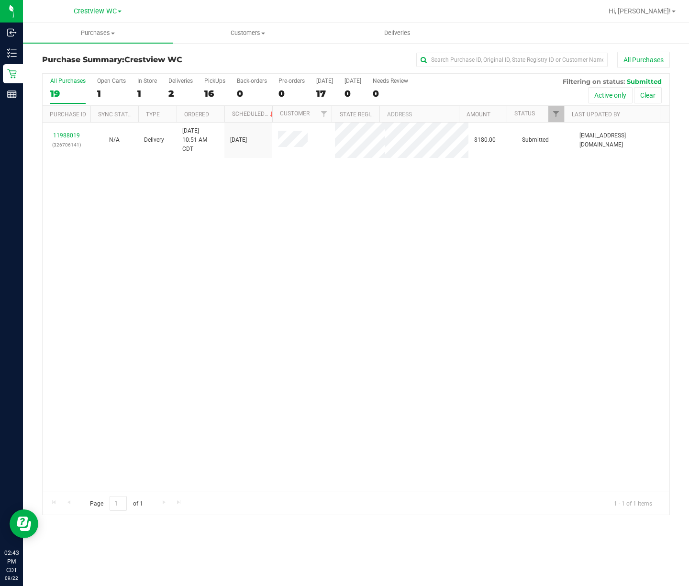
click at [144, 245] on div "11988019 (326706141) N/A Delivery 9/22/2025 10:51 AM CDT 9/26/2025 $180.00 Subm…" at bounding box center [356, 306] width 627 height 369
checkbox input "true"
click at [561, 116] on link "Filter" at bounding box center [556, 114] width 16 height 16
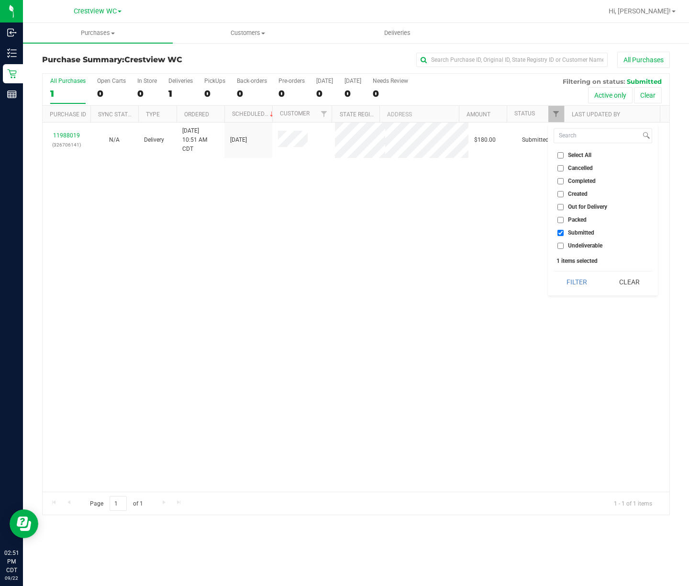
click at [571, 222] on span "Packed" at bounding box center [577, 220] width 19 height 6
click at [564, 222] on input "Packed" at bounding box center [560, 220] width 6 height 6
checkbox input "true"
click at [571, 230] on span "Submitted" at bounding box center [581, 233] width 26 height 6
click at [564, 230] on input "Submitted" at bounding box center [560, 233] width 6 height 6
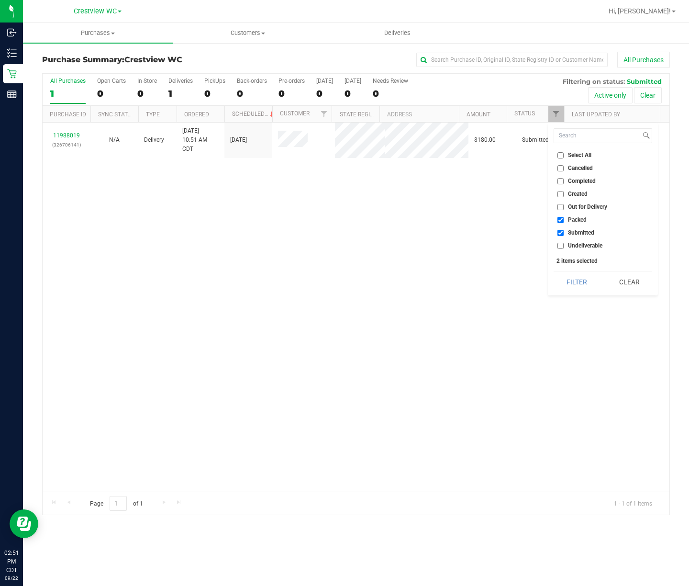
checkbox input "false"
click at [576, 284] on button "Filter" at bounding box center [576, 281] width 46 height 21
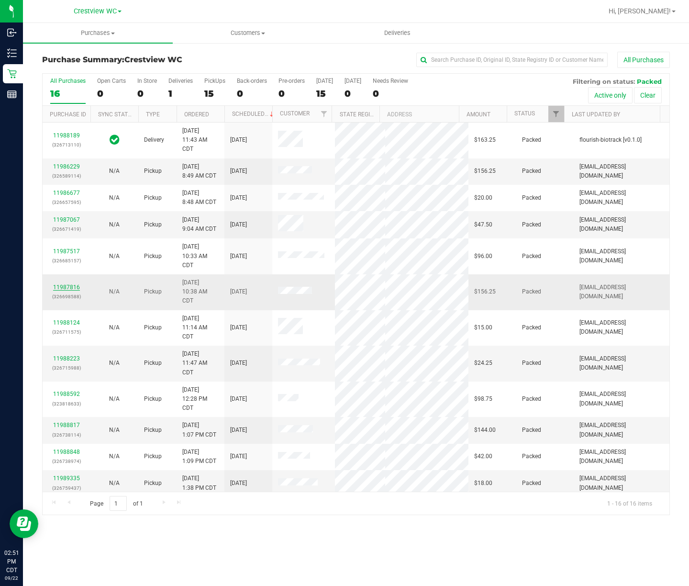
click at [66, 287] on link "11987816" at bounding box center [66, 287] width 27 height 7
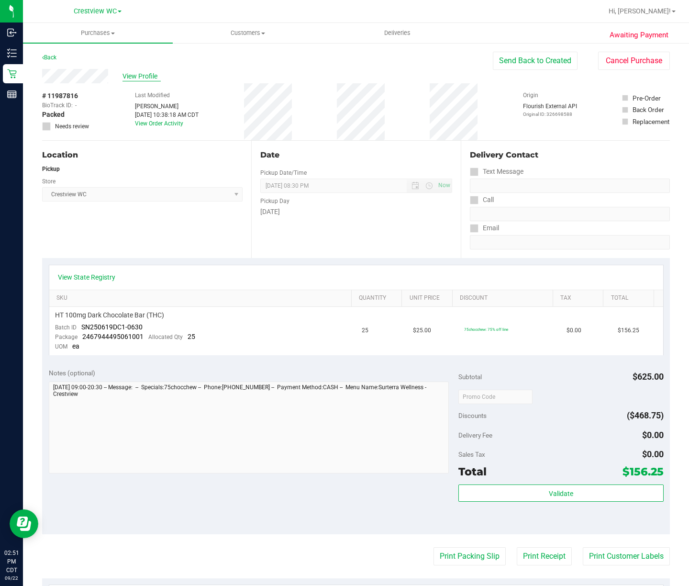
click at [147, 77] on span "View Profile" at bounding box center [141, 76] width 38 height 10
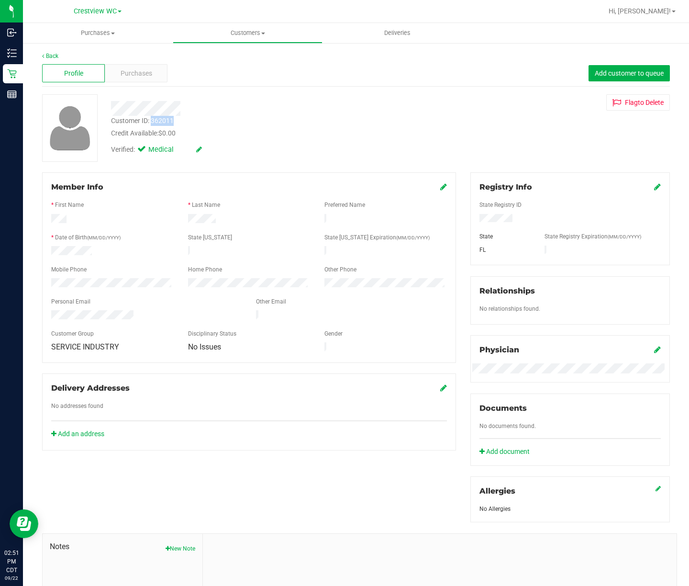
drag, startPoint x: 178, startPoint y: 118, endPoint x: 152, endPoint y: 122, distance: 26.6
click at [152, 122] on div "Customer ID: 362011 Credit Available: $0.00" at bounding box center [264, 127] width 321 height 22
copy div "362011"
click at [257, 154] on div "Verified: Medical" at bounding box center [264, 148] width 321 height 21
click at [253, 147] on div "Verified: Medical" at bounding box center [264, 148] width 321 height 21
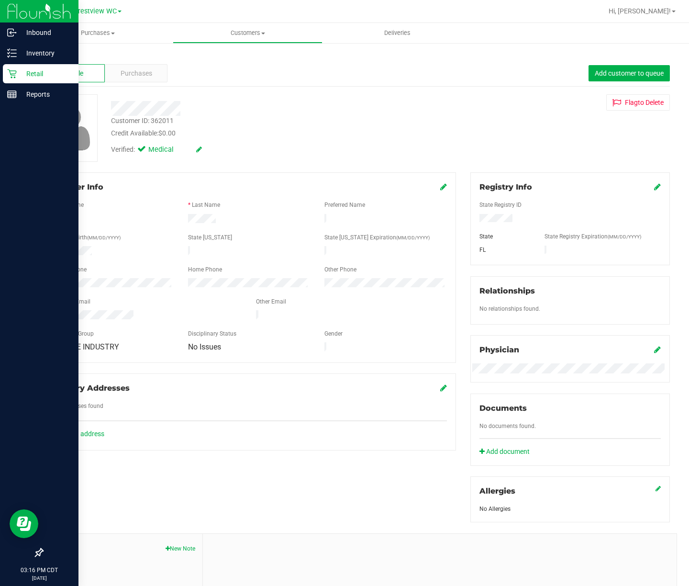
click at [11, 75] on icon at bounding box center [12, 74] width 10 height 10
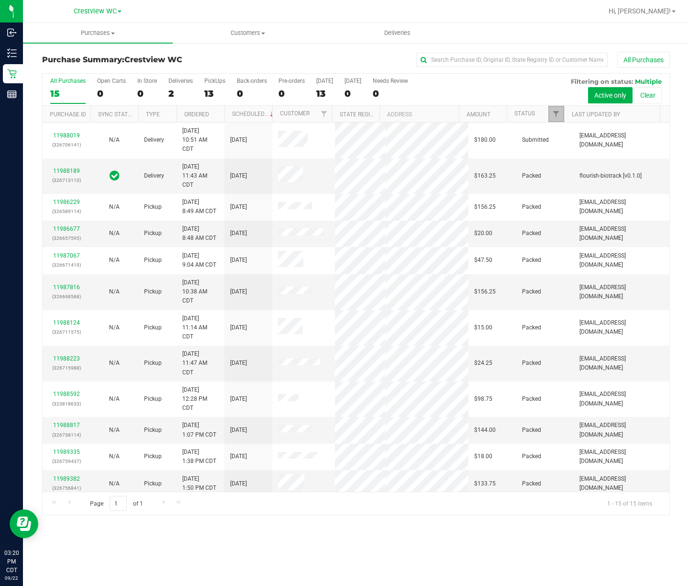
click at [561, 114] on link "Filter" at bounding box center [556, 114] width 16 height 16
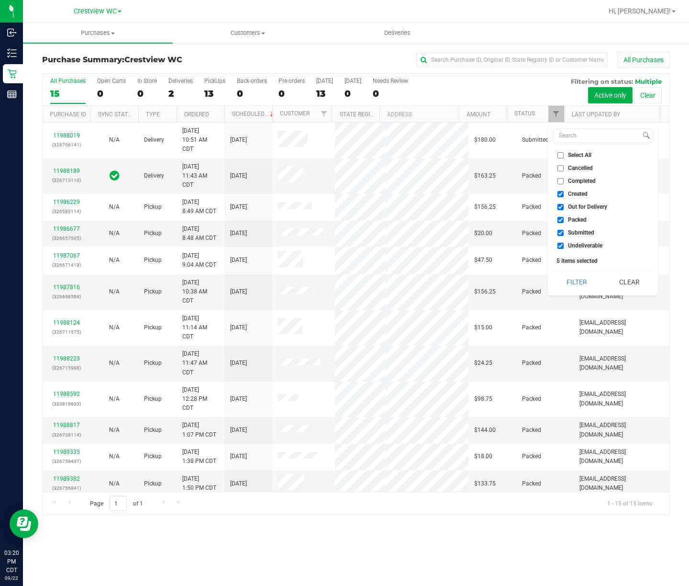
click at [578, 194] on span "Created" at bounding box center [578, 194] width 20 height 6
click at [564, 194] on input "Created" at bounding box center [560, 194] width 6 height 6
checkbox input "false"
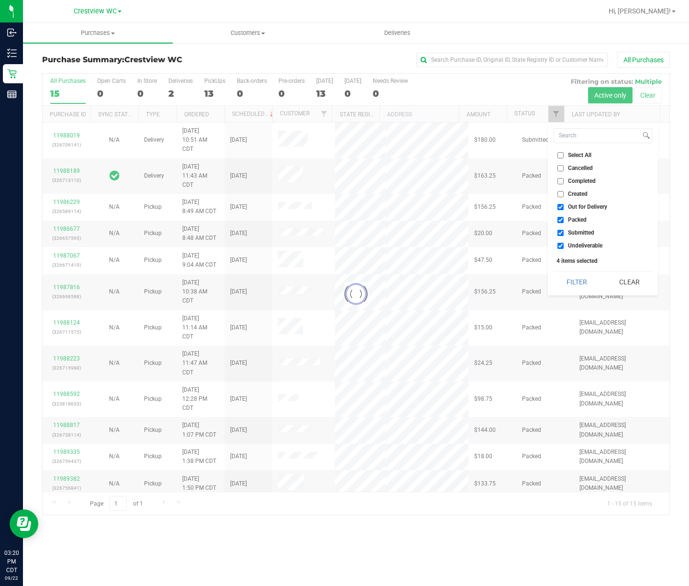
click at [580, 207] on span "Out for Delivery" at bounding box center [587, 207] width 39 height 6
click at [564, 207] on input "Out for Delivery" at bounding box center [560, 207] width 6 height 6
checkbox input "false"
click at [581, 221] on span "Packed" at bounding box center [577, 220] width 19 height 6
click at [564, 221] on input "Packed" at bounding box center [560, 220] width 6 height 6
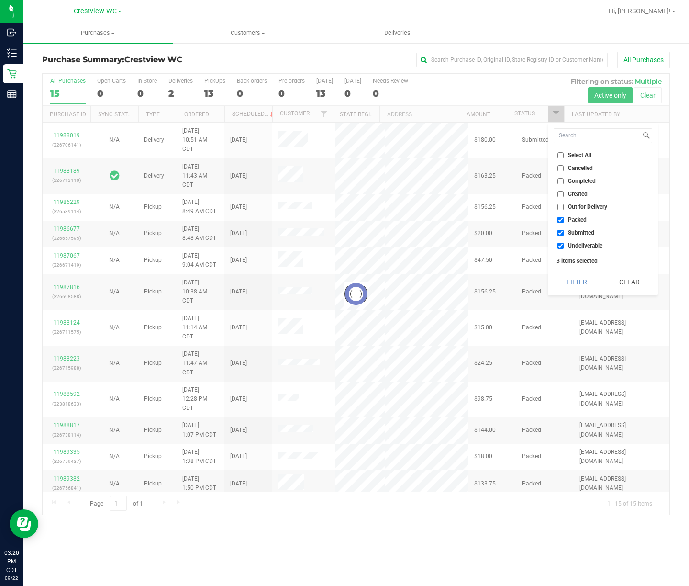
checkbox input "false"
click at [577, 247] on span "Undeliverable" at bounding box center [585, 246] width 34 height 6
click at [564, 247] on input "Undeliverable" at bounding box center [560, 246] width 6 height 6
checkbox input "false"
click at [577, 277] on button "Filter" at bounding box center [576, 281] width 46 height 21
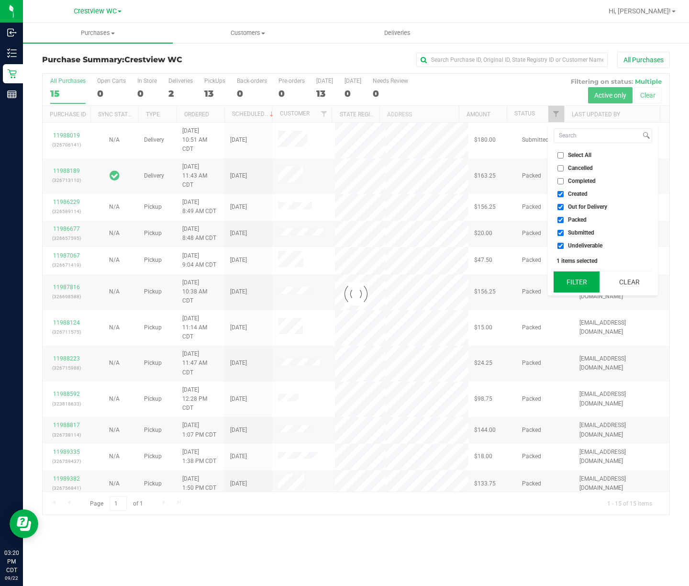
checkbox input "true"
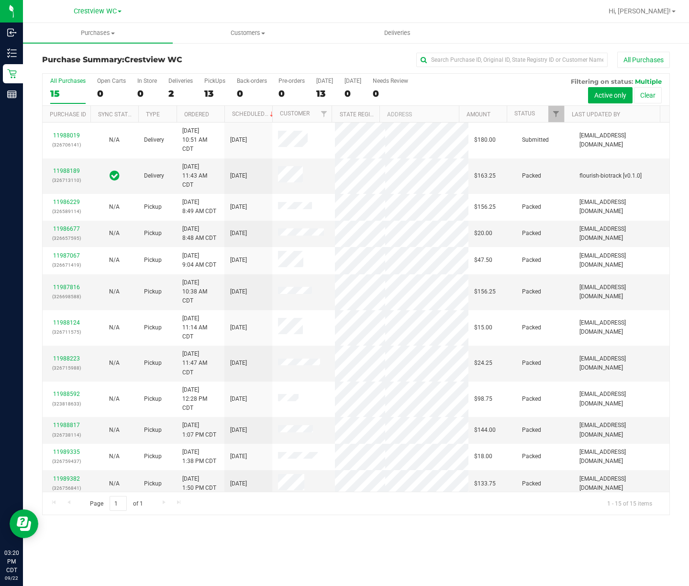
click at [203, 93] on div "All Purchases 15 Open Carts 0 In Store 0 Deliveries 2 PickUps 13 Back-orders 0 …" at bounding box center [356, 90] width 627 height 32
click at [207, 96] on div "13" at bounding box center [214, 93] width 21 height 11
click at [0, 0] on input "PickUps 13" at bounding box center [0, 0] width 0 height 0
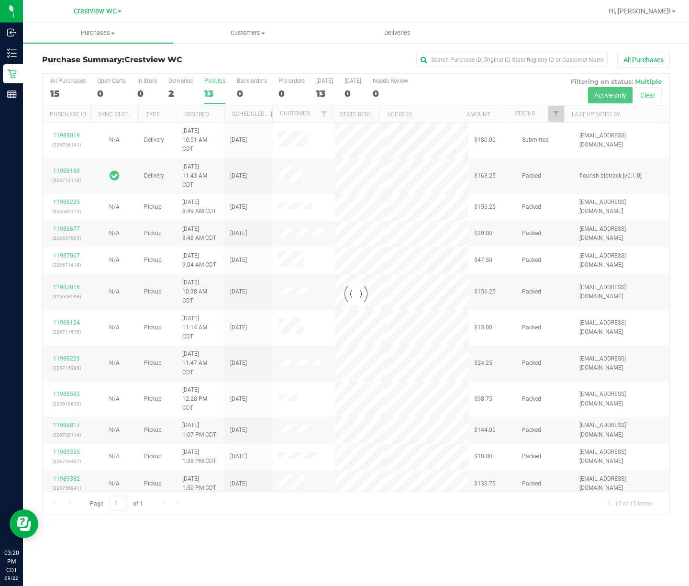
checkbox input "true"
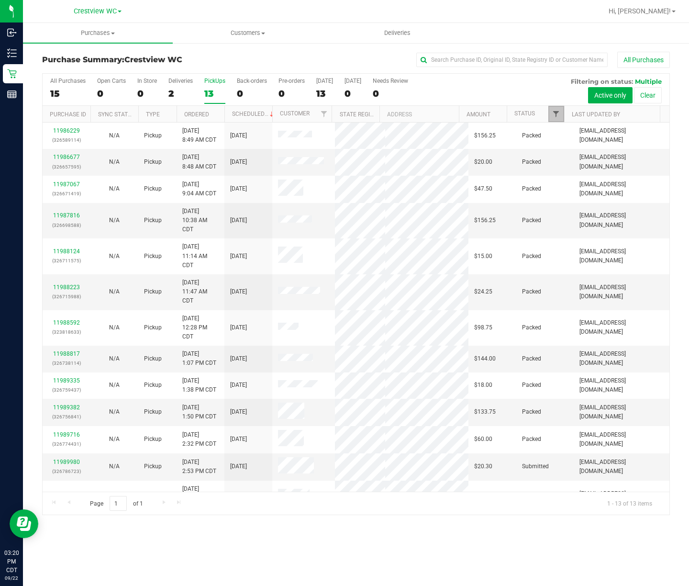
click at [556, 114] on span "Filter" at bounding box center [556, 114] width 8 height 8
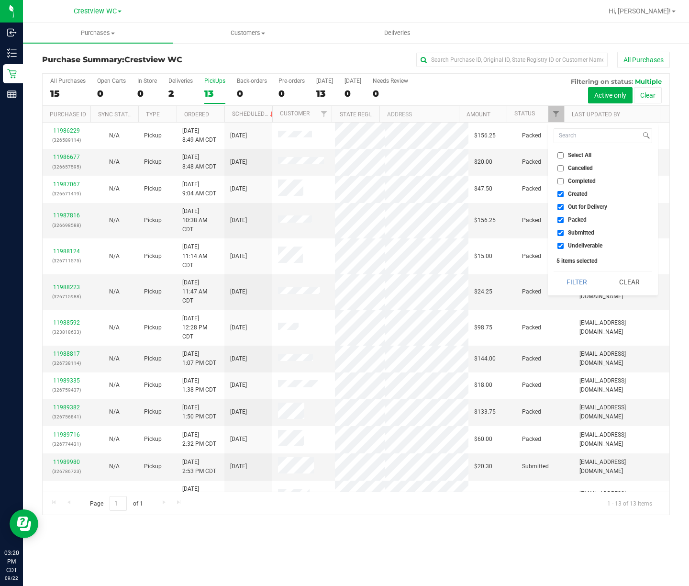
click at [565, 193] on label "Created" at bounding box center [572, 194] width 30 height 6
click at [567, 204] on label "Out for Delivery" at bounding box center [582, 207] width 50 height 6
click at [564, 204] on input "Out for Delivery" at bounding box center [560, 207] width 6 height 6
checkbox input "false"
click at [570, 194] on span "Created" at bounding box center [578, 194] width 20 height 6
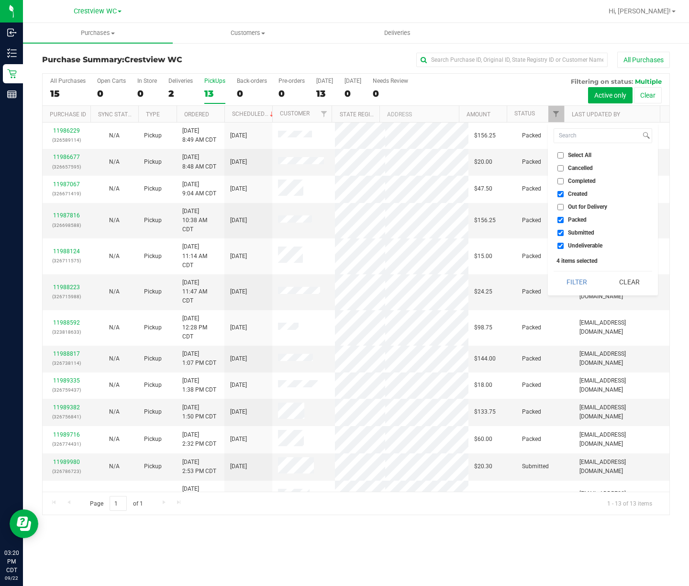
click at [564, 194] on input "Created" at bounding box center [560, 194] width 6 height 6
checkbox input "false"
click at [571, 217] on span "Packed" at bounding box center [577, 220] width 19 height 6
click at [564, 217] on input "Packed" at bounding box center [560, 220] width 6 height 6
checkbox input "false"
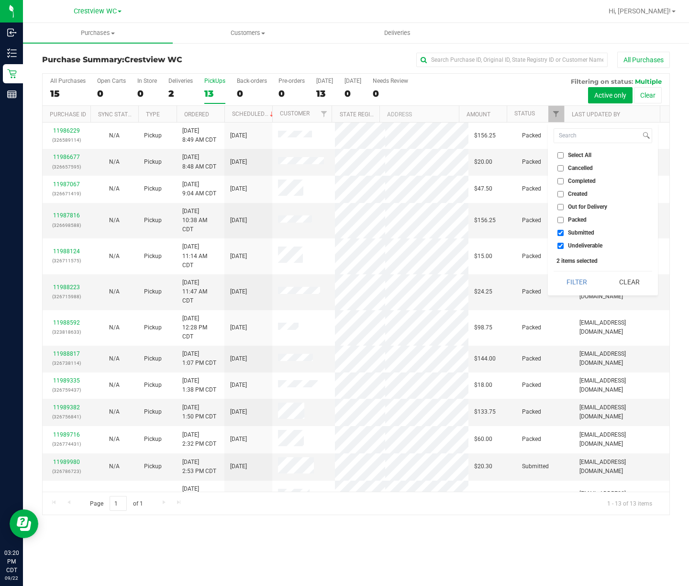
click at [572, 242] on li "Undeliverable" at bounding box center [602, 246] width 99 height 10
click at [573, 247] on span "Undeliverable" at bounding box center [585, 246] width 34 height 6
click at [564, 247] on input "Undeliverable" at bounding box center [560, 246] width 6 height 6
checkbox input "false"
click at [574, 276] on button "Filter" at bounding box center [576, 281] width 46 height 21
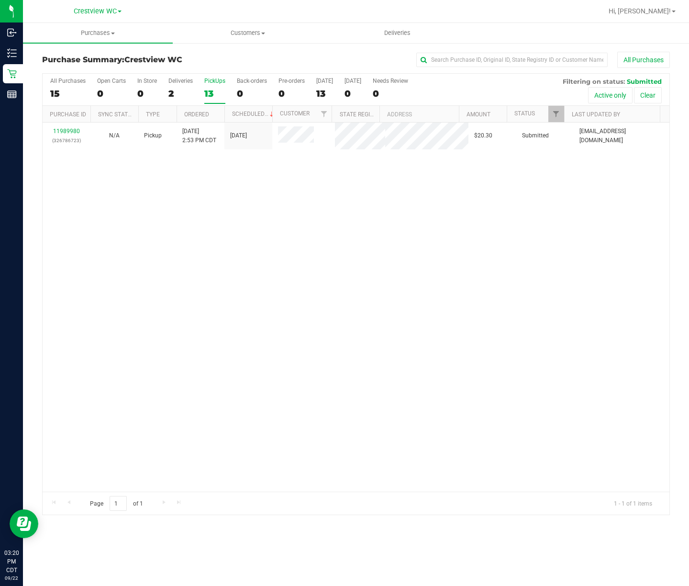
click at [452, 272] on div "11989980 (326786723) N/A Pickup 9/22/2025 2:53 PM CDT 9/22/2025 $20.30 Submitte…" at bounding box center [356, 306] width 627 height 369
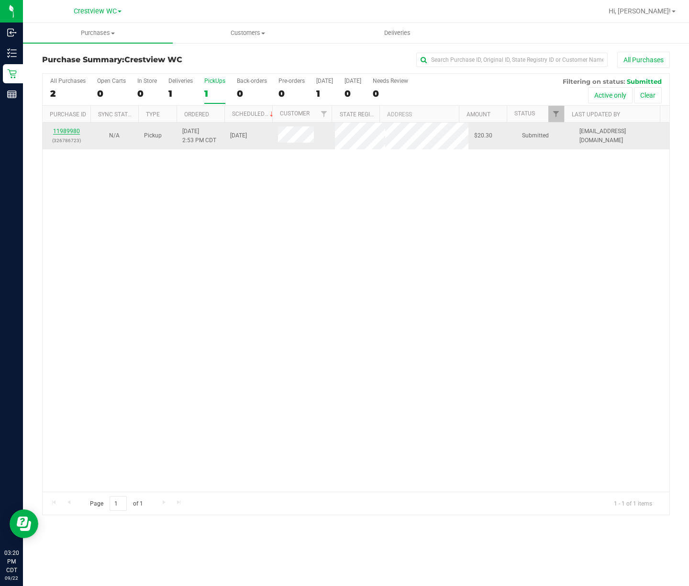
click at [63, 131] on link "11989980" at bounding box center [66, 131] width 27 height 7
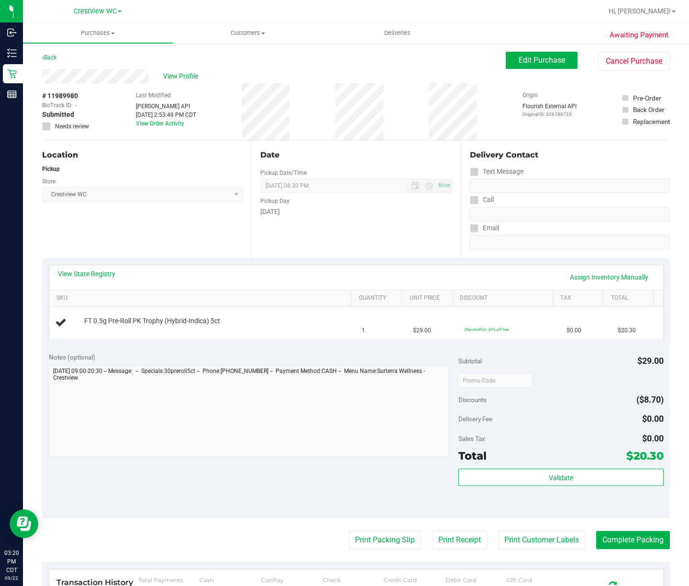
click at [159, 258] on div "View State Registry Assign Inventory Manually SKU Quantity Unit Price Discount …" at bounding box center [356, 302] width 628 height 88
drag, startPoint x: 108, startPoint y: 228, endPoint x: 102, endPoint y: 230, distance: 6.5
click at [108, 228] on div "Location Pickup Store Crestview WC Select Store Bonita Springs WC Boynton Beach…" at bounding box center [146, 199] width 209 height 117
click at [178, 232] on div "Location Pickup Store Crestview WC Select Store Bonita Springs WC Boynton Beach…" at bounding box center [146, 199] width 209 height 117
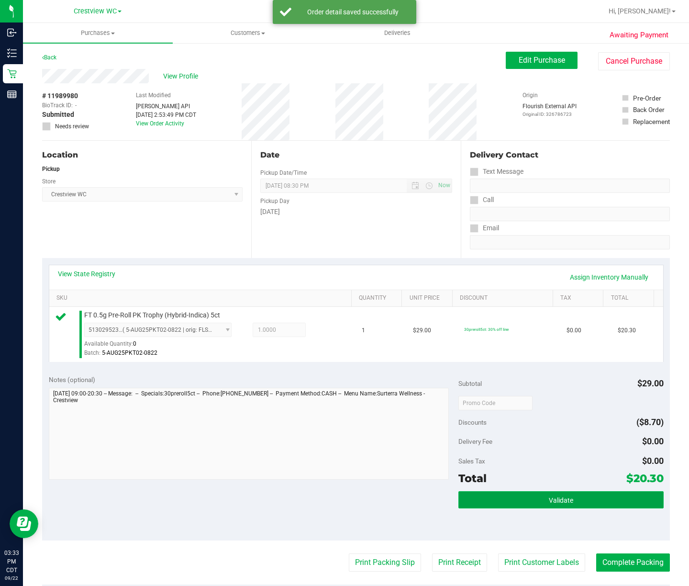
click at [555, 497] on span "Validate" at bounding box center [561, 500] width 24 height 8
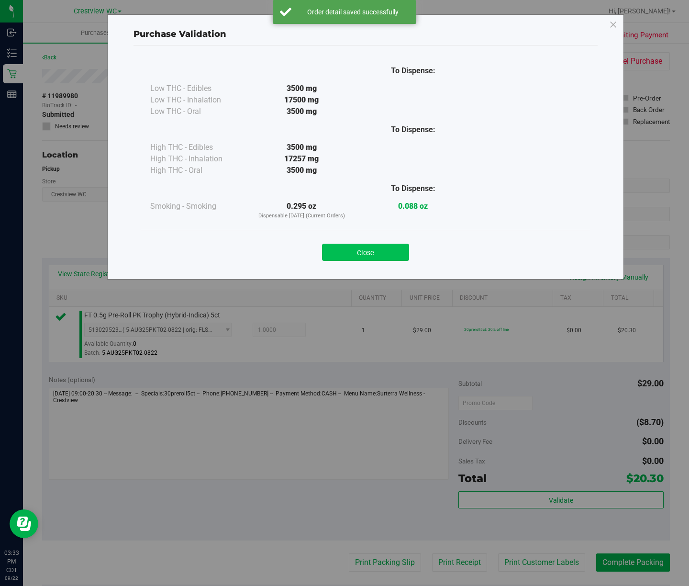
click at [380, 254] on button "Close" at bounding box center [365, 251] width 87 height 17
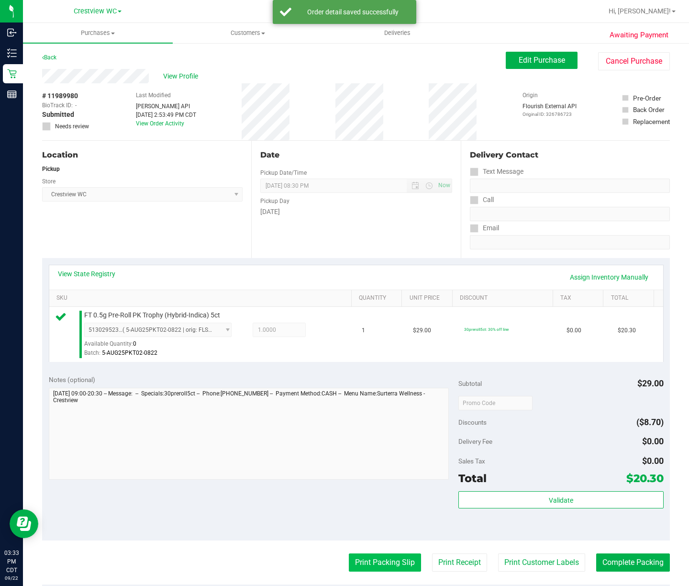
click at [372, 561] on button "Print Packing Slip" at bounding box center [385, 562] width 72 height 18
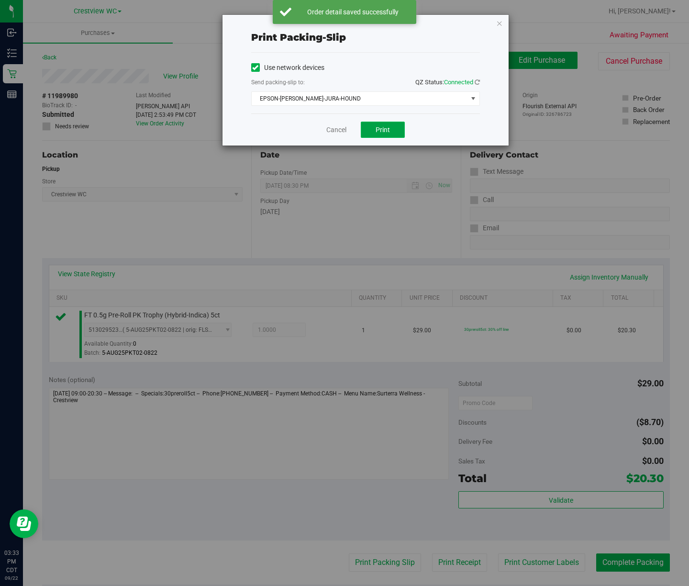
click at [377, 135] on button "Print" at bounding box center [383, 130] width 44 height 16
click at [499, 23] on icon "button" at bounding box center [499, 22] width 7 height 11
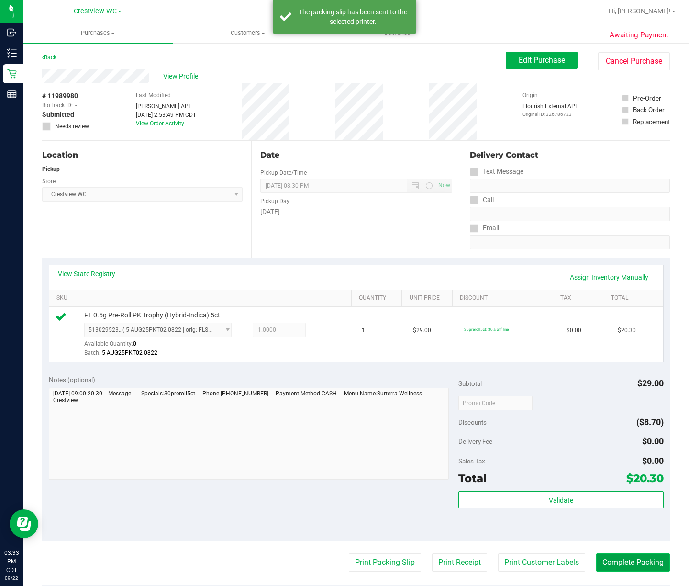
click at [637, 565] on button "Complete Packing" at bounding box center [633, 562] width 74 height 18
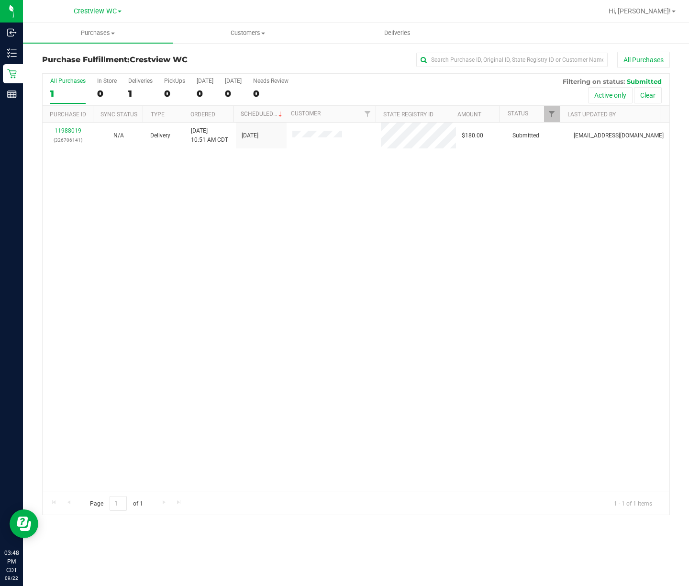
drag, startPoint x: 75, startPoint y: 253, endPoint x: 133, endPoint y: 248, distance: 58.1
click at [78, 253] on div "11988019 (326706141) N/A Delivery 9/22/2025 10:51 AM CDT 9/26/2025 $180.00 Subm…" at bounding box center [356, 306] width 627 height 369
click at [655, 57] on button "All Purchases" at bounding box center [643, 60] width 53 height 16
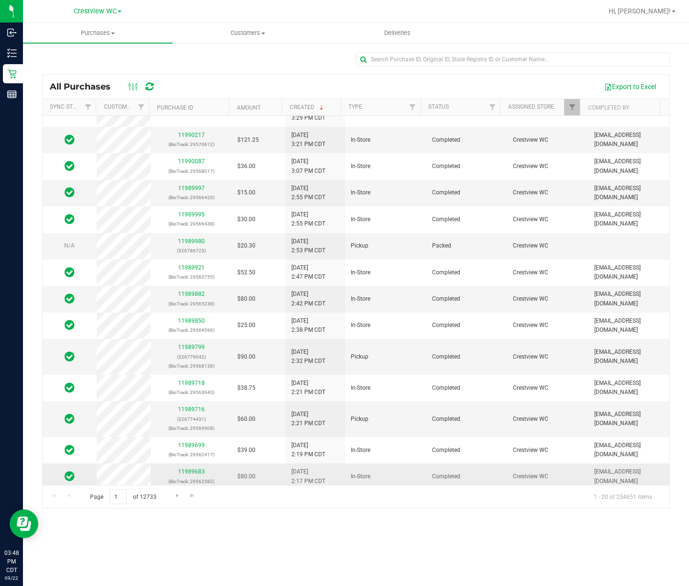
scroll to position [125, 0]
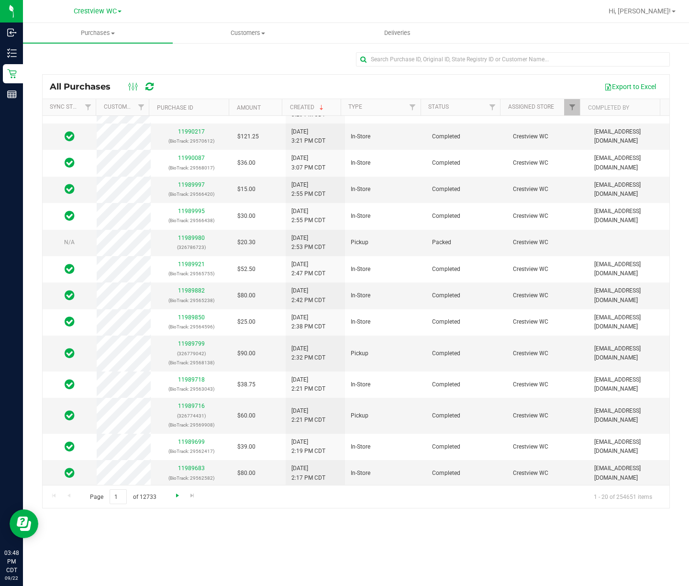
click at [174, 498] on span "Go to the next page" at bounding box center [178, 495] width 8 height 8
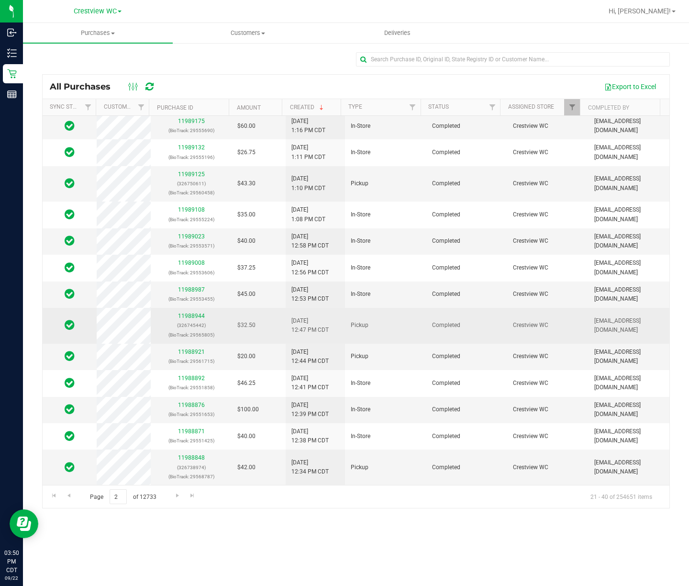
scroll to position [200, 0]
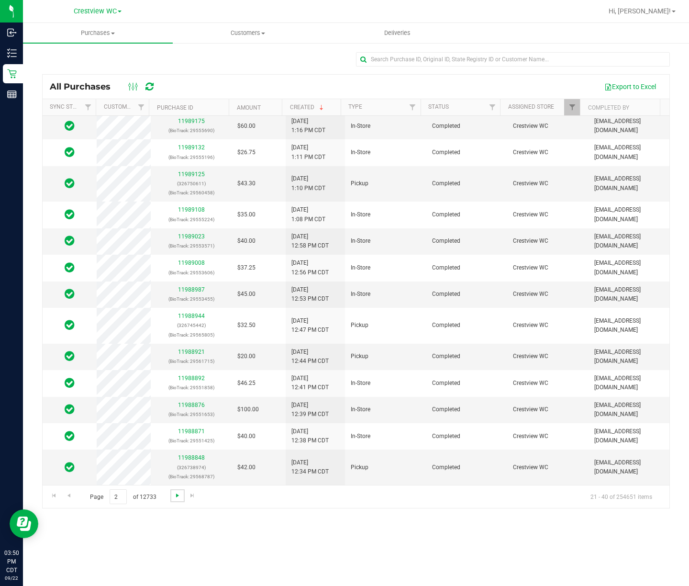
click at [174, 496] on span "Go to the next page" at bounding box center [178, 495] width 8 height 8
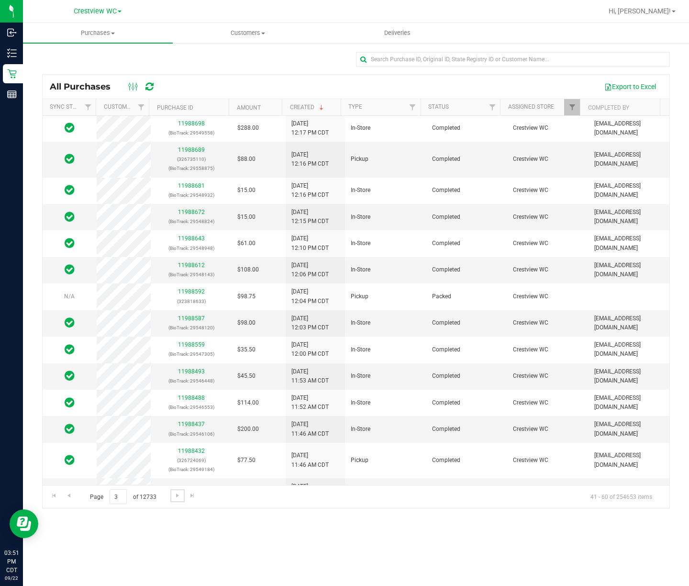
scroll to position [191, 0]
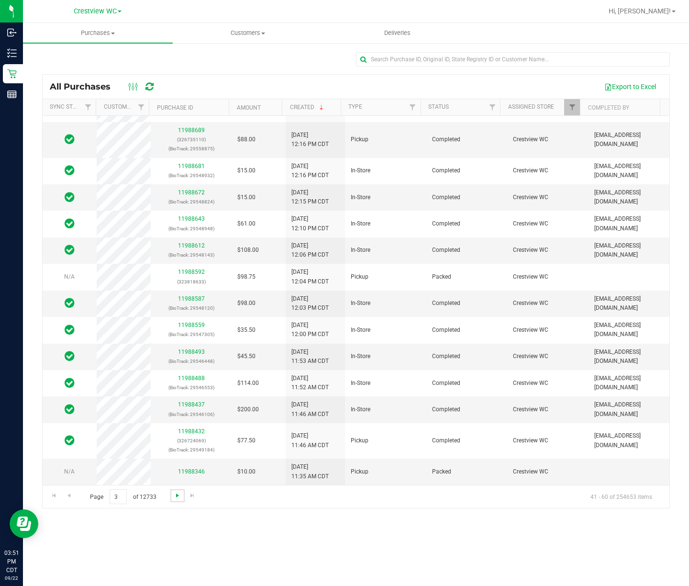
click at [179, 496] on span "Go to the next page" at bounding box center [178, 495] width 8 height 8
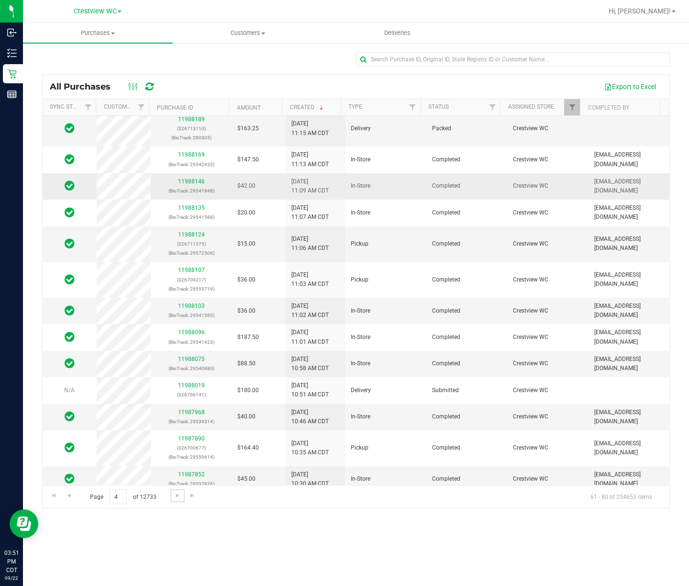
scroll to position [200, 0]
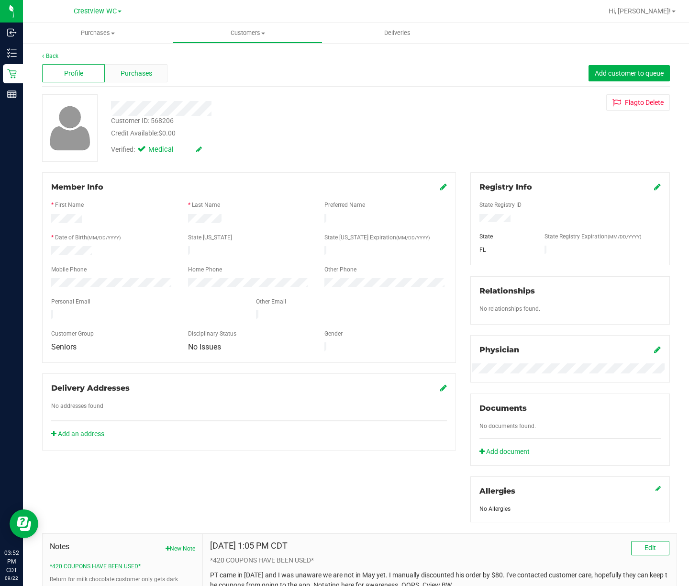
click at [144, 73] on span "Purchases" at bounding box center [137, 73] width 32 height 10
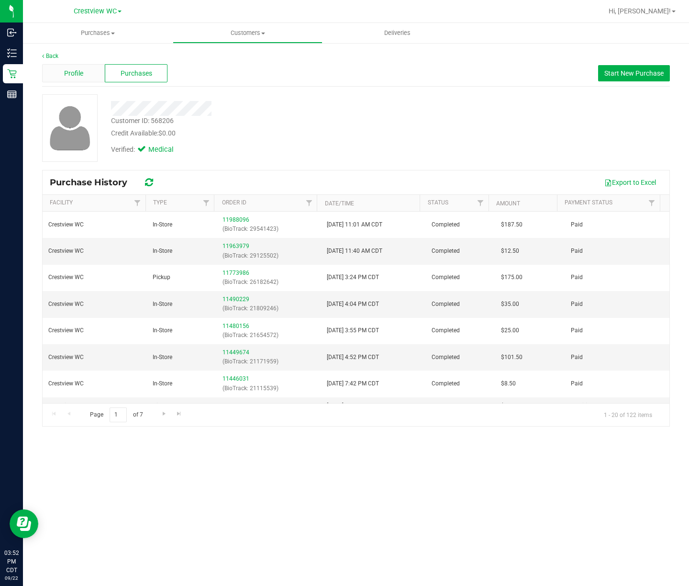
click at [79, 75] on span "Profile" at bounding box center [73, 73] width 19 height 10
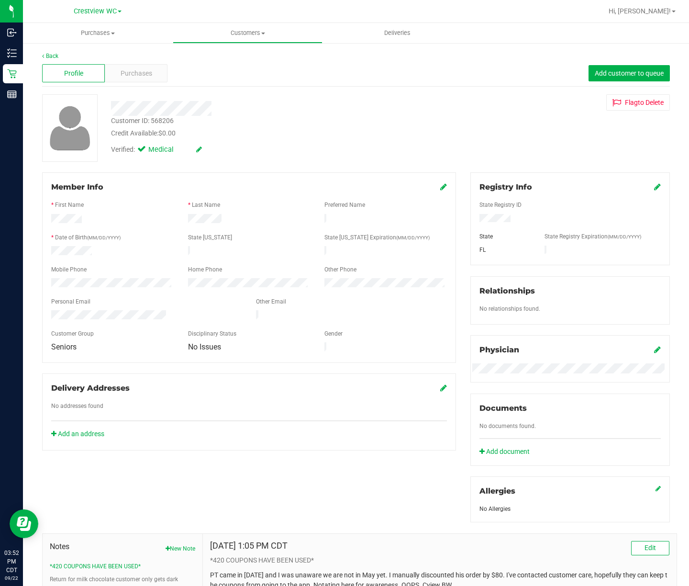
drag, startPoint x: 102, startPoint y: 250, endPoint x: 45, endPoint y: 252, distance: 57.0
click at [48, 252] on div at bounding box center [112, 251] width 137 height 11
click at [33, 252] on div "Back Profile Purchases Add customer to queue Customer ID: 568206 Credit Availab…" at bounding box center [356, 367] width 666 height 651
click at [114, 244] on div at bounding box center [249, 245] width 396 height 2
drag, startPoint x: 92, startPoint y: 253, endPoint x: 47, endPoint y: 251, distance: 45.5
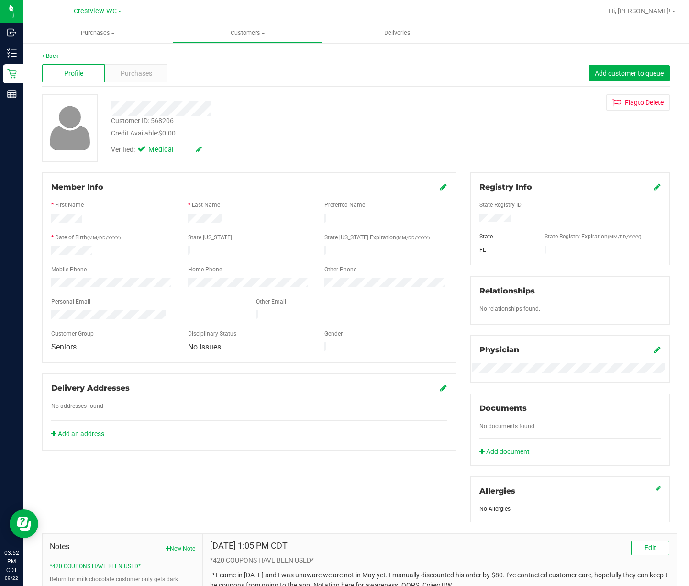
click at [47, 251] on div at bounding box center [112, 251] width 137 height 11
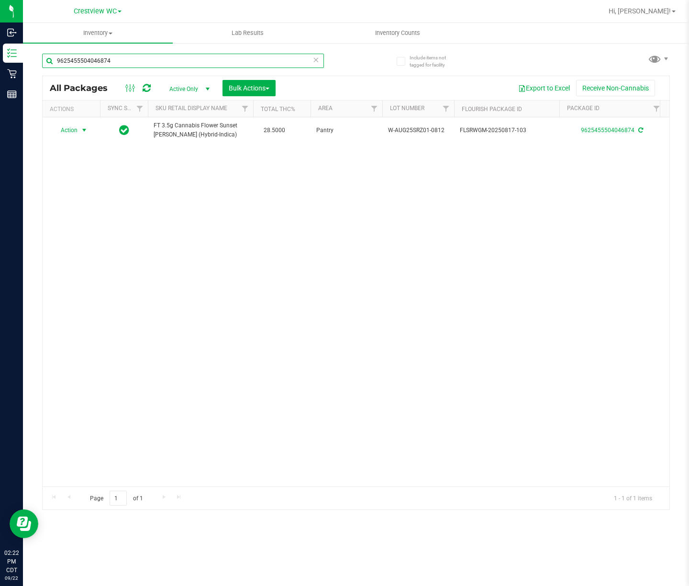
click at [163, 67] on input "9625455504046874" at bounding box center [183, 61] width 282 height 14
click at [163, 66] on input "9625455504046874" at bounding box center [183, 61] width 282 height 14
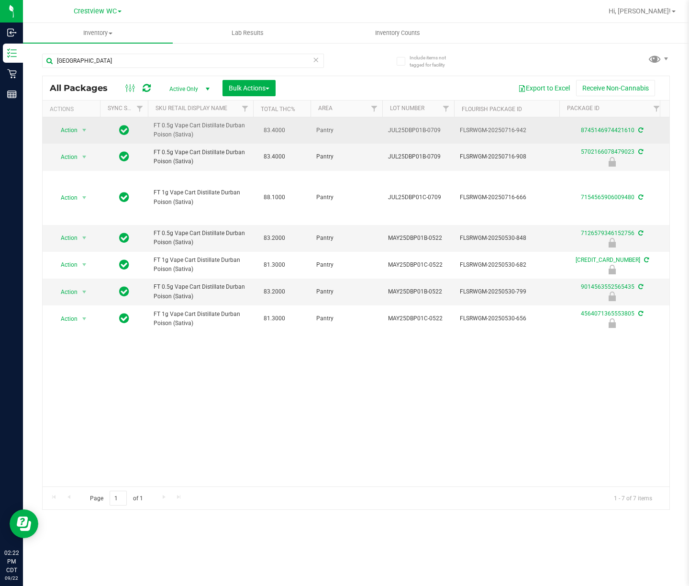
drag, startPoint x: 199, startPoint y: 138, endPoint x: 133, endPoint y: 121, distance: 68.2
click at [133, 121] on td at bounding box center [124, 130] width 48 height 26
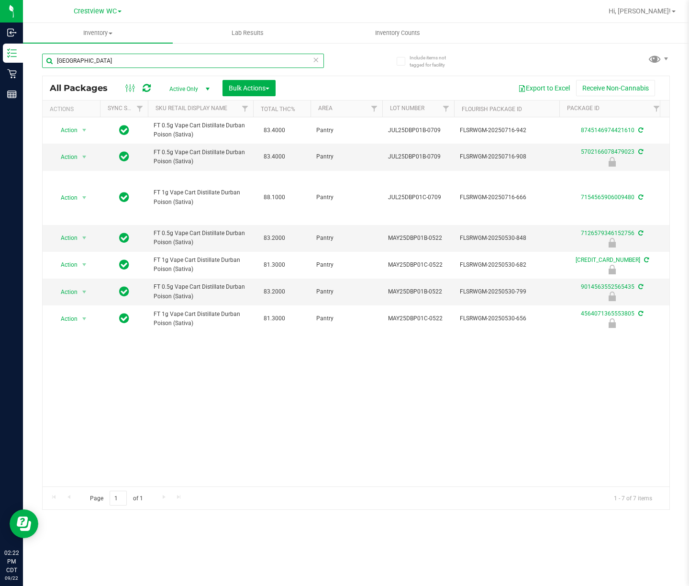
click at [100, 63] on input "[GEOGRAPHIC_DATA]" at bounding box center [183, 61] width 282 height 14
paste input "[EMAIL_ADDRESS][DOMAIN_NAME]"
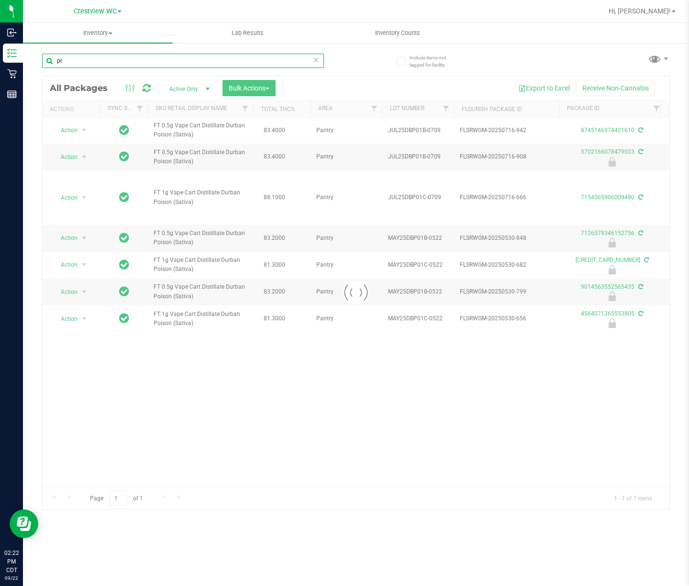
type input "p"
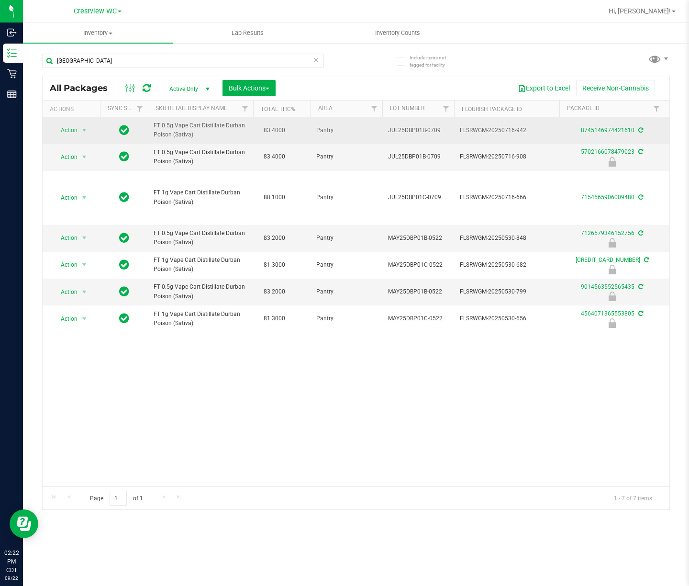
drag, startPoint x: 199, startPoint y: 134, endPoint x: 134, endPoint y: 129, distance: 65.2
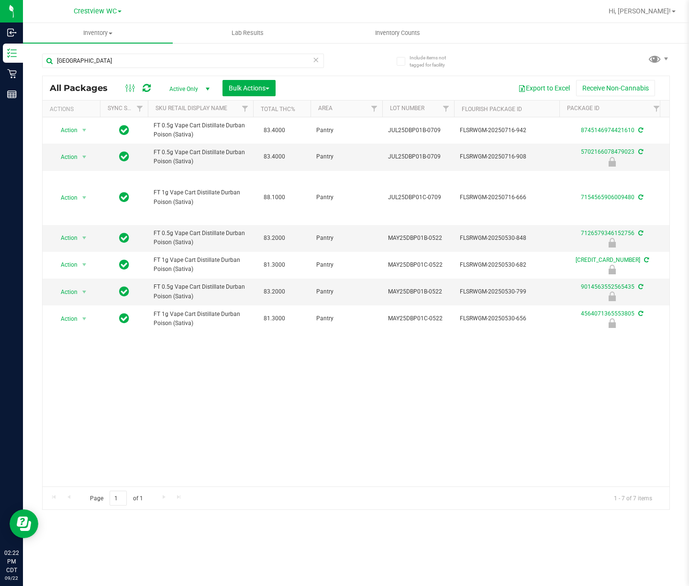
copy tr "FT 0.5g Vape Cart Distillate Durban Poison (Sativa)"
click at [124, 60] on input "[GEOGRAPHIC_DATA]" at bounding box center [183, 61] width 282 height 14
paste input "FT 0.5g Vape Cart Distillate Durban Poison (Sativa)"
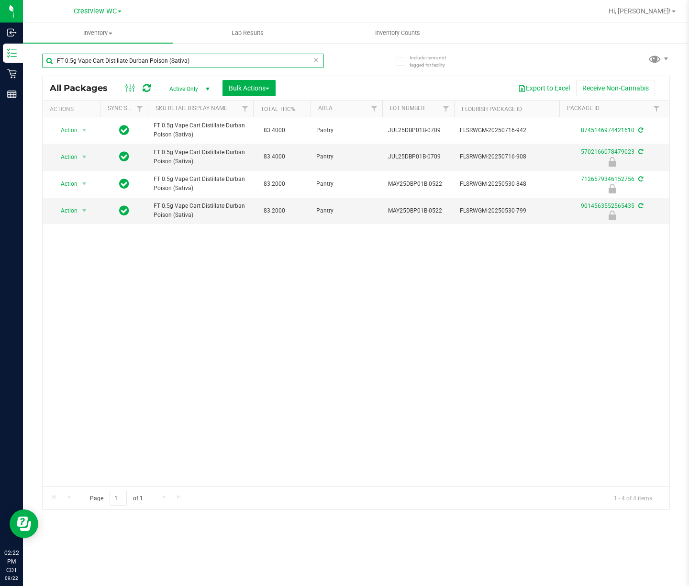
type input "FT 0.5g Vape Cart Distillate Durban Poison (Sativa)"
click at [224, 55] on input "FT 0.5g Vape Cart Distillate Durban Poison (Sativa)" at bounding box center [183, 61] width 282 height 14
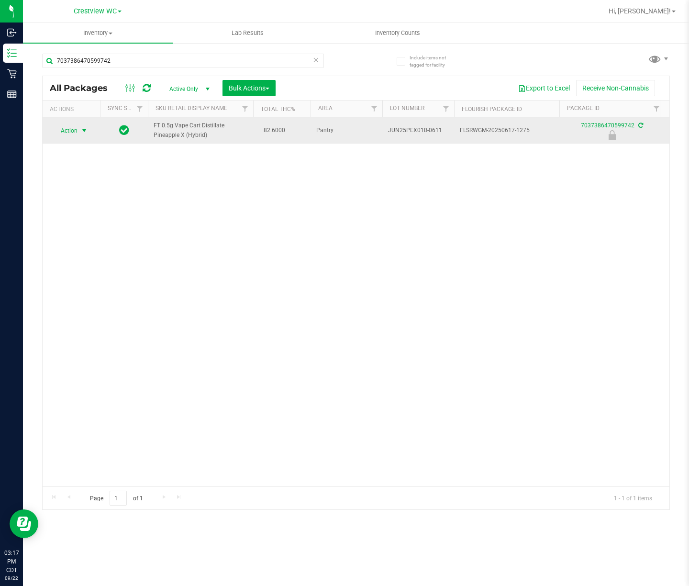
type input "7037386470599742"
click at [80, 130] on span "select" at bounding box center [84, 131] width 8 height 8
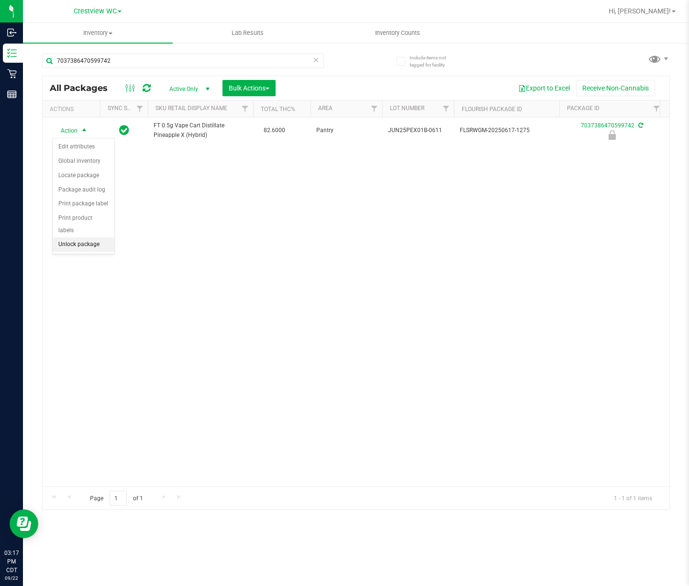
click at [96, 244] on li "Unlock package" at bounding box center [84, 244] width 62 height 14
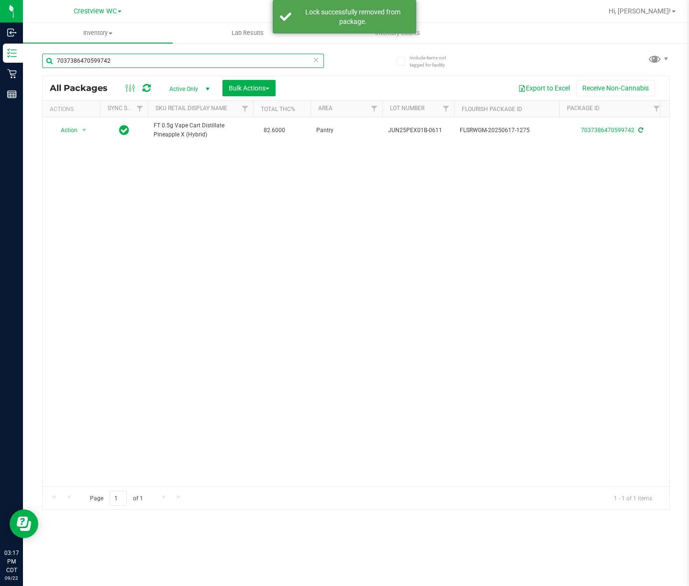
click at [136, 64] on input "7037386470599742" at bounding box center [183, 61] width 282 height 14
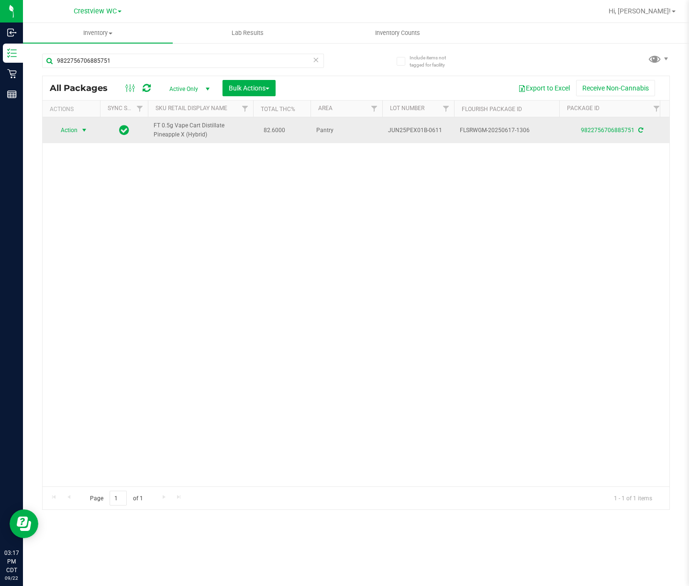
click at [69, 129] on span "Action" at bounding box center [65, 129] width 26 height 13
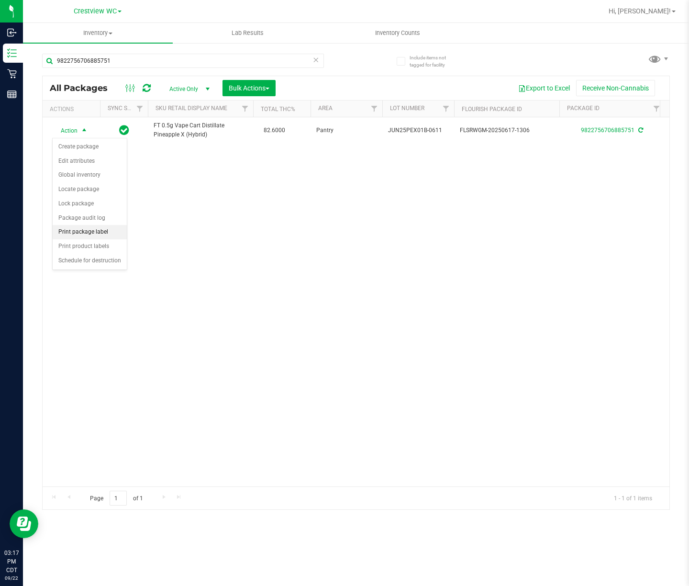
click at [109, 232] on li "Print package label" at bounding box center [90, 232] width 74 height 14
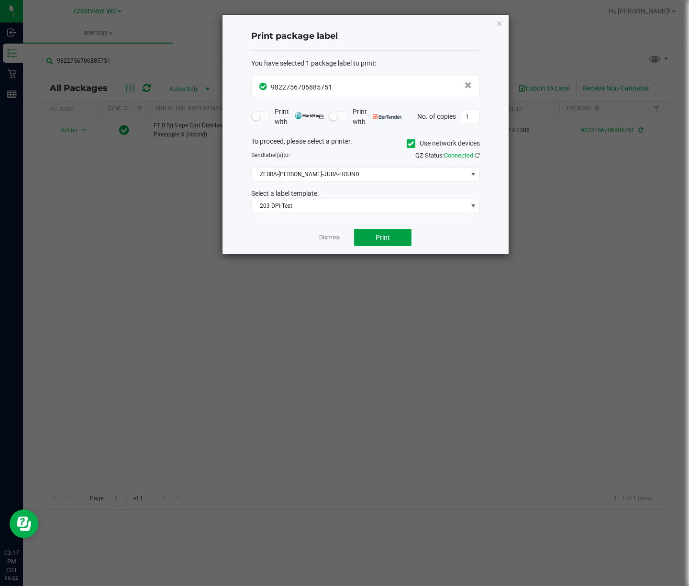
click at [404, 235] on button "Print" at bounding box center [382, 237] width 57 height 17
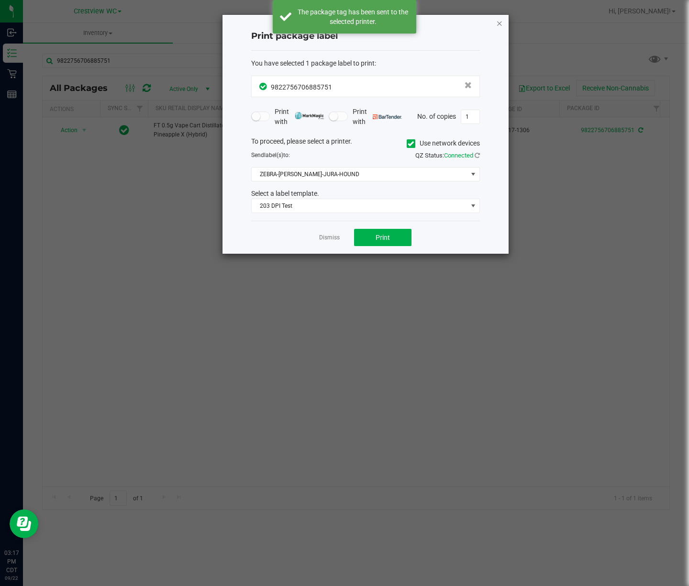
click at [500, 23] on div "Print package label You have selected 1 package label to print : 98227567068857…" at bounding box center [365, 134] width 286 height 239
click at [498, 23] on icon "button" at bounding box center [499, 22] width 7 height 11
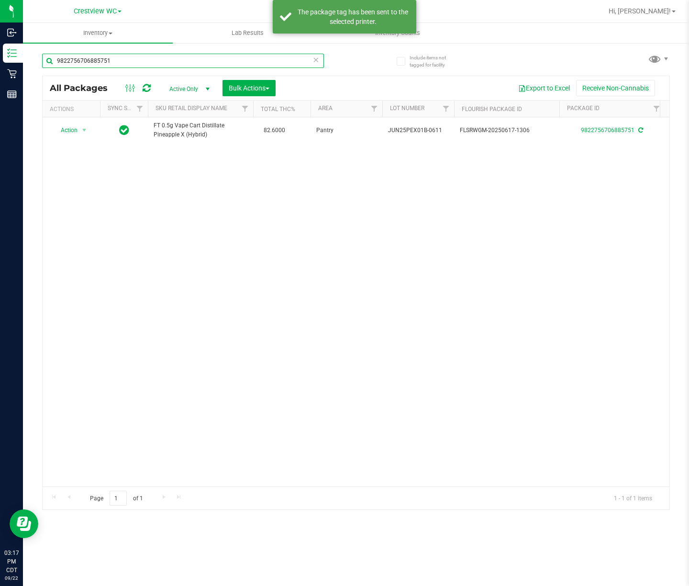
click at [174, 60] on input "9822756706885751" at bounding box center [183, 61] width 282 height 14
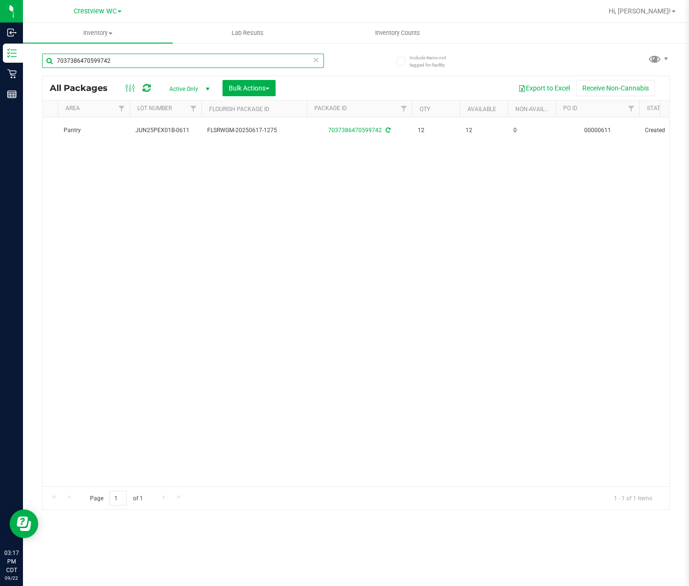
scroll to position [0, 255]
click at [124, 65] on input "7037386470599742" at bounding box center [183, 61] width 282 height 14
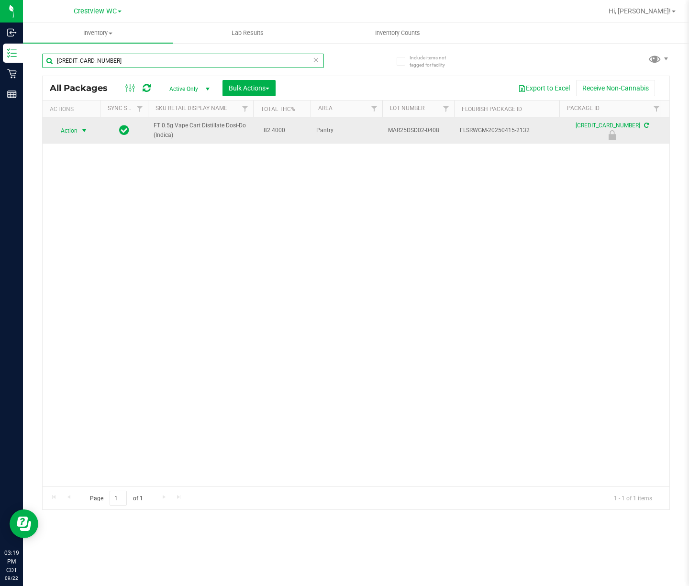
type input "[CREDIT_CARD_NUMBER]"
click at [80, 131] on span "select" at bounding box center [84, 131] width 8 height 8
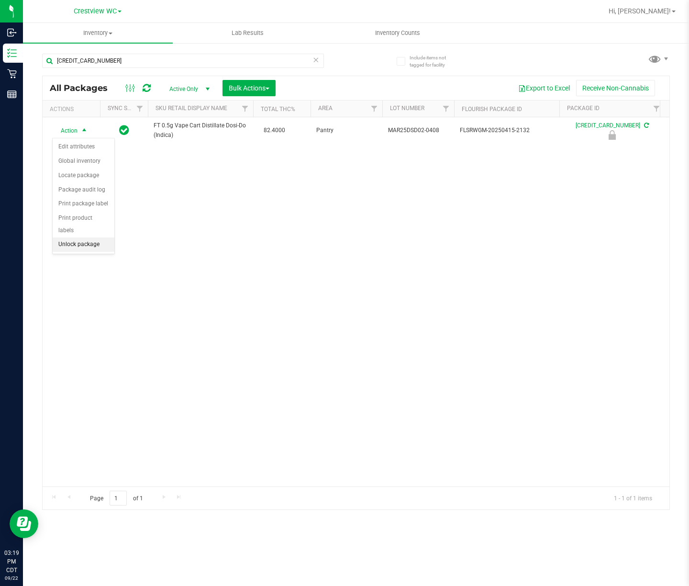
click at [98, 249] on li "Unlock package" at bounding box center [84, 244] width 62 height 14
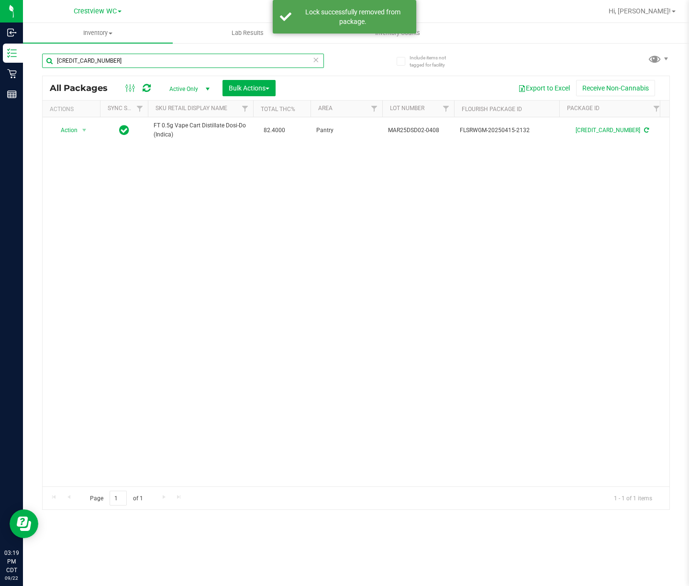
click at [174, 64] on input "[CREDIT_CARD_NUMBER]" at bounding box center [183, 61] width 282 height 14
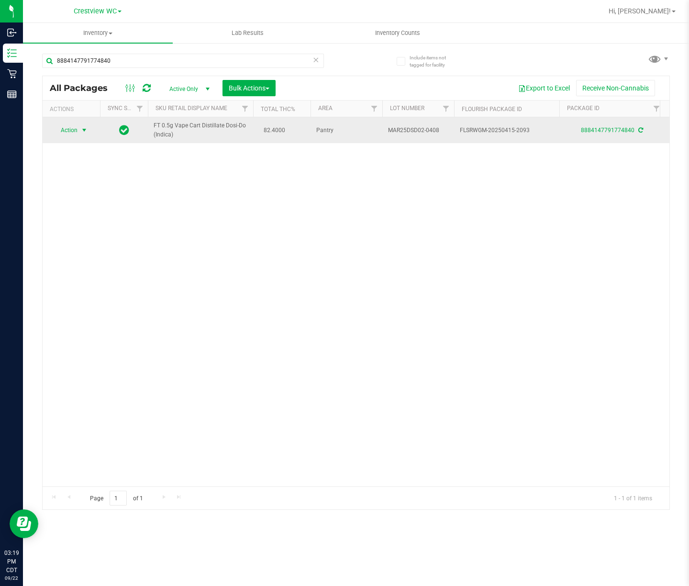
click at [85, 129] on span "select" at bounding box center [84, 130] width 8 height 8
click at [85, 129] on span "select" at bounding box center [84, 131] width 8 height 8
click at [67, 129] on span "Action" at bounding box center [65, 129] width 26 height 13
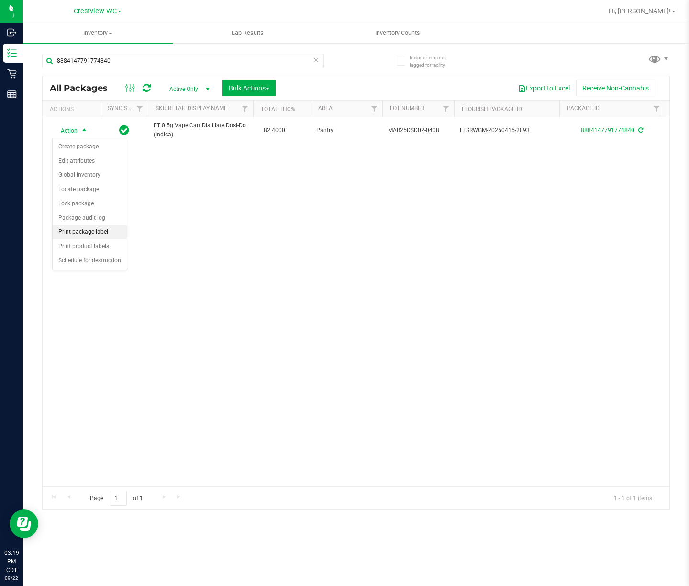
click at [75, 230] on li "Print package label" at bounding box center [90, 232] width 74 height 14
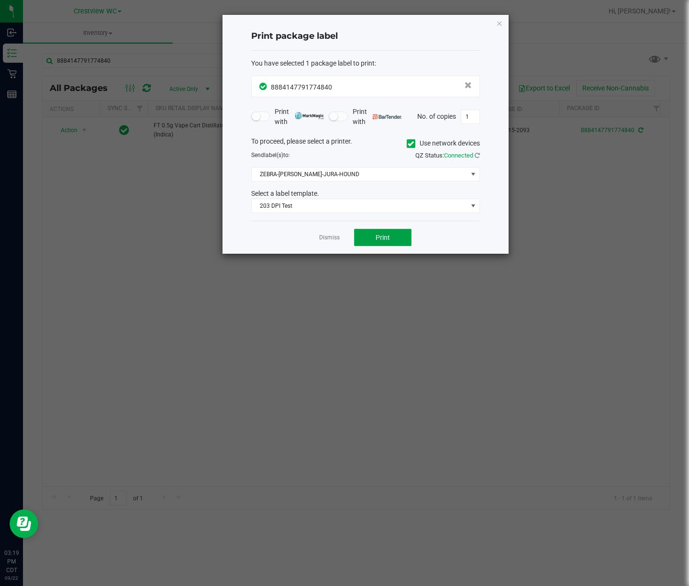
click at [403, 236] on button "Print" at bounding box center [382, 237] width 57 height 17
click at [497, 18] on icon "button" at bounding box center [499, 22] width 7 height 11
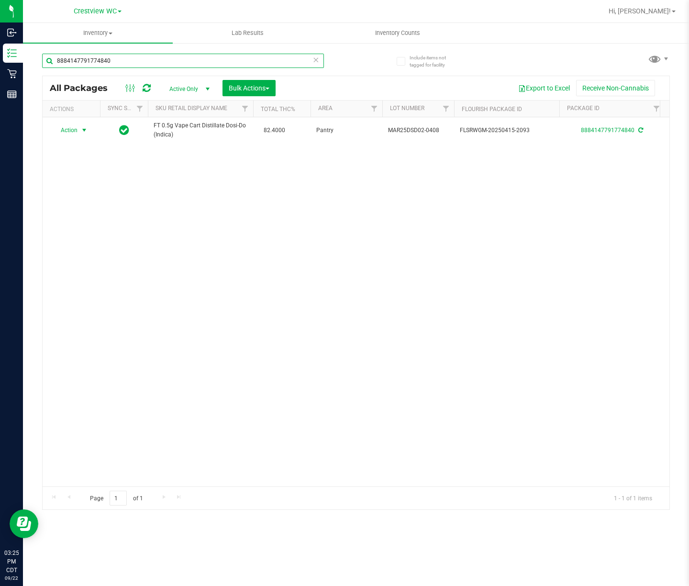
click at [151, 60] on input "8884147791774840" at bounding box center [183, 61] width 282 height 14
click at [152, 60] on input "8884147791774840" at bounding box center [183, 61] width 282 height 14
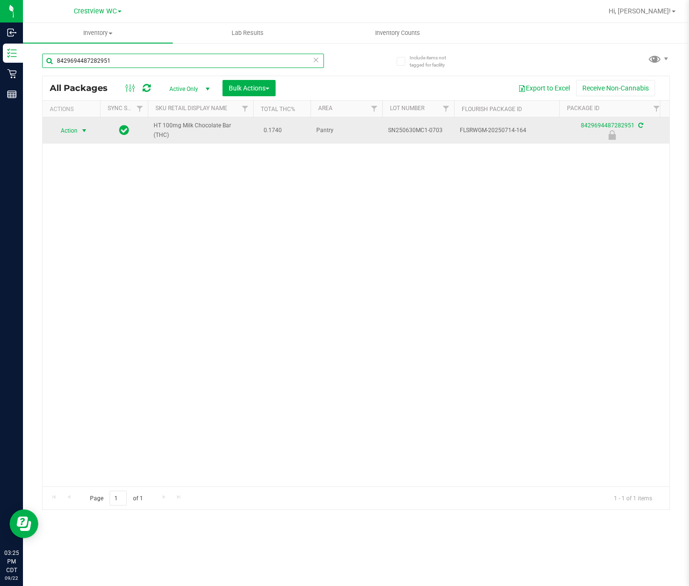
type input "8429694487282951"
click at [75, 132] on span "Action" at bounding box center [65, 130] width 26 height 13
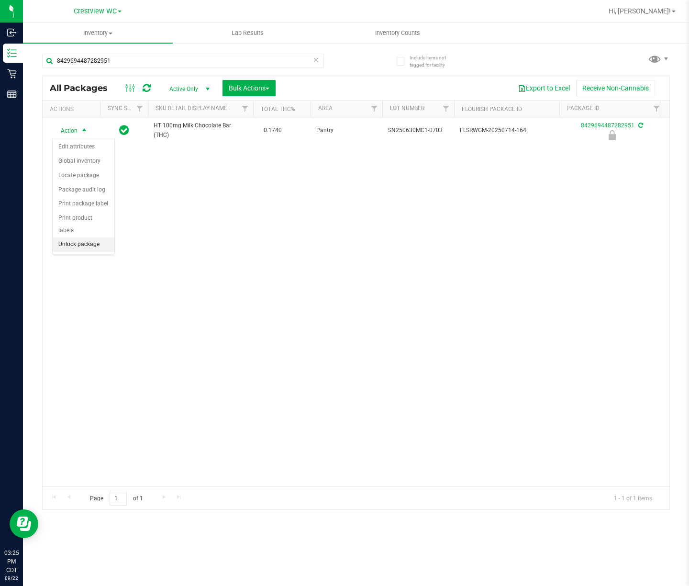
click at [61, 244] on li "Unlock package" at bounding box center [84, 244] width 62 height 14
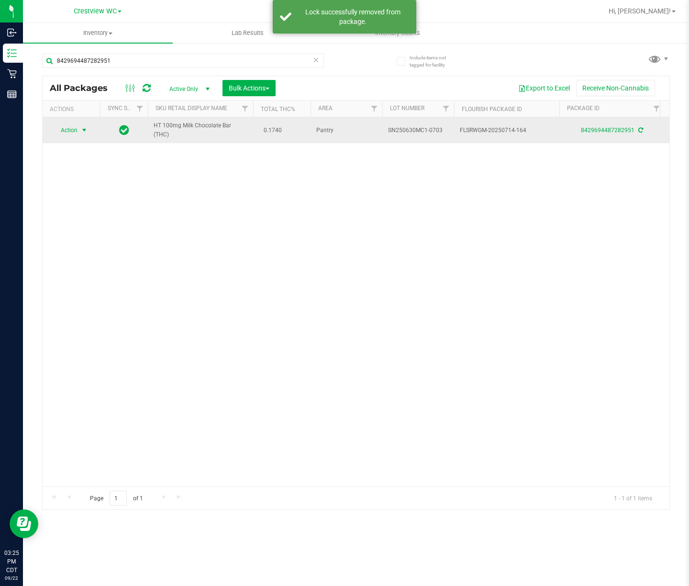
click at [75, 132] on span "Action" at bounding box center [65, 129] width 26 height 13
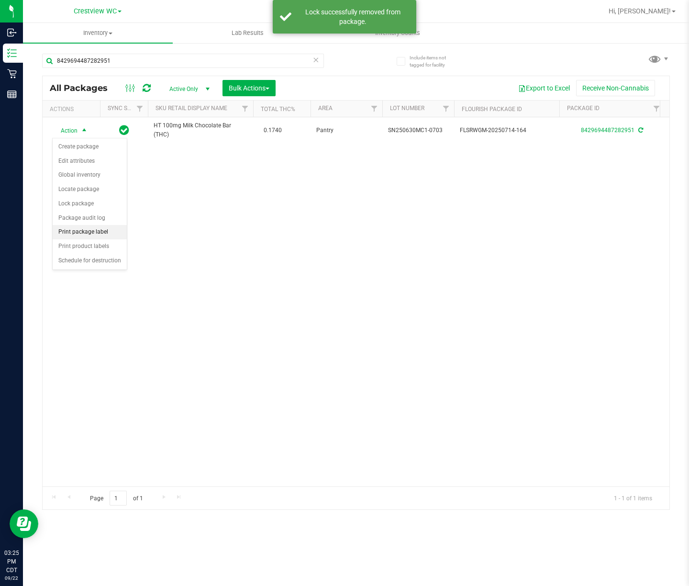
click at [101, 235] on li "Print package label" at bounding box center [90, 232] width 74 height 14
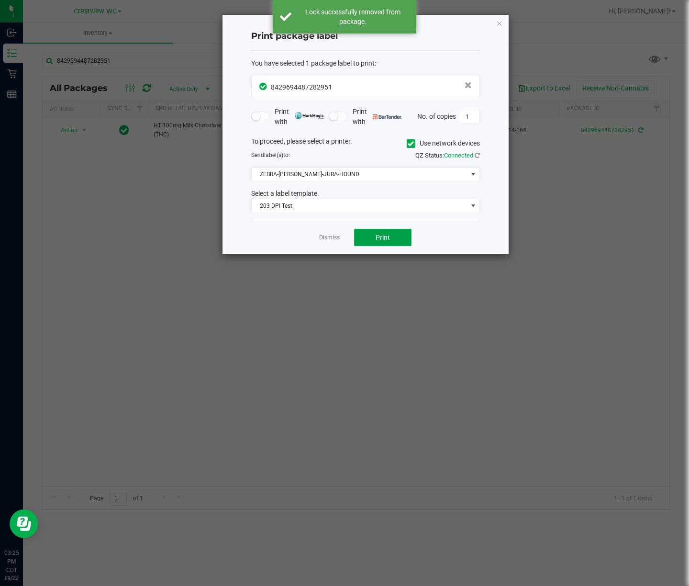
click at [370, 236] on button "Print" at bounding box center [382, 237] width 57 height 17
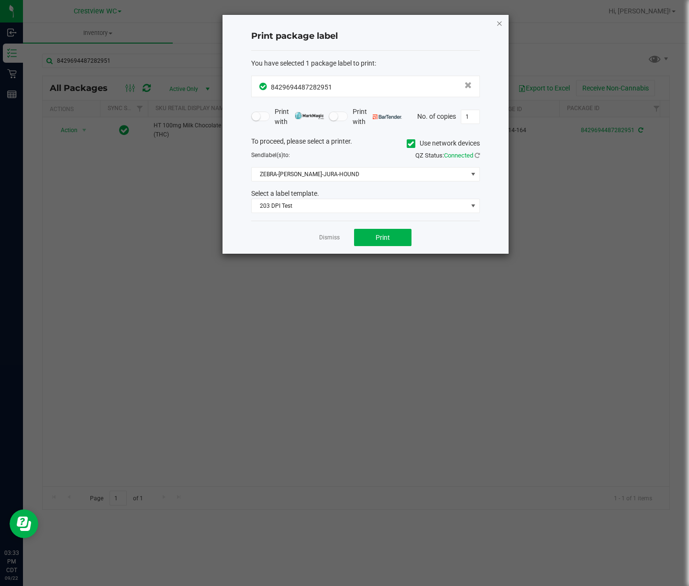
click at [498, 25] on icon "button" at bounding box center [499, 22] width 7 height 11
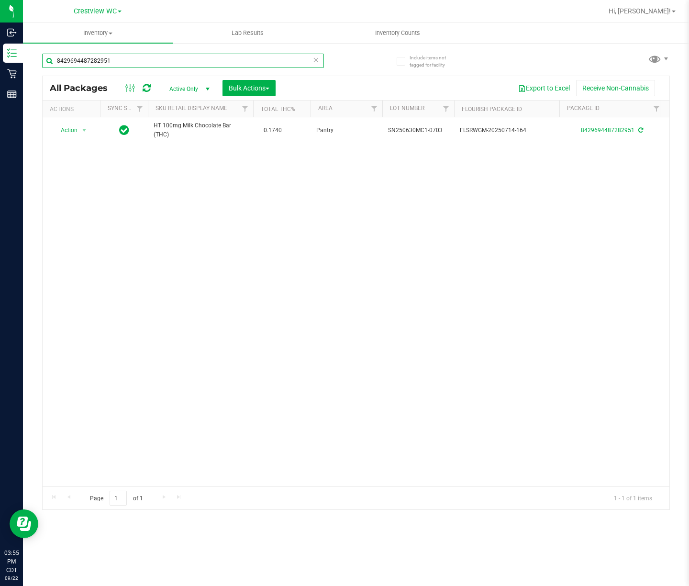
click at [146, 55] on input "8429694487282951" at bounding box center [183, 61] width 282 height 14
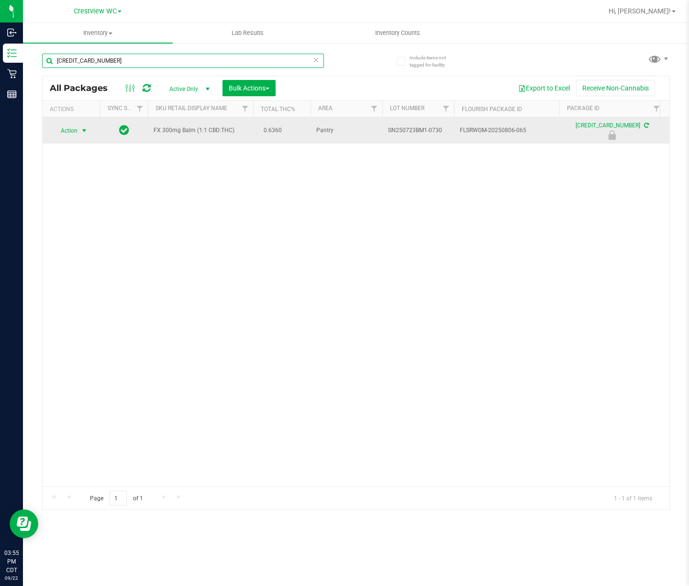
type input "[CREDIT_CARD_NUMBER]"
click at [73, 124] on span "Action" at bounding box center [65, 130] width 26 height 13
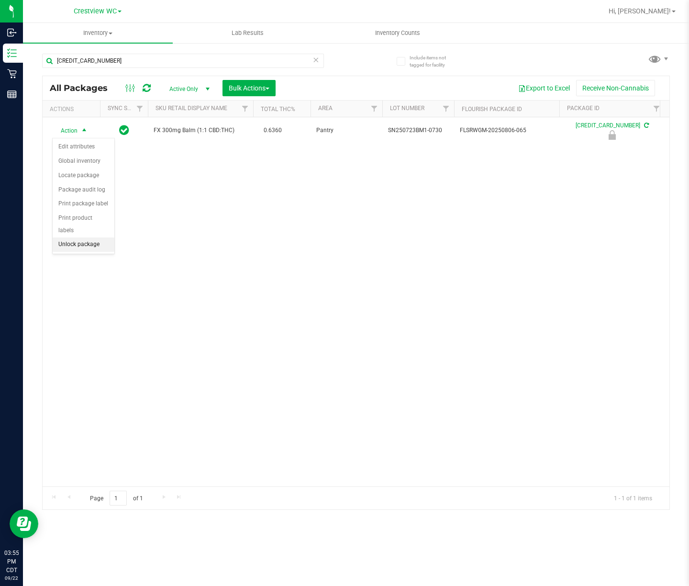
click at [77, 252] on li "Unlock package" at bounding box center [84, 244] width 62 height 14
click at [77, 253] on div "Action Action Edit attributes Global inventory Locate package Package audit log…" at bounding box center [356, 301] width 627 height 369
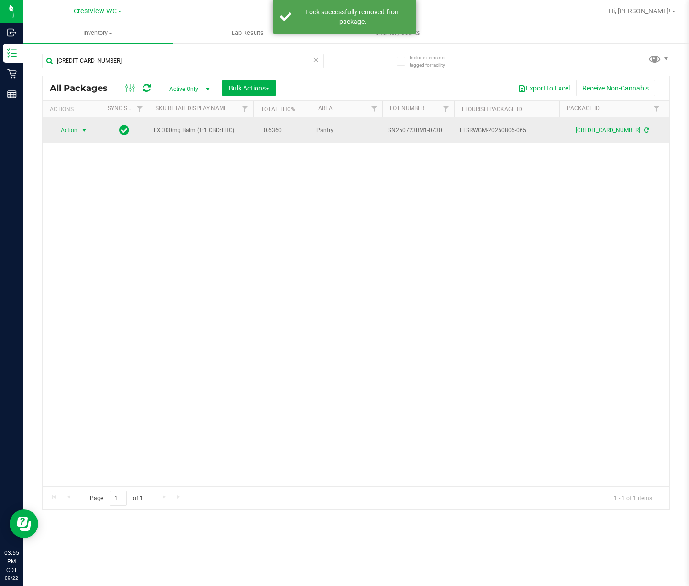
click at [80, 125] on span "select" at bounding box center [84, 129] width 12 height 13
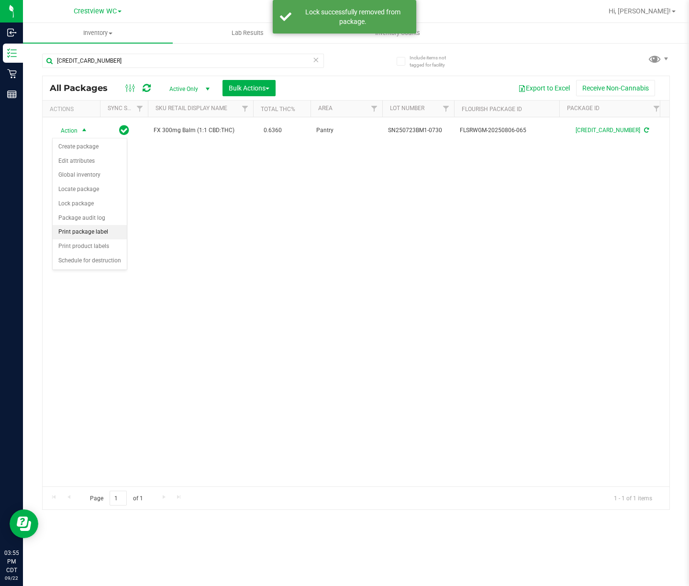
click at [240, 271] on div "Action Action Create package Edit attributes Global inventory Locate package Lo…" at bounding box center [356, 301] width 627 height 369
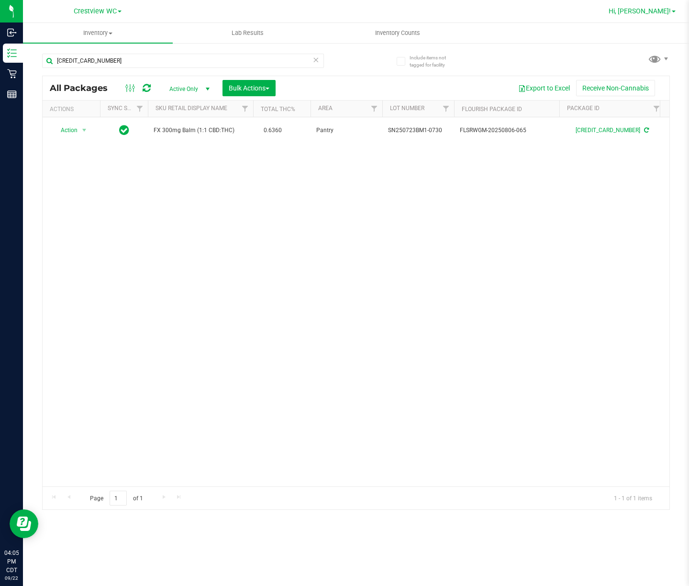
click at [645, 13] on span "Hi, [PERSON_NAME]!" at bounding box center [639, 11] width 62 height 8
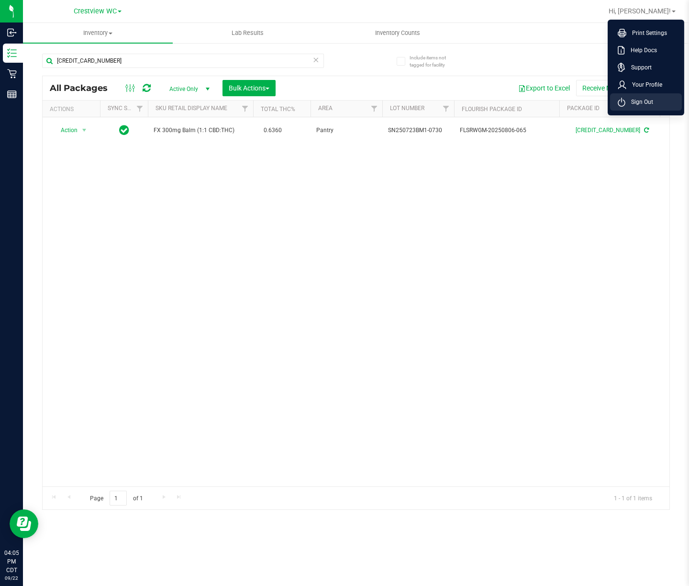
click at [640, 99] on span "Sign Out" at bounding box center [639, 102] width 28 height 10
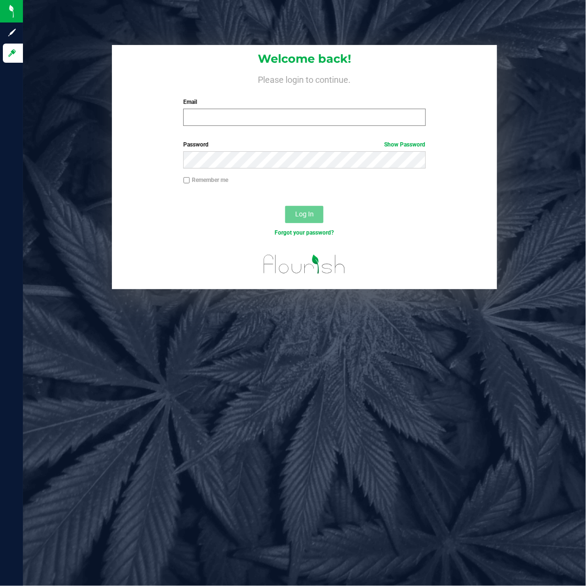
drag, startPoint x: 279, startPoint y: 127, endPoint x: 278, endPoint y: 121, distance: 6.3
click at [279, 125] on div "Welcome back! Please login to continue. Email Required Please format your email…" at bounding box center [304, 89] width 385 height 88
click at [278, 119] on input "Email" at bounding box center [304, 117] width 242 height 17
type input "[EMAIL_ADDRESS][DOMAIN_NAME]"
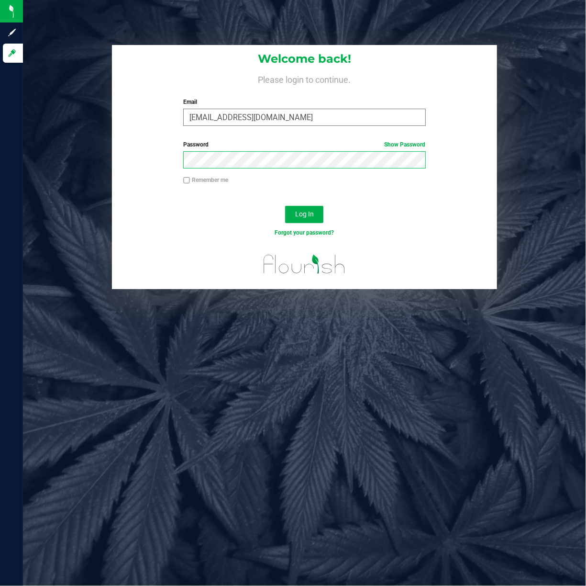
click at [285, 206] on button "Log In" at bounding box center [304, 214] width 38 height 17
